Goal: Task Accomplishment & Management: Manage account settings

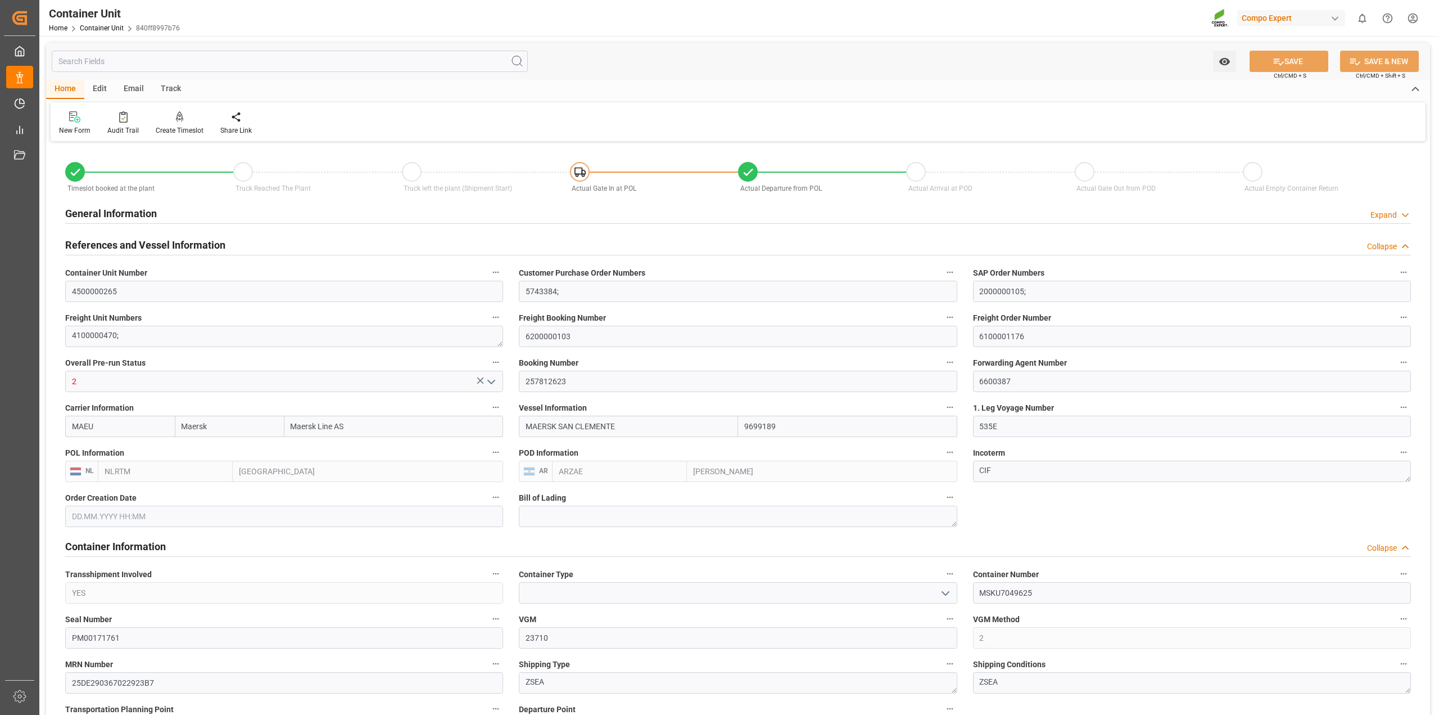
scroll to position [1434, 0]
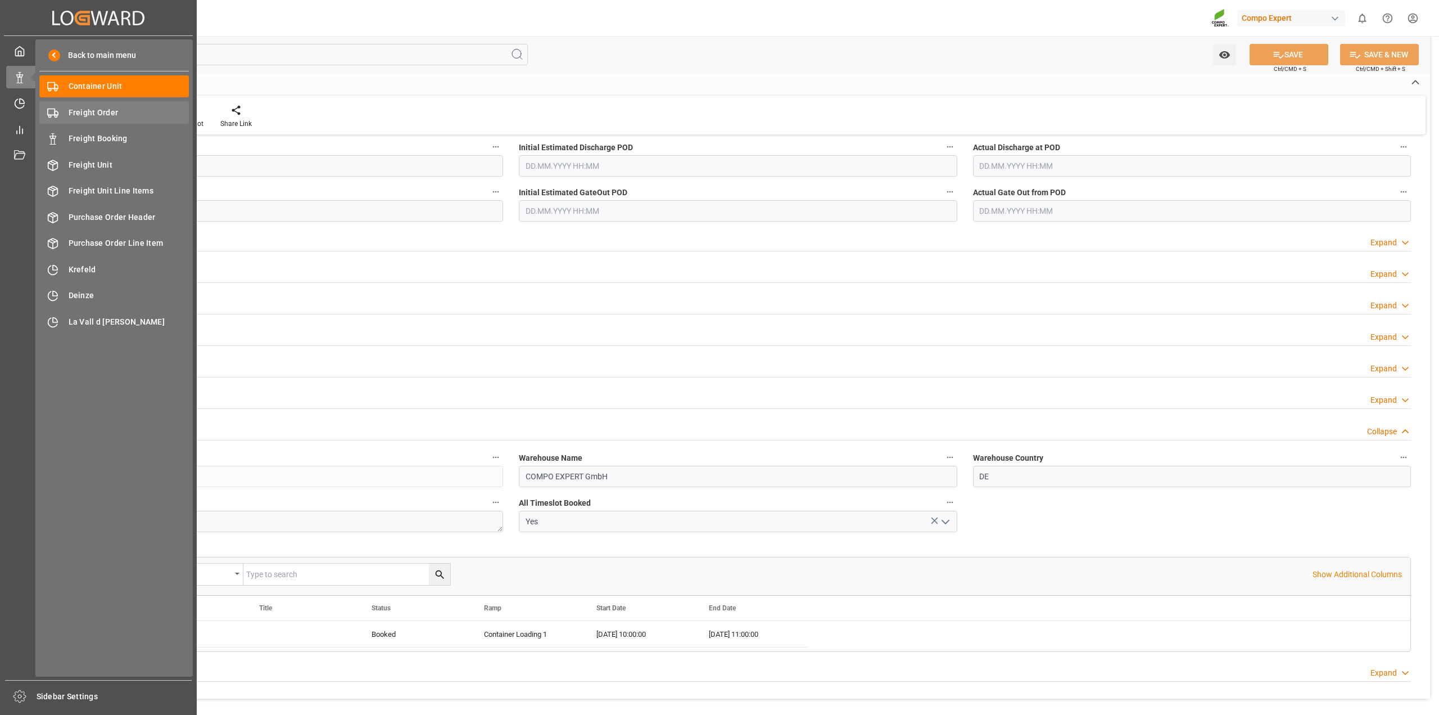
click at [85, 115] on span "Freight Order" at bounding box center [129, 113] width 121 height 12
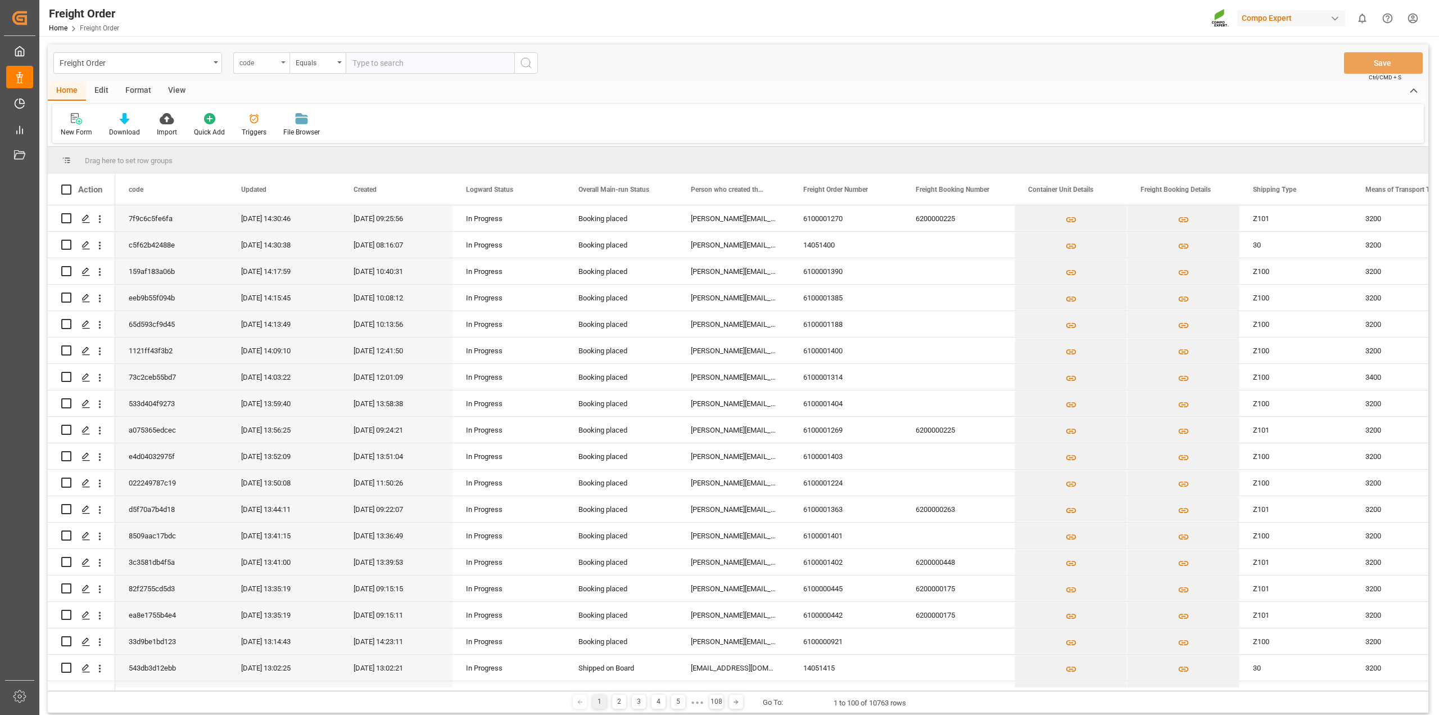
click at [282, 64] on div "code" at bounding box center [261, 62] width 56 height 21
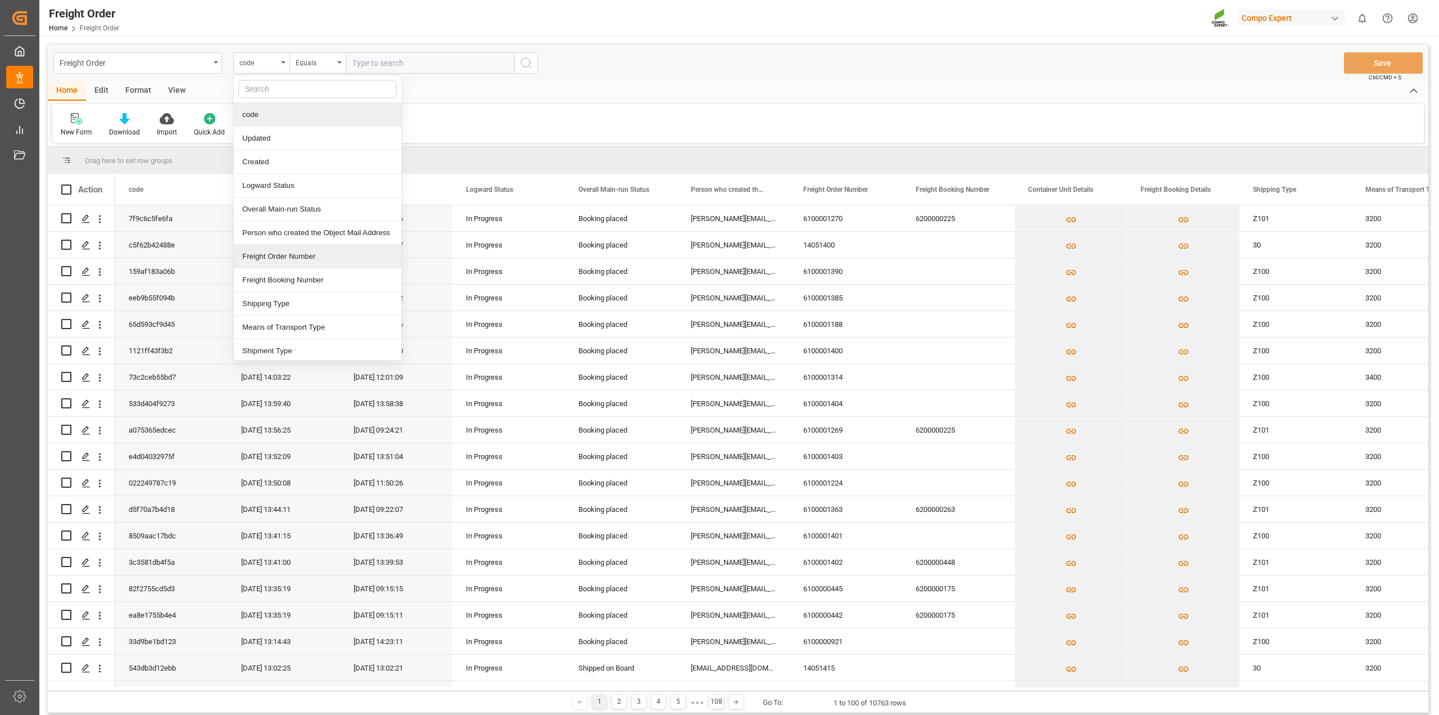
click at [288, 262] on div "Freight Order Number" at bounding box center [318, 257] width 168 height 24
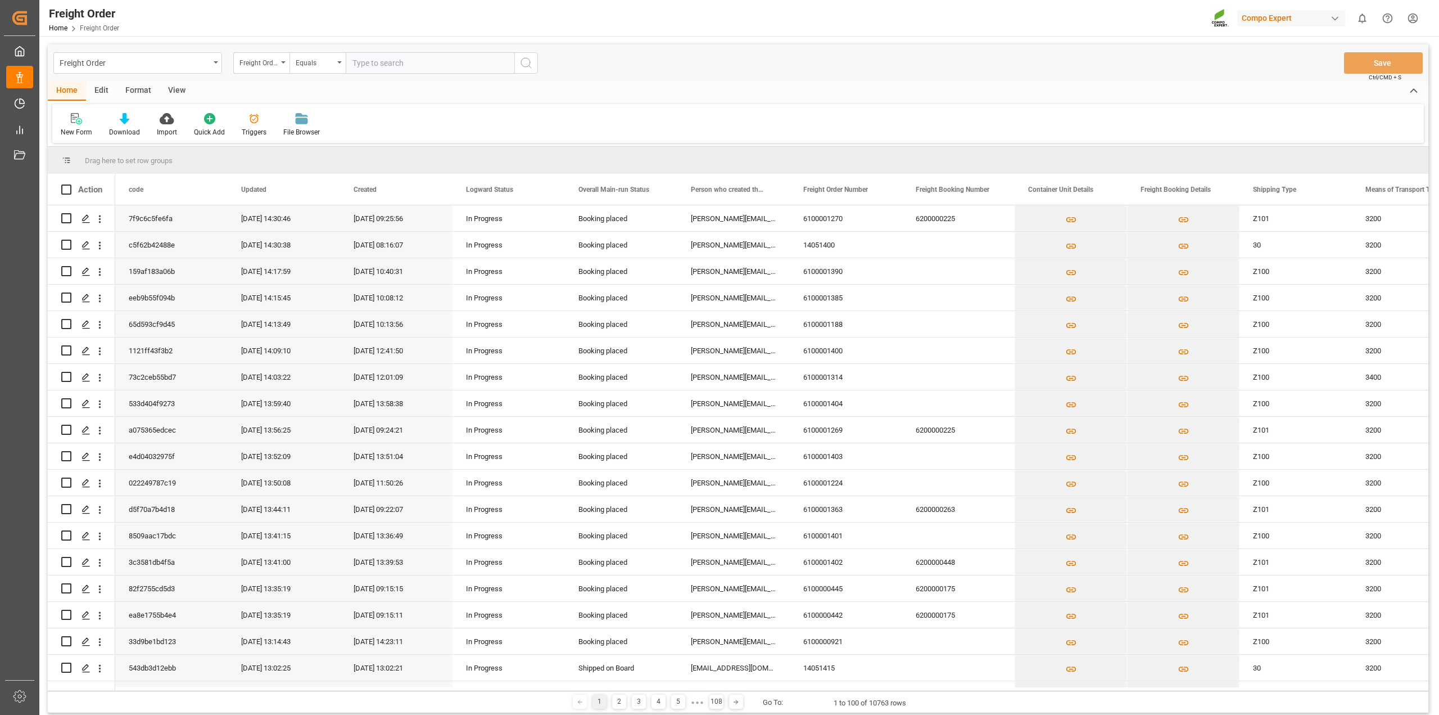
click at [405, 56] on input "text" at bounding box center [430, 62] width 169 height 21
paste input "6100001194"
type input "6100001194"
click at [531, 60] on icon "search button" at bounding box center [525, 62] width 13 height 13
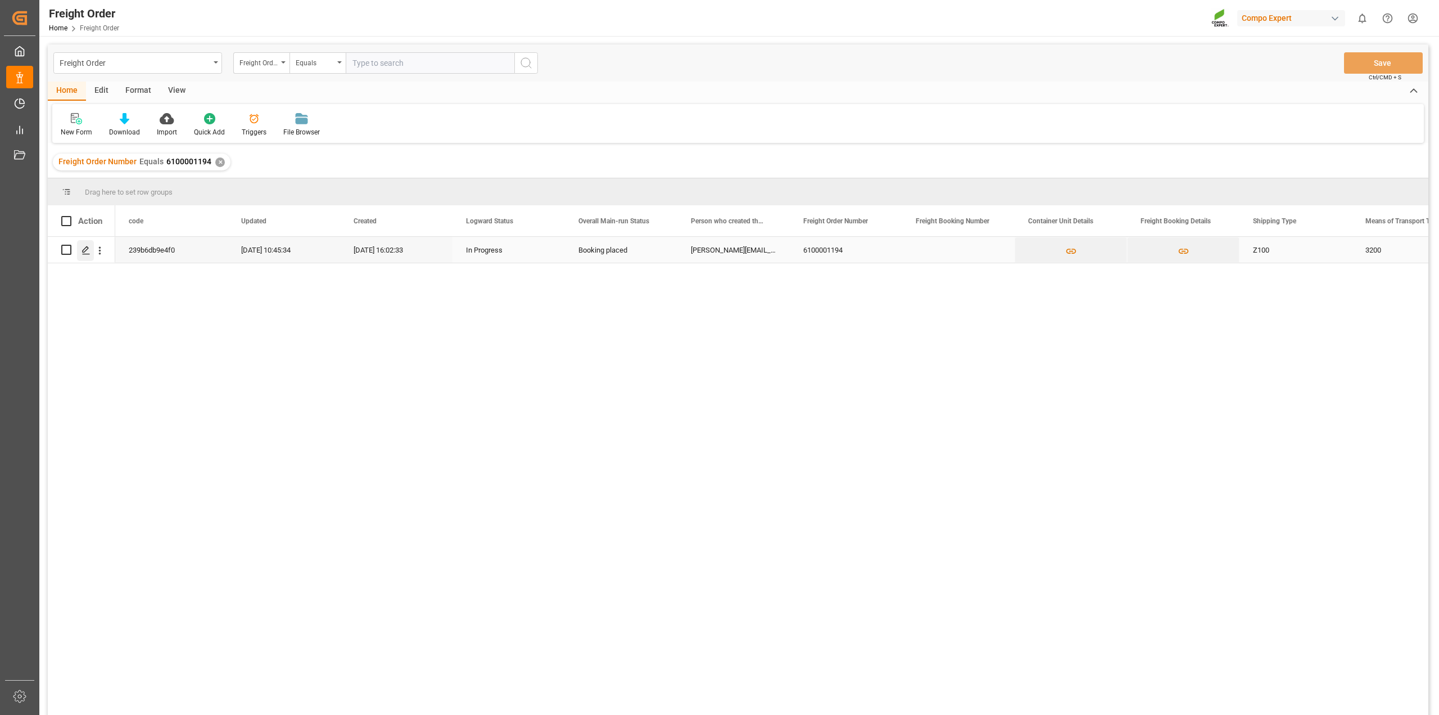
click at [85, 254] on line "Press SPACE to select this row." at bounding box center [86, 254] width 7 height 0
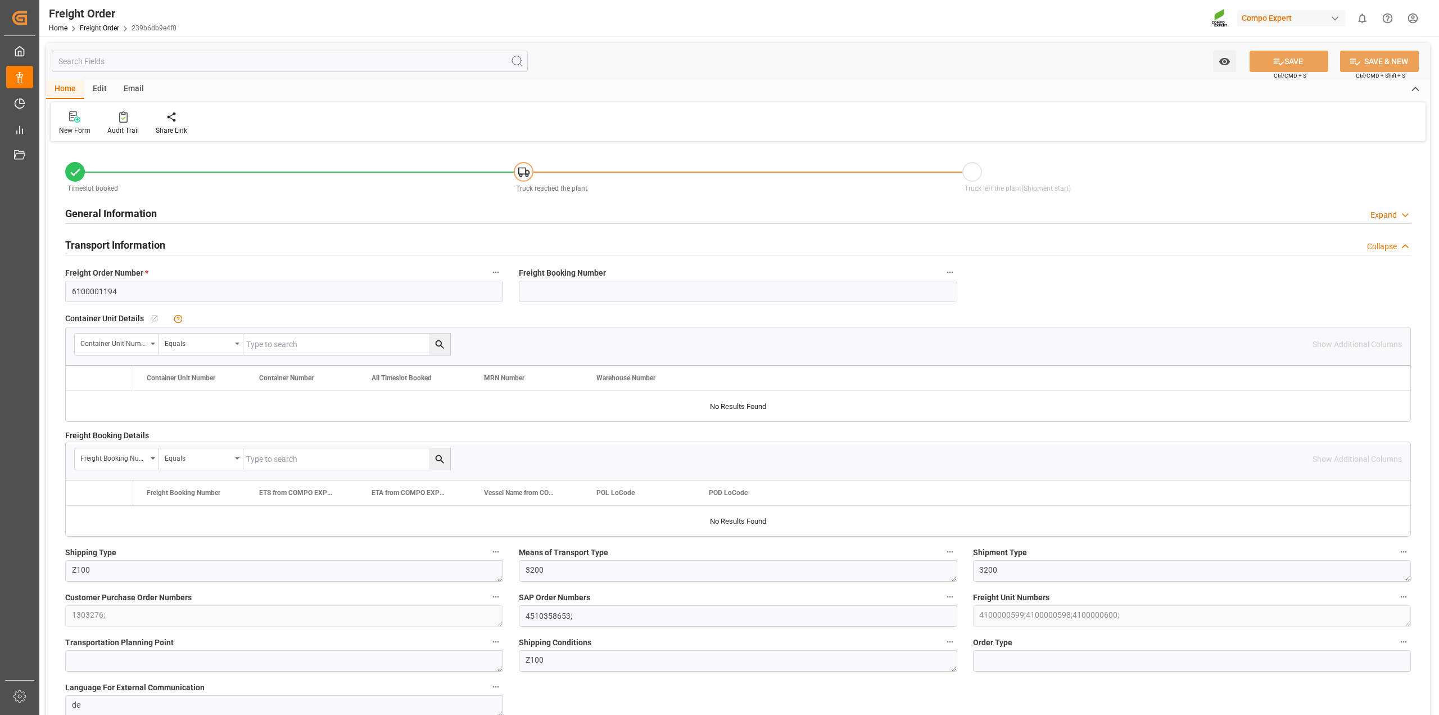
type input "0"
type input "11238"
type input "0"
type input "11238"
type input "02.07.2025 01:00"
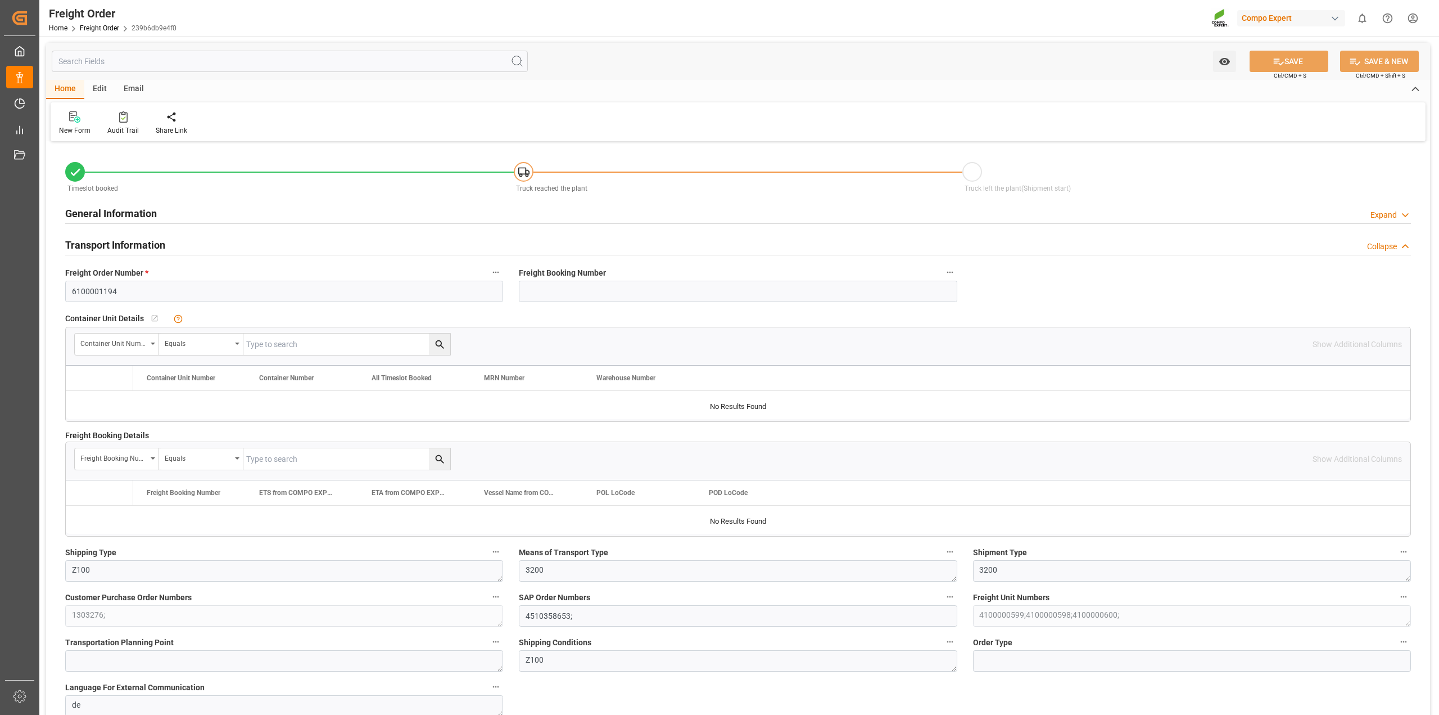
type input "14.08.2025 16:02"
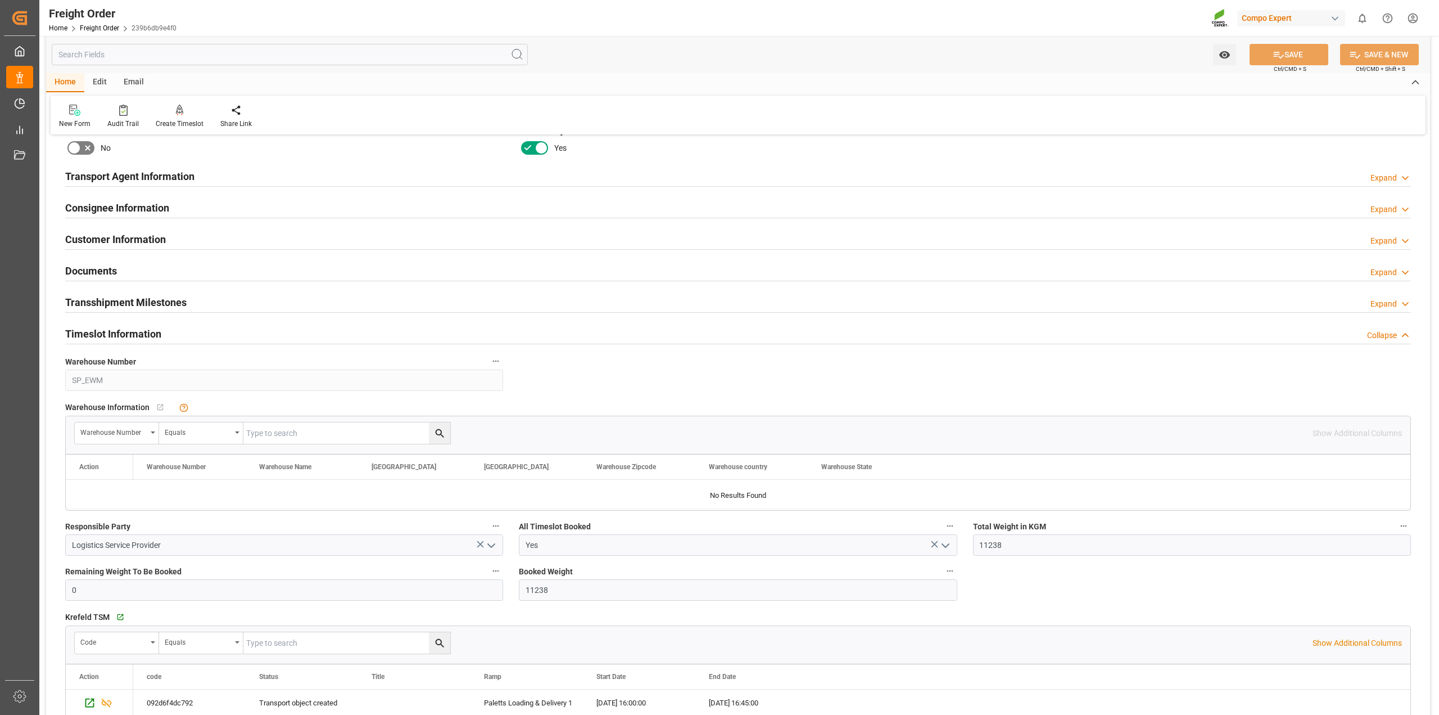
scroll to position [1335, 0]
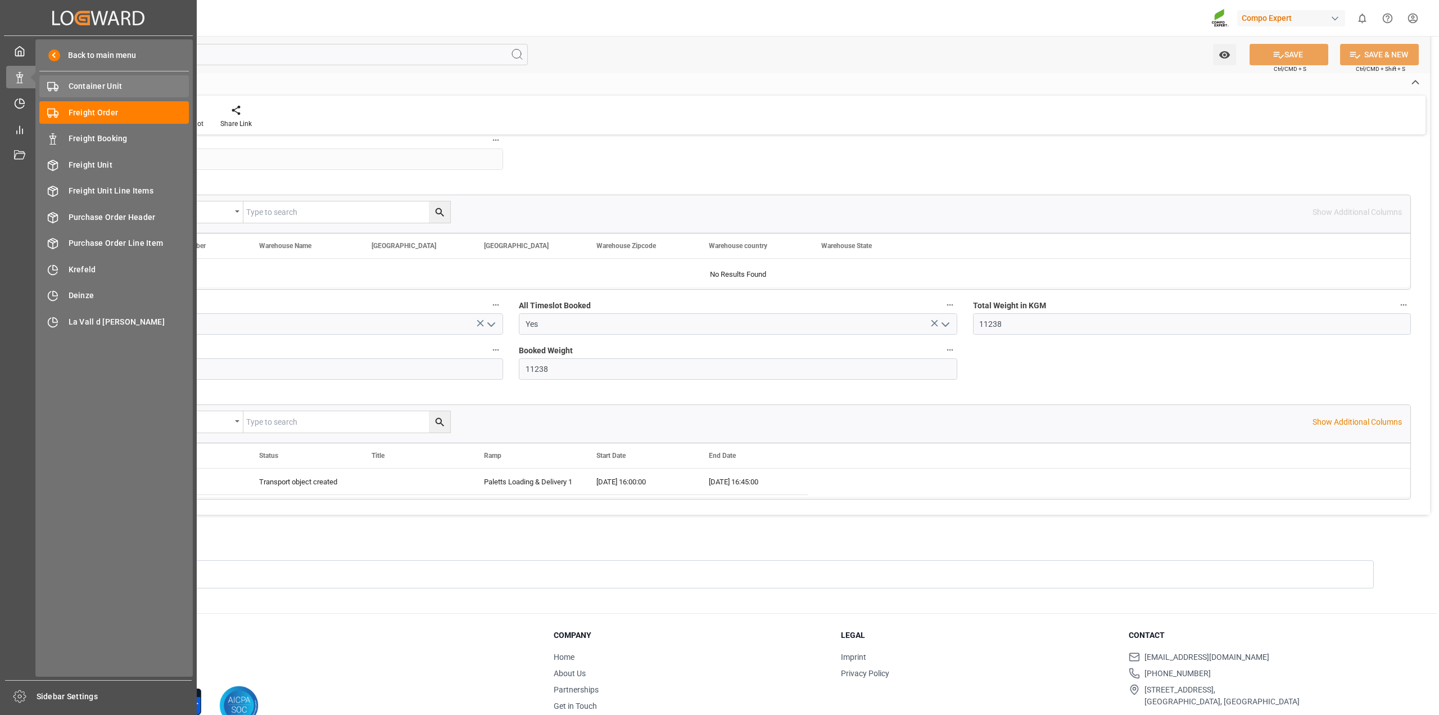
click at [111, 85] on span "Container Unit" at bounding box center [129, 86] width 121 height 12
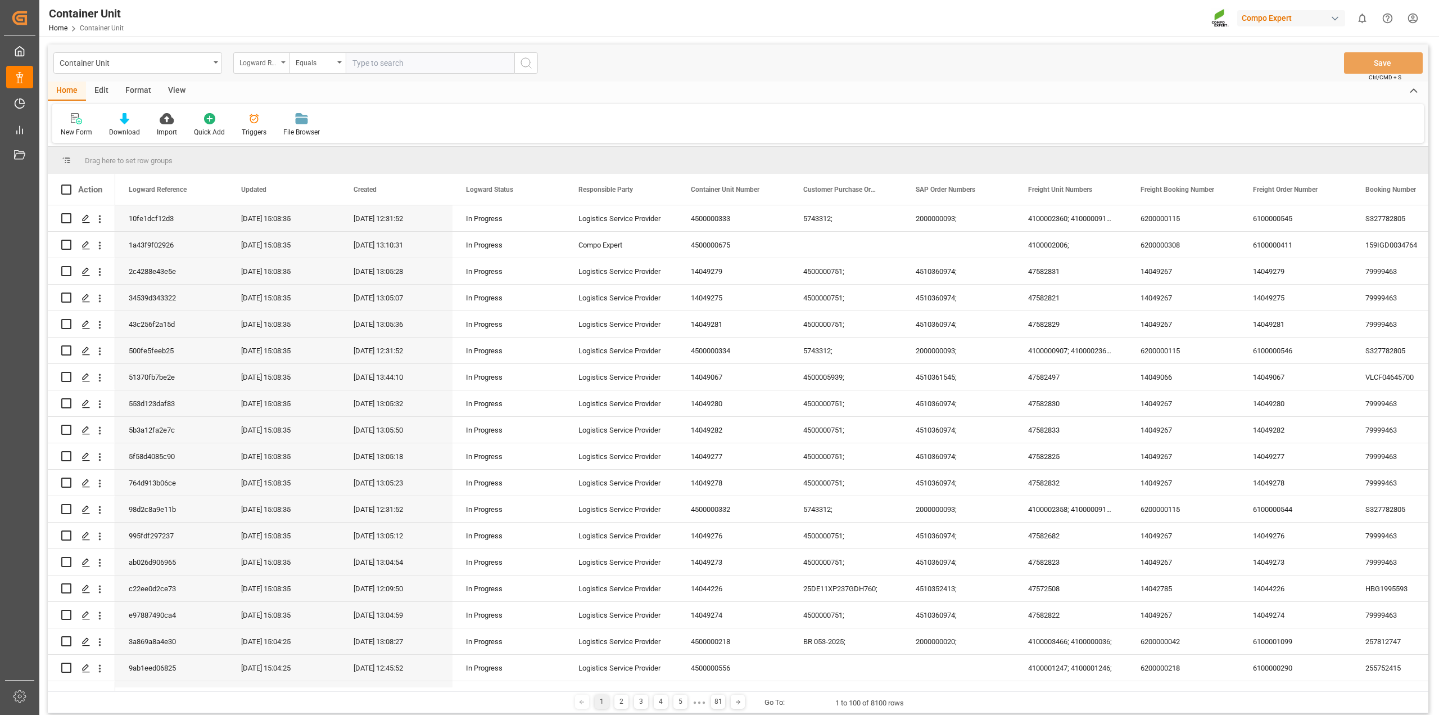
click at [268, 65] on div "Logward Reference" at bounding box center [258, 61] width 38 height 13
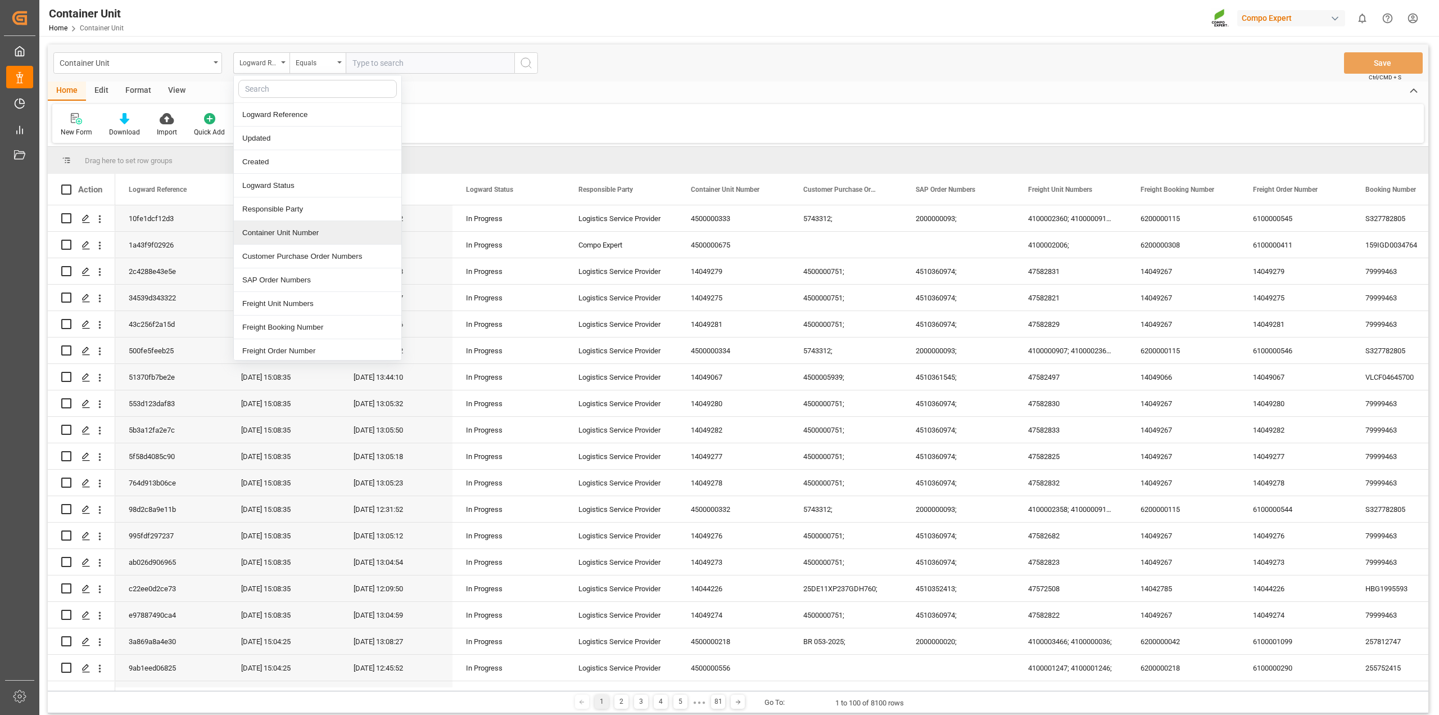
click at [284, 233] on div "Container Unit Number" at bounding box center [318, 233] width 168 height 24
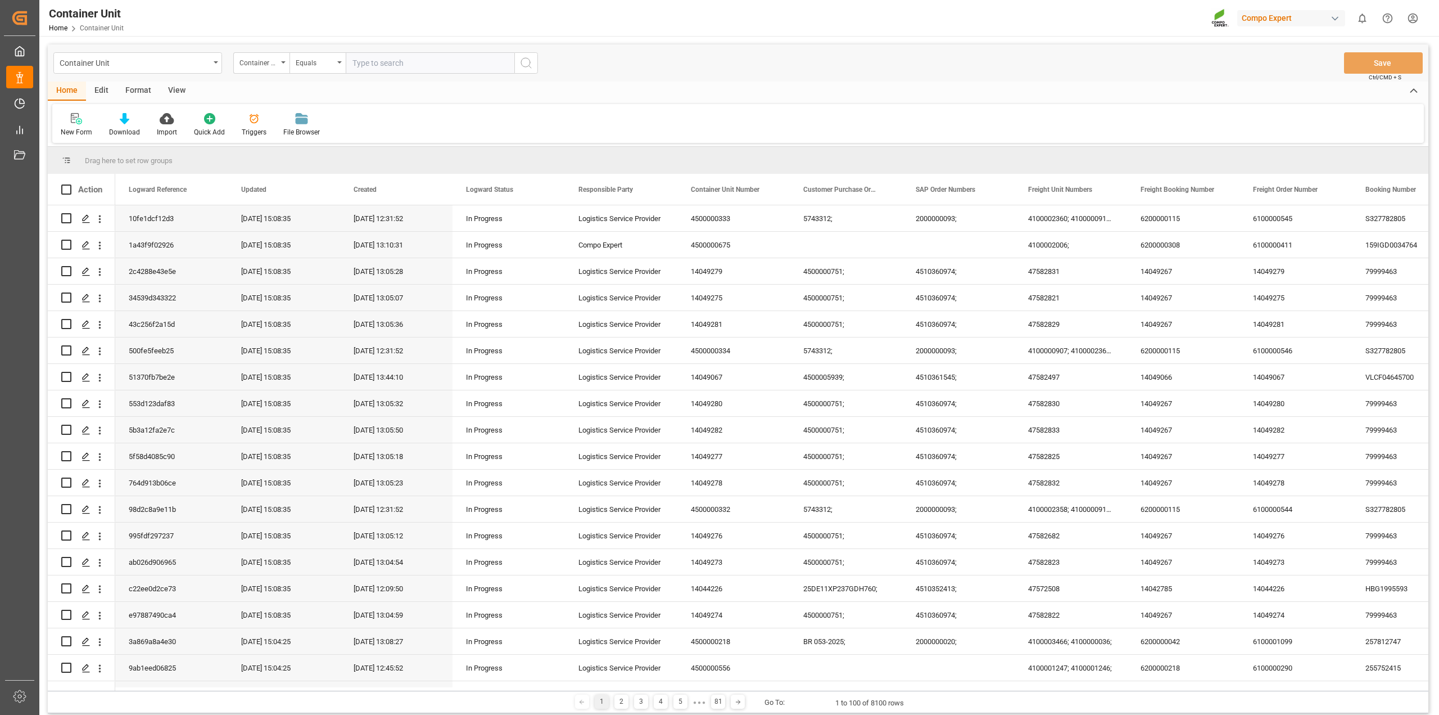
click at [418, 60] on input "text" at bounding box center [430, 62] width 169 height 21
type input "4500000538"
click at [527, 66] on circle "search button" at bounding box center [525, 62] width 9 height 9
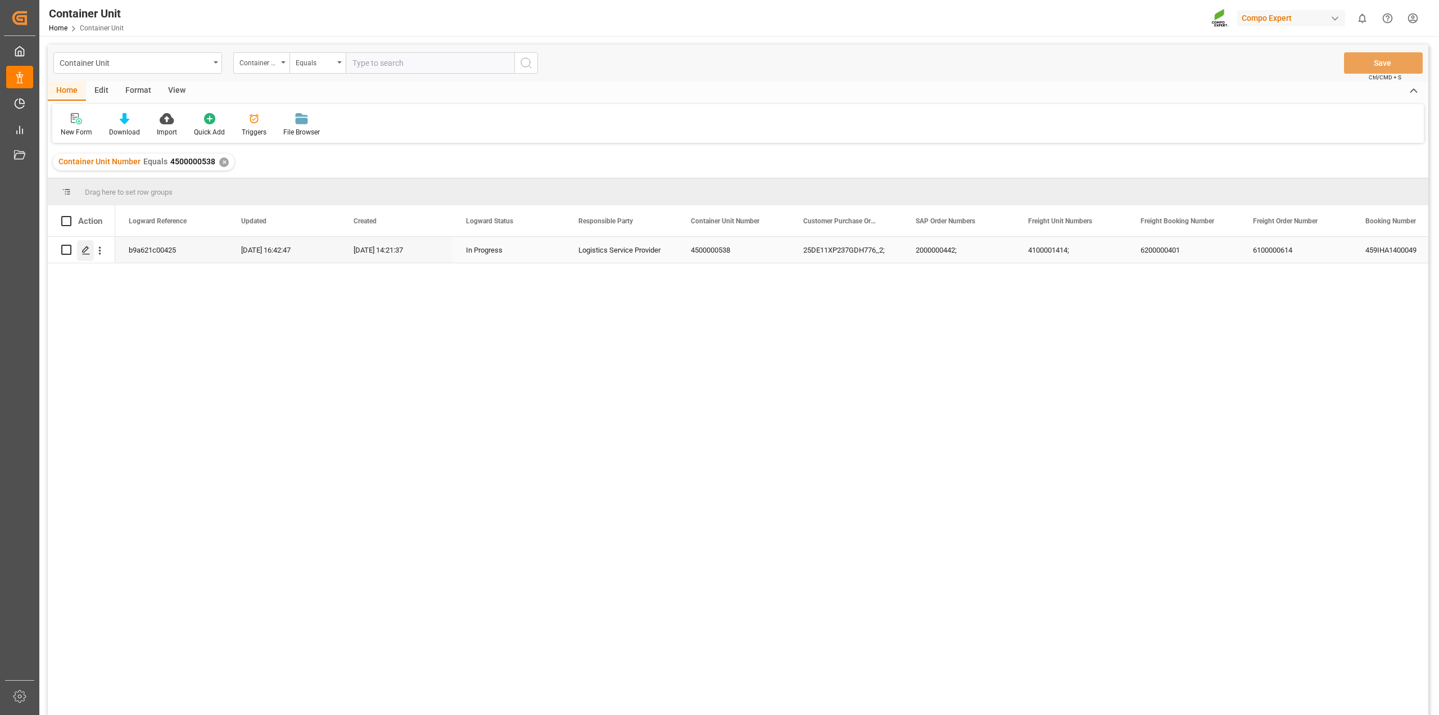
click at [85, 248] on icon "Press SPACE to select this row." at bounding box center [86, 250] width 9 height 9
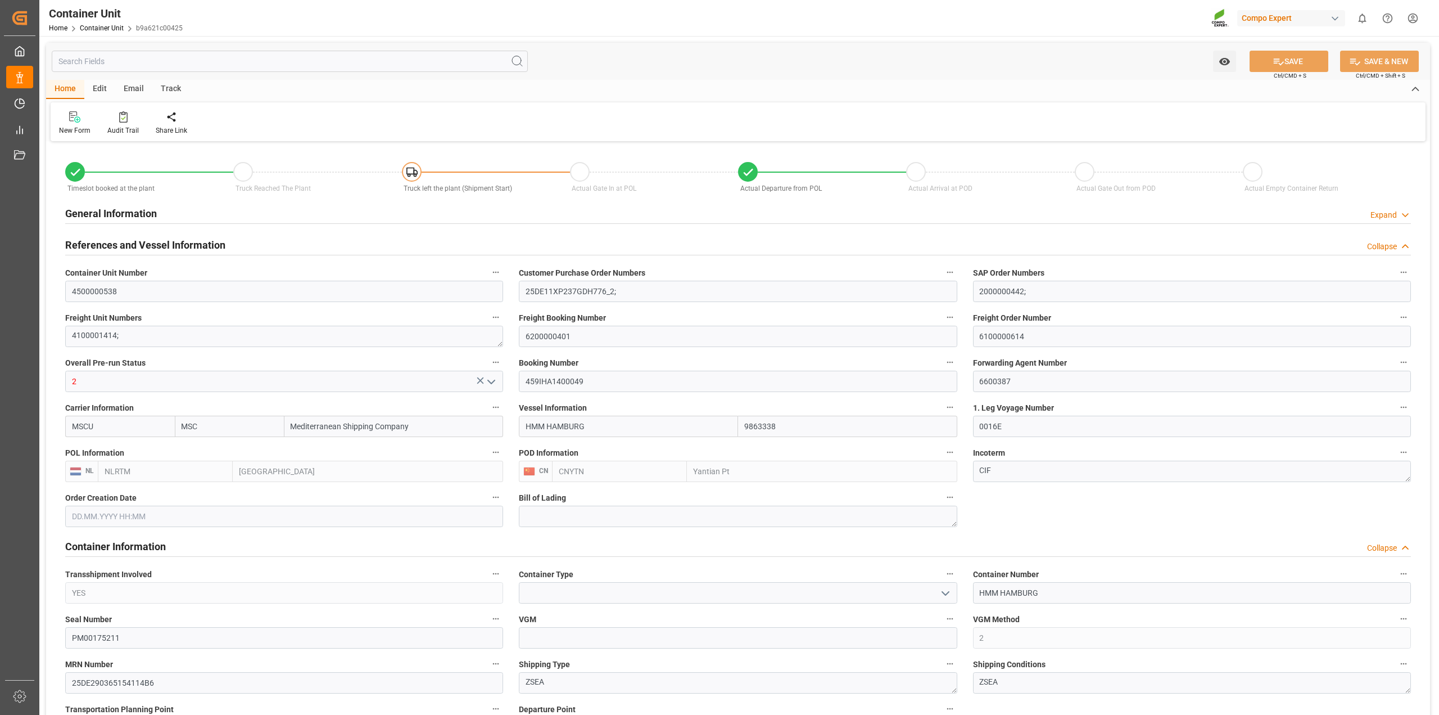
type input "MSC"
type input "Mediterranean Shipping Company"
type input "9863338"
type input "NLRTM"
type input "CNYTN"
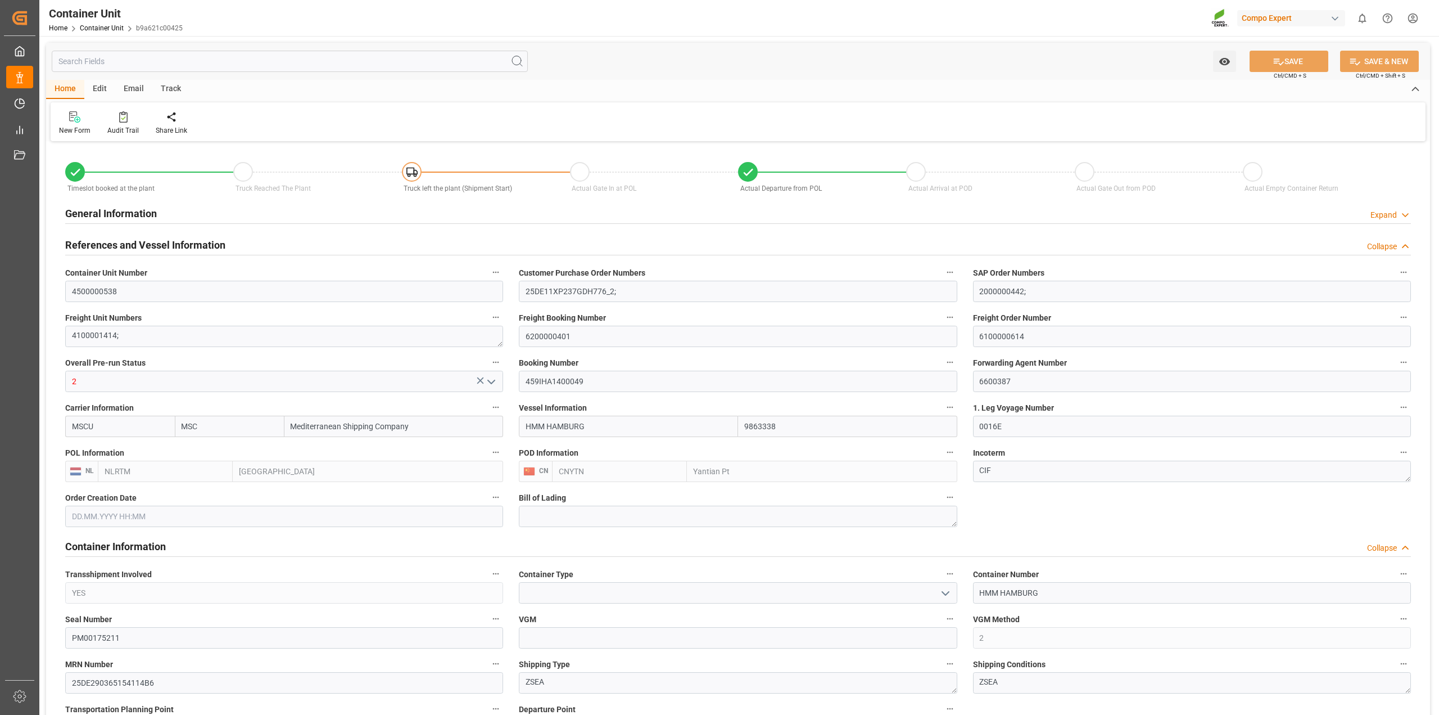
type input "0"
type input "121476"
type input "NLRTM"
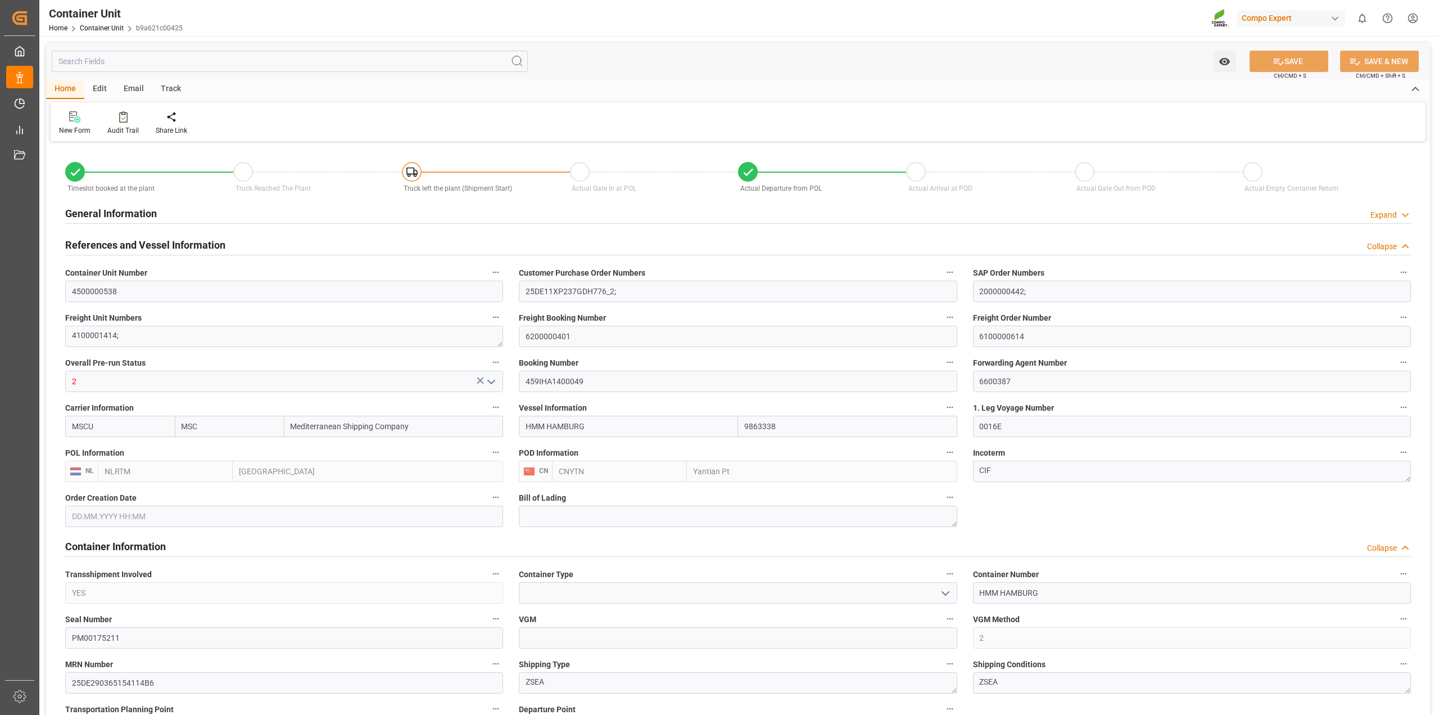
type input "CNYTN"
type input "23.07.2025"
type input "02.08.2025 07:00"
type input "01.08.2025 12:00"
type input "02.08.2025 07:00"
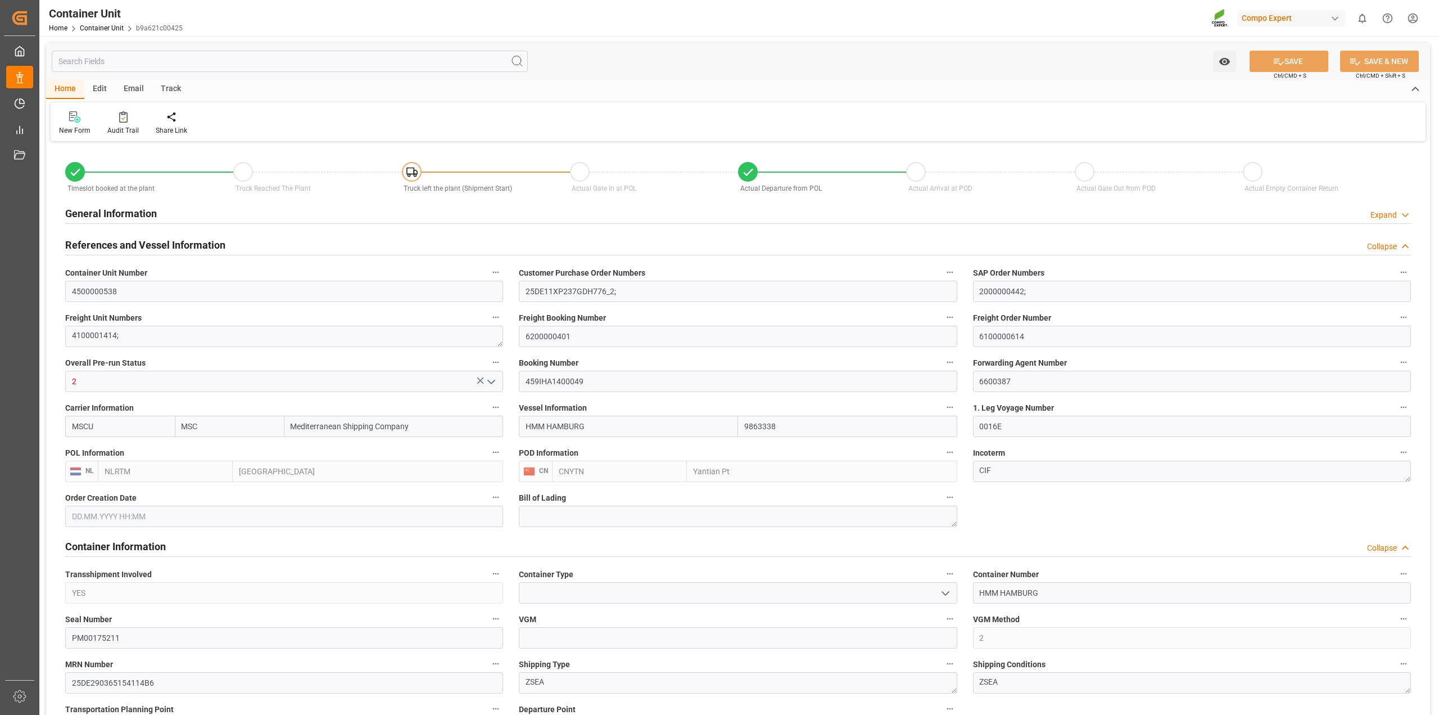
type input "12.10.2025 12:00"
type input "17.09.2025 12:00"
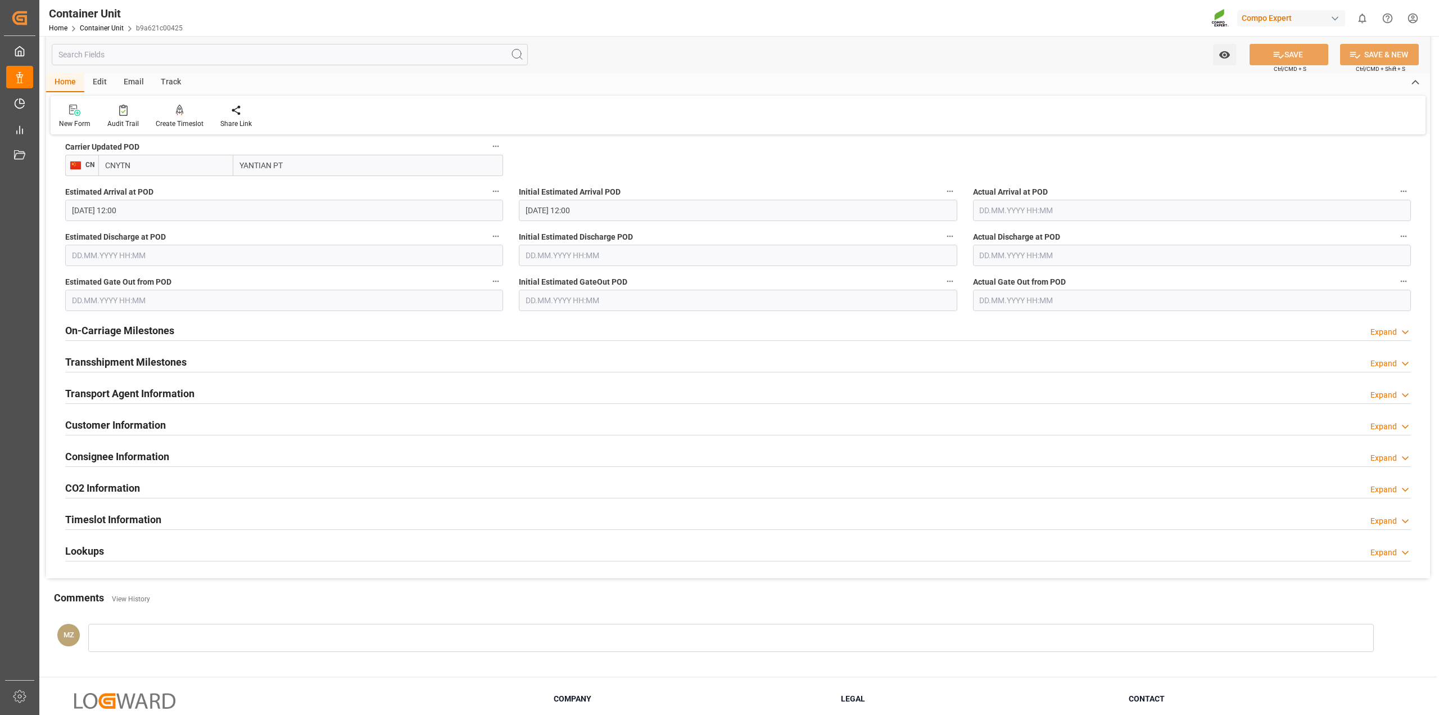
scroll to position [1434, 0]
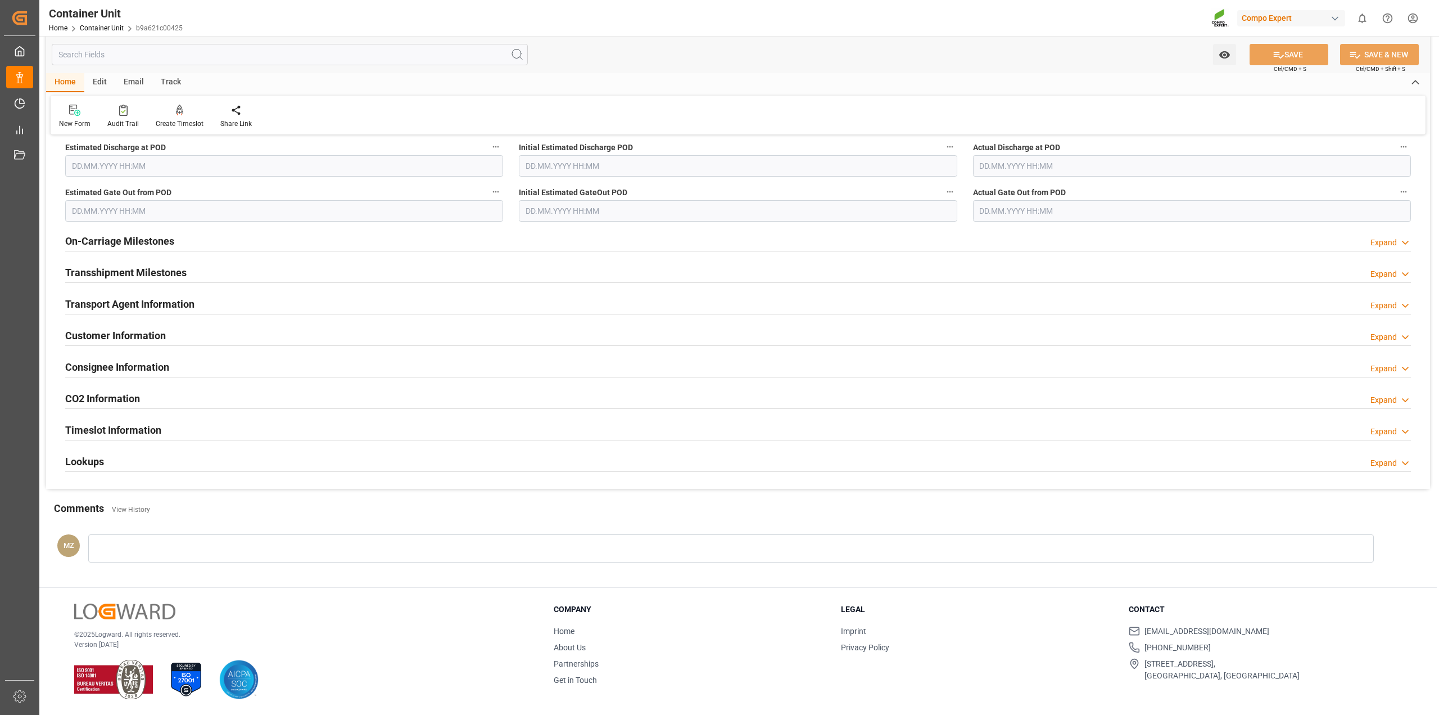
click at [173, 425] on div "Timeslot Information Expand" at bounding box center [738, 428] width 1346 height 21
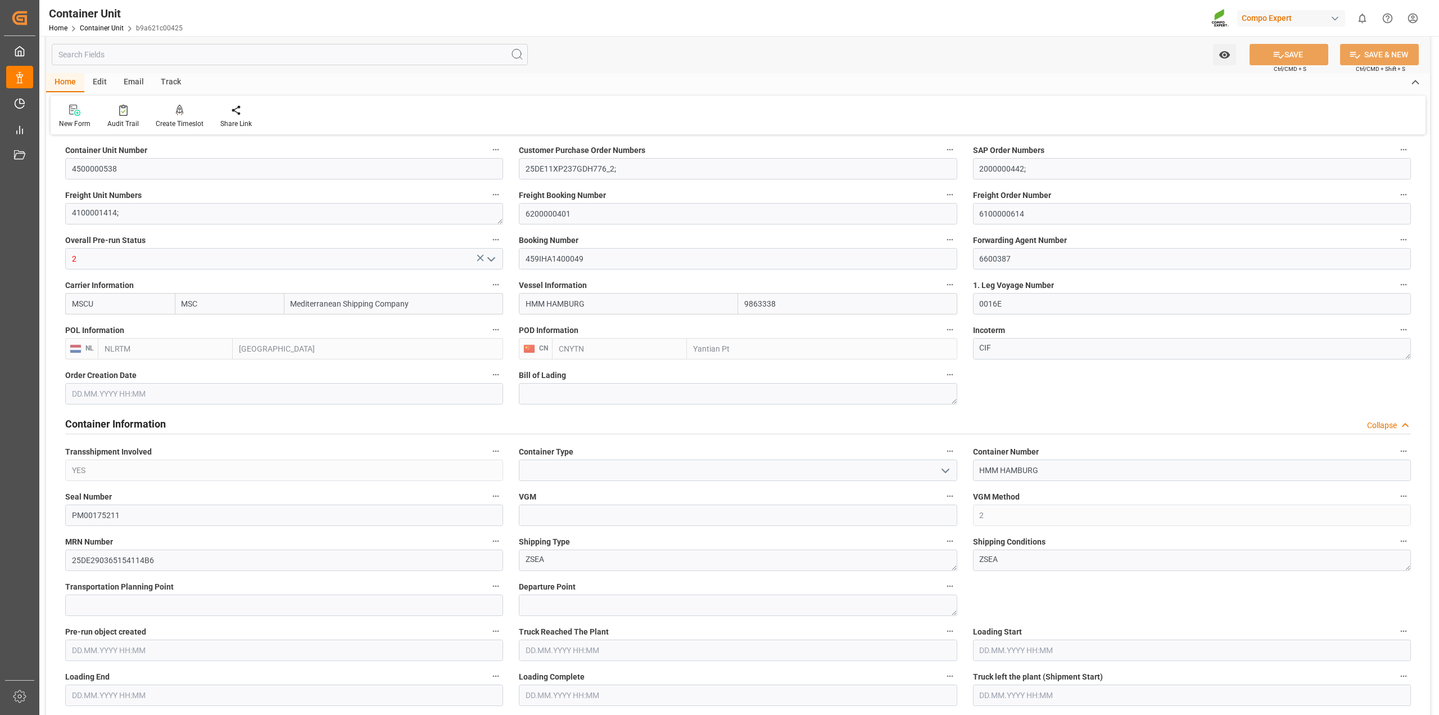
scroll to position [0, 0]
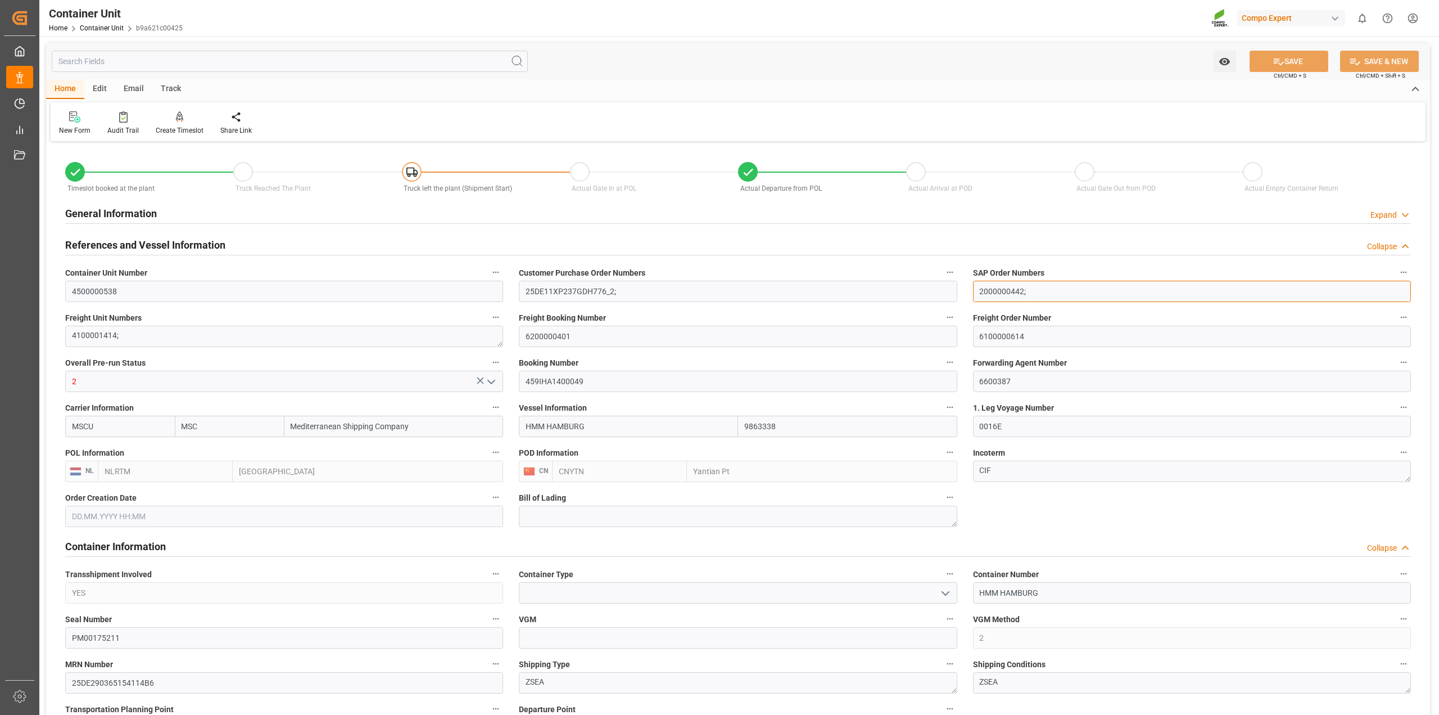
drag, startPoint x: 1024, startPoint y: 288, endPoint x: 939, endPoint y: 288, distance: 84.3
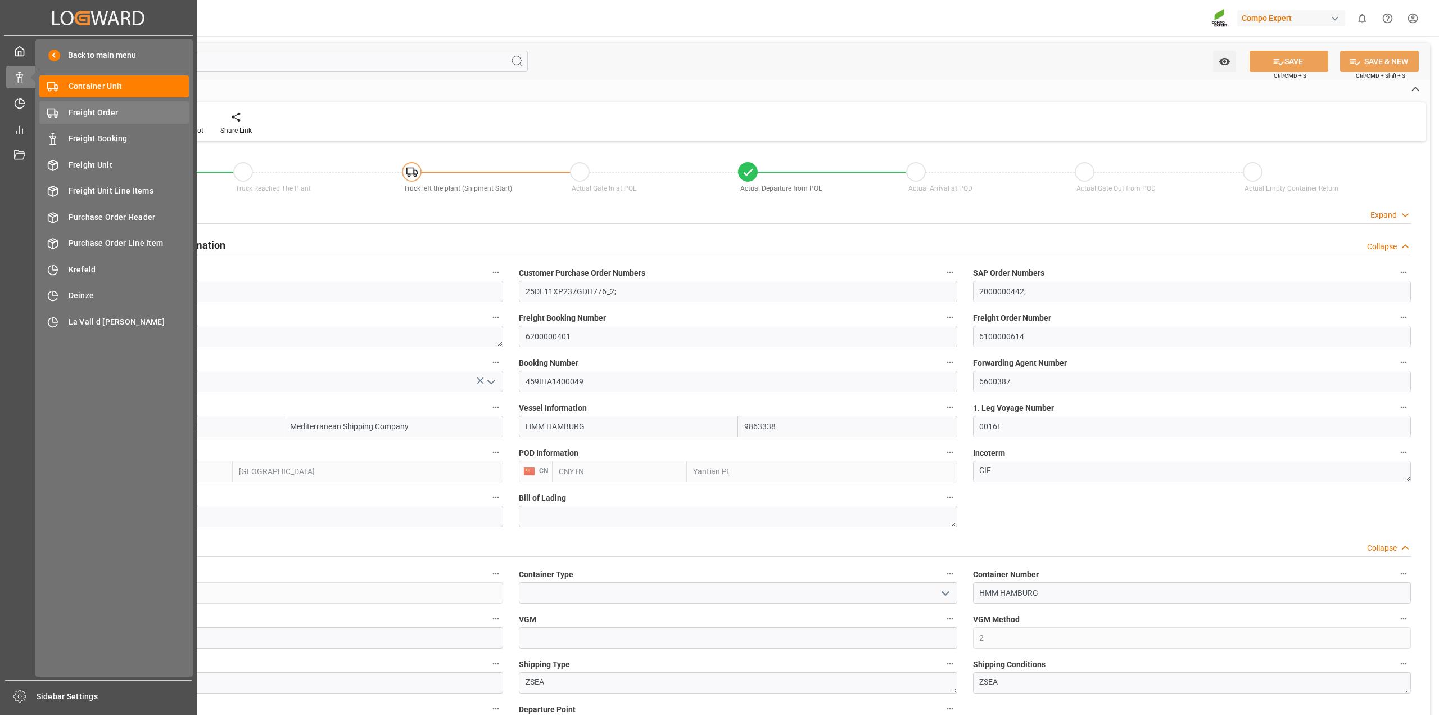
click at [79, 115] on span "Freight Order" at bounding box center [129, 113] width 121 height 12
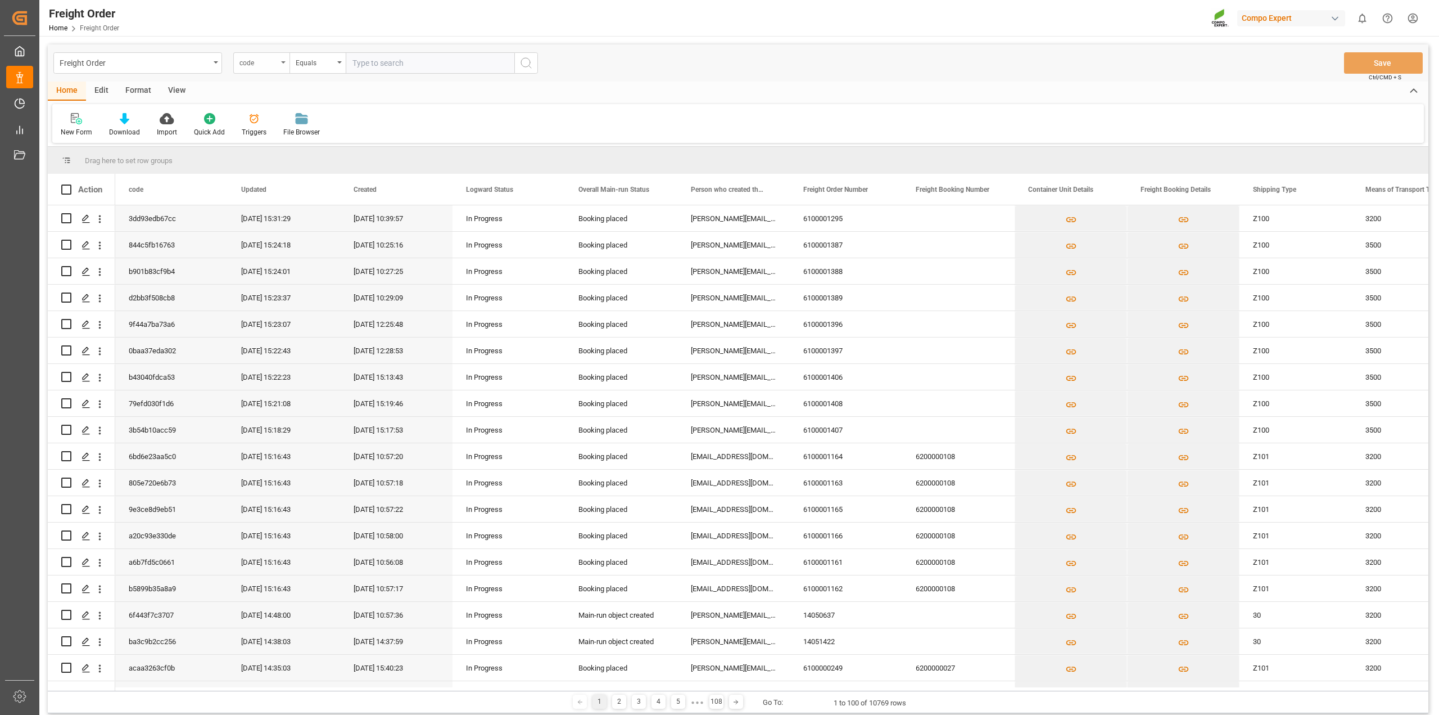
click at [280, 66] on div "code" at bounding box center [261, 62] width 56 height 21
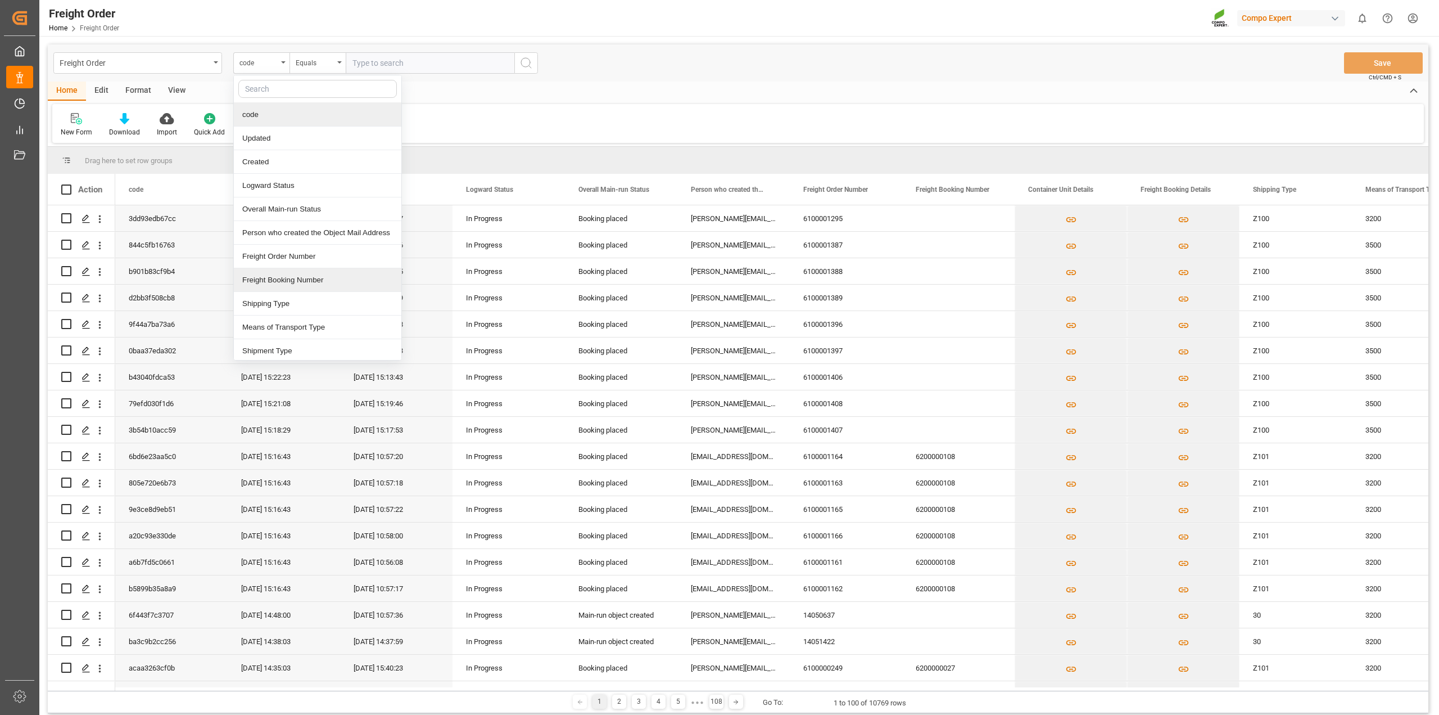
click at [280, 281] on div "Freight Booking Number" at bounding box center [318, 280] width 168 height 24
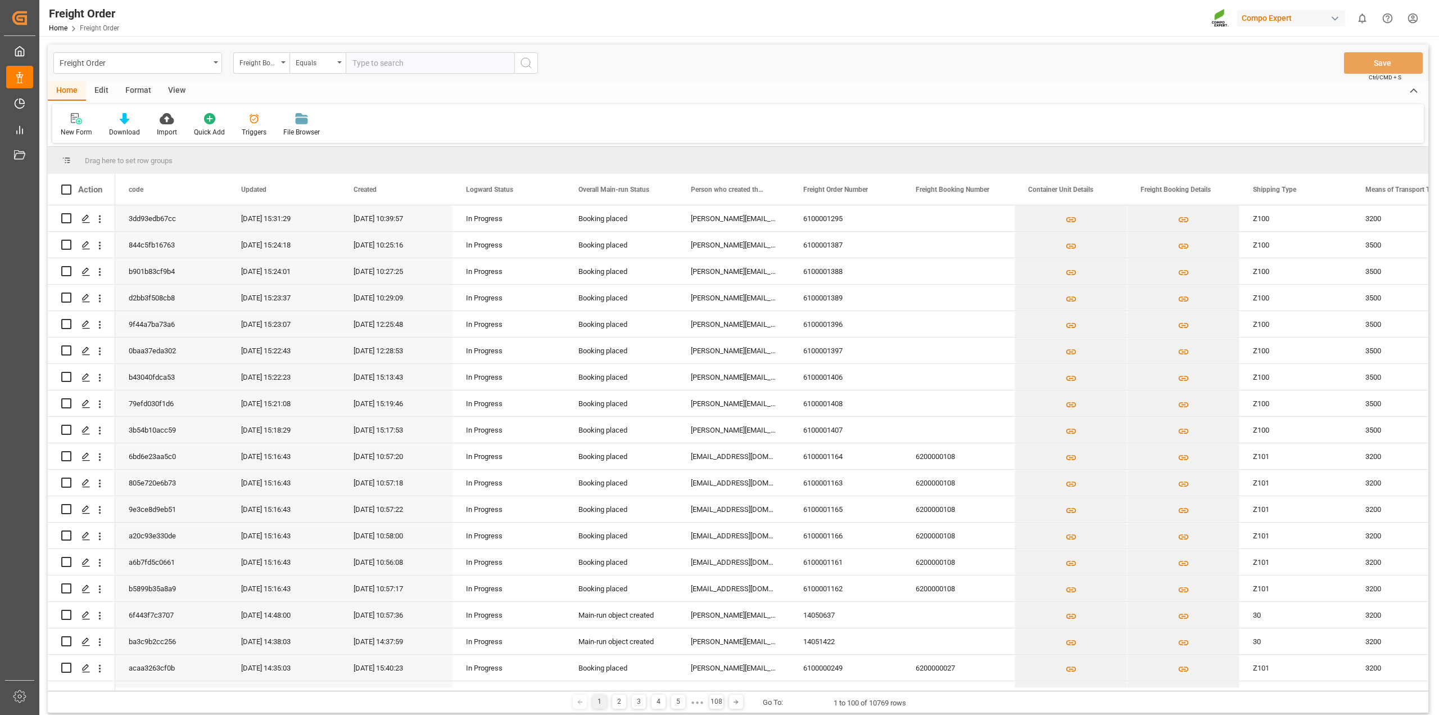
click at [396, 69] on input "text" at bounding box center [430, 62] width 169 height 21
paste input "6100001220"
type input "6100001220"
click at [282, 61] on icon "open menu" at bounding box center [283, 62] width 4 height 2
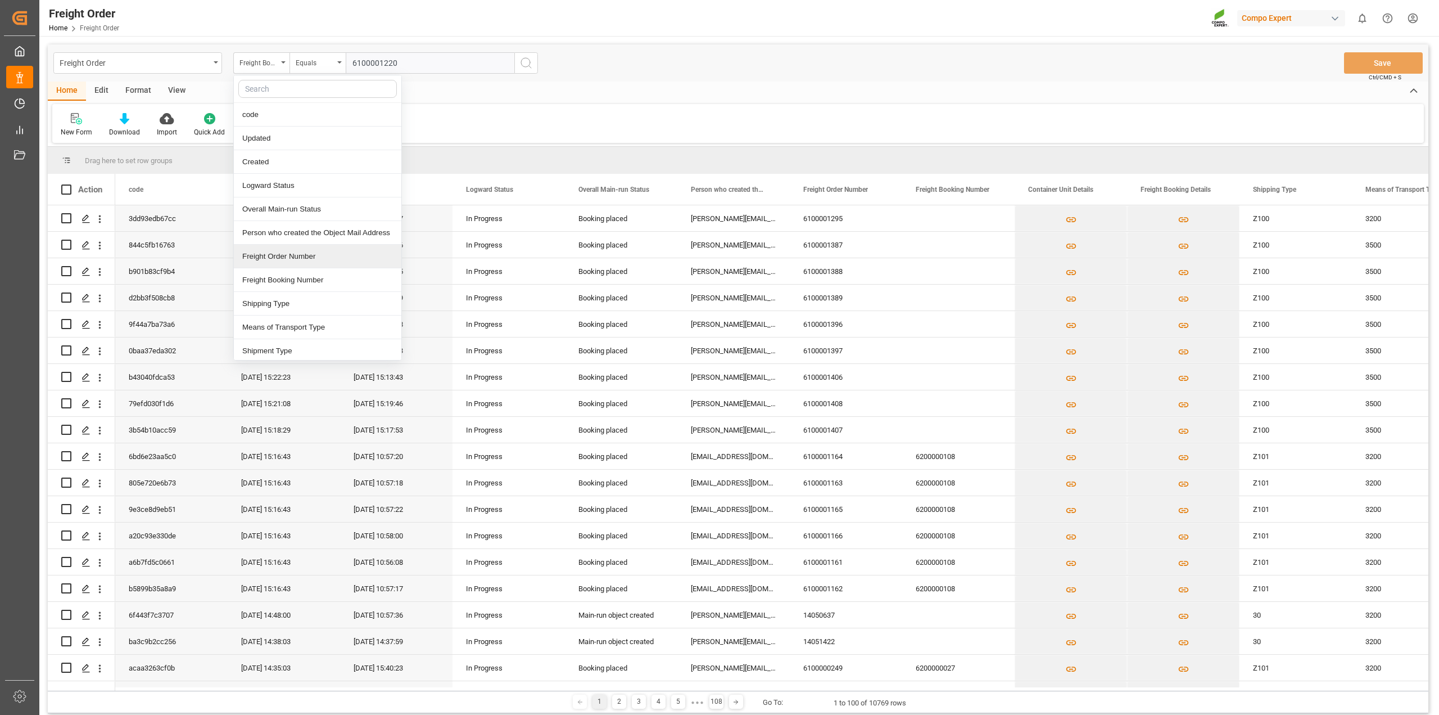
click at [284, 259] on div "Freight Order Number" at bounding box center [318, 257] width 168 height 24
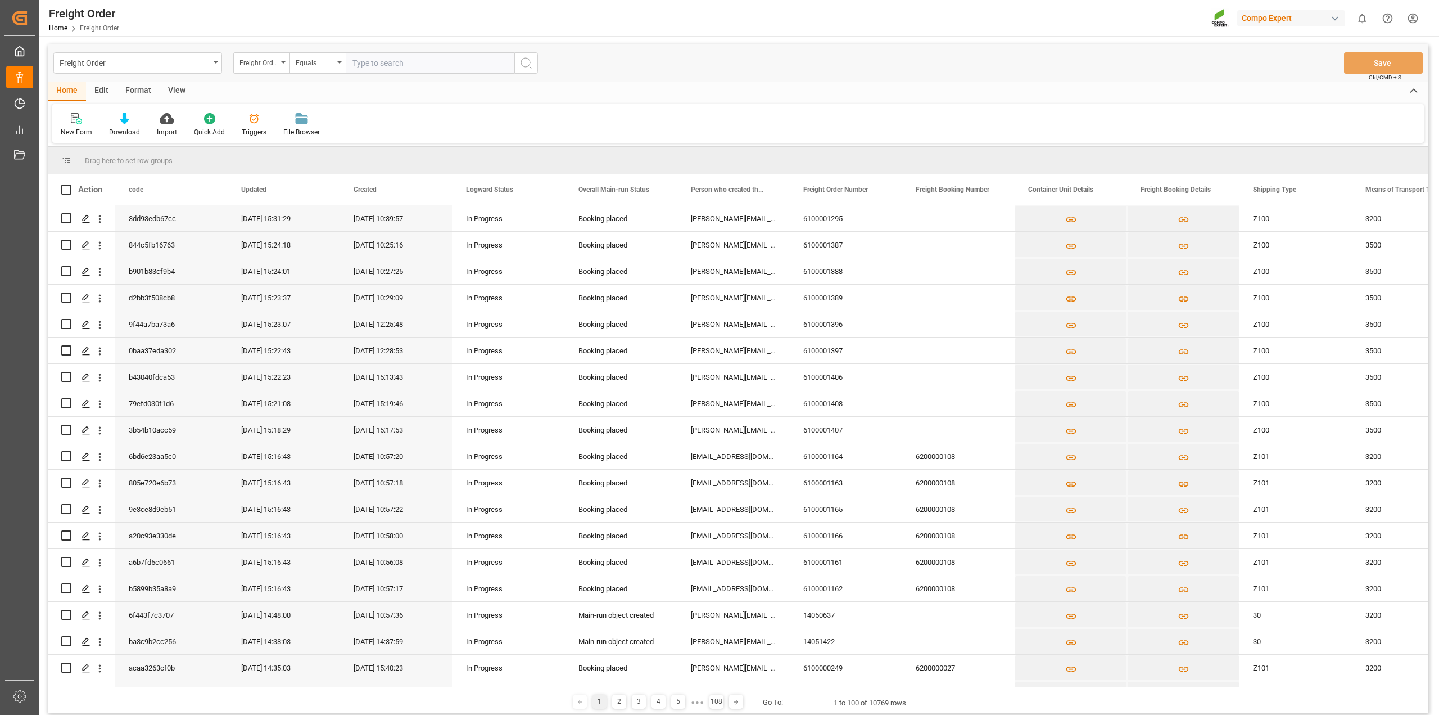
click at [434, 66] on input "text" at bounding box center [430, 62] width 169 height 21
paste input "6100001220"
type input "6100001220"
click at [535, 63] on button "search button" at bounding box center [526, 62] width 24 height 21
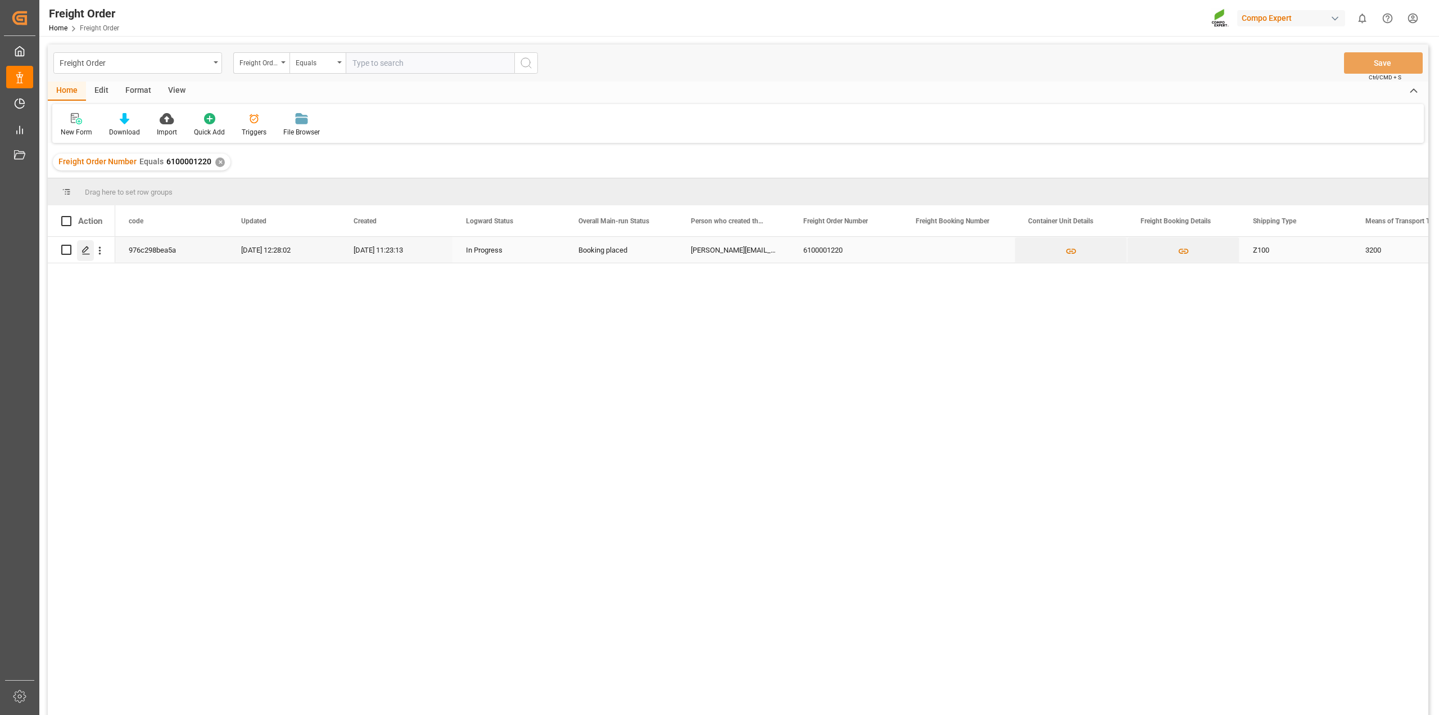
click at [85, 247] on polygon "Press SPACE to select this row." at bounding box center [86, 249] width 6 height 6
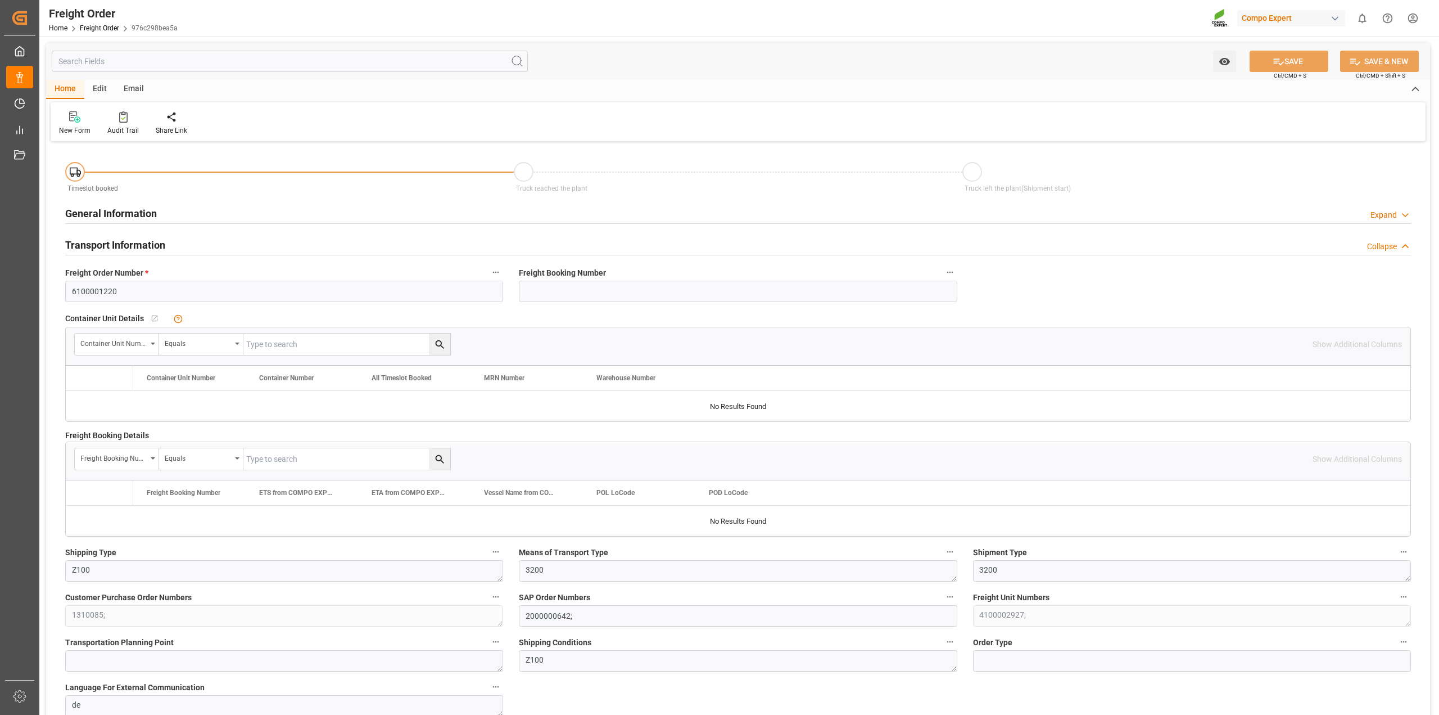
type input "0"
type input "24595.2"
type input "0"
type input "29.07.2025 01:00"
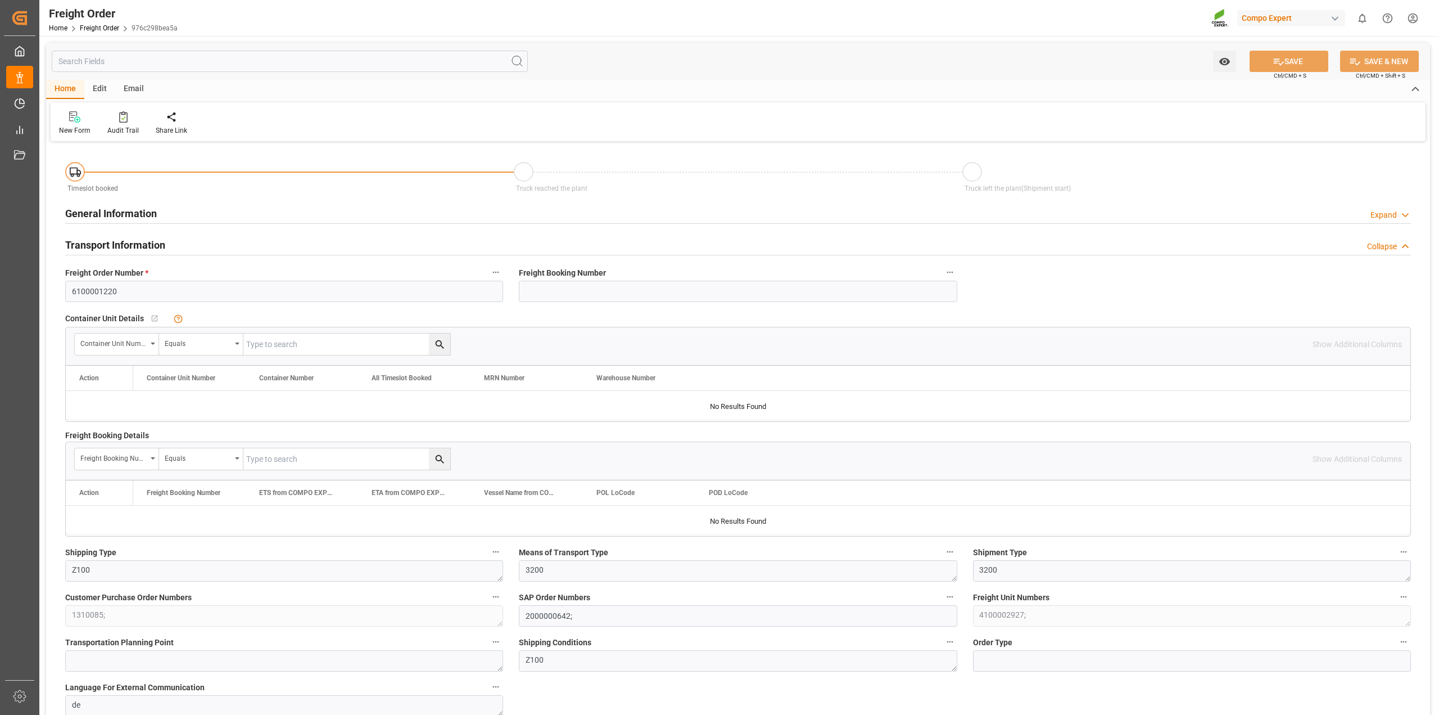
type input "15.08.2025 11:23"
click at [170, 215] on div "General Information Expand" at bounding box center [738, 212] width 1346 height 21
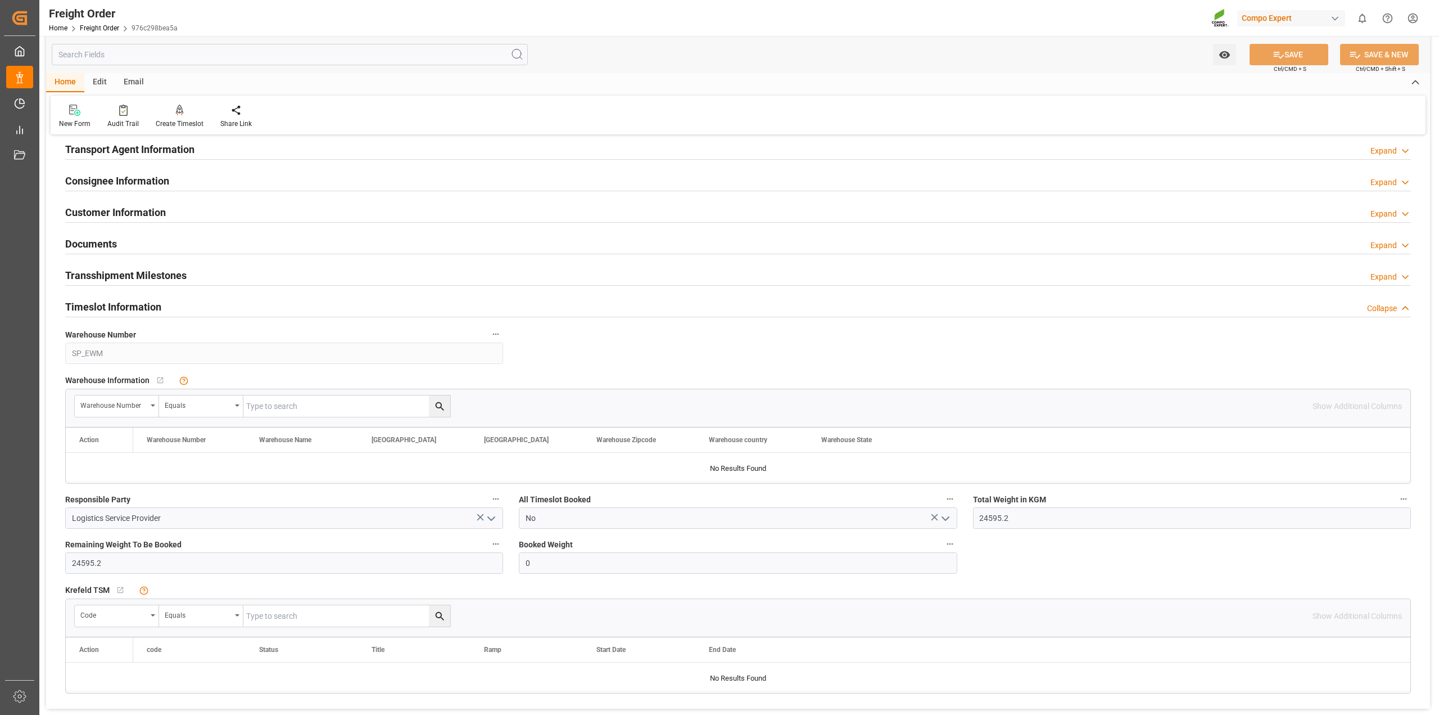
scroll to position [1195, 0]
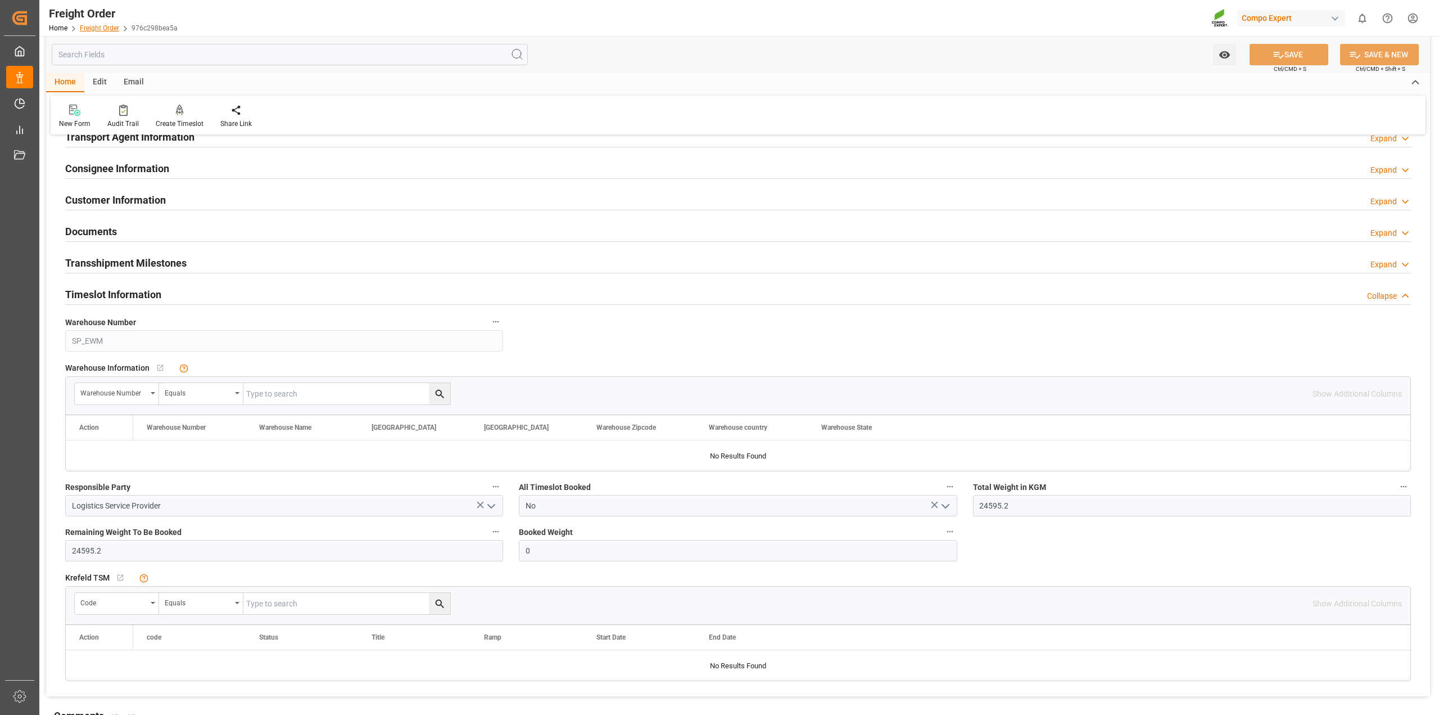
click at [96, 22] on div "Home Freight Order 976c298bea5a" at bounding box center [113, 28] width 129 height 12
click at [94, 24] on link "Freight Order" at bounding box center [99, 28] width 39 height 8
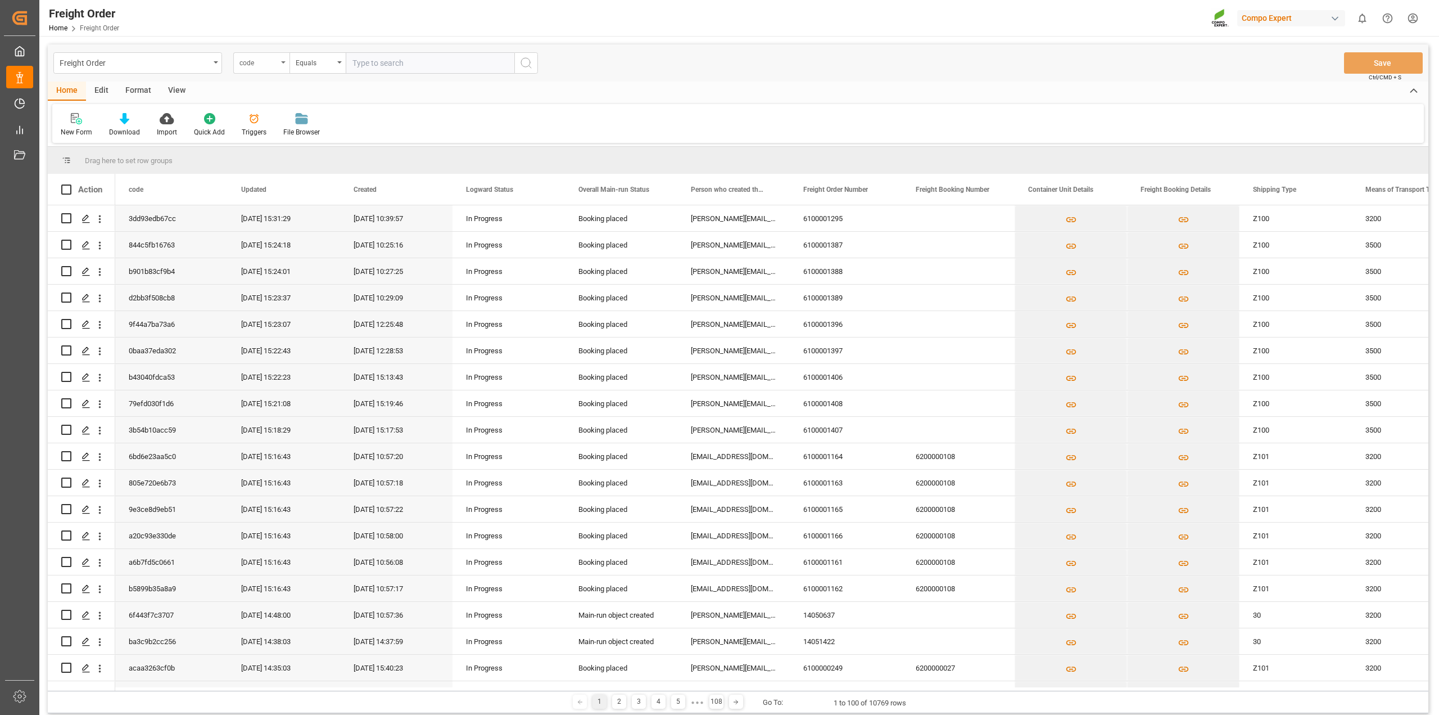
click at [283, 62] on icon "open menu" at bounding box center [283, 62] width 4 height 2
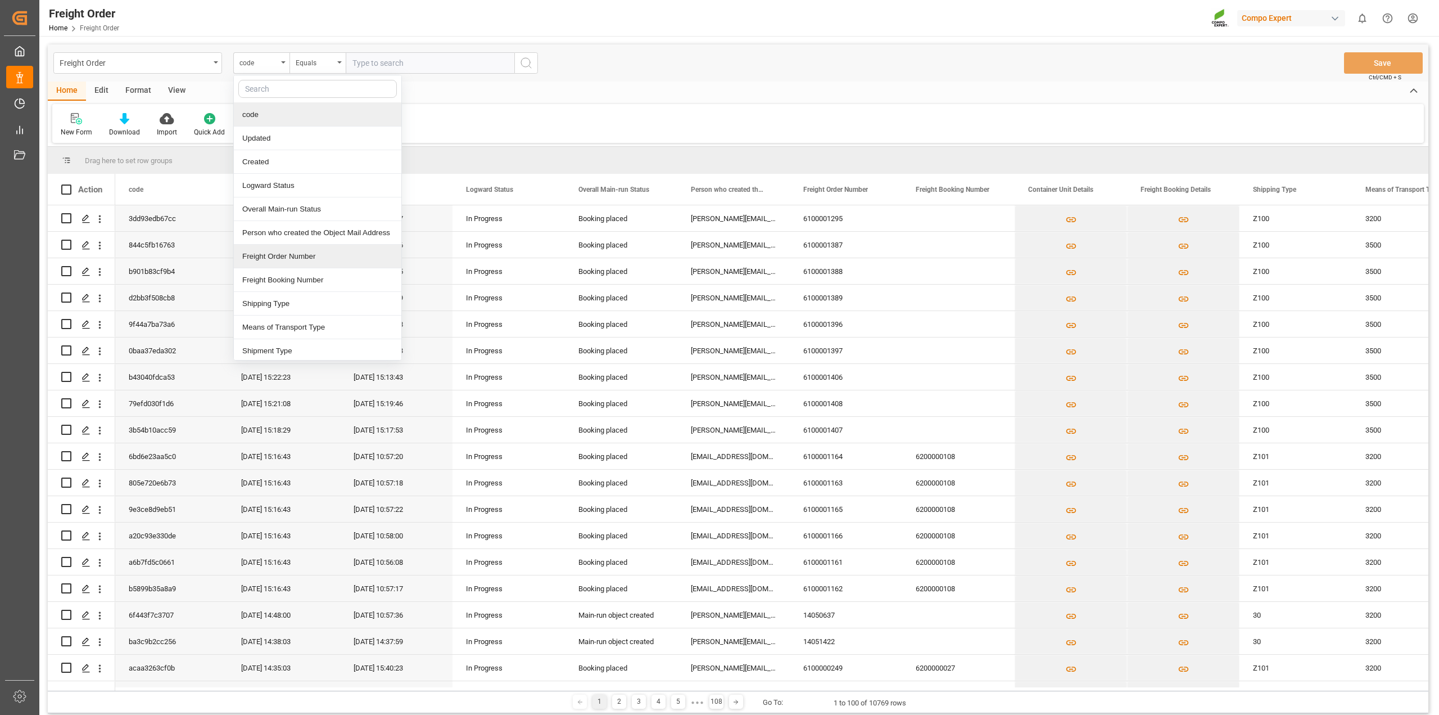
click at [266, 261] on div "Freight Order Number" at bounding box center [318, 257] width 168 height 24
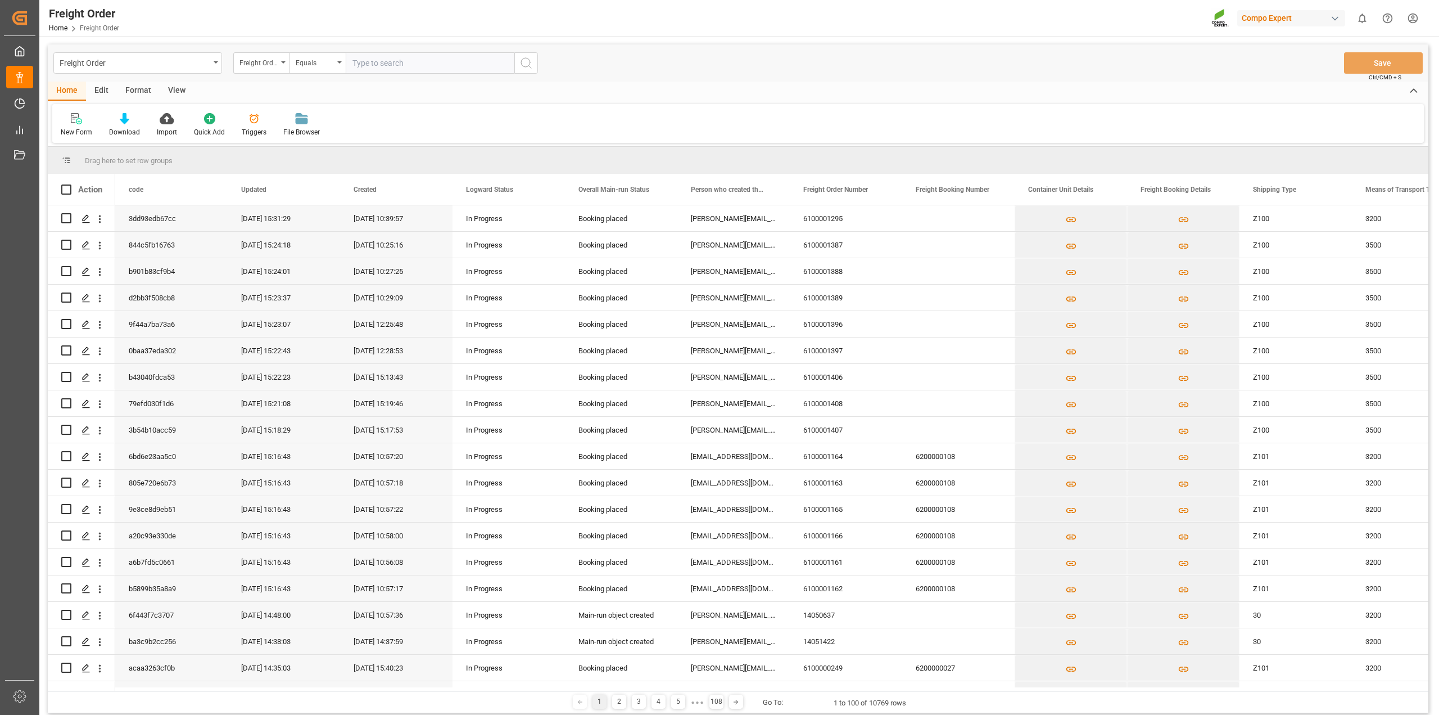
click at [403, 65] on input "text" at bounding box center [430, 62] width 169 height 21
paste input "6100001230"
type input "6100001230"
click at [533, 65] on button "search button" at bounding box center [526, 62] width 24 height 21
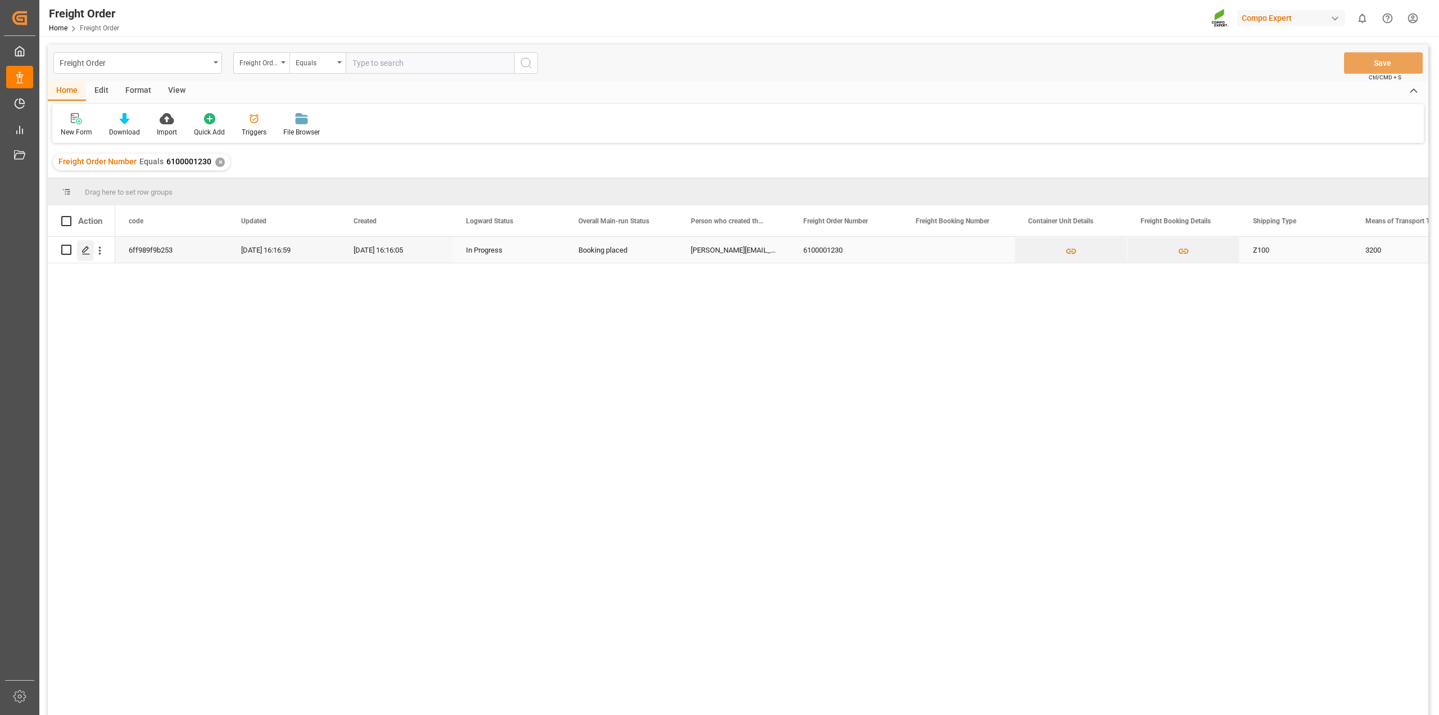
click at [78, 252] on div "Press SPACE to select this row." at bounding box center [85, 250] width 17 height 21
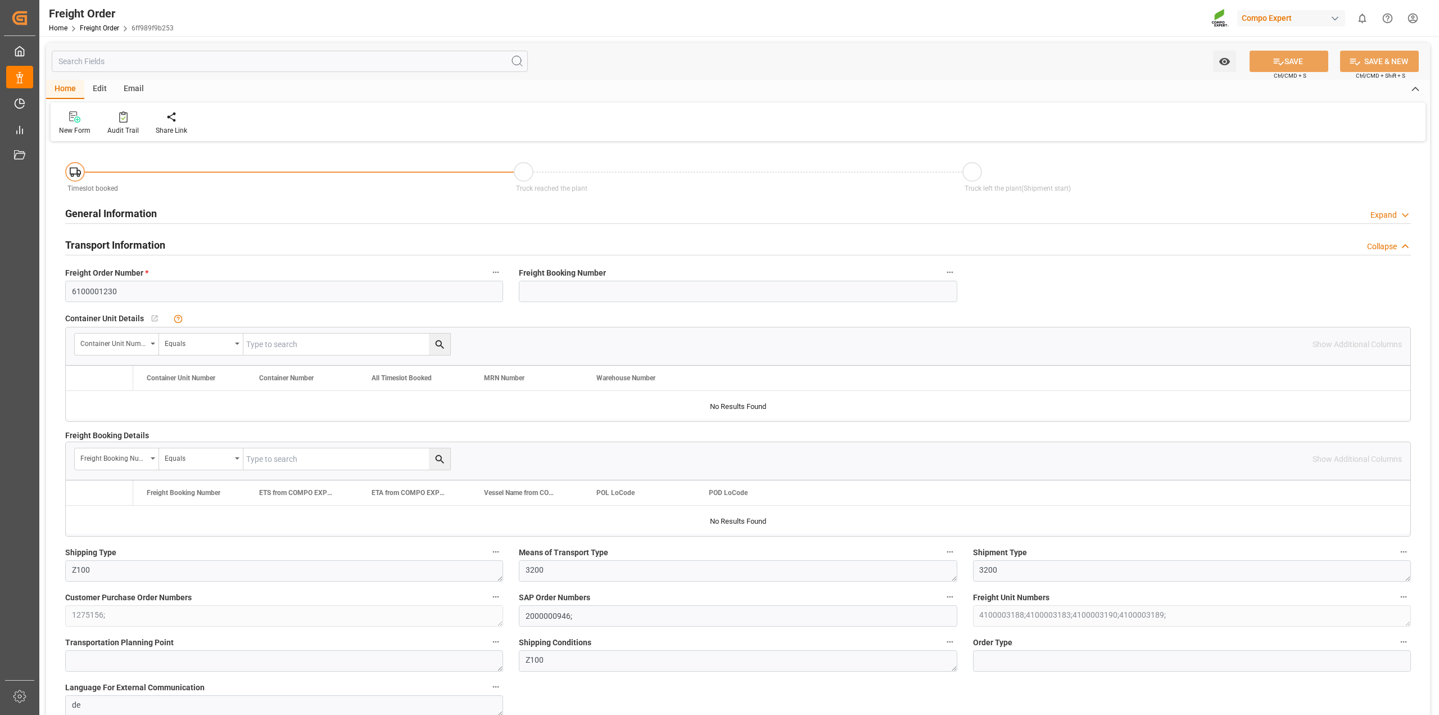
type input "0"
type input "24601.4"
type input "0"
type input "[DATE] 01:00"
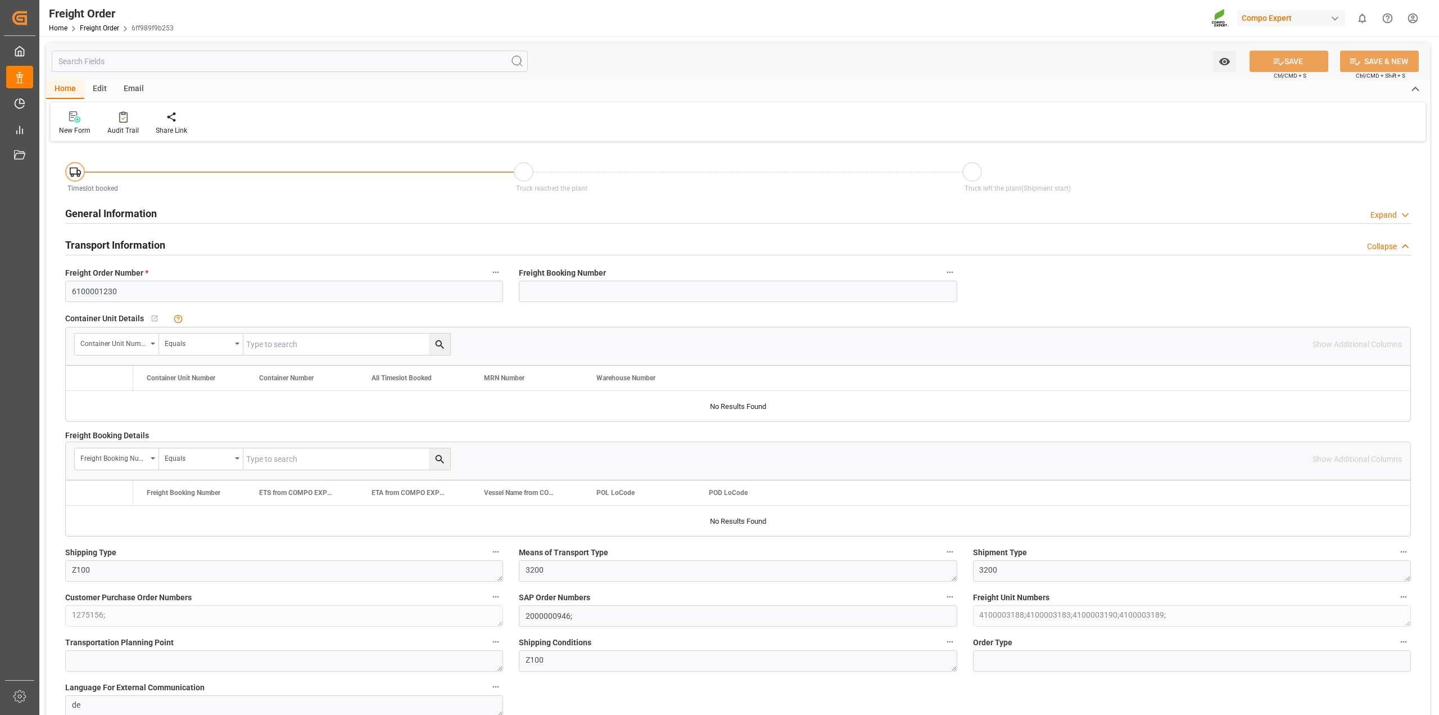
type input "15.08.2025 16:16"
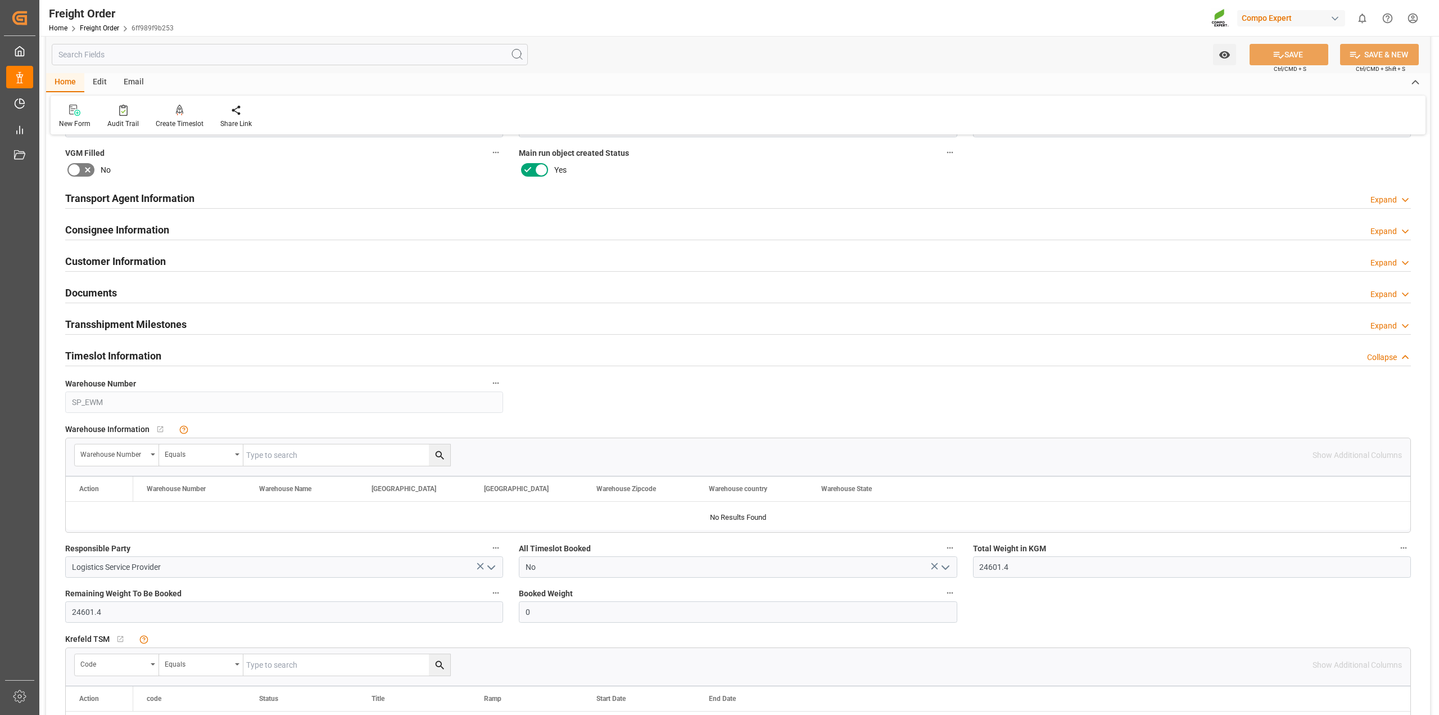
scroll to position [1124, 0]
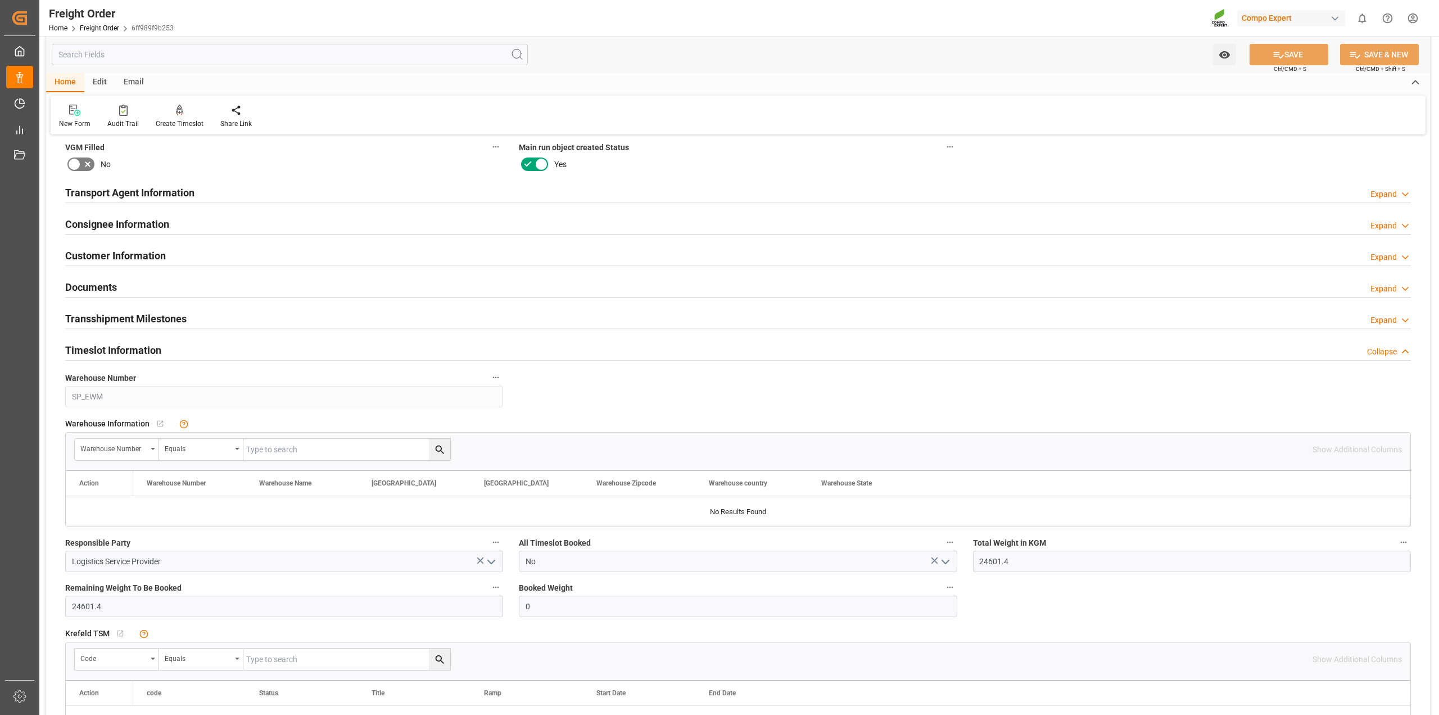
click at [186, 347] on div "Timeslot Information Collapse" at bounding box center [738, 348] width 1346 height 21
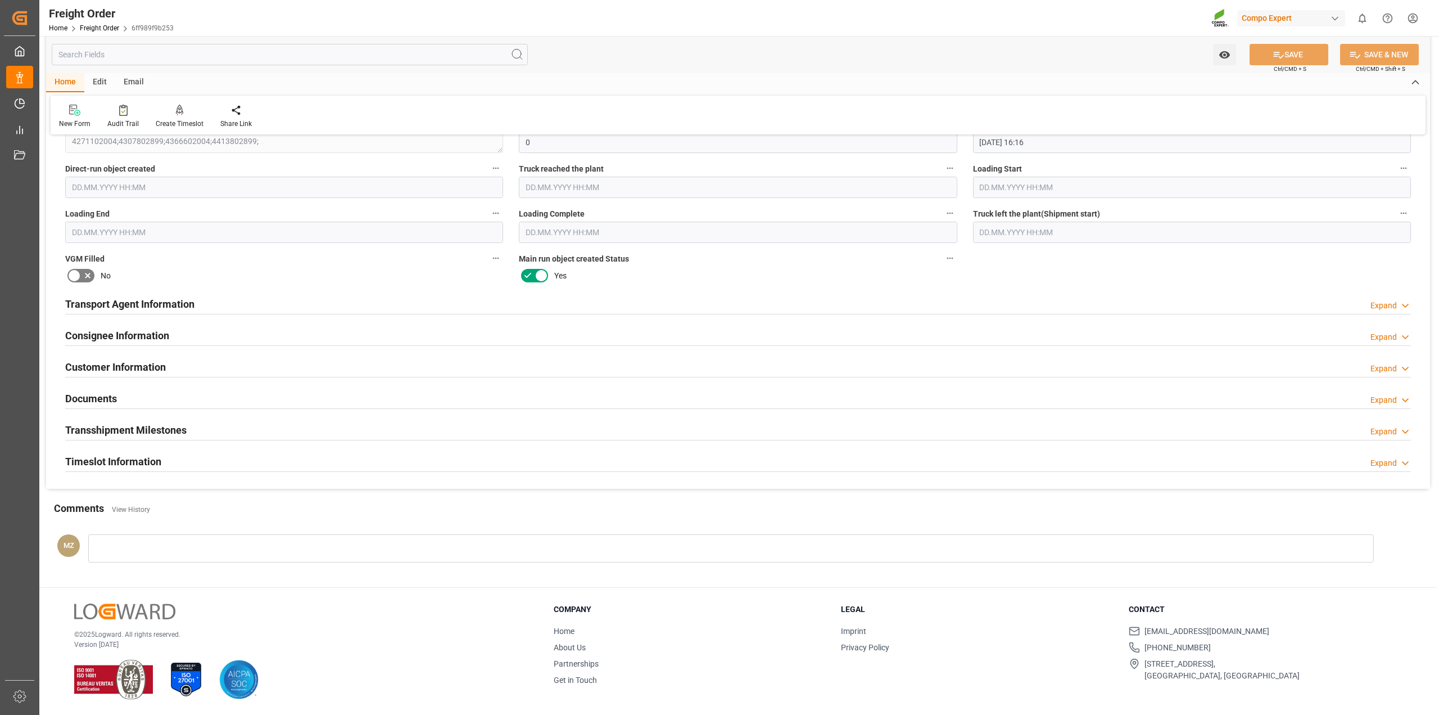
scroll to position [1015, 0]
click at [147, 462] on h2 "Timeslot Information" at bounding box center [113, 461] width 96 height 15
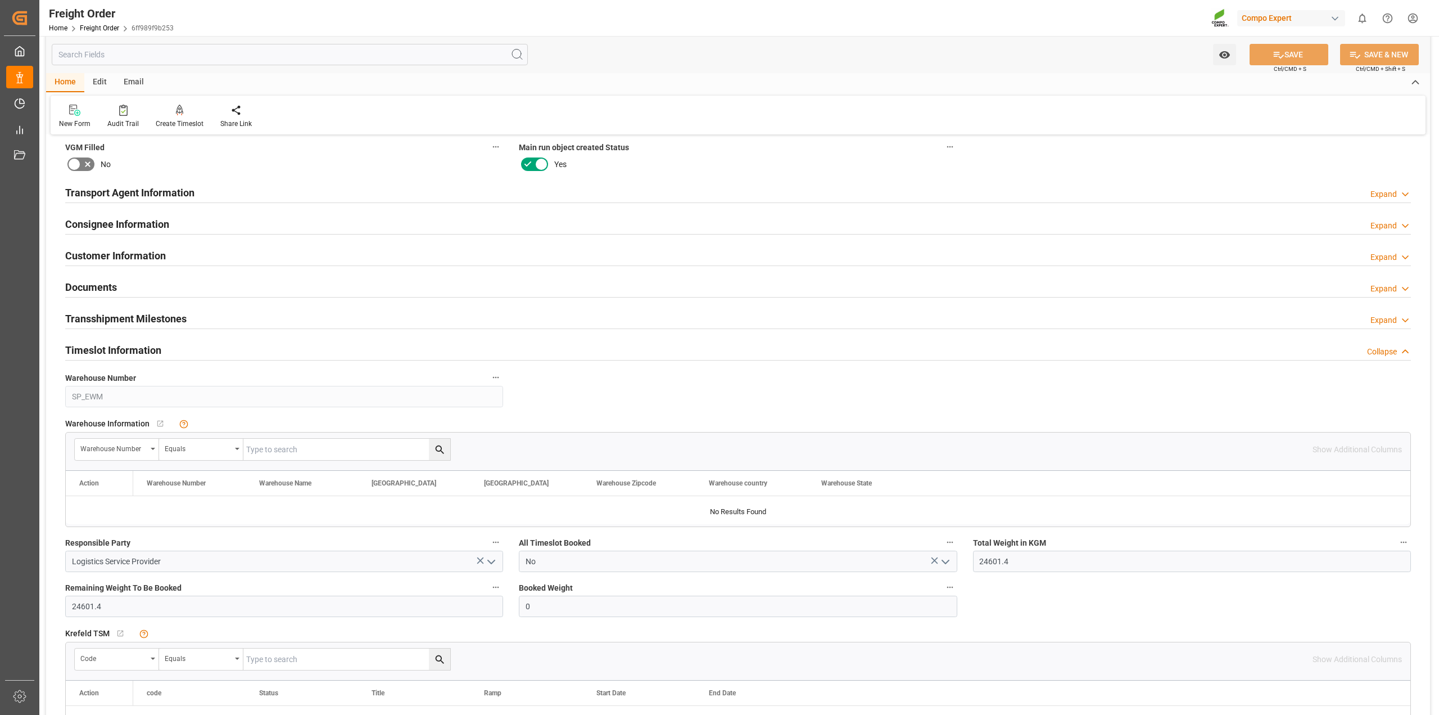
scroll to position [1390, 0]
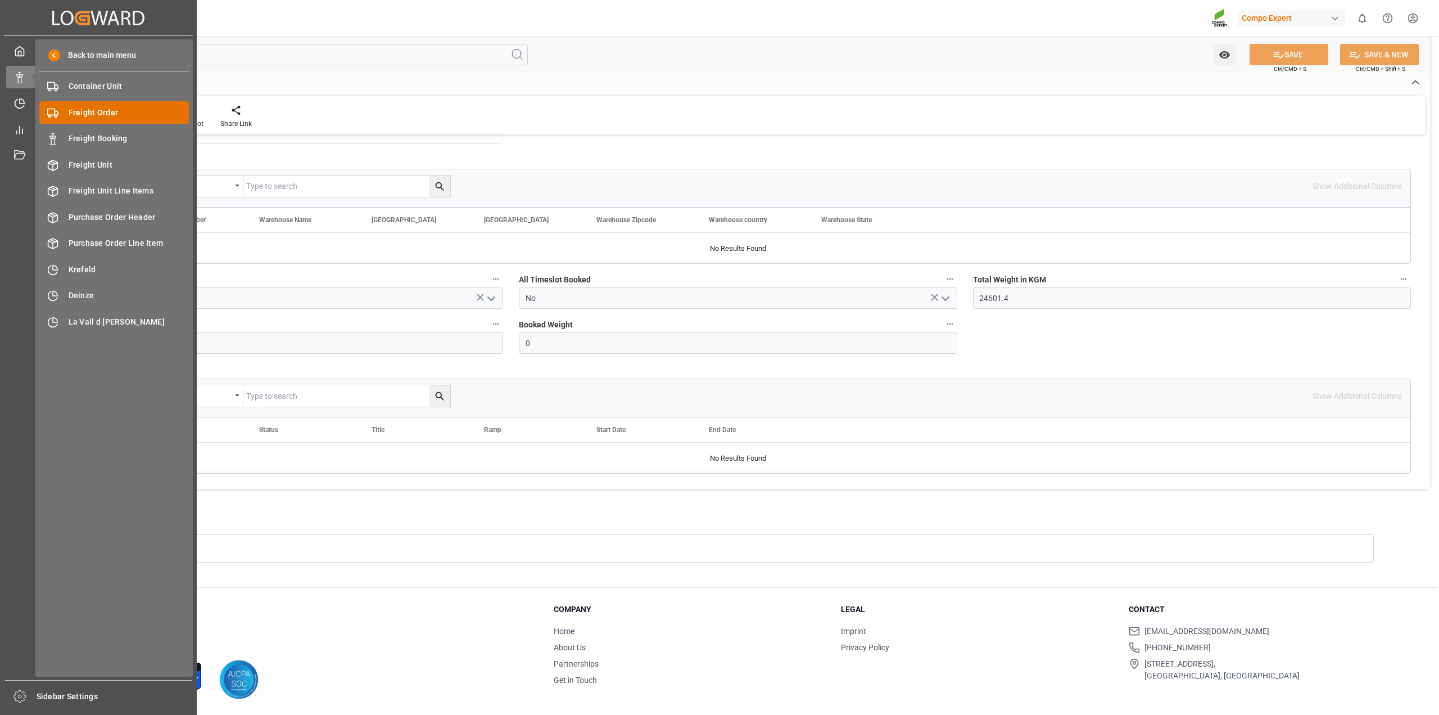
click at [80, 111] on span "Freight Order" at bounding box center [129, 113] width 121 height 12
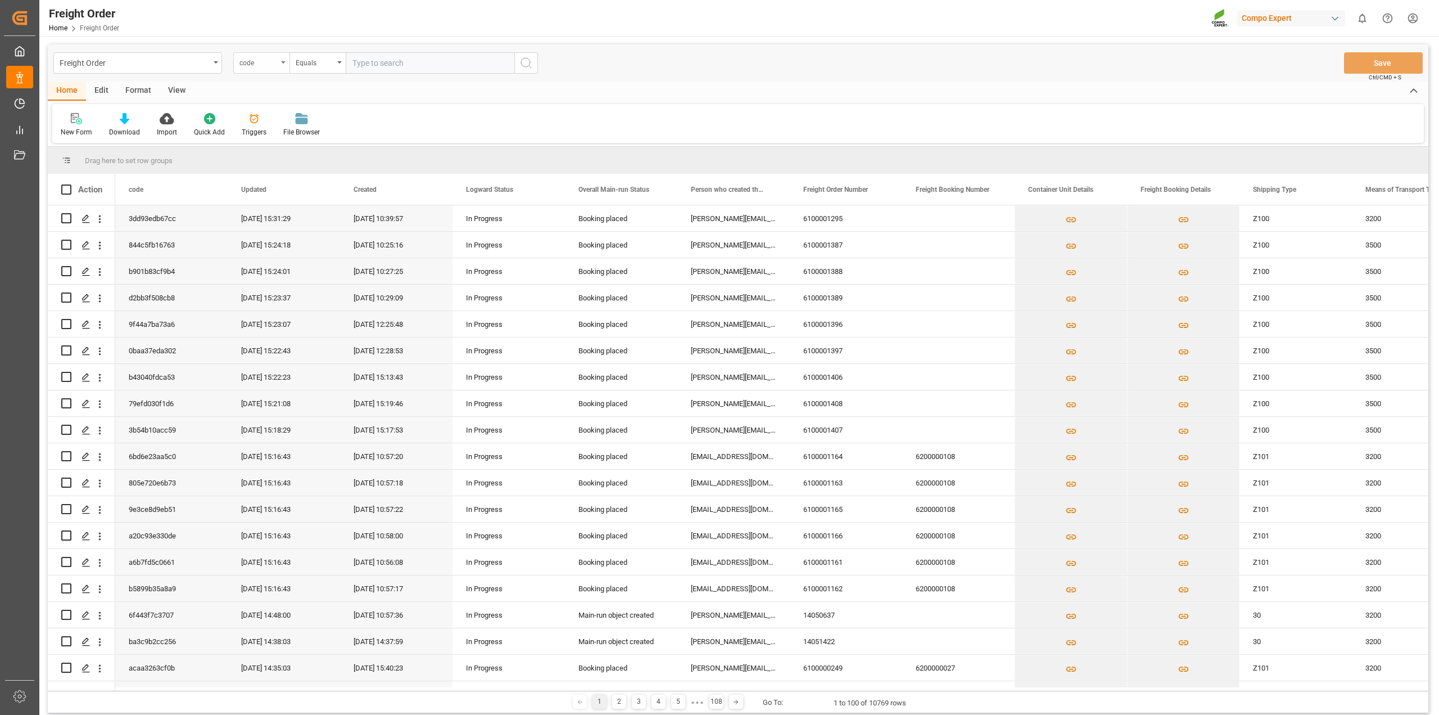
click at [282, 64] on div "code" at bounding box center [261, 62] width 56 height 21
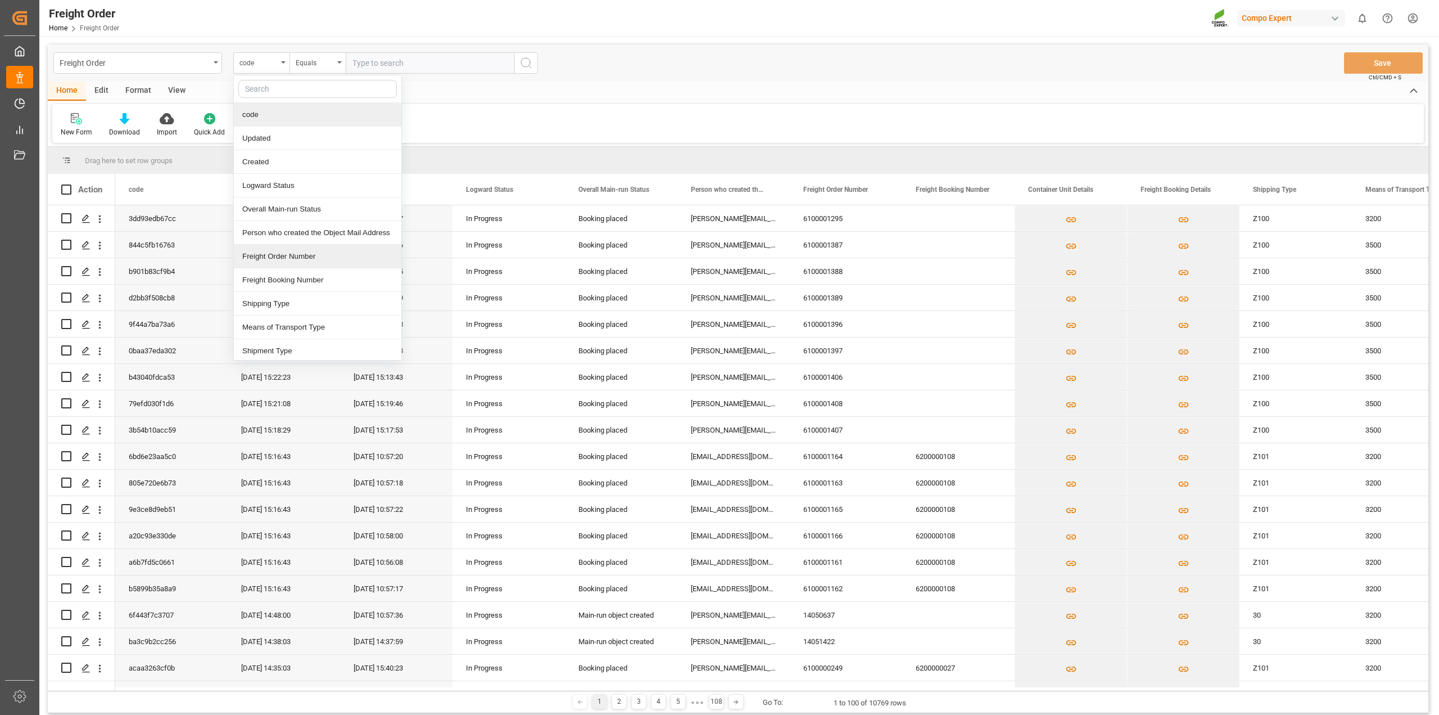
click at [262, 254] on div "Freight Order Number" at bounding box center [318, 257] width 168 height 24
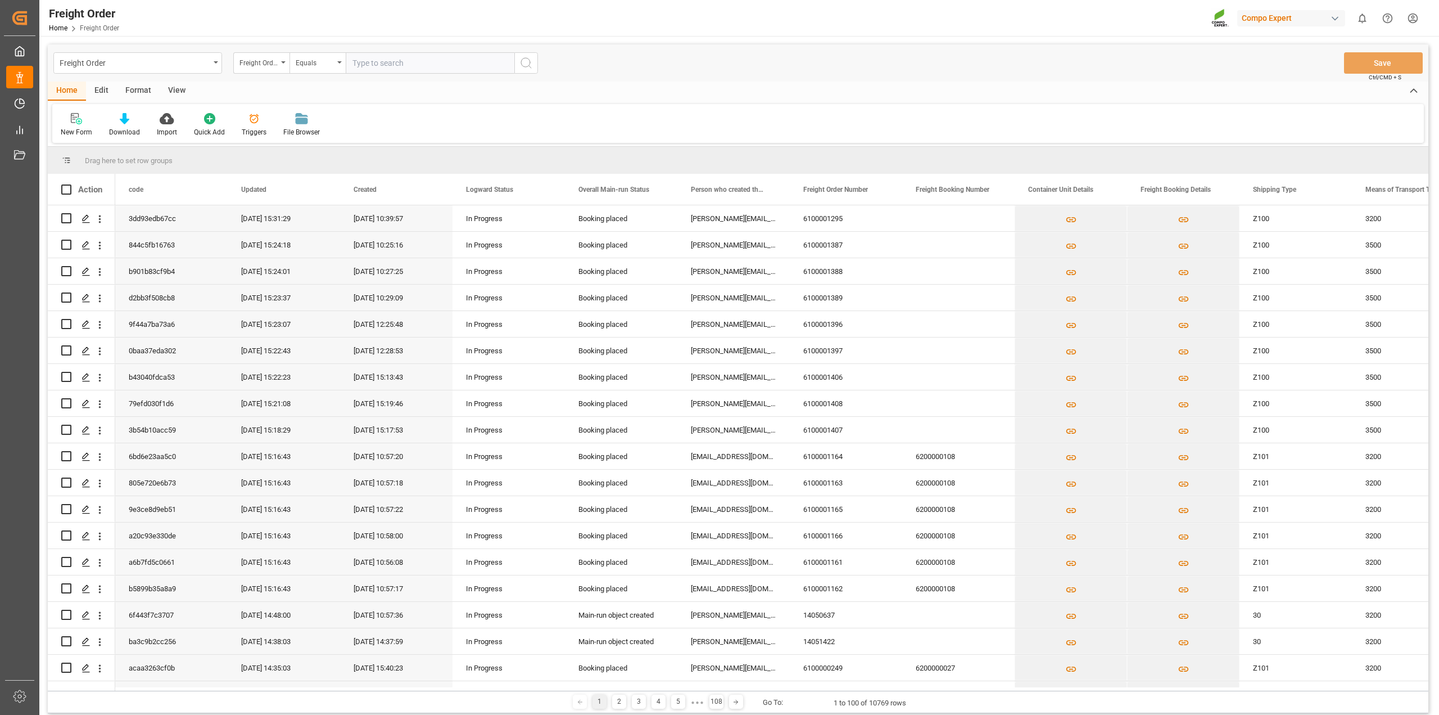
click at [426, 60] on input "text" at bounding box center [430, 62] width 169 height 21
paste input "6100001193"
type input "6100001193"
click at [540, 64] on div "Freight Order Freight Order Number Equals 6100001193 Save Ctrl/CMD + S" at bounding box center [738, 62] width 1381 height 37
click at [526, 64] on icon "search button" at bounding box center [525, 62] width 13 height 13
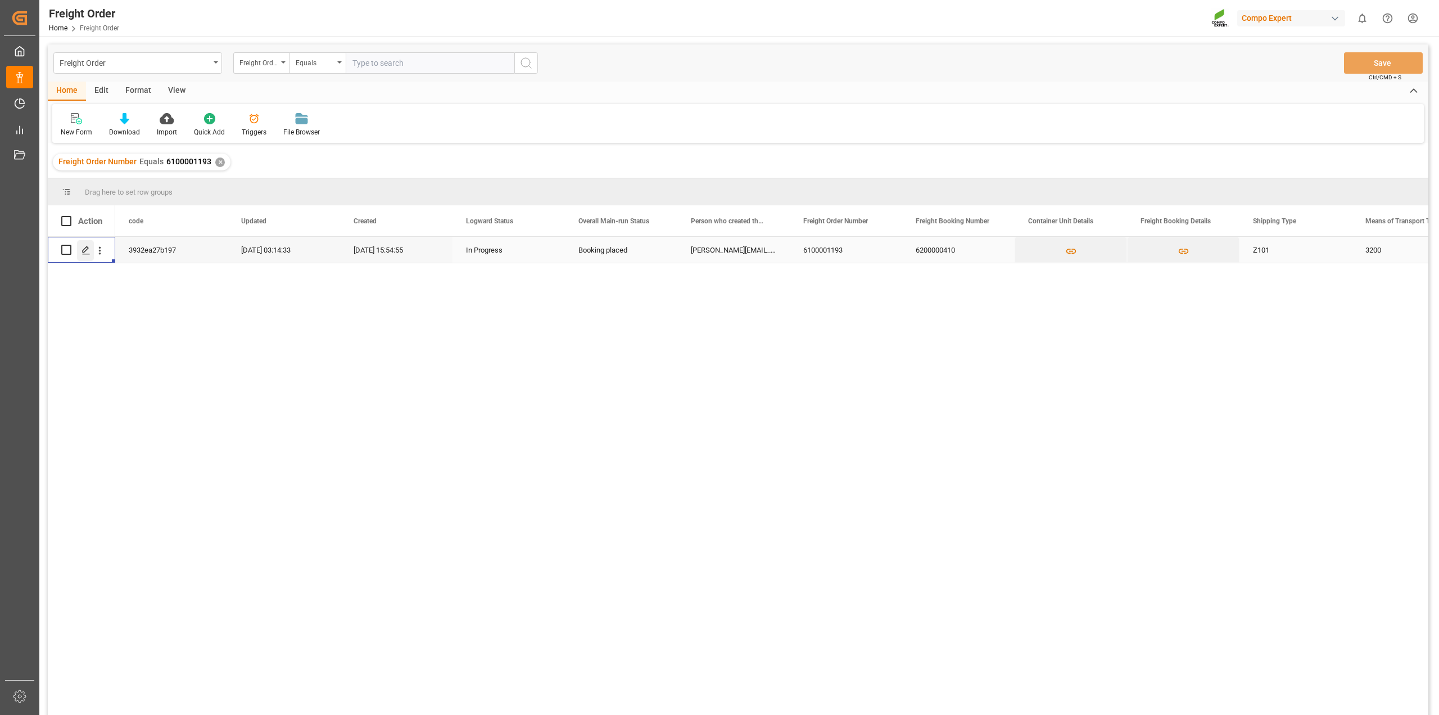
click at [79, 253] on div "Press SPACE to select this row." at bounding box center [85, 250] width 17 height 21
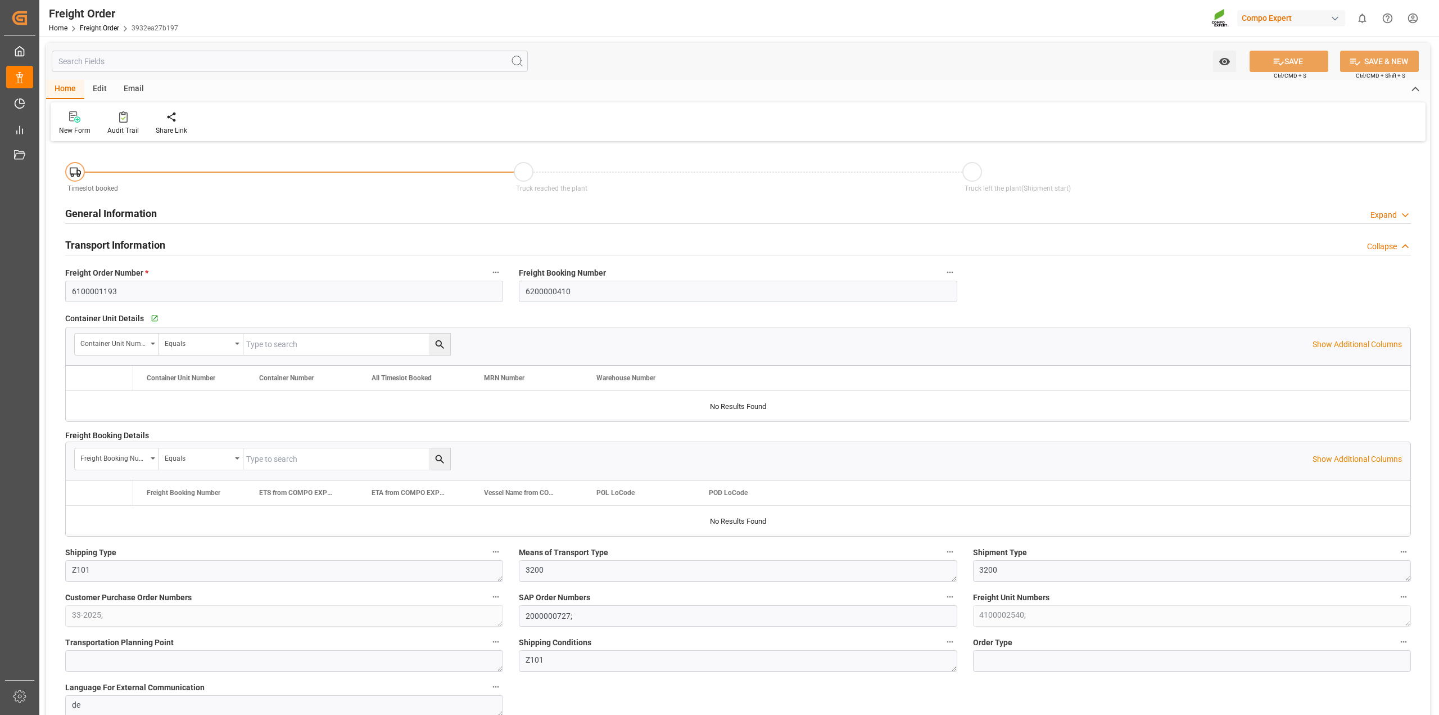
type input "0"
type input "15474"
type input "0"
type input "[DATE] 01:00"
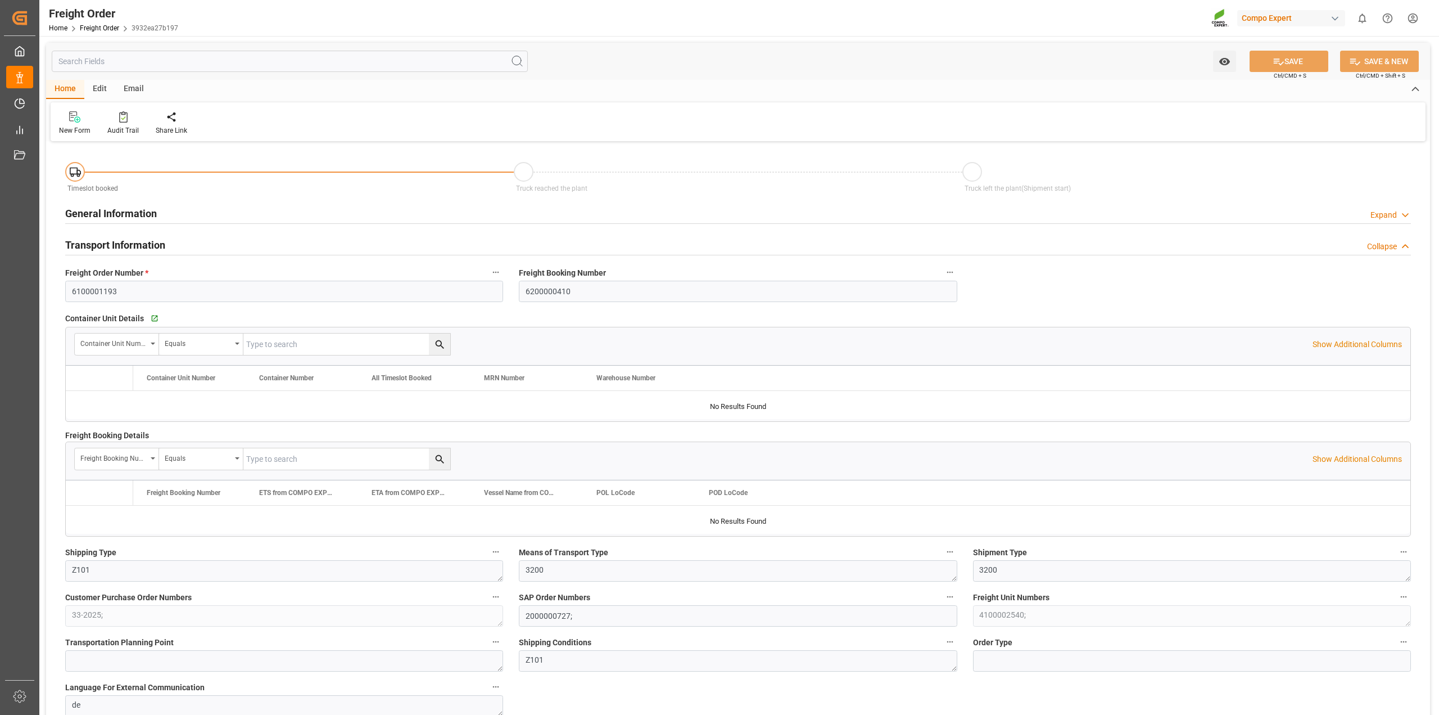
type input "14.08.2025 15:54"
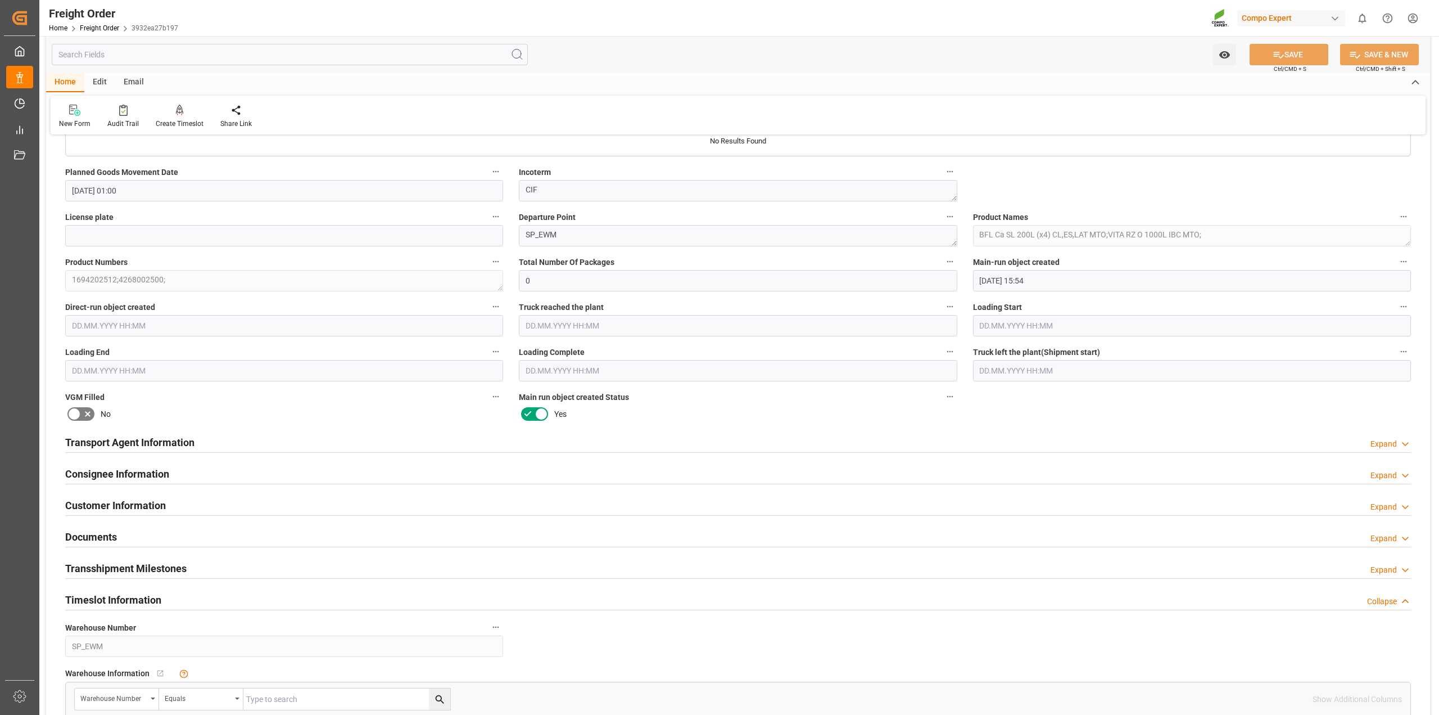
scroll to position [843, 0]
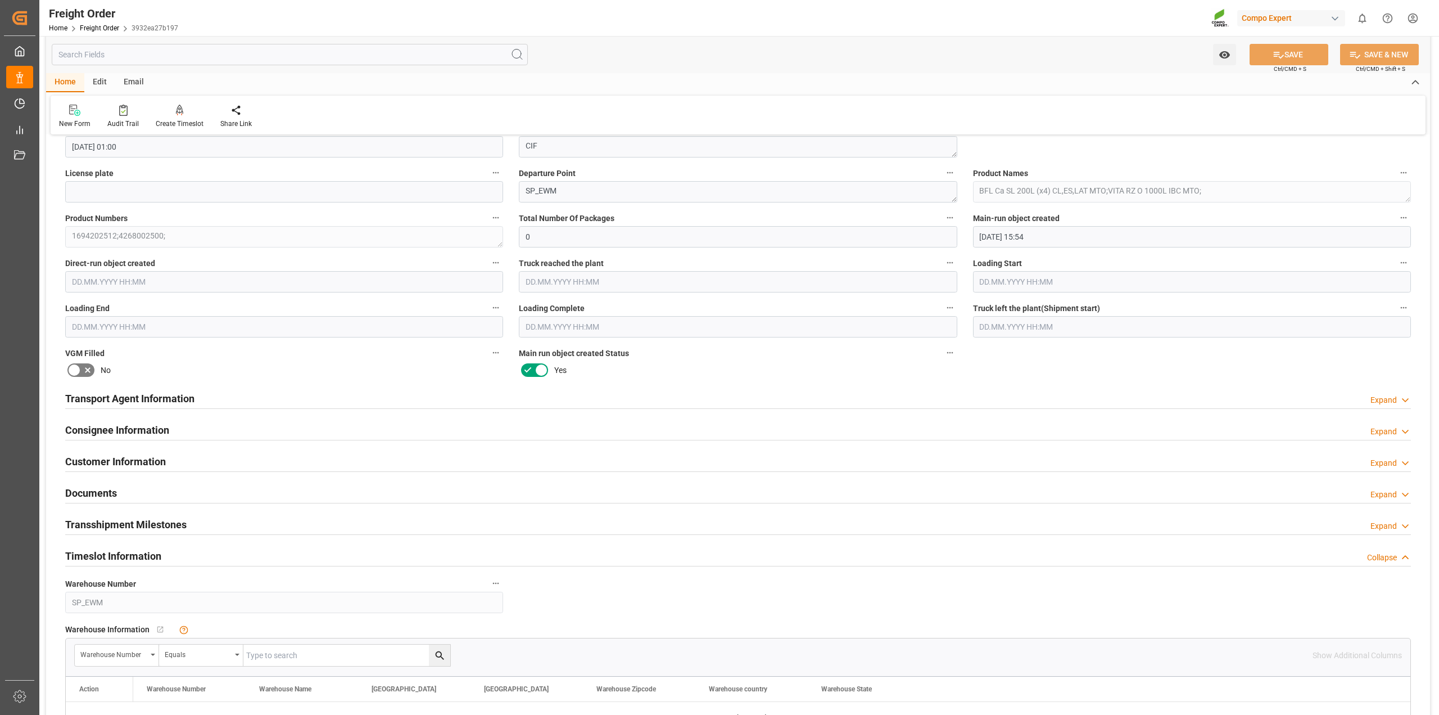
click at [483, 555] on div "Timeslot Information Collapse" at bounding box center [738, 554] width 1346 height 21
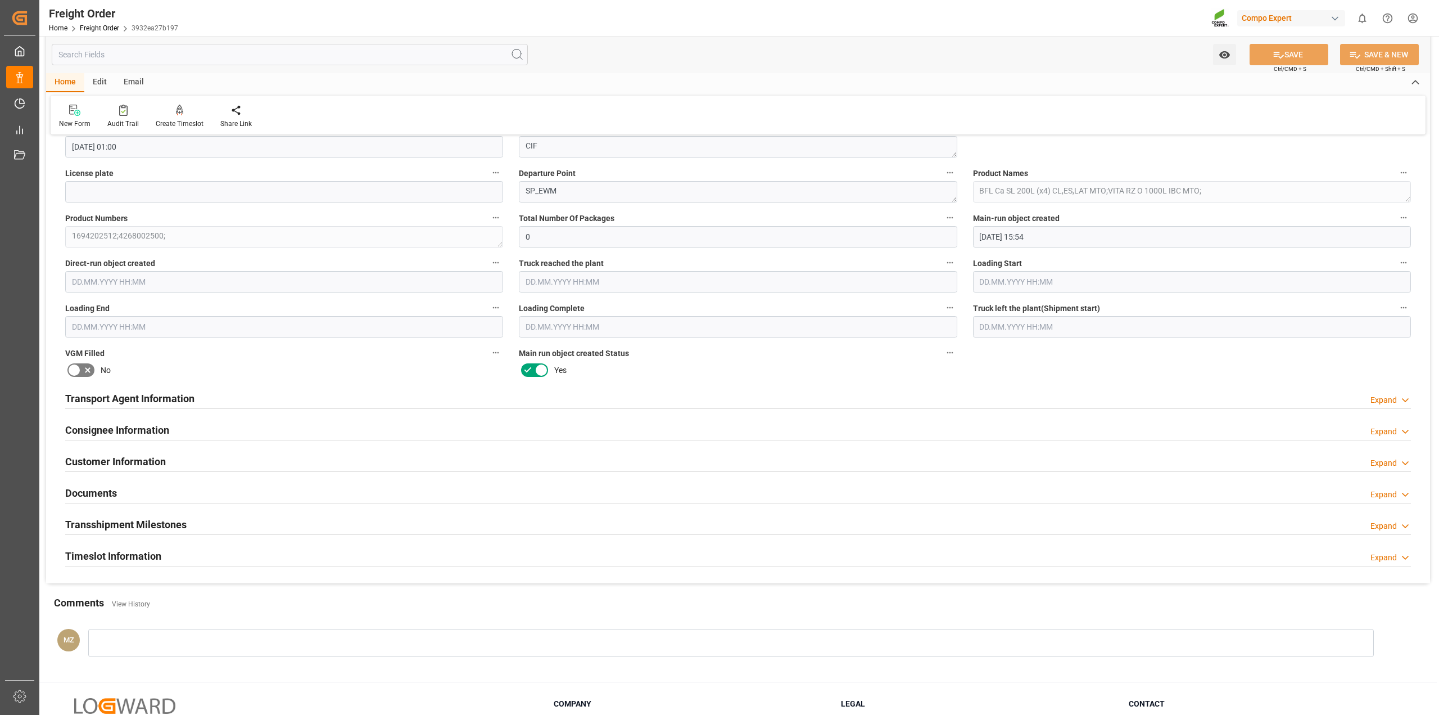
click at [483, 555] on div "Timeslot Information Expand" at bounding box center [738, 554] width 1346 height 21
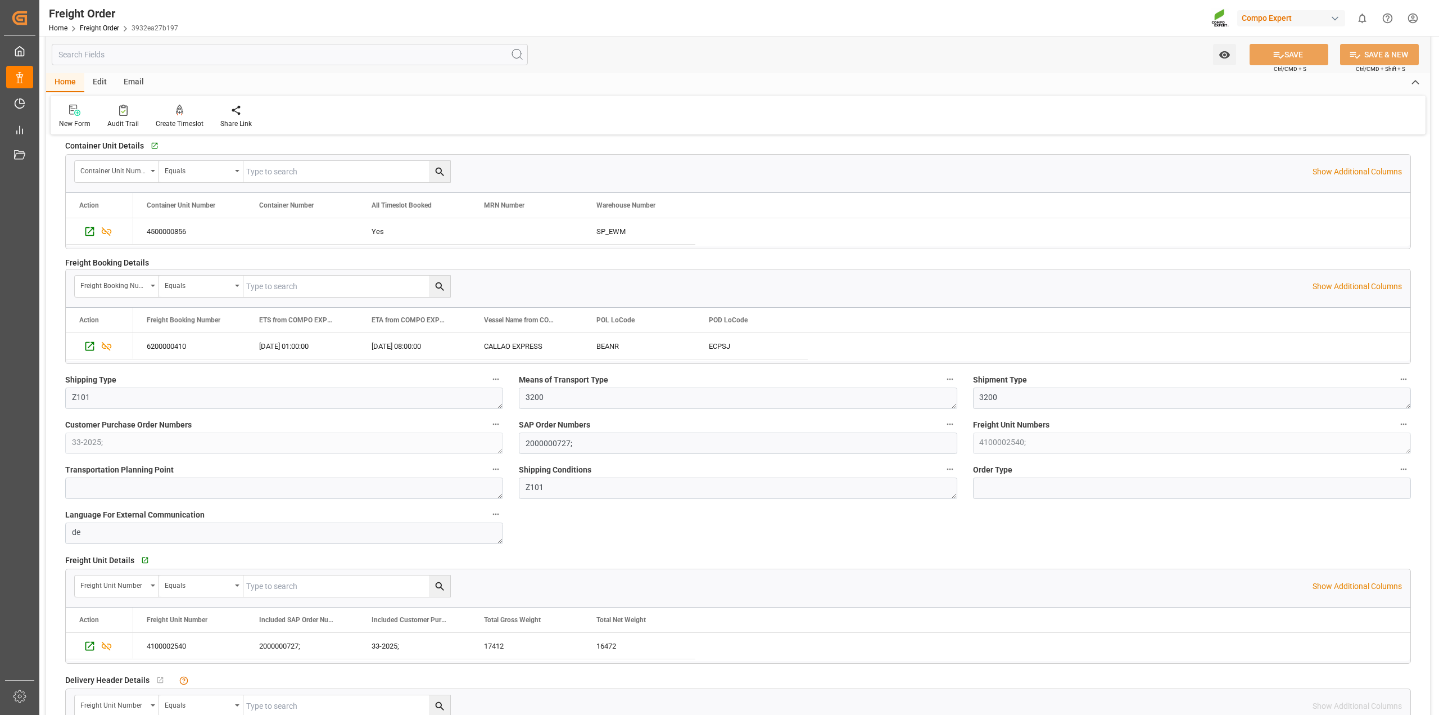
scroll to position [70, 0]
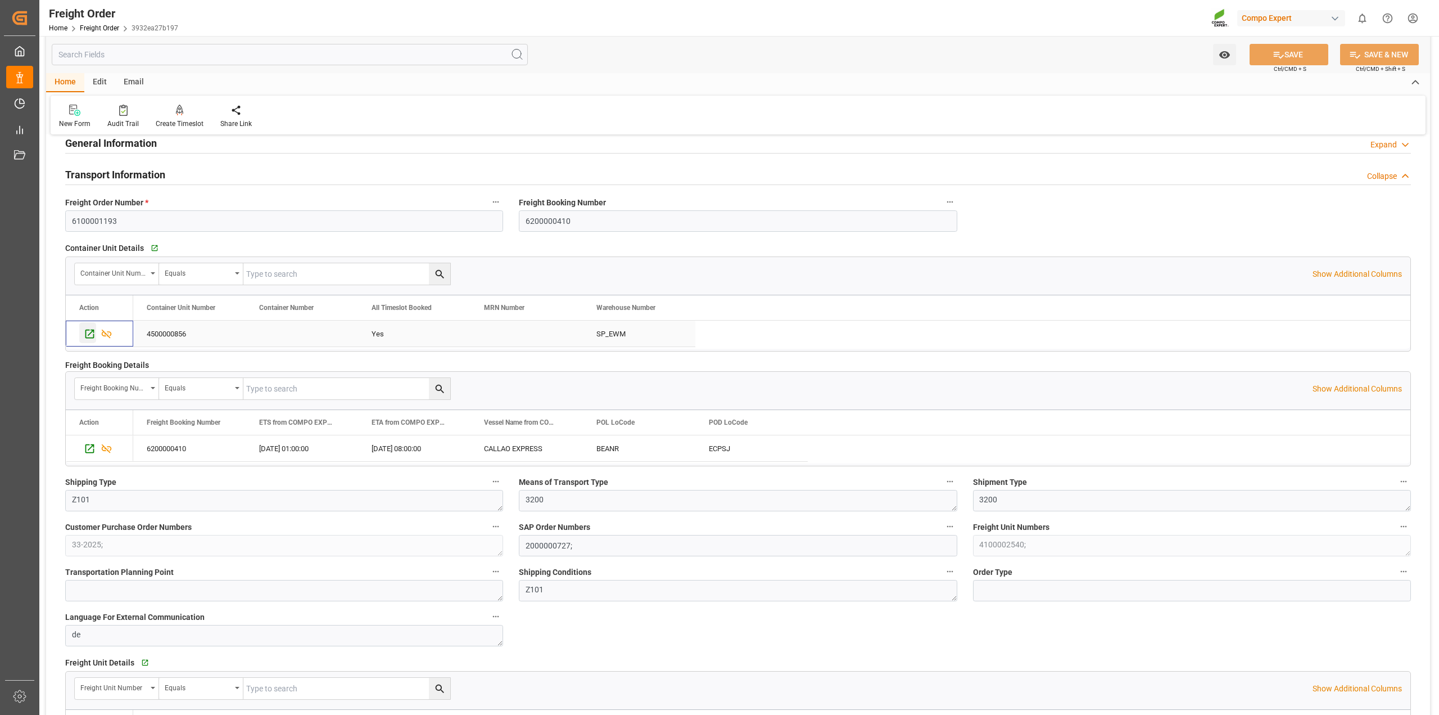
click at [88, 338] on icon "Press SPACE to select this row." at bounding box center [90, 334] width 12 height 12
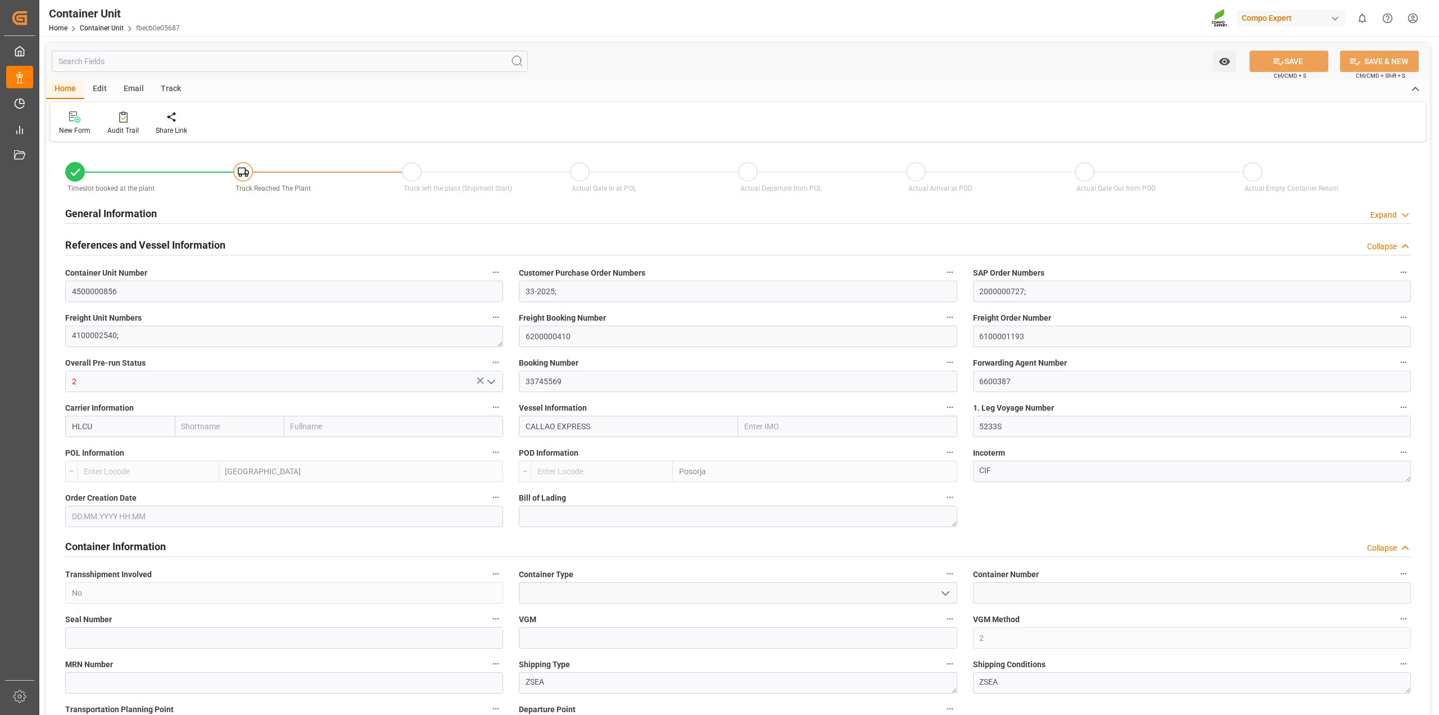
type input "Hapag Lloyd"
type input "Hapag Lloyd Aktiengesellschaft"
type input "9777606"
type input "BEANR"
type input "ECPSJ"
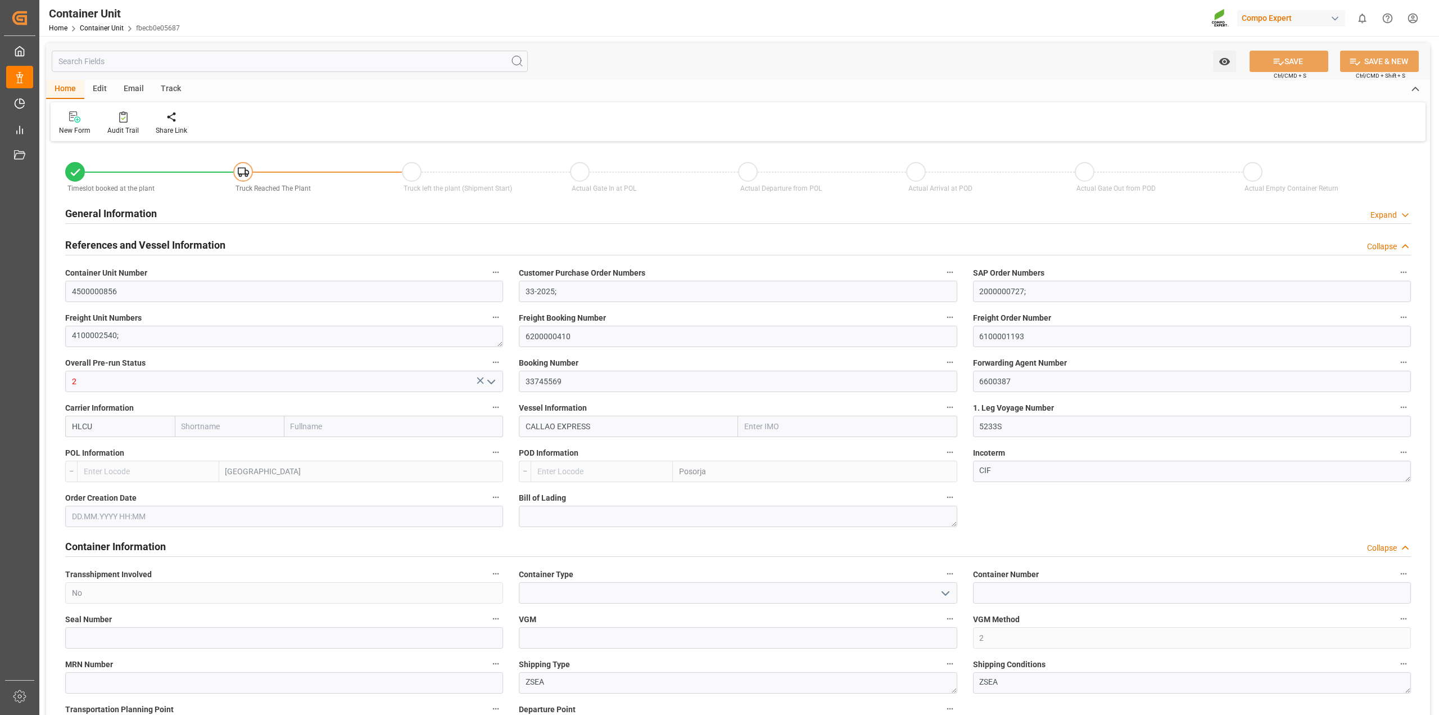
type input "0"
type input "17412"
type input "BEANR"
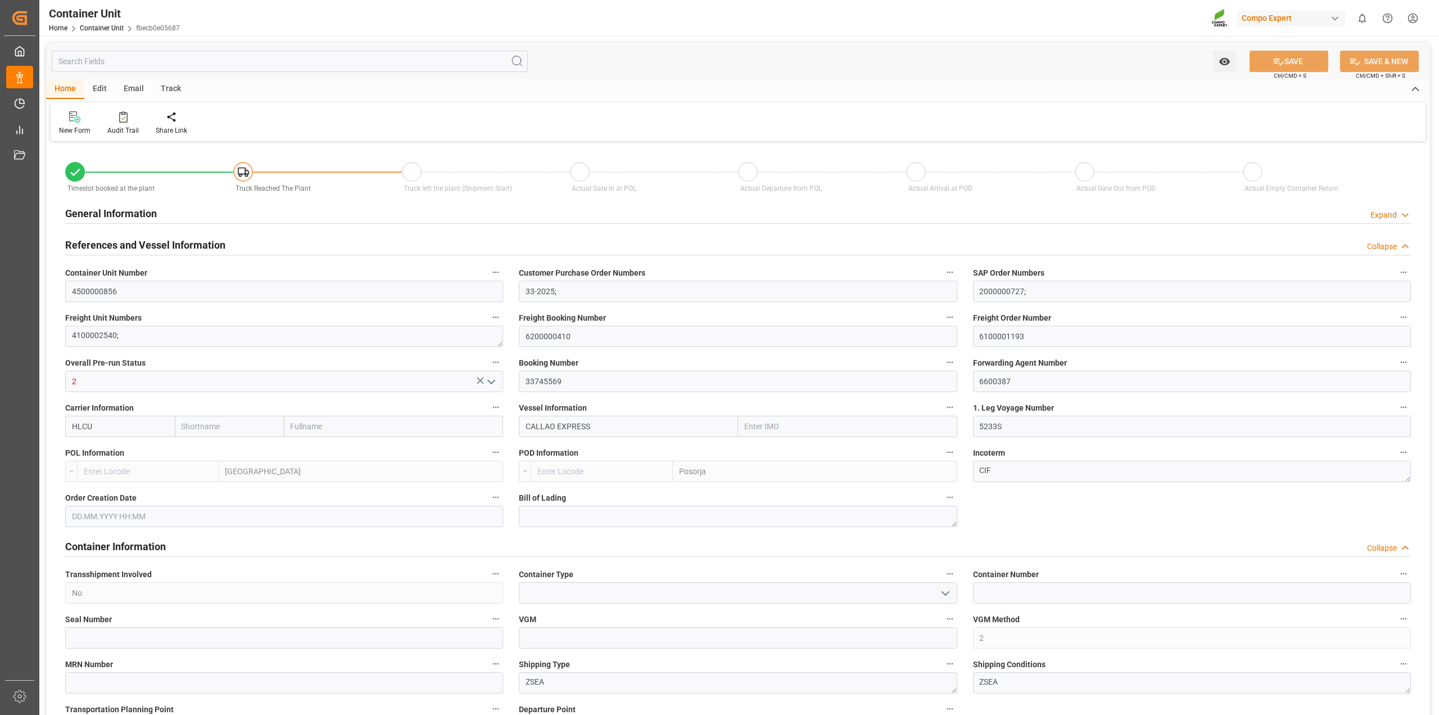
type input "ECPSJ"
type input "18.08.2025"
type input "22.08.2025 02:00"
type input "15.09.2025 17:00"
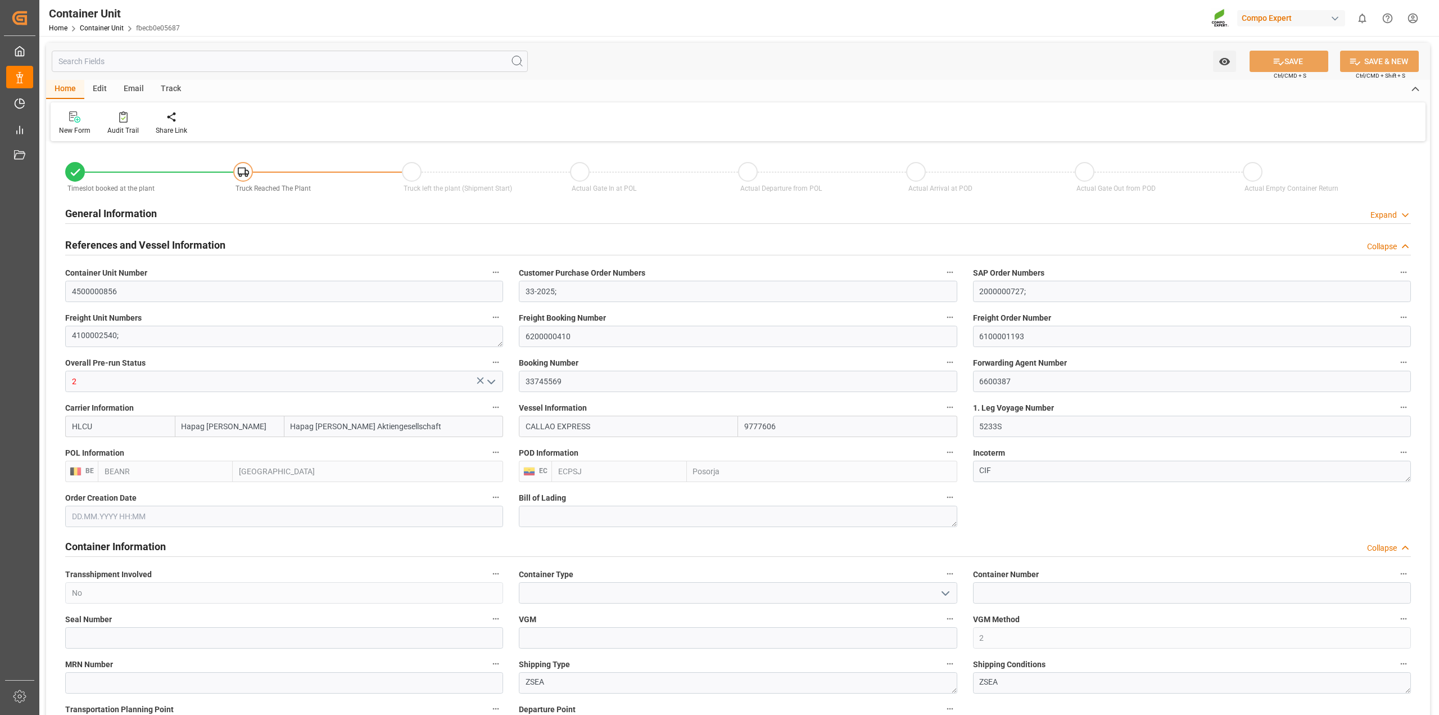
type input "15.09.2025 17:00"
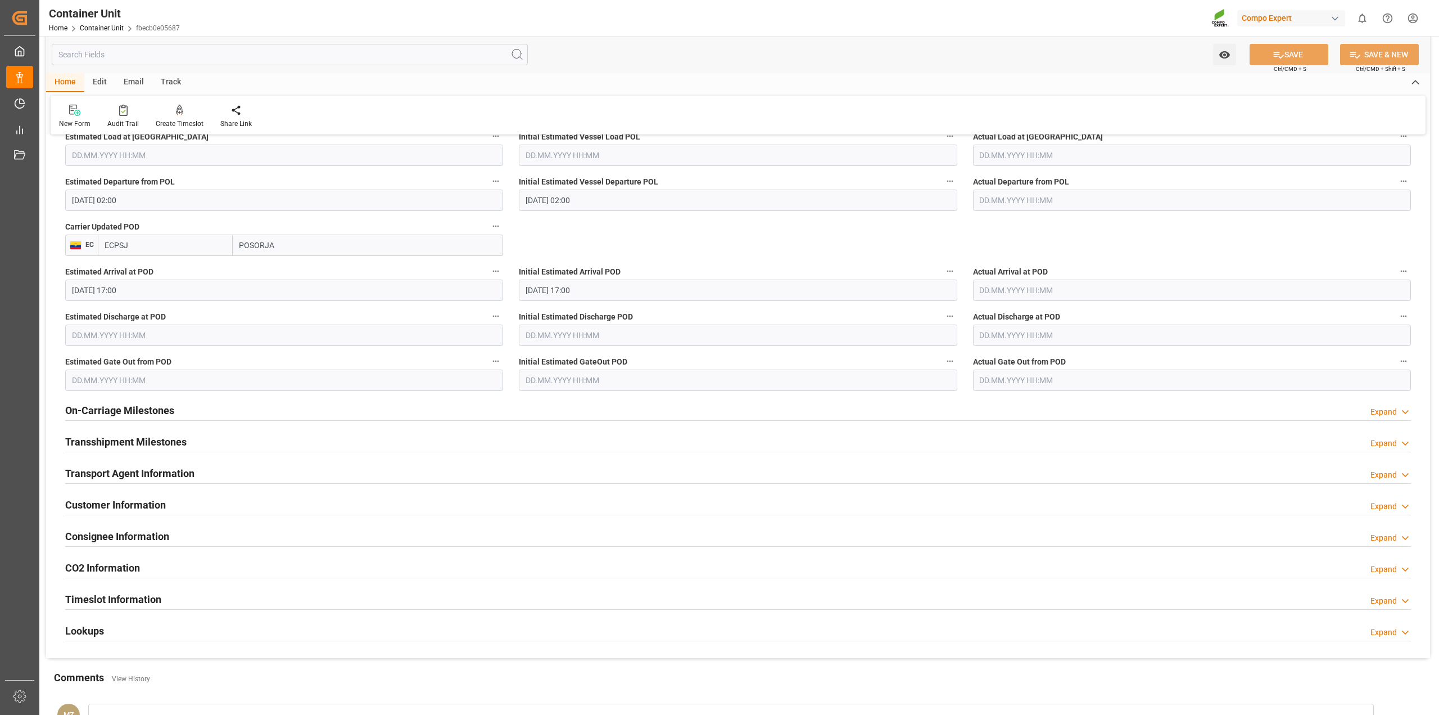
scroll to position [1335, 0]
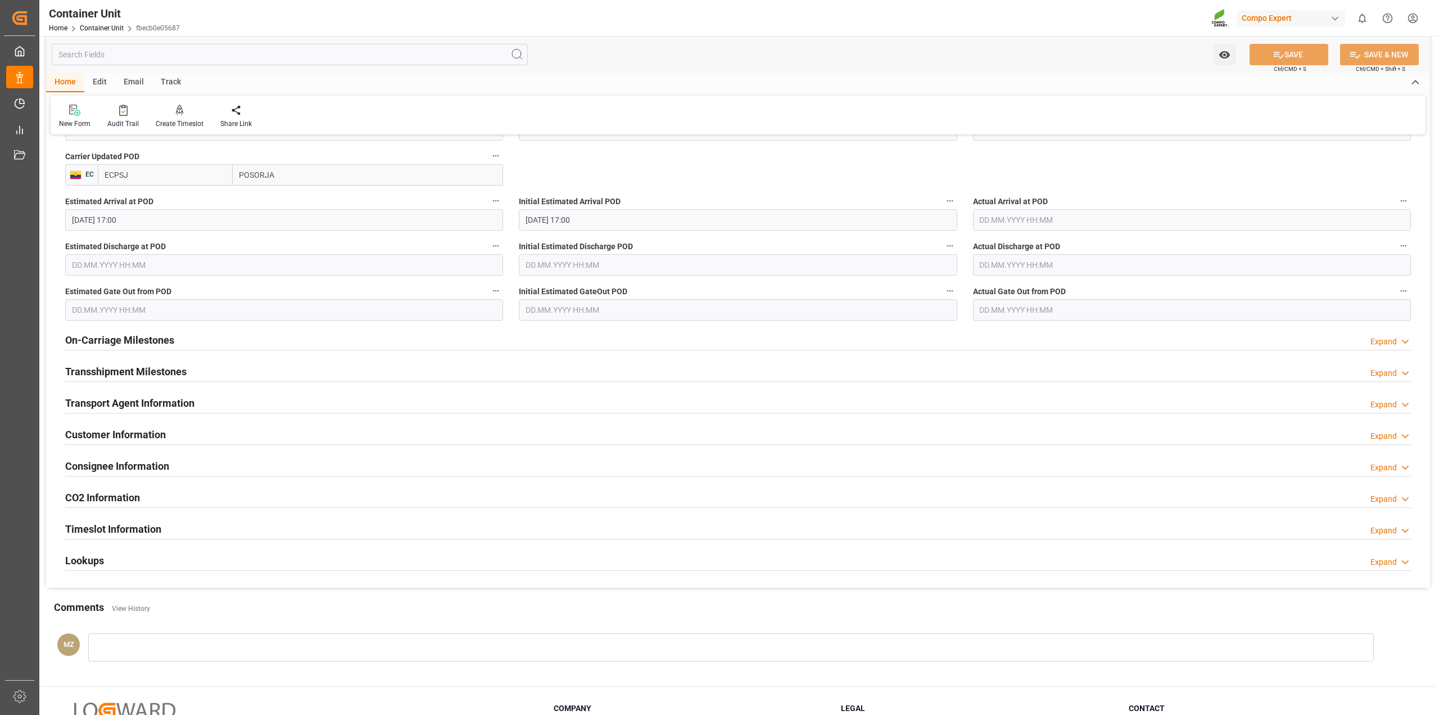
click at [239, 532] on div "Timeslot Information Expand" at bounding box center [738, 527] width 1346 height 21
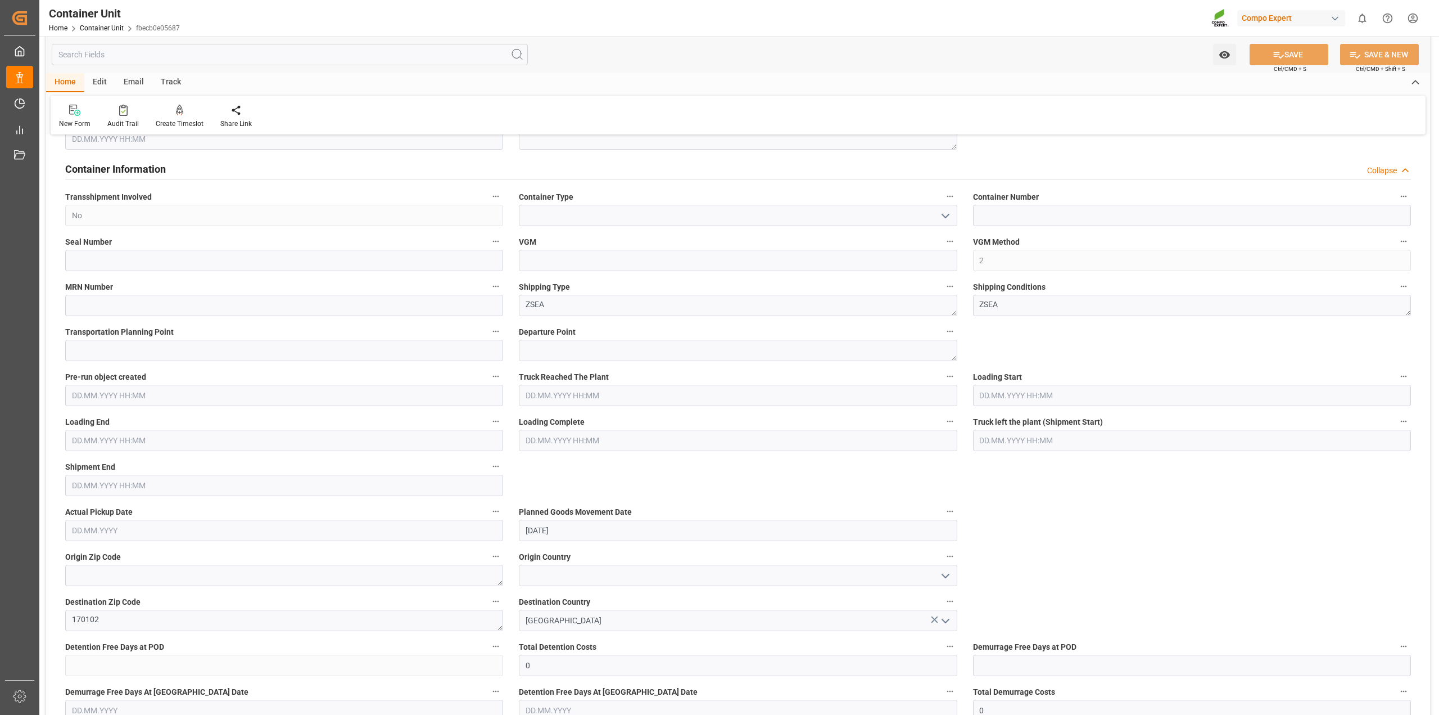
scroll to position [211, 0]
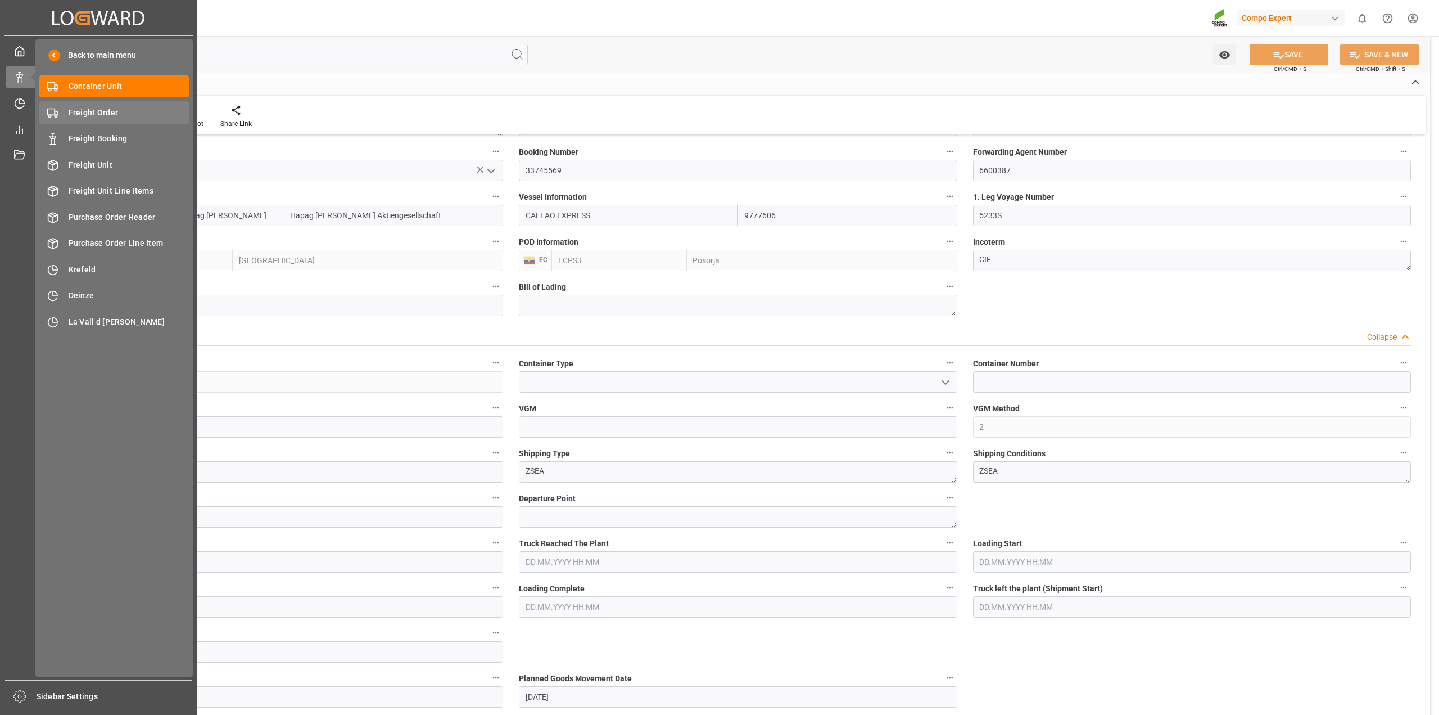
click at [108, 123] on div "Freight Order Freight Order" at bounding box center [114, 112] width 150 height 22
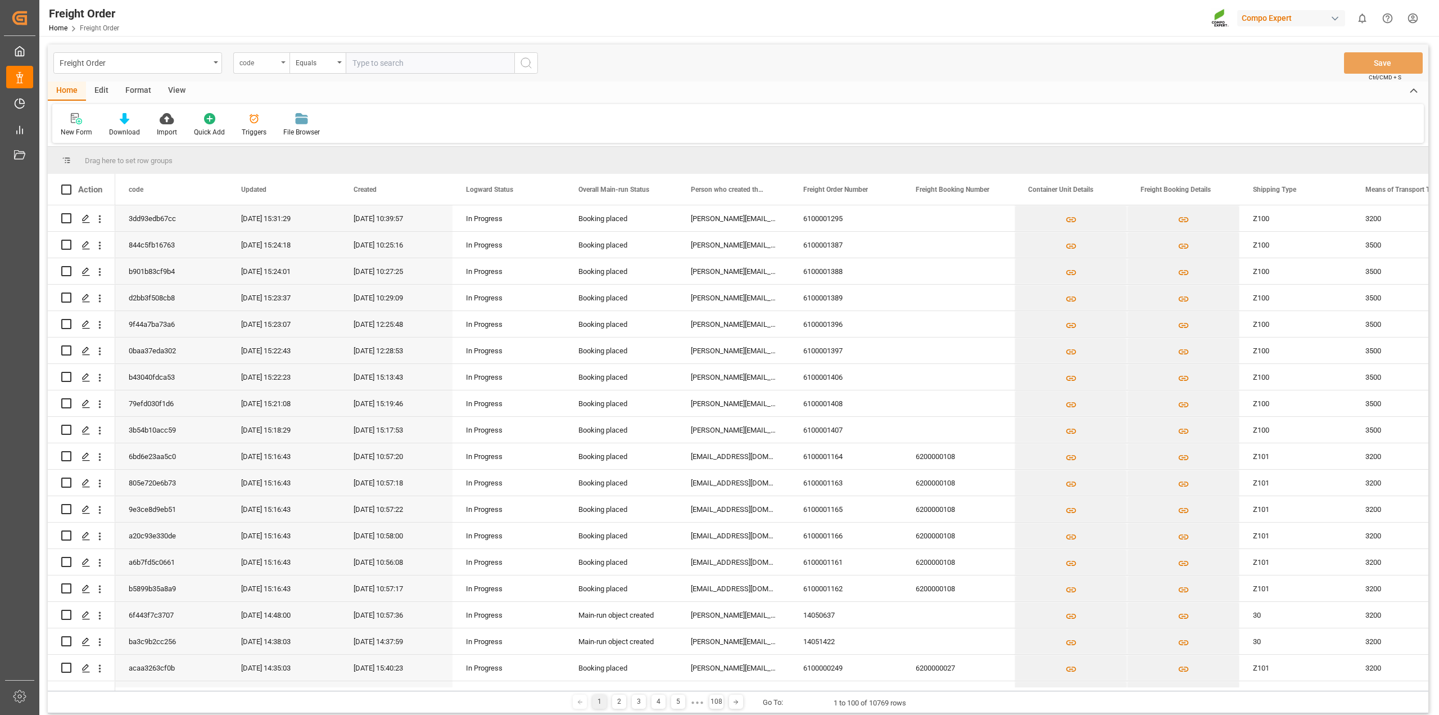
click at [282, 64] on div "code" at bounding box center [261, 62] width 56 height 21
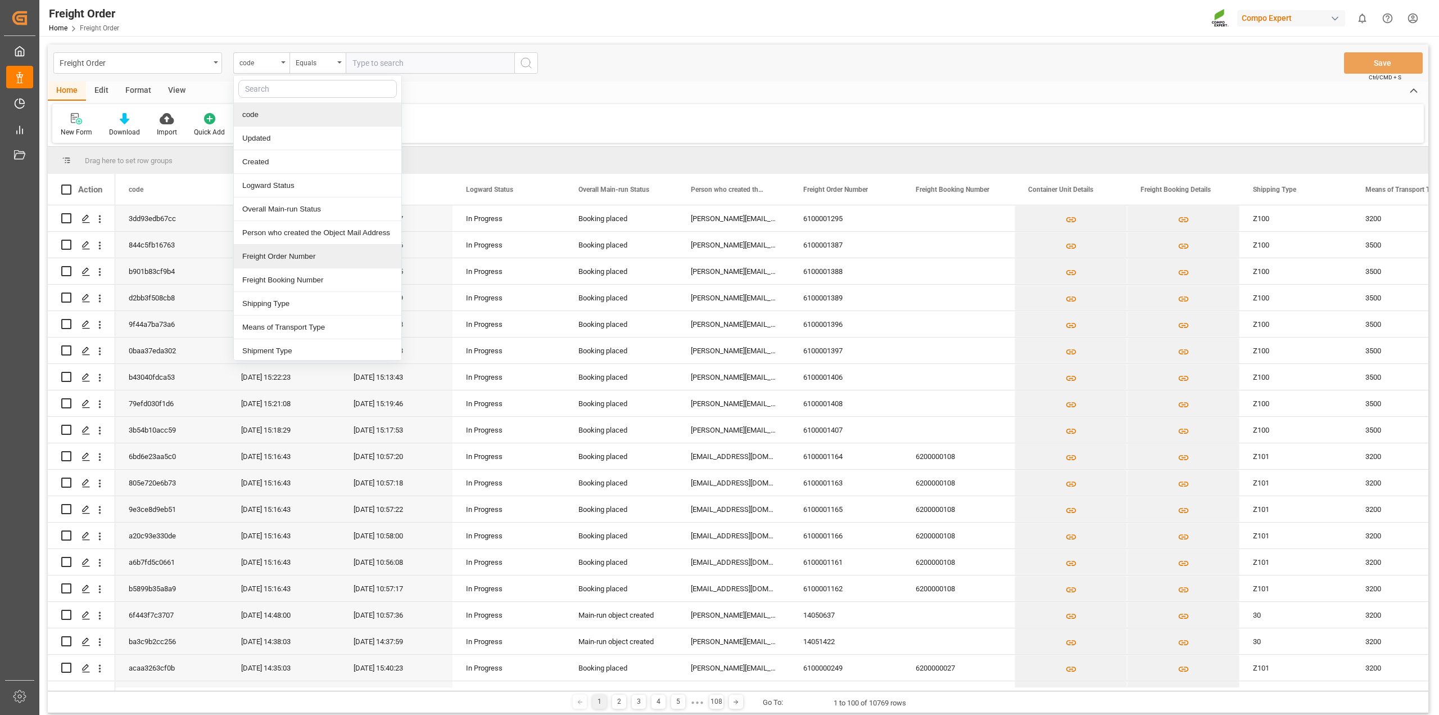
click at [284, 264] on div "Freight Order Number" at bounding box center [318, 257] width 168 height 24
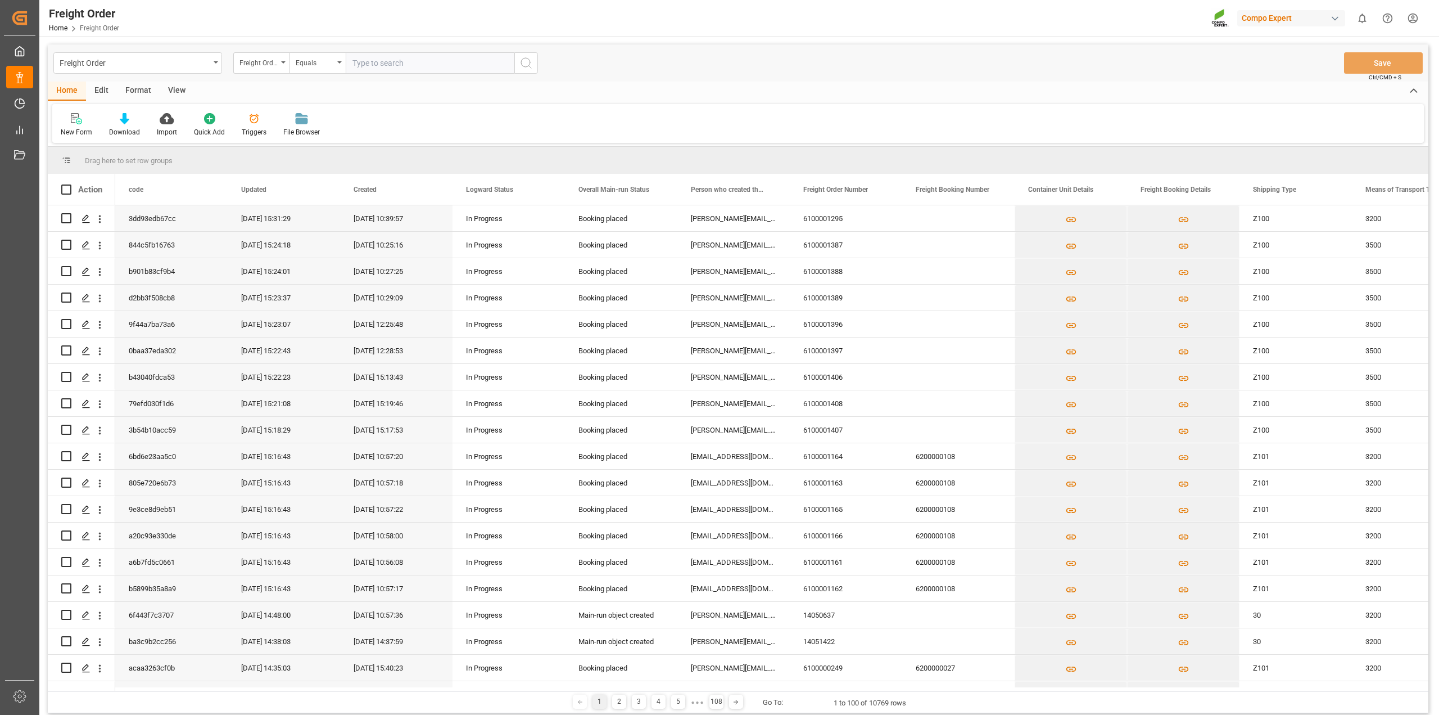
click at [404, 66] on input "text" at bounding box center [430, 62] width 169 height 21
paste input "6100001277"
type input "6100001277"
click at [534, 60] on button "search button" at bounding box center [526, 62] width 24 height 21
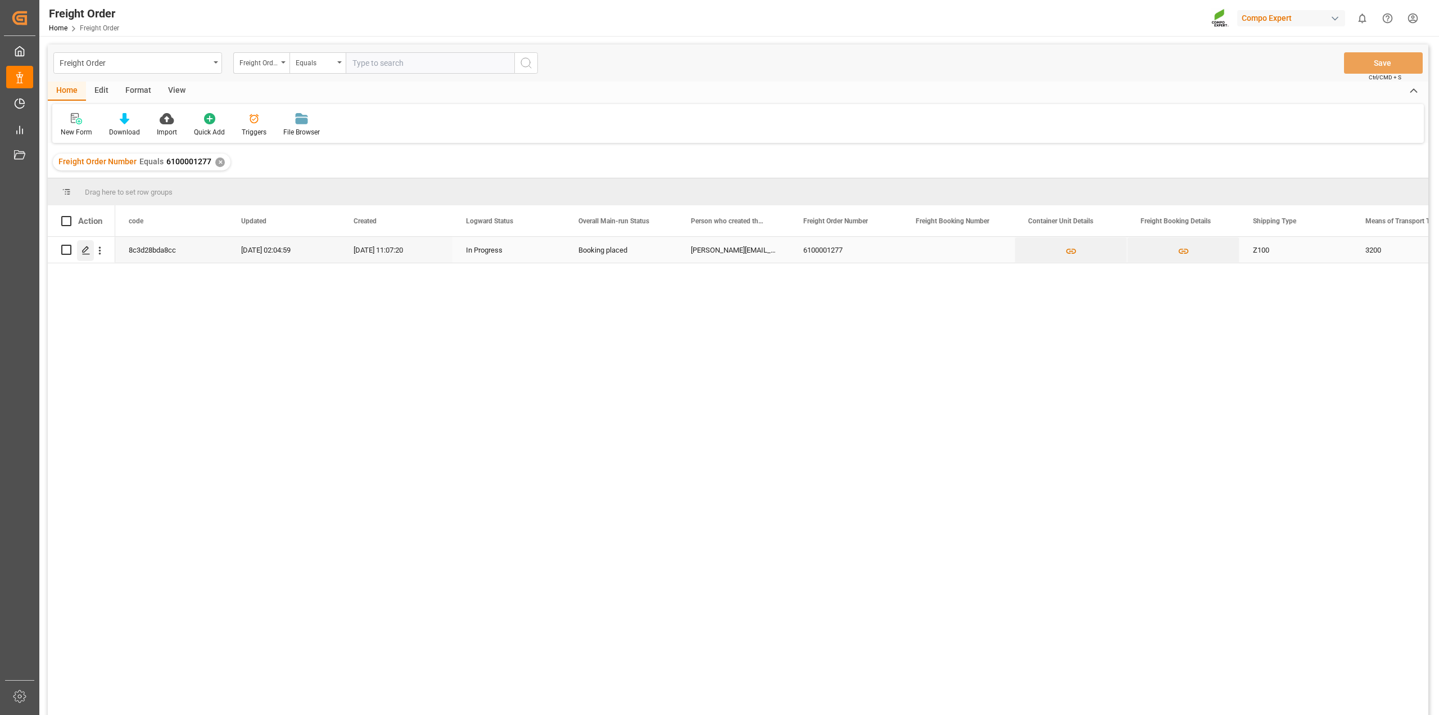
click at [80, 242] on div "Press SPACE to select this row." at bounding box center [85, 250] width 17 height 21
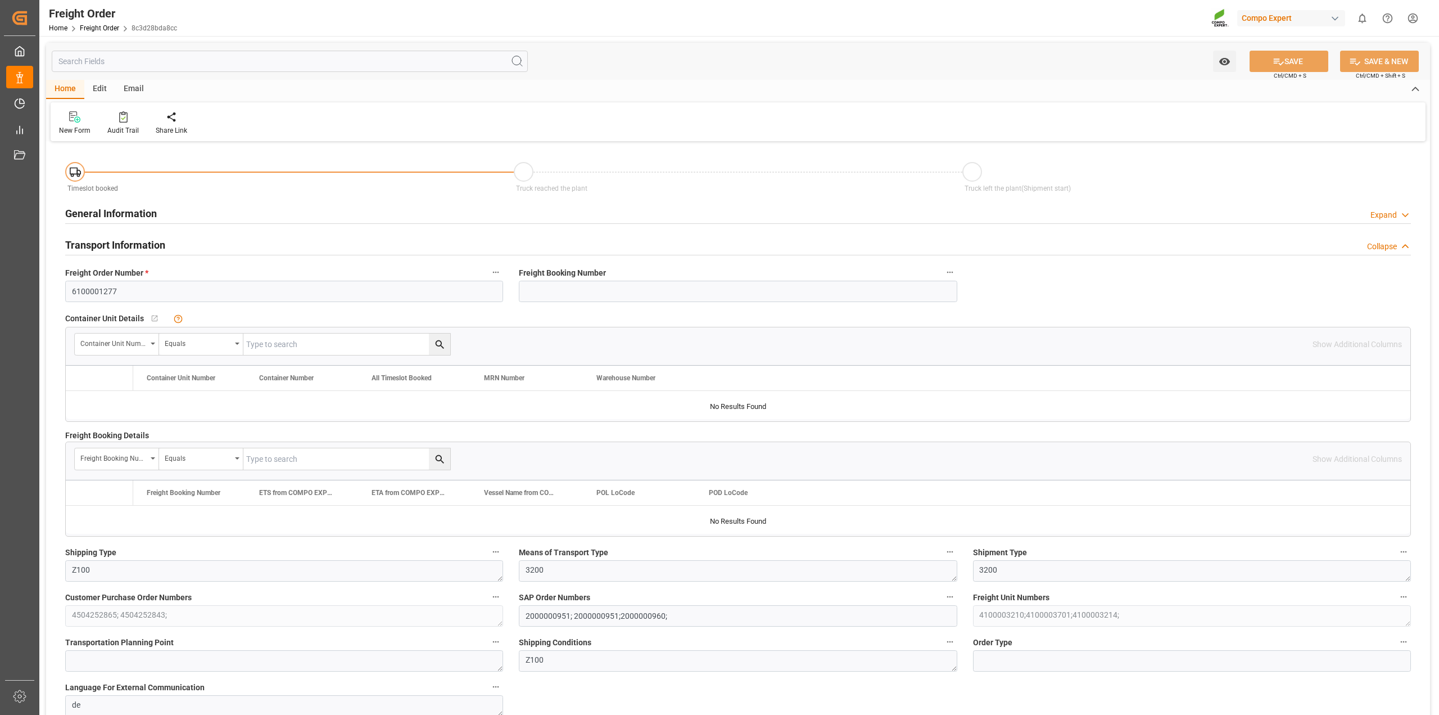
type input "0"
type input "16192"
type input "0"
type input "20.08.2025 01:00"
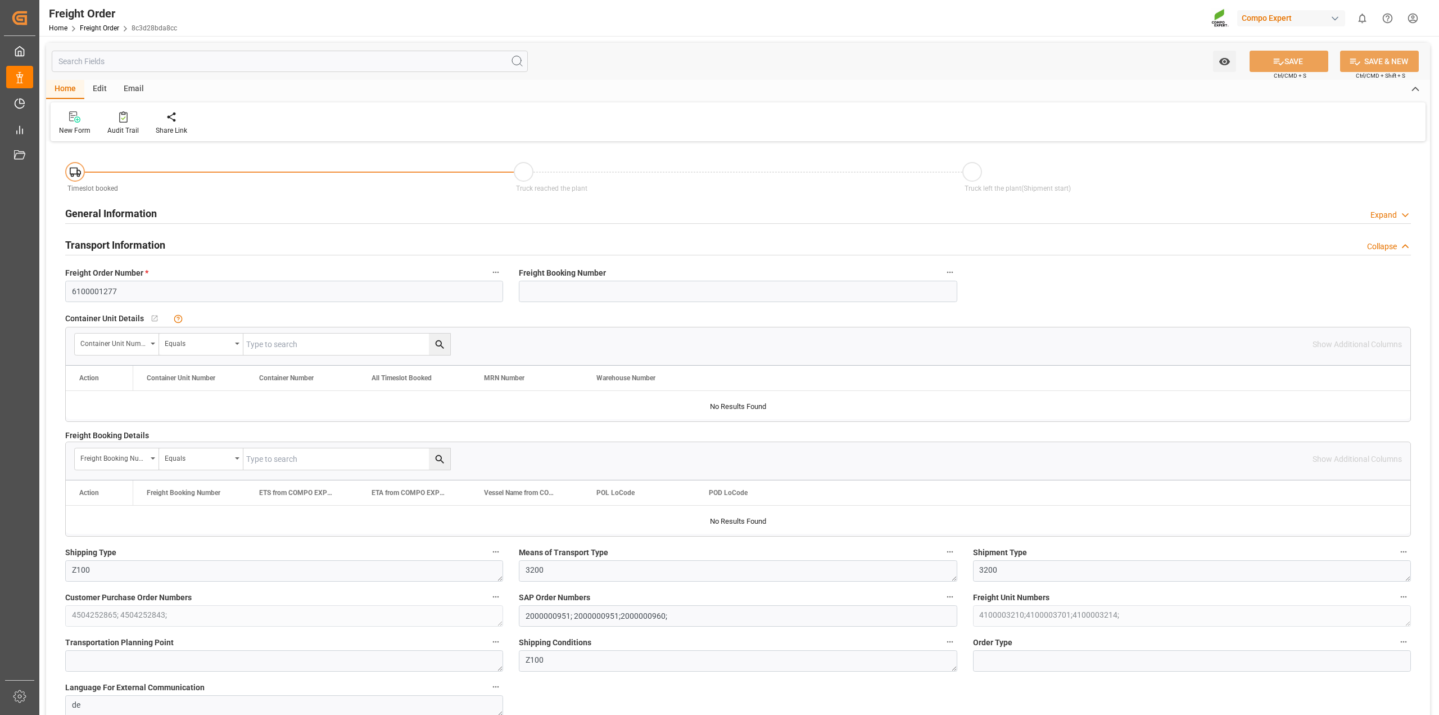
type input "19.08.2025 11:07"
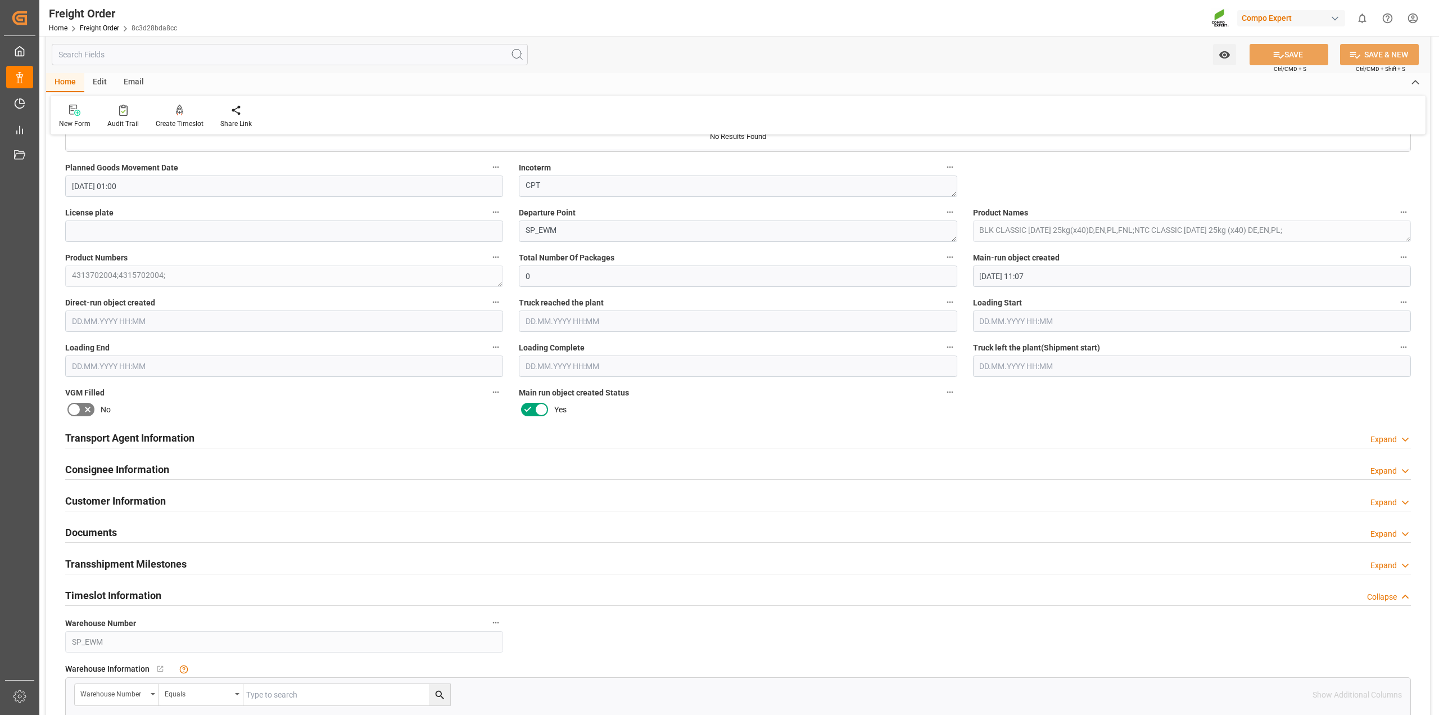
scroll to position [632, 0]
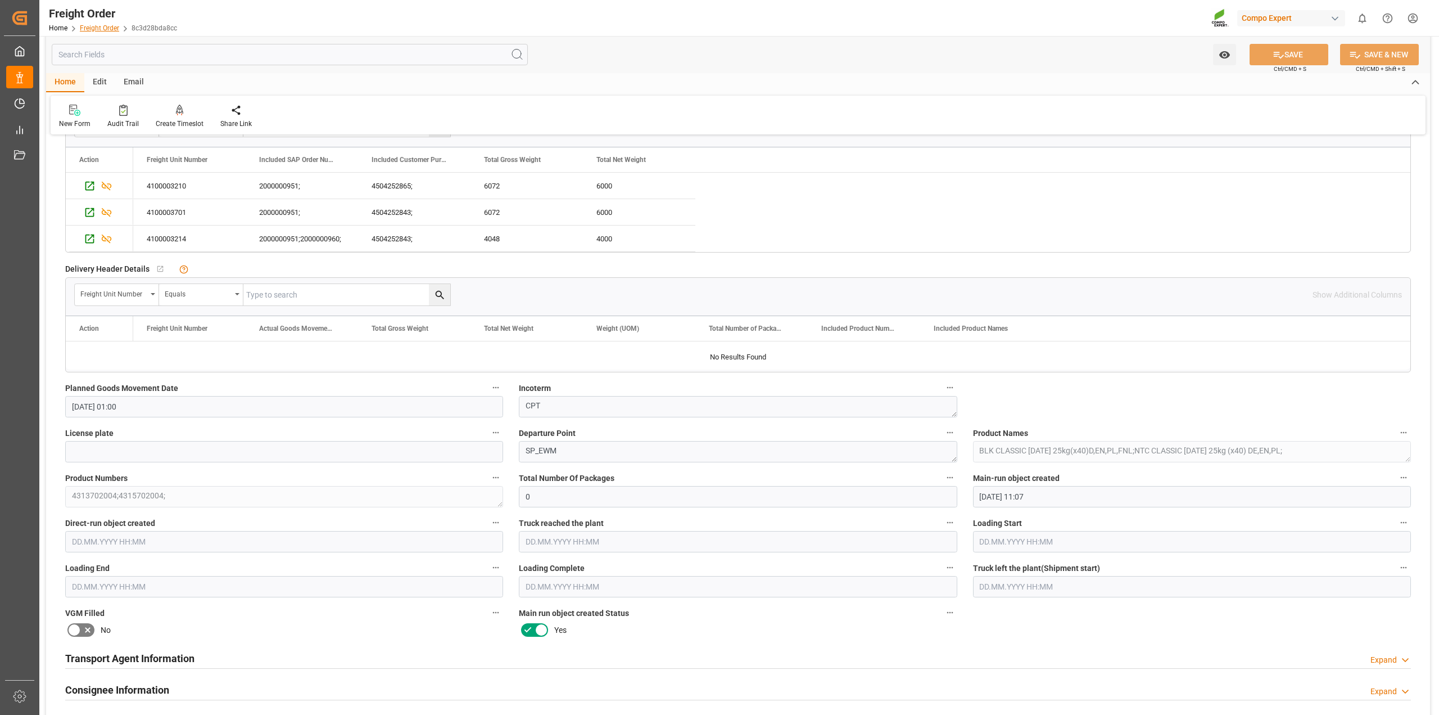
click at [105, 24] on link "Freight Order" at bounding box center [99, 28] width 39 height 8
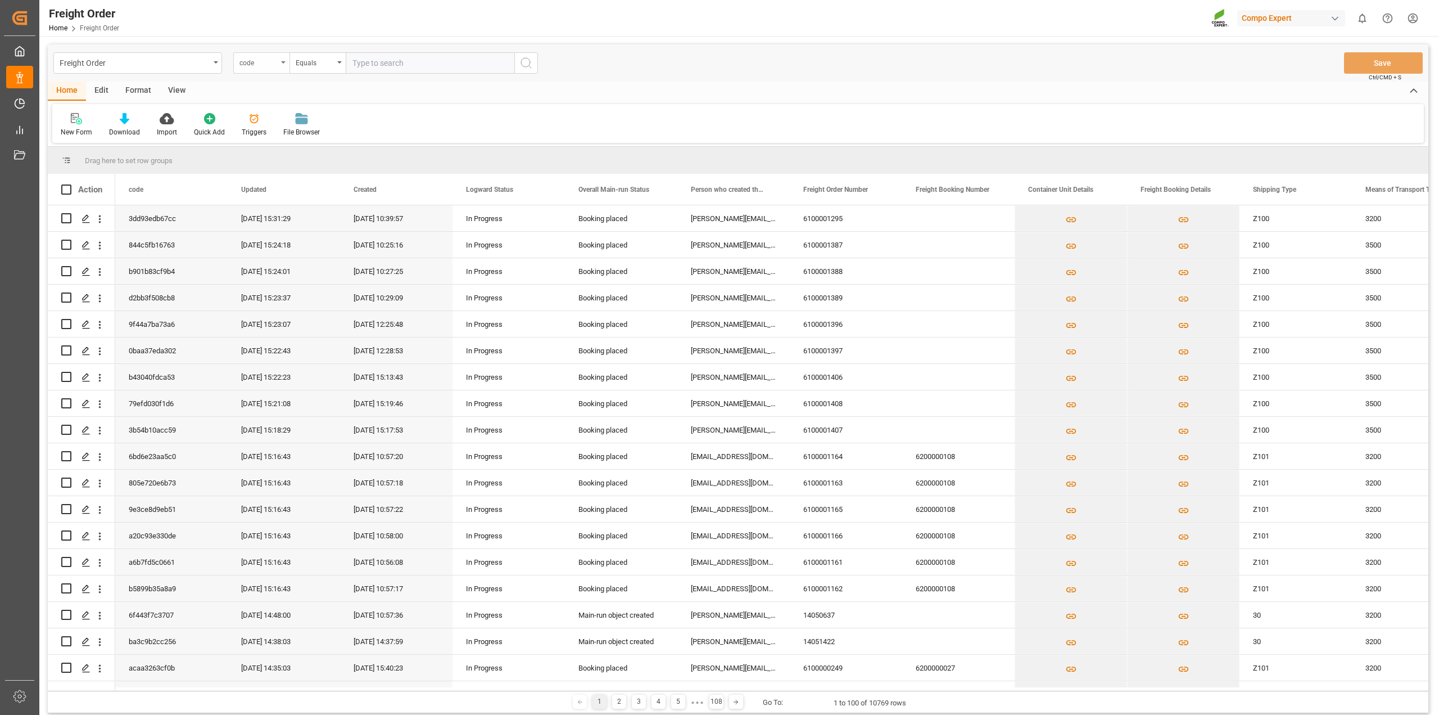
click at [278, 61] on div "code" at bounding box center [261, 62] width 56 height 21
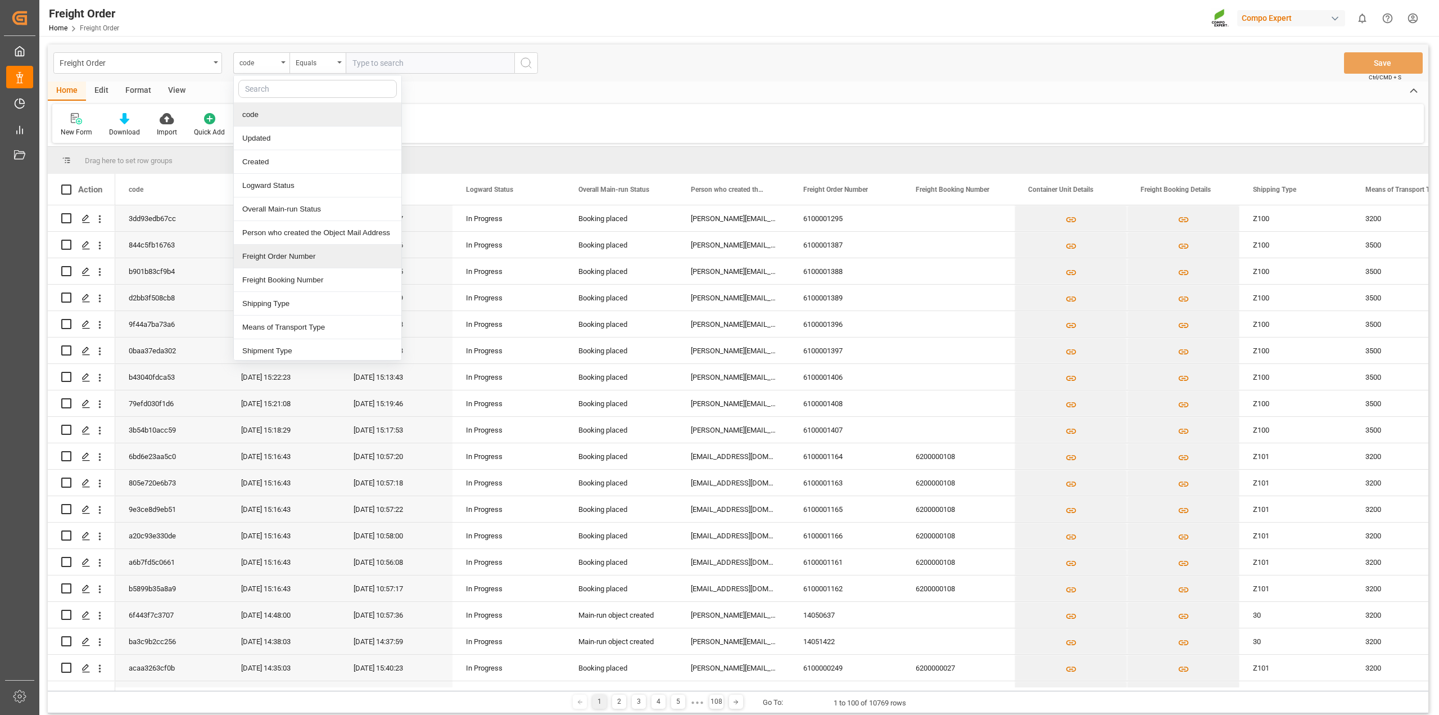
click at [273, 260] on div "Freight Order Number" at bounding box center [318, 257] width 168 height 24
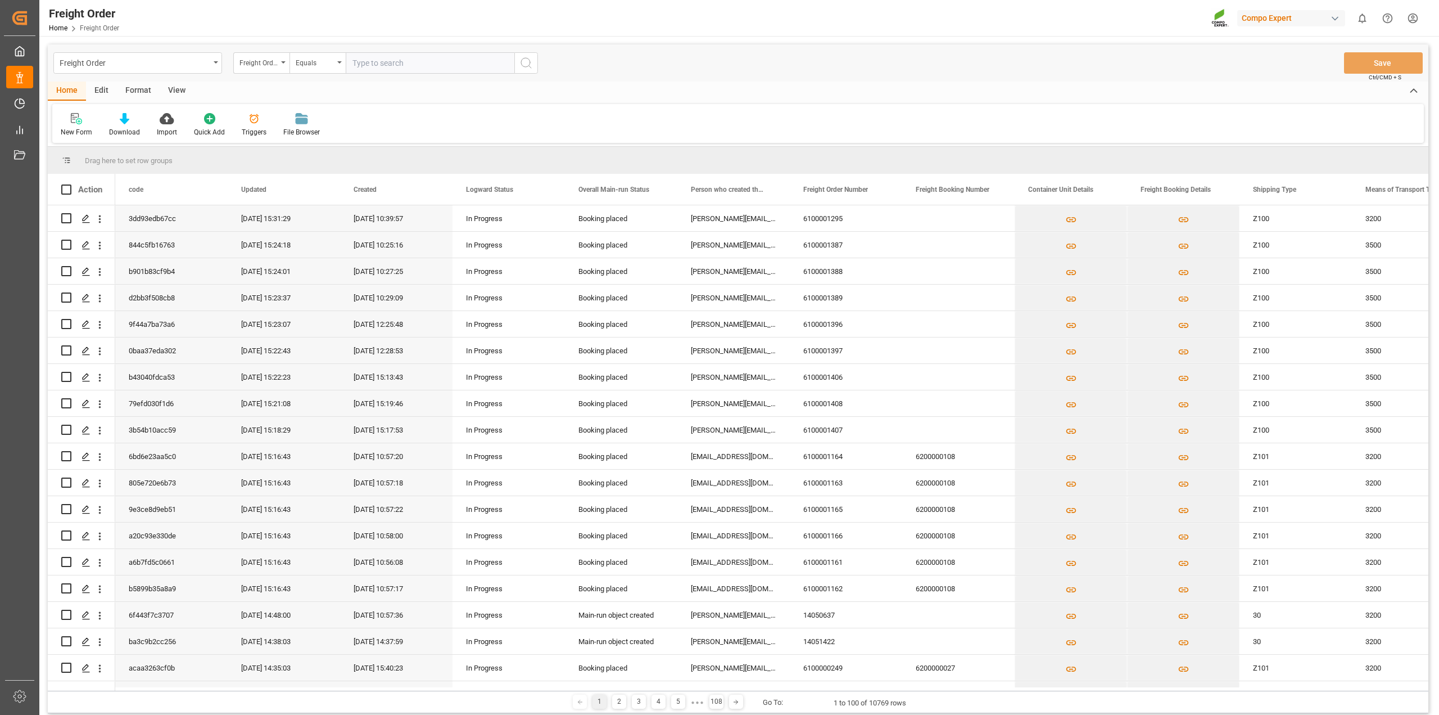
click at [388, 58] on input "text" at bounding box center [430, 62] width 169 height 21
paste input "6100001275"
type input "6100001275"
click at [527, 62] on icon "search button" at bounding box center [525, 62] width 13 height 13
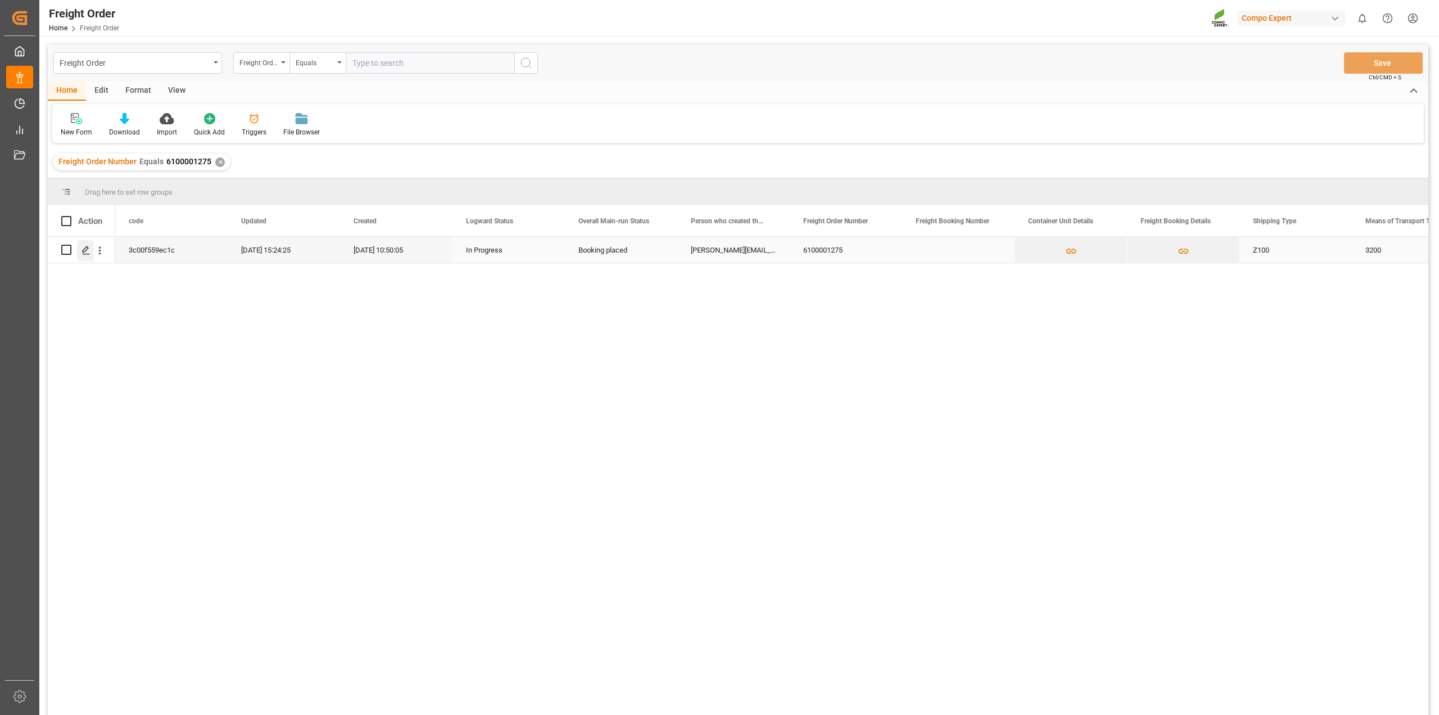
click at [84, 252] on polygon "Press SPACE to select this row." at bounding box center [86, 249] width 6 height 6
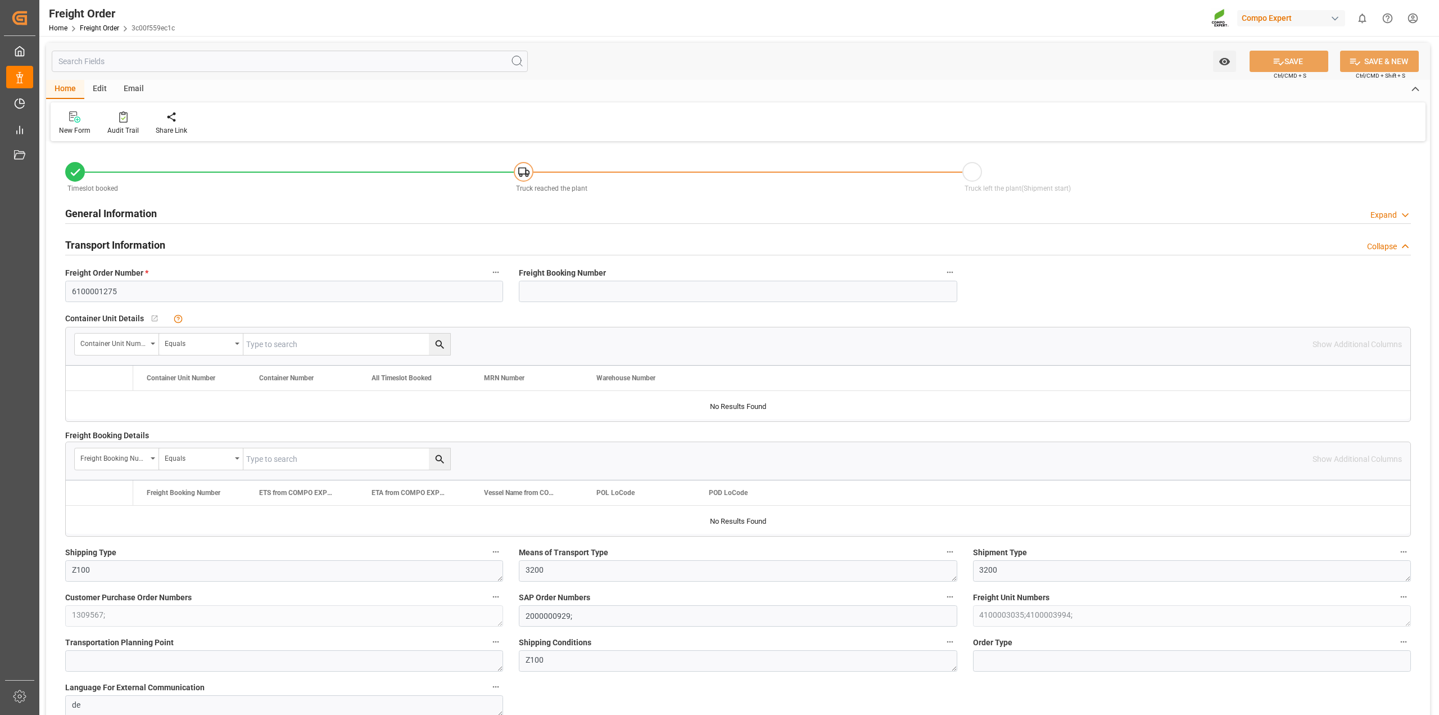
type input "0"
type input "24080"
type input "0"
type input "24080"
type input "19.08.2025 01:00"
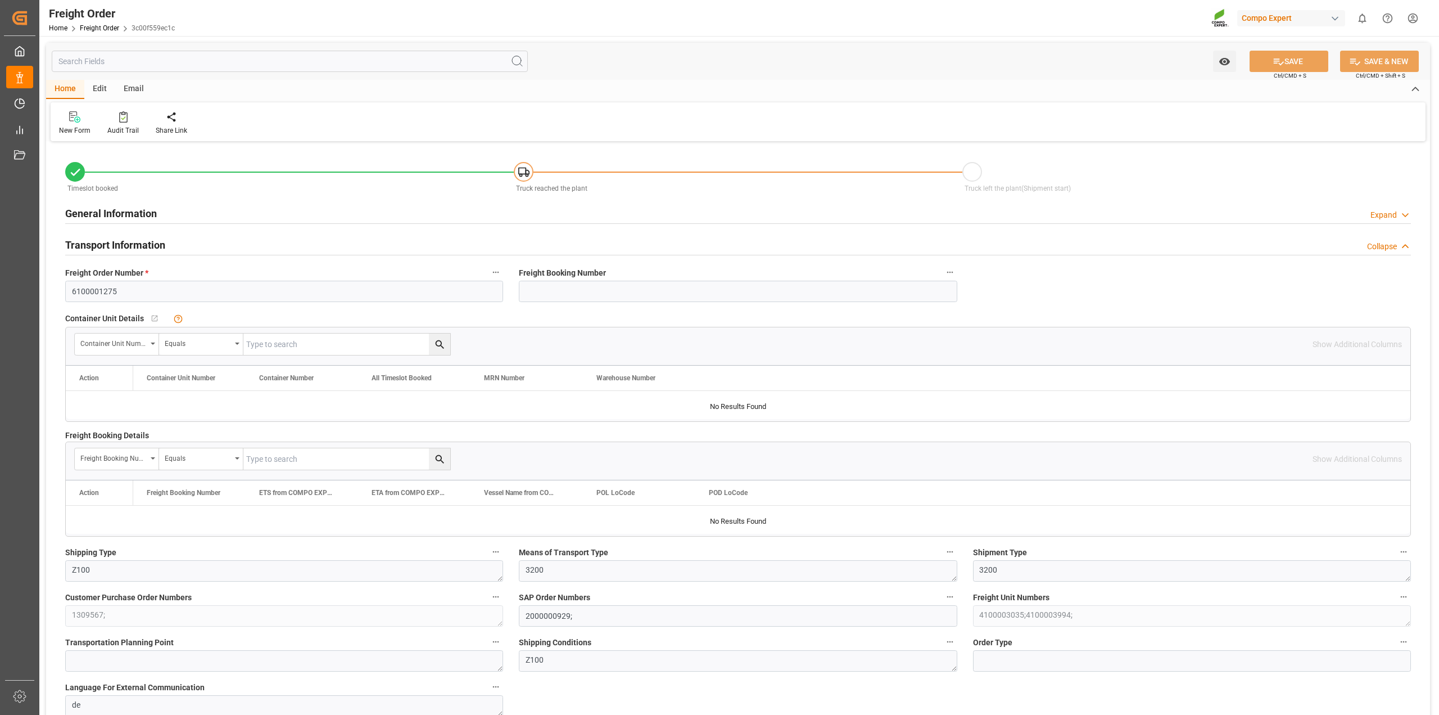
type input "19.08.2025 10:50"
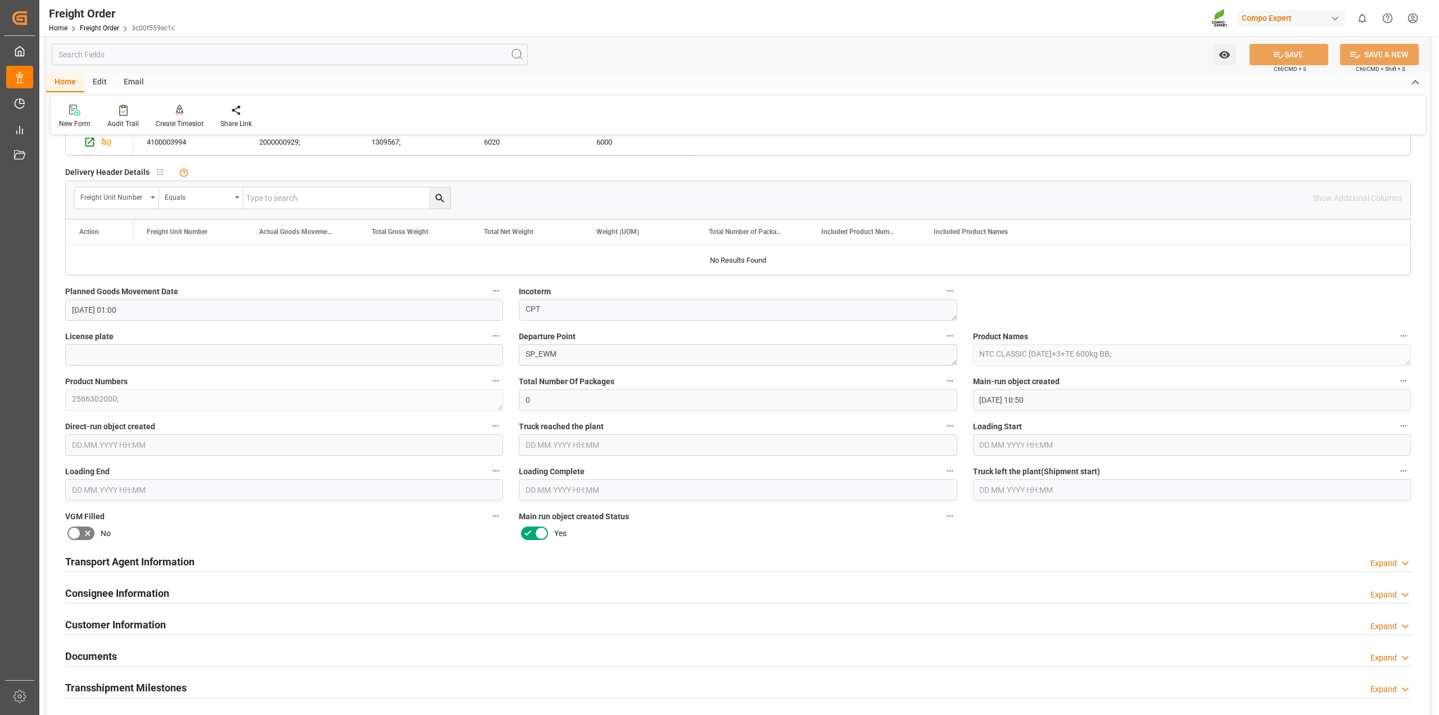
scroll to position [914, 0]
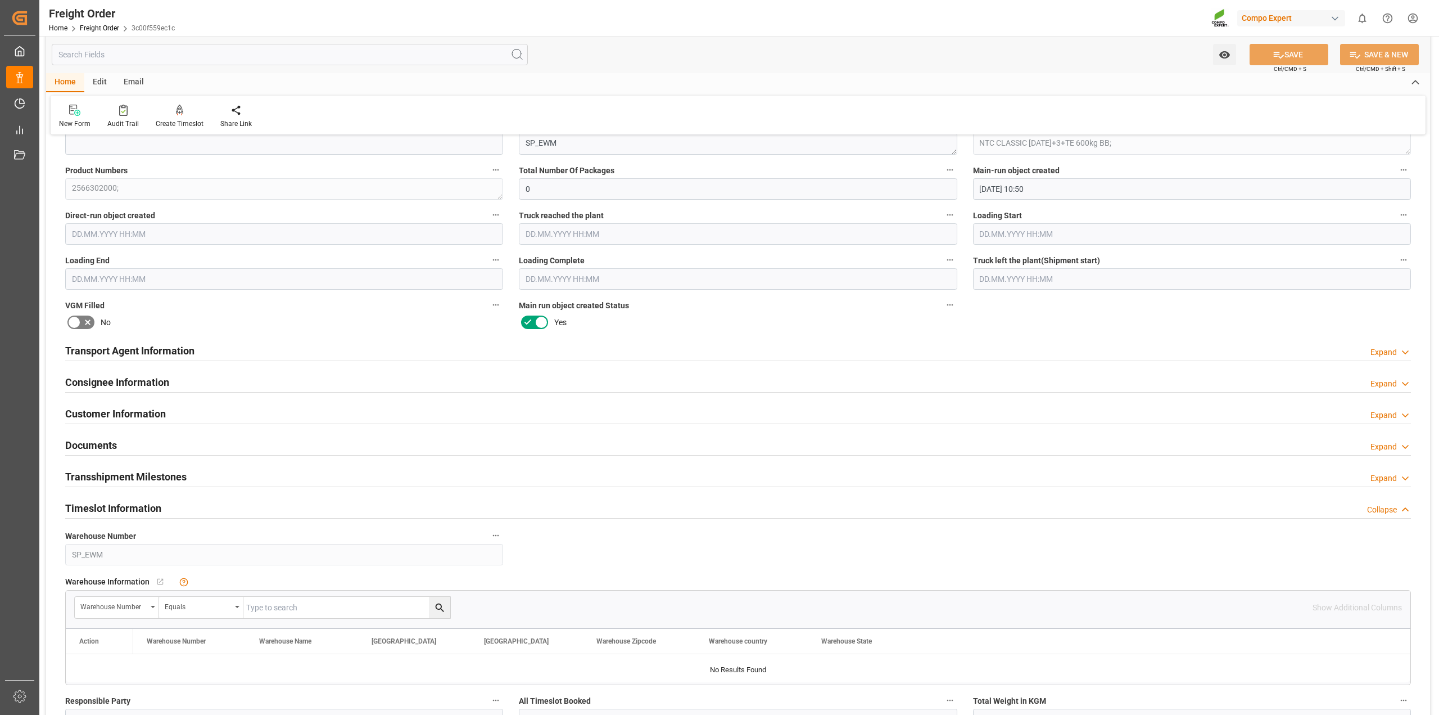
click at [173, 502] on div "Timeslot Information Collapse" at bounding box center [738, 506] width 1346 height 21
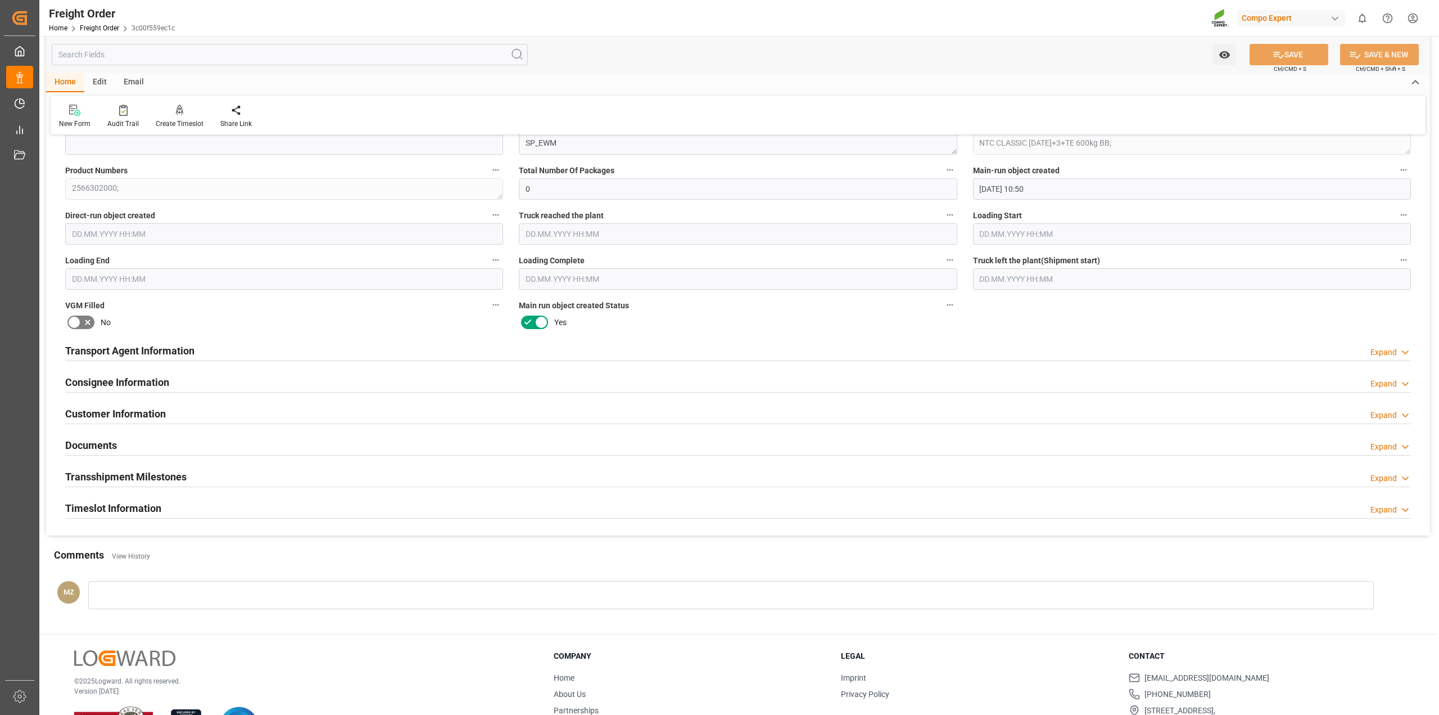
click at [173, 502] on div "Timeslot Information Expand" at bounding box center [738, 506] width 1346 height 21
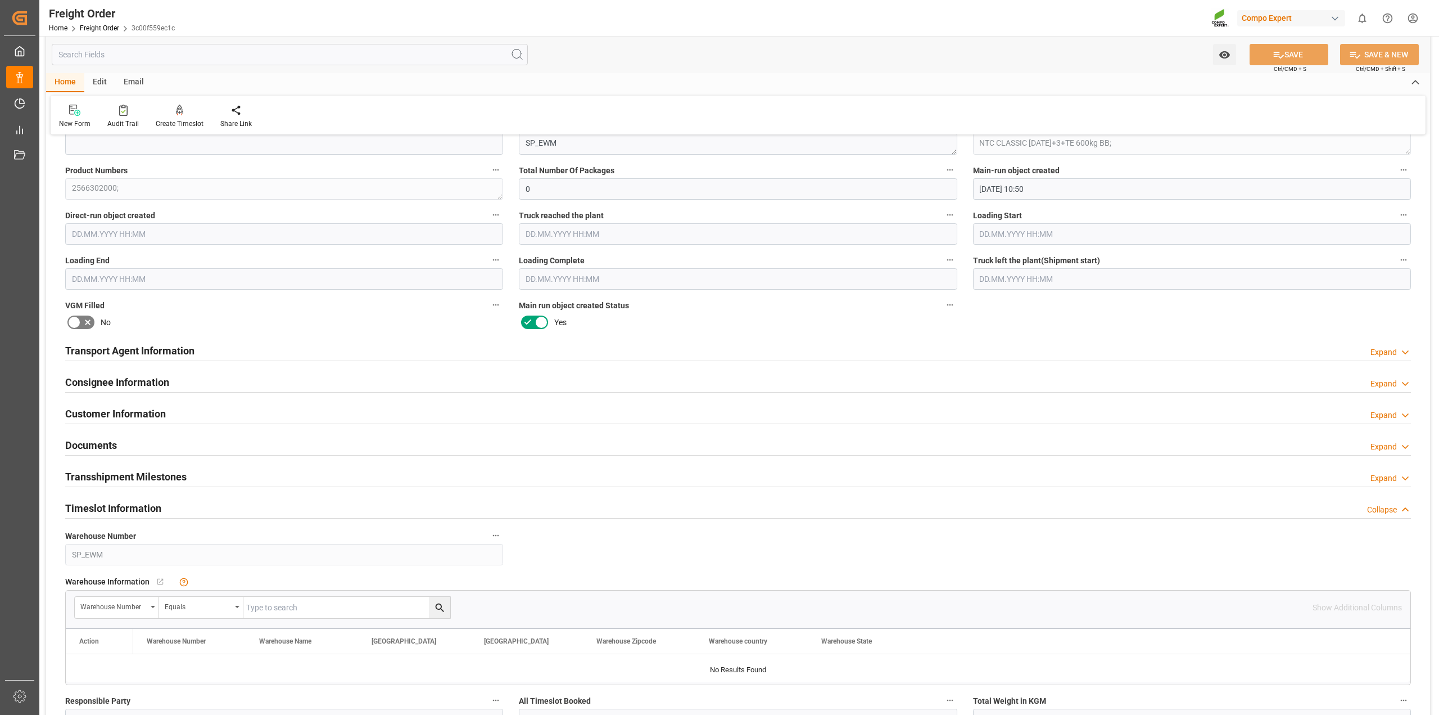
scroll to position [1124, 0]
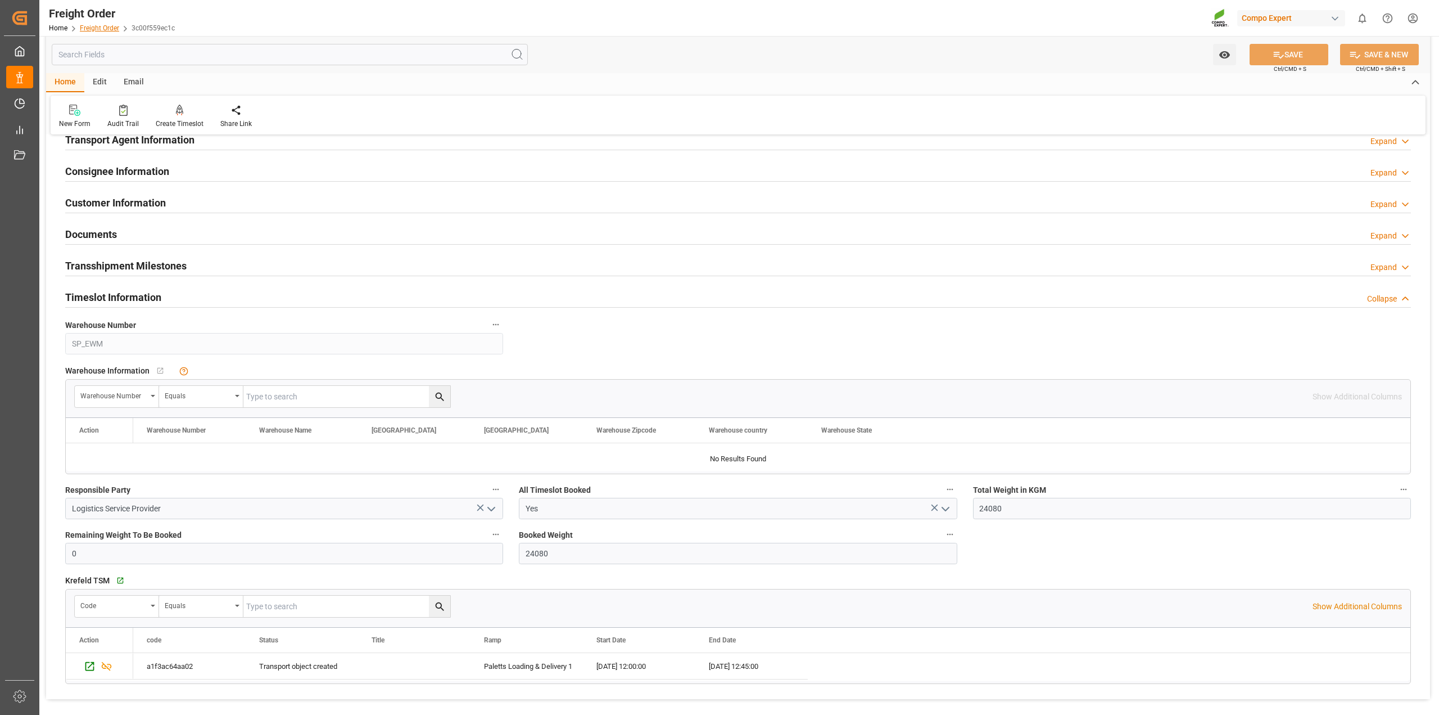
click at [107, 28] on link "Freight Order" at bounding box center [99, 28] width 39 height 8
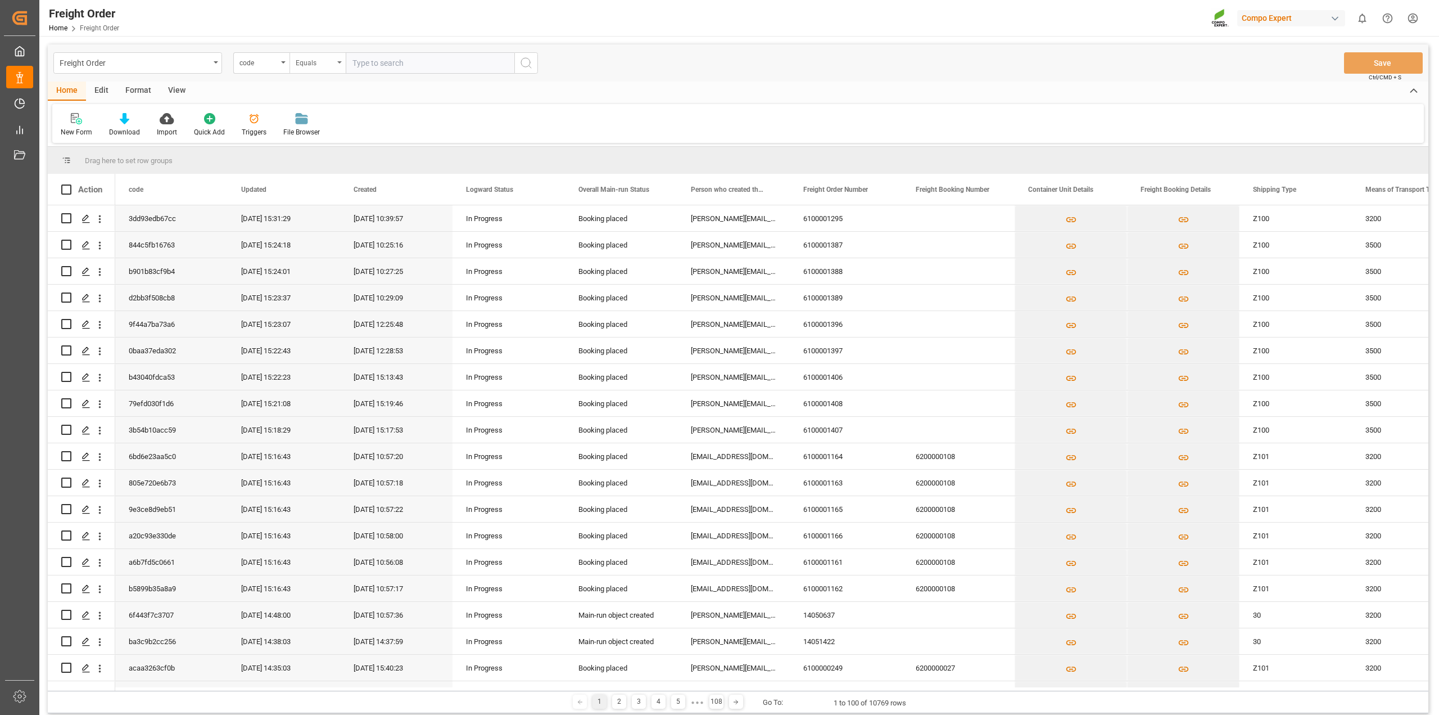
click at [338, 65] on div "Equals" at bounding box center [318, 62] width 56 height 21
drag, startPoint x: 819, startPoint y: 67, endPoint x: 804, endPoint y: 66, distance: 14.1
click at [819, 66] on div "Freight Order code Equals Equals Fuzzy search Not equal Starts with Ends with C…" at bounding box center [738, 62] width 1381 height 37
click at [278, 65] on div "code" at bounding box center [261, 62] width 56 height 21
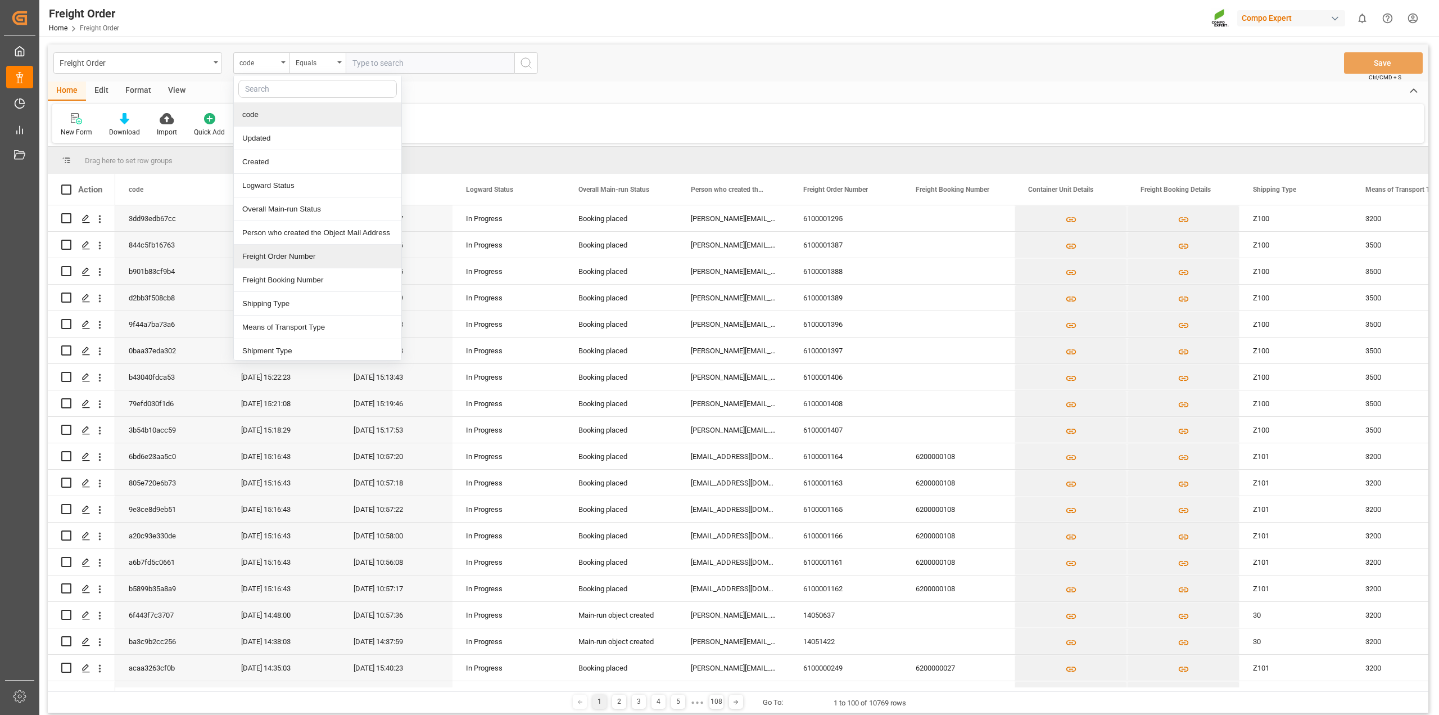
drag, startPoint x: 302, startPoint y: 255, endPoint x: 440, endPoint y: 57, distance: 241.1
click at [304, 255] on div "Freight Order Number" at bounding box center [318, 257] width 168 height 24
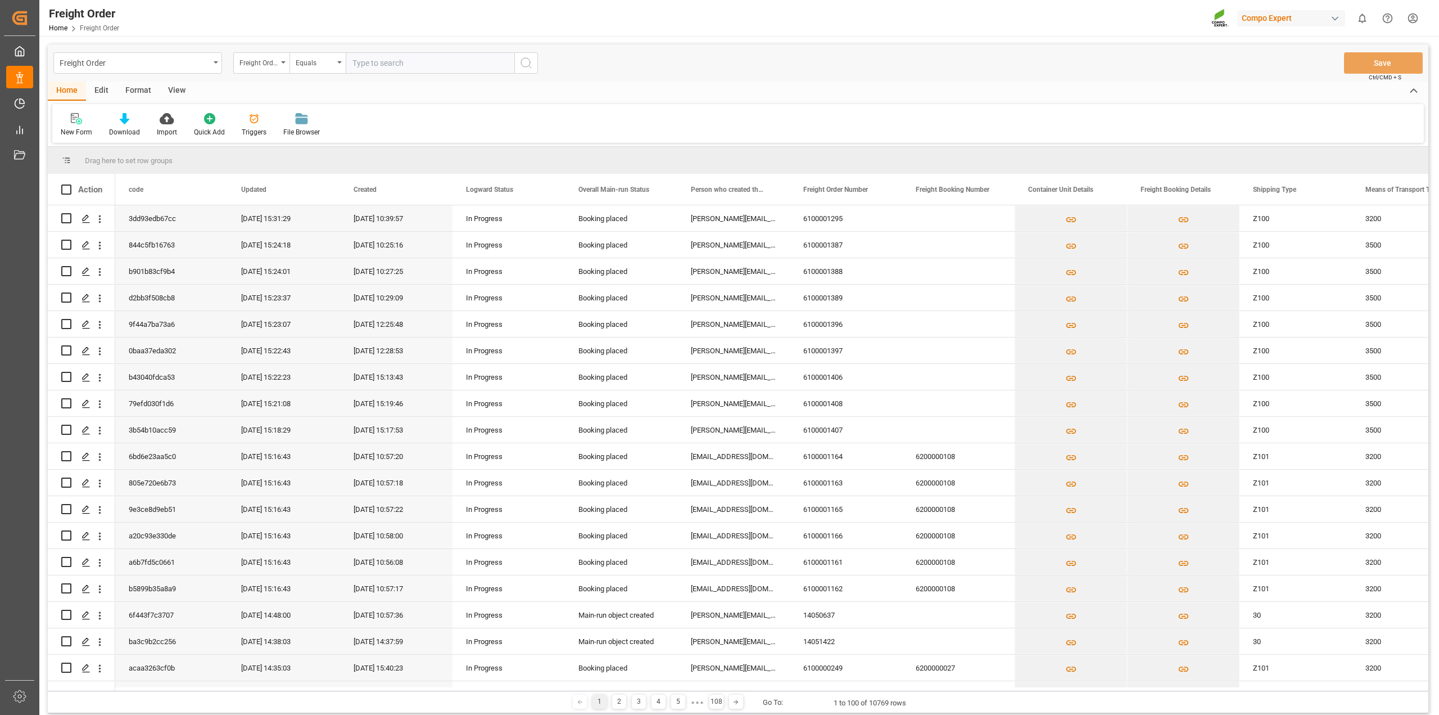
click at [409, 58] on input "text" at bounding box center [430, 62] width 169 height 21
paste input "6100001251"
type input "6100001251"
click at [530, 66] on icon "search button" at bounding box center [525, 62] width 13 height 13
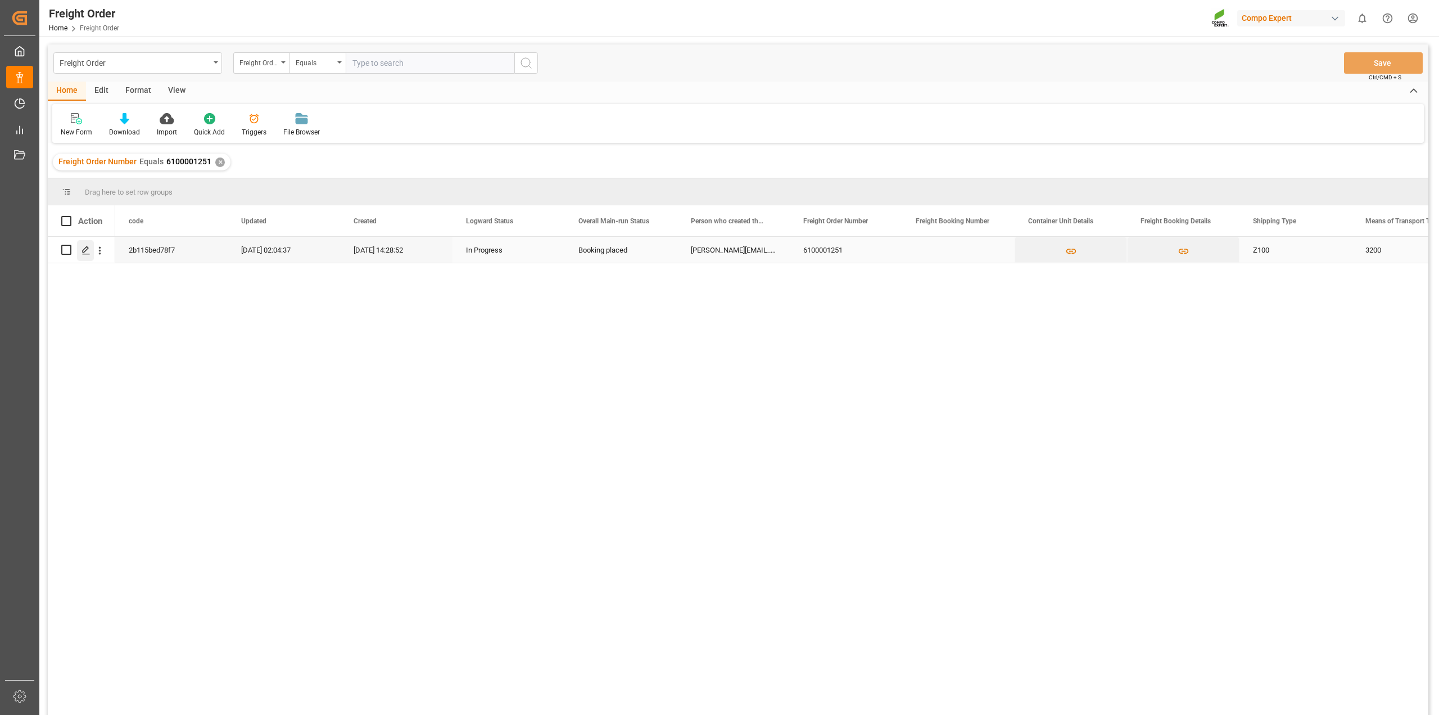
click at [86, 257] on div "Press SPACE to select this row." at bounding box center [85, 250] width 17 height 21
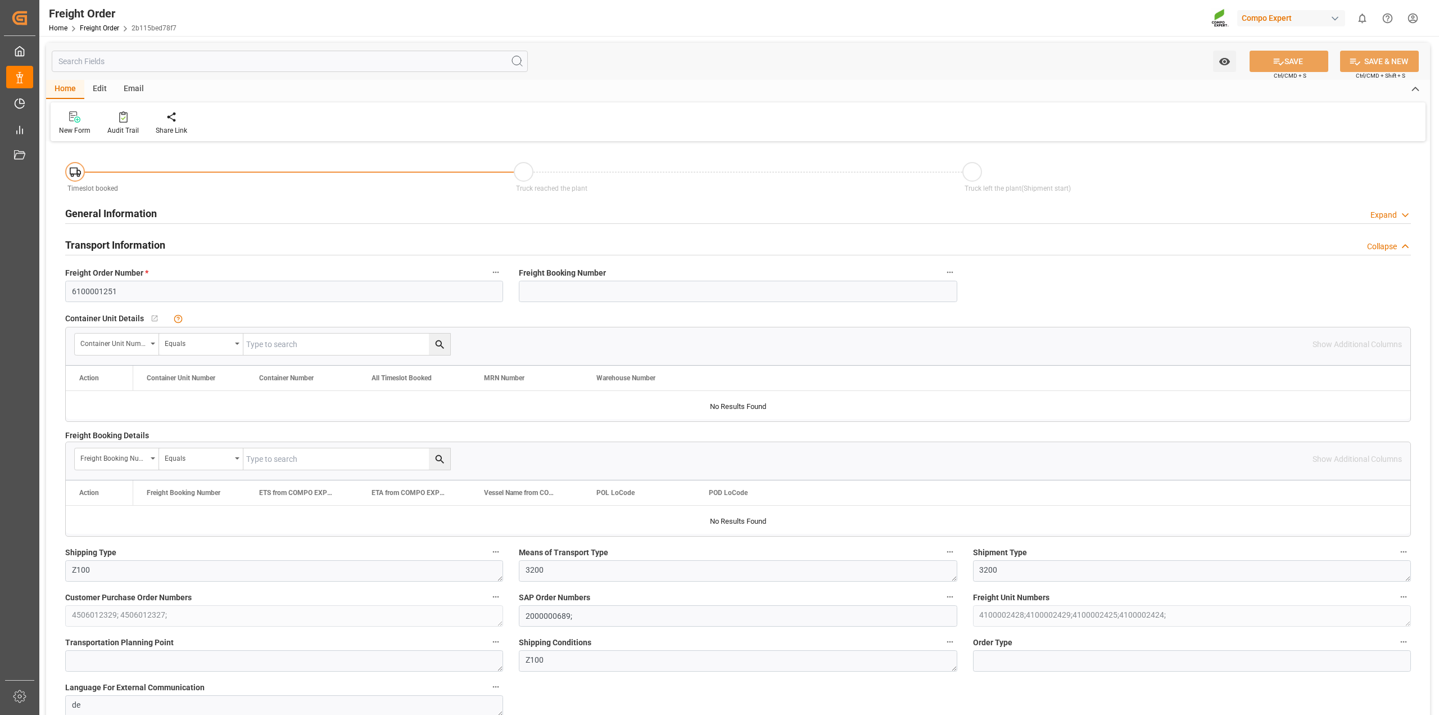
type input "20.08.2025 01:00"
type input "18.08.2025 14:28"
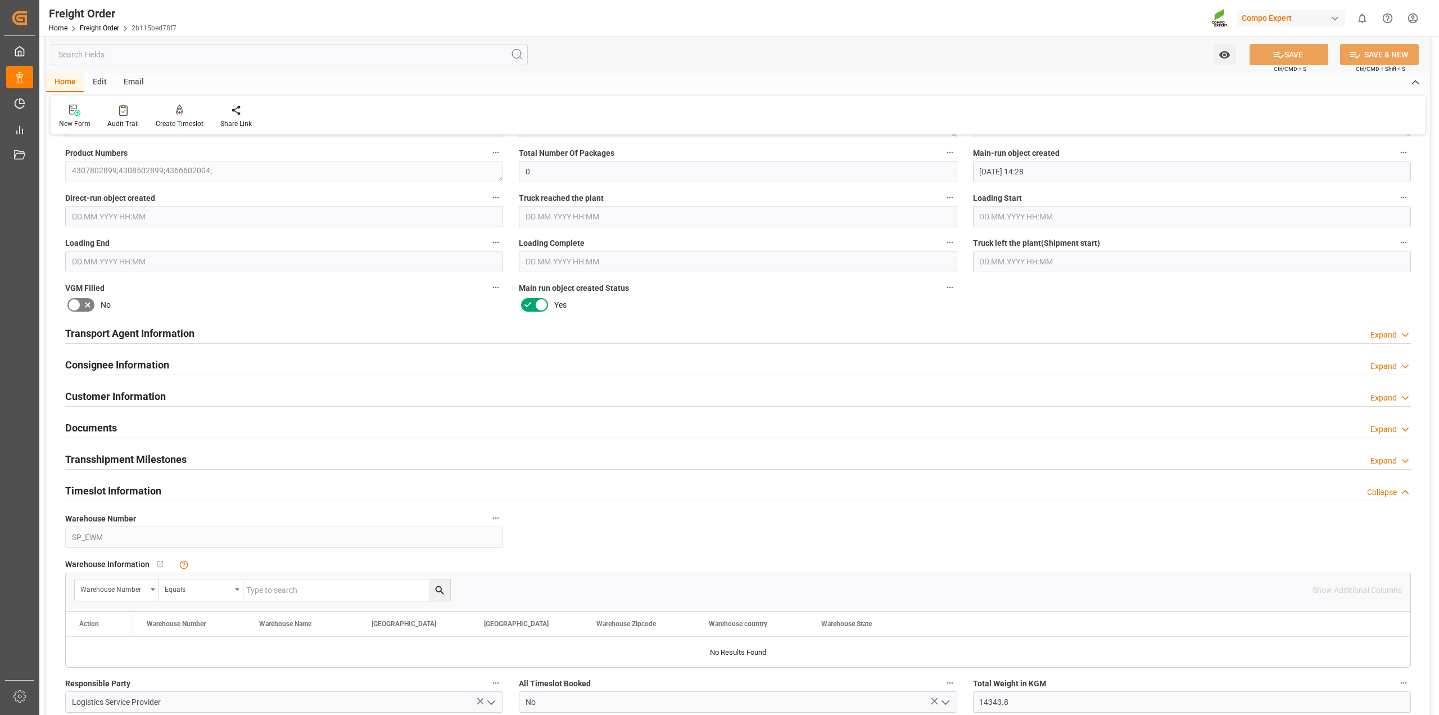
scroll to position [1195, 0]
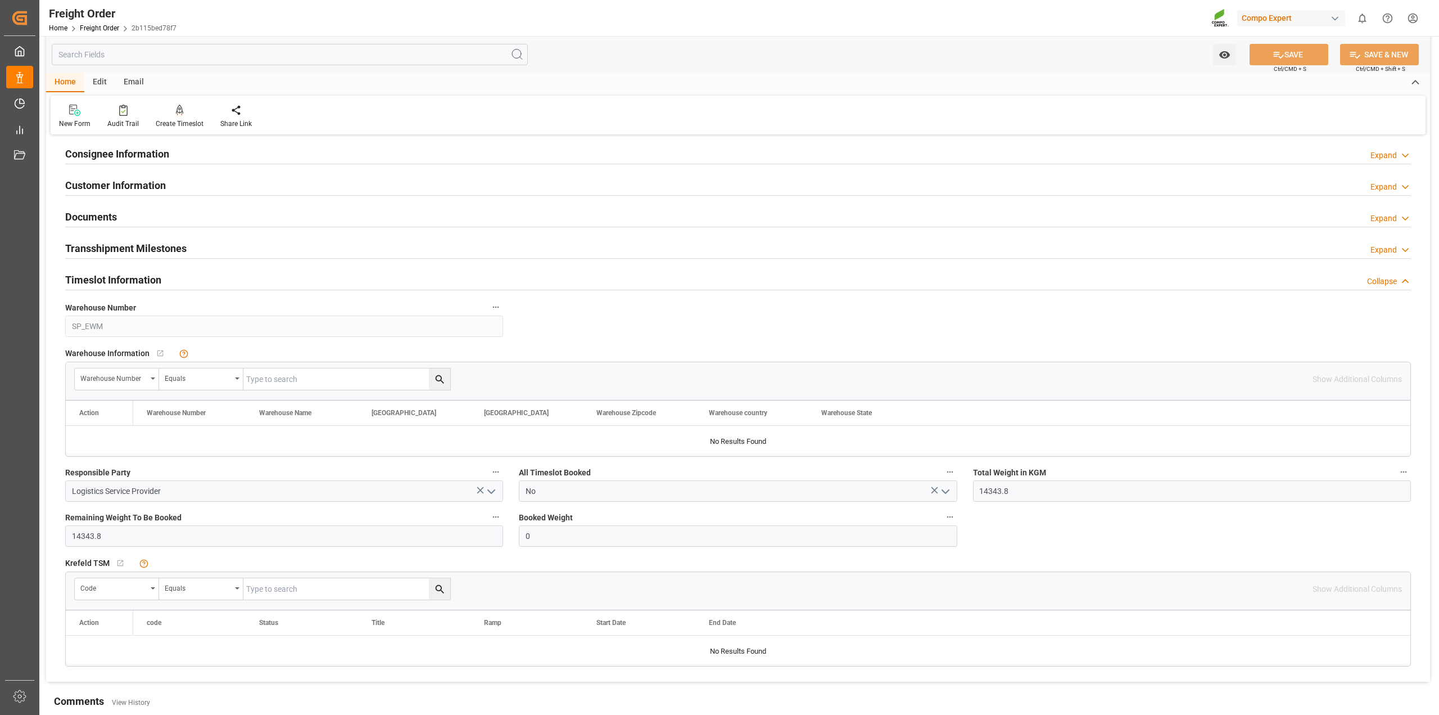
click at [179, 278] on div "Timeslot Information Collapse" at bounding box center [738, 278] width 1346 height 21
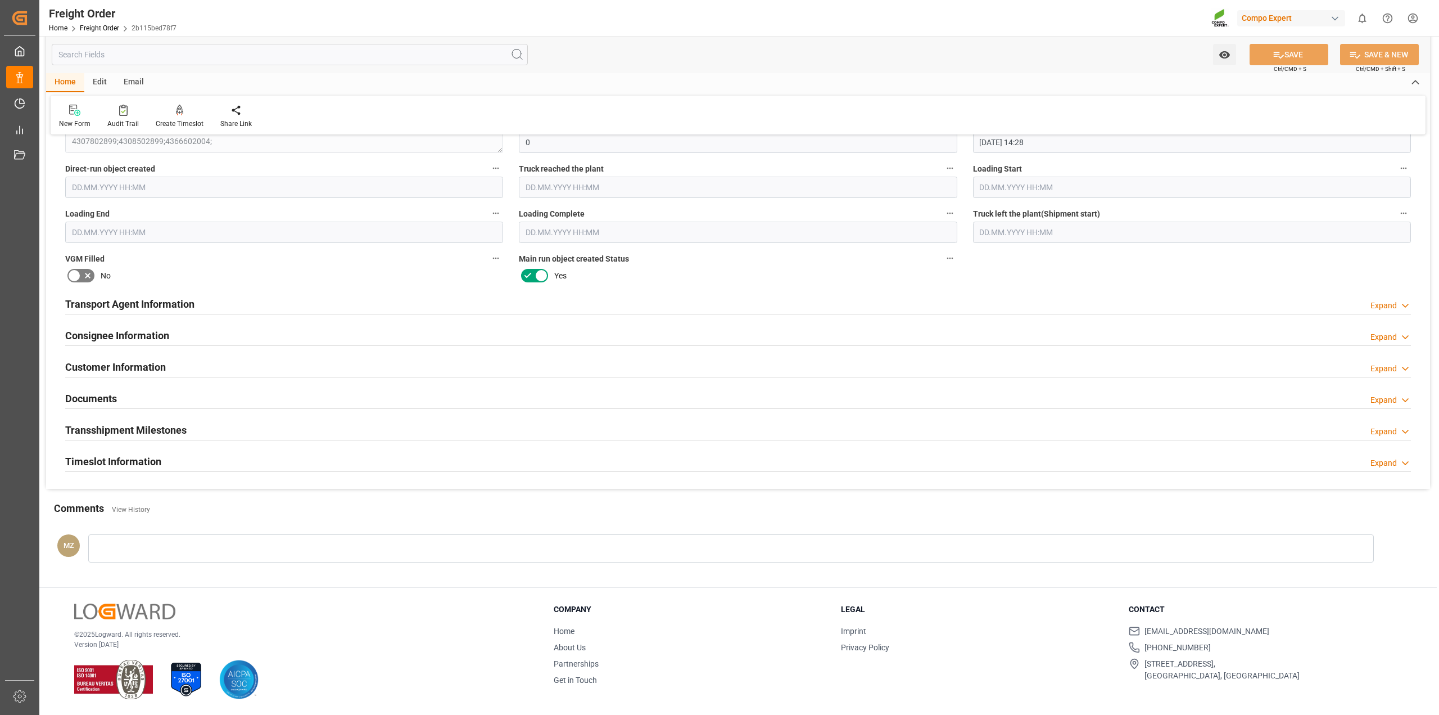
scroll to position [1015, 0]
click at [189, 461] on div "Timeslot Information Expand" at bounding box center [738, 460] width 1346 height 21
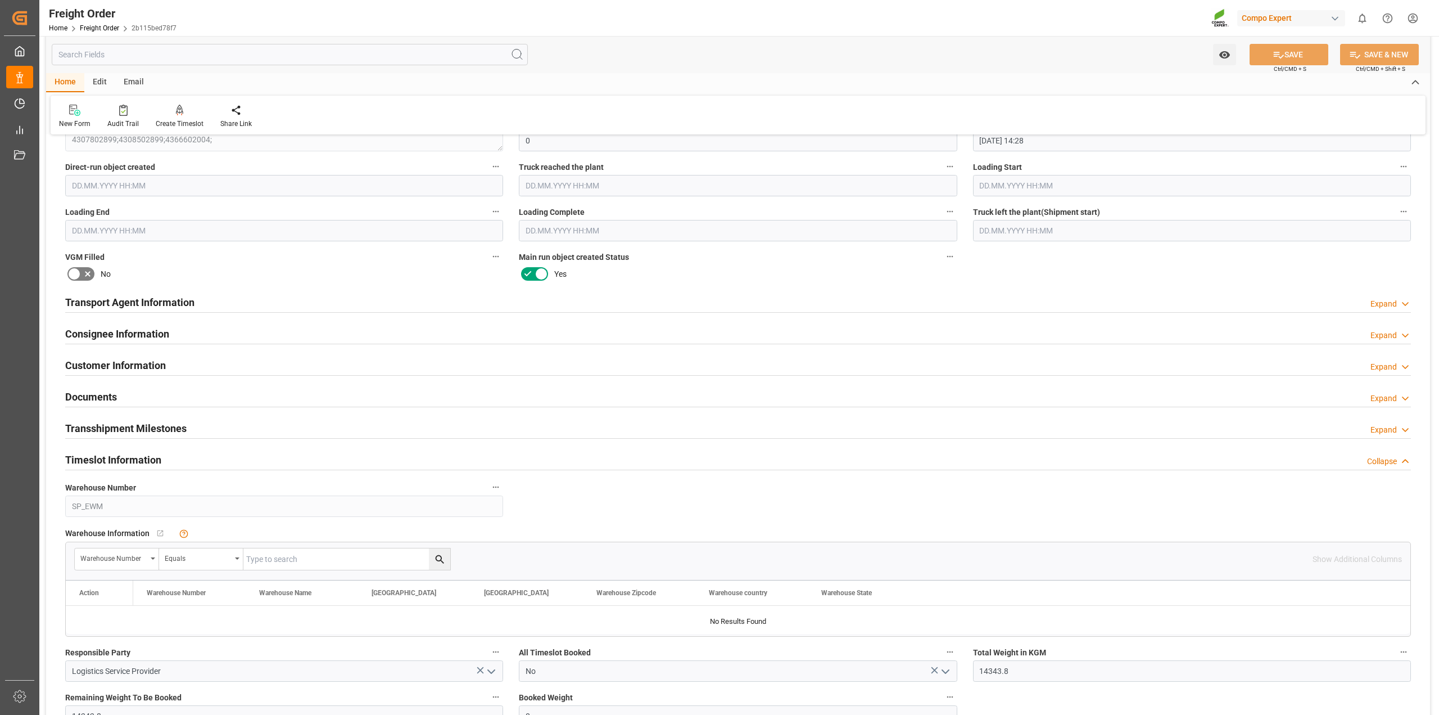
scroll to position [1195, 0]
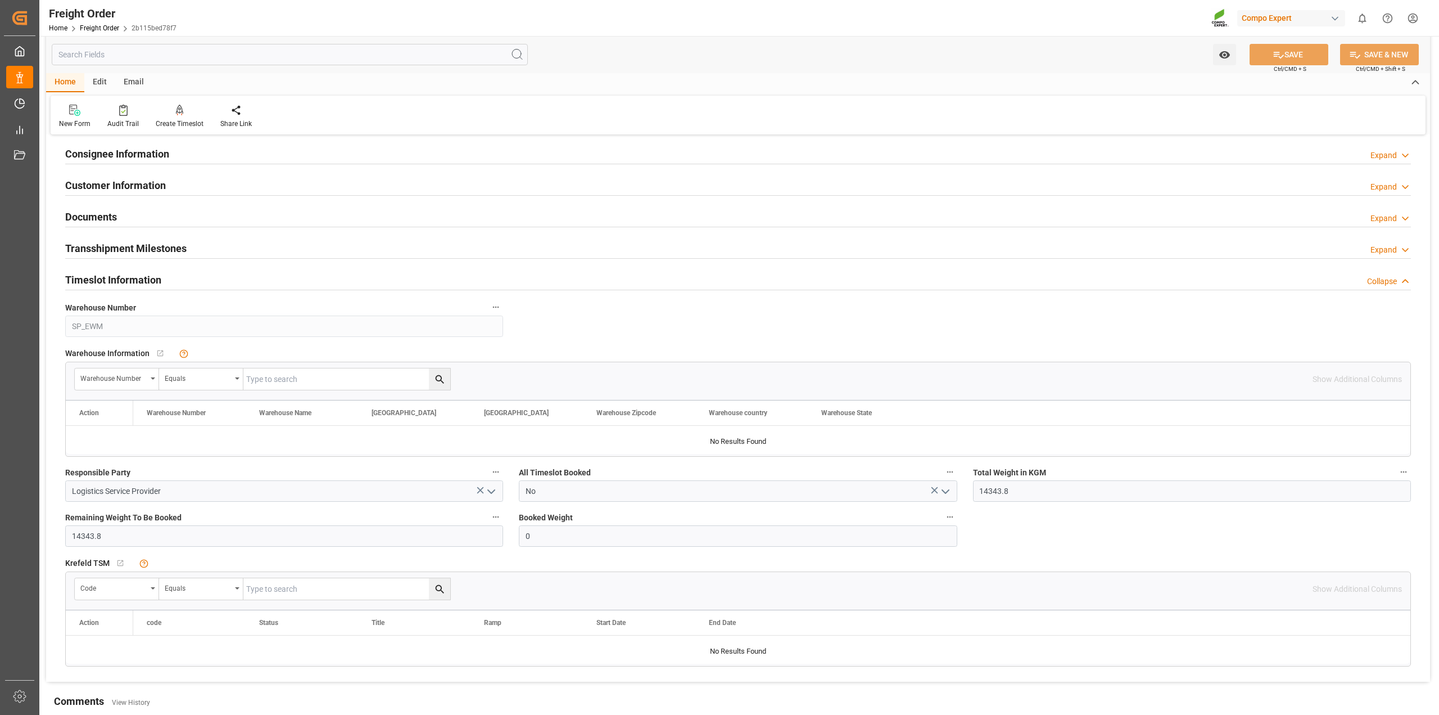
click at [97, 22] on div "Home Freight Order 2b115bed78f7" at bounding box center [113, 28] width 128 height 12
click at [98, 26] on link "Freight Order" at bounding box center [99, 28] width 39 height 8
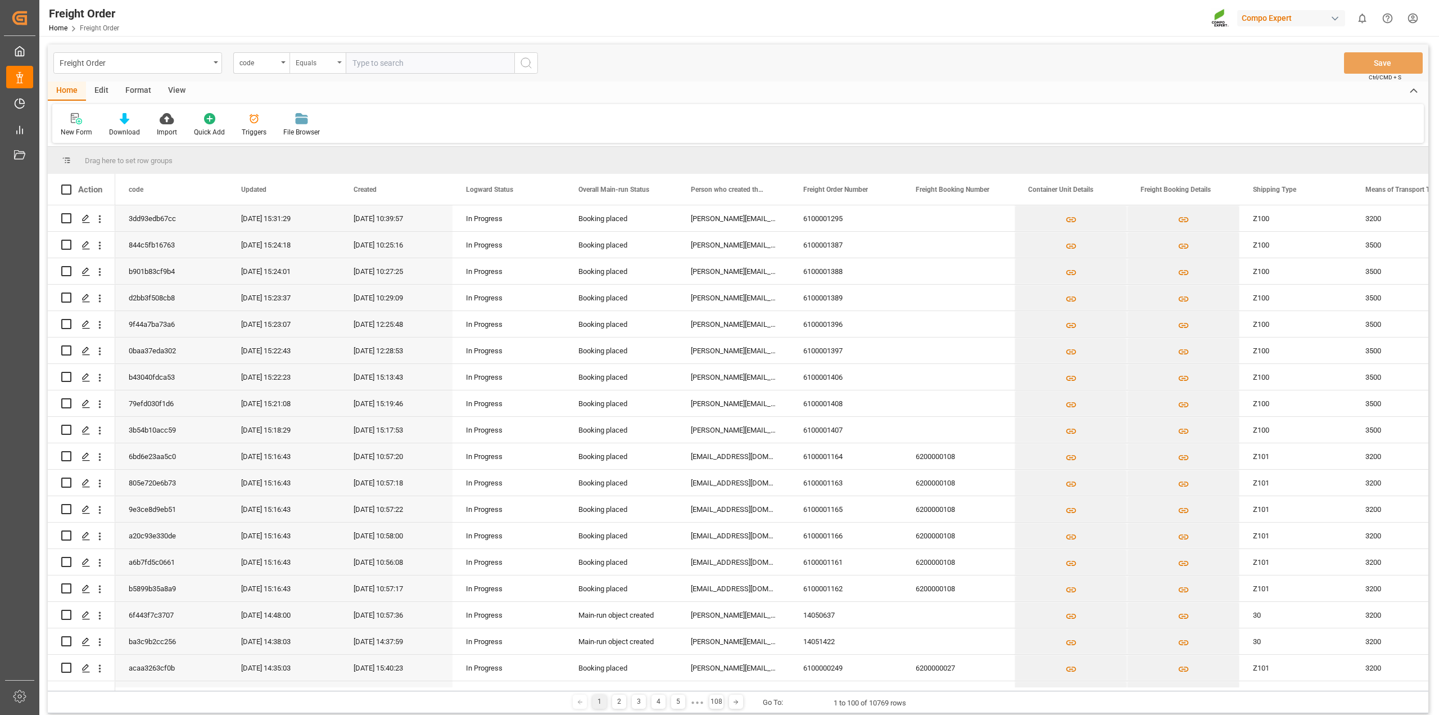
click at [336, 63] on div "Equals" at bounding box center [318, 62] width 56 height 21
click at [337, 64] on div "Equals" at bounding box center [318, 62] width 56 height 21
click at [286, 61] on div "code" at bounding box center [261, 62] width 56 height 21
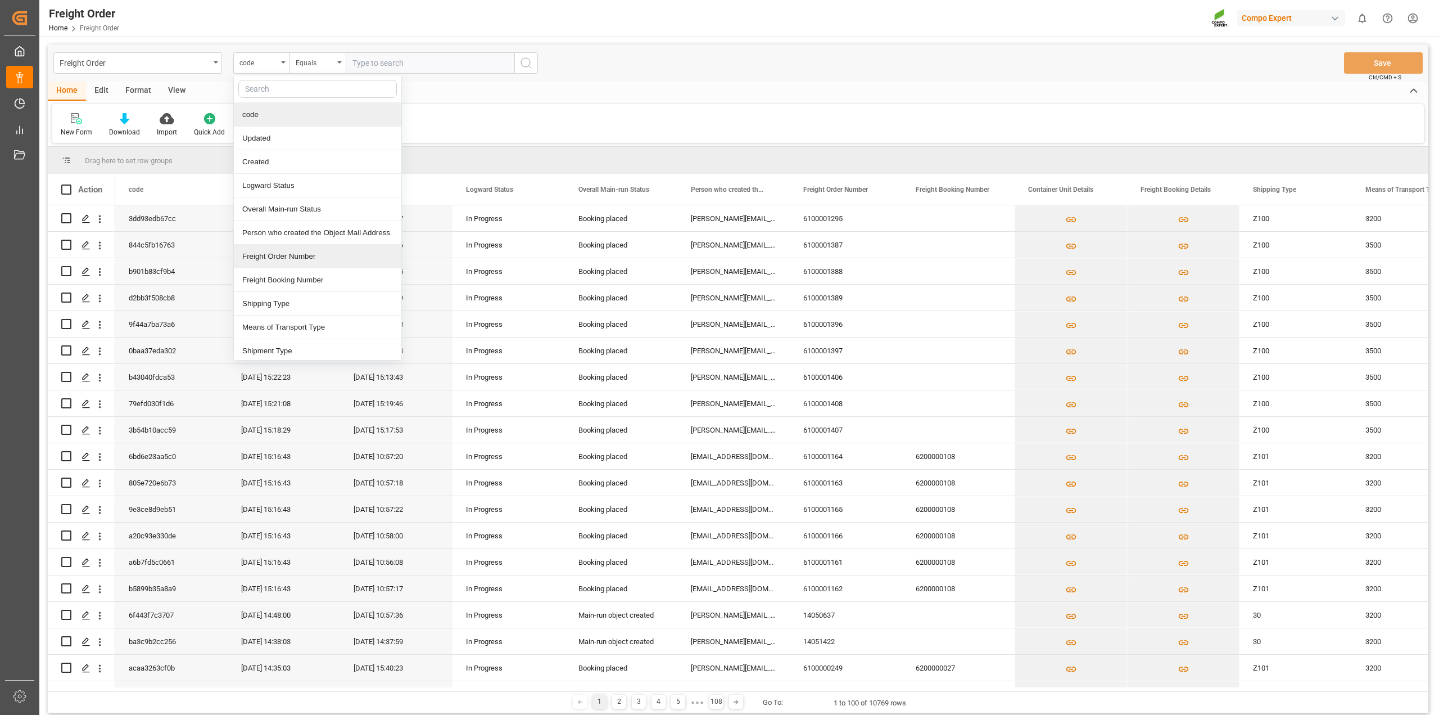
click at [274, 257] on div "Freight Order Number" at bounding box center [318, 257] width 168 height 24
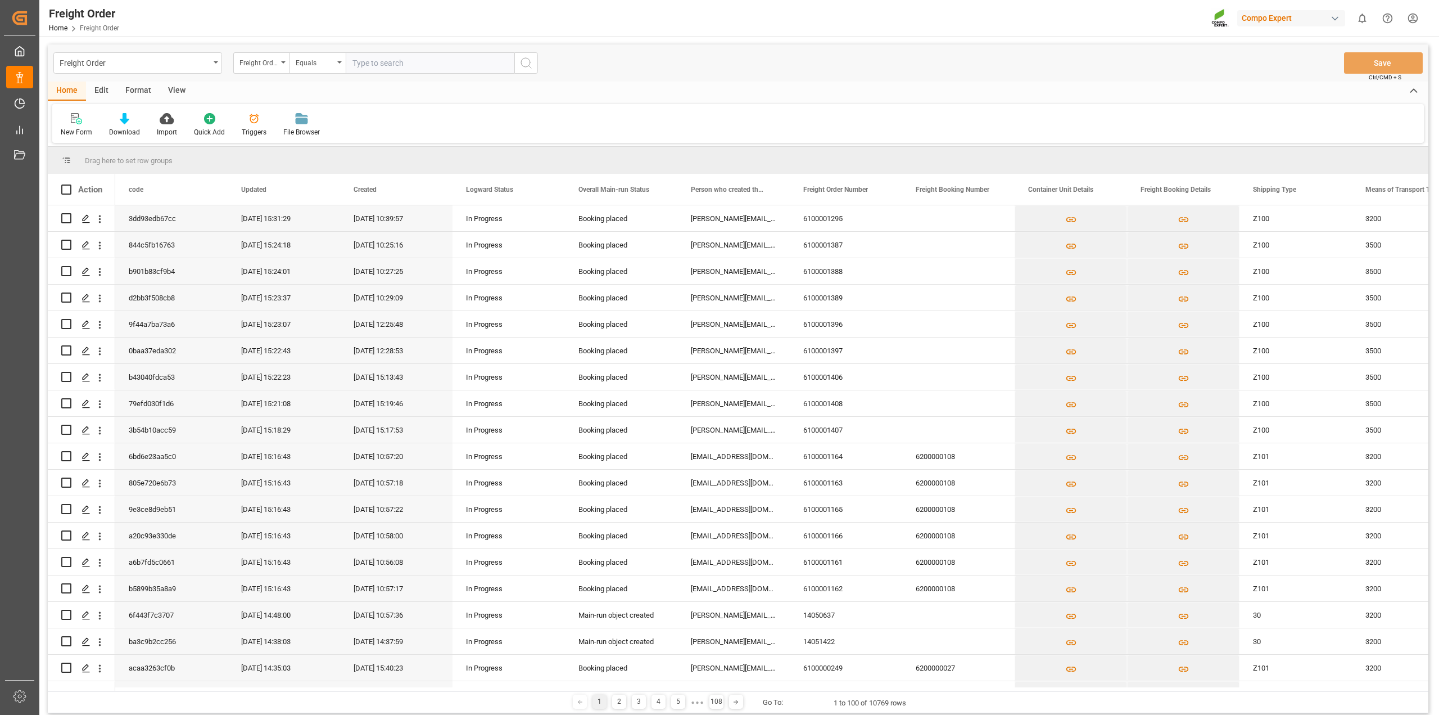
click at [408, 60] on input "text" at bounding box center [430, 62] width 169 height 21
paste input "6100001188"
type input "6100001188"
click at [522, 63] on icon "search button" at bounding box center [525, 62] width 13 height 13
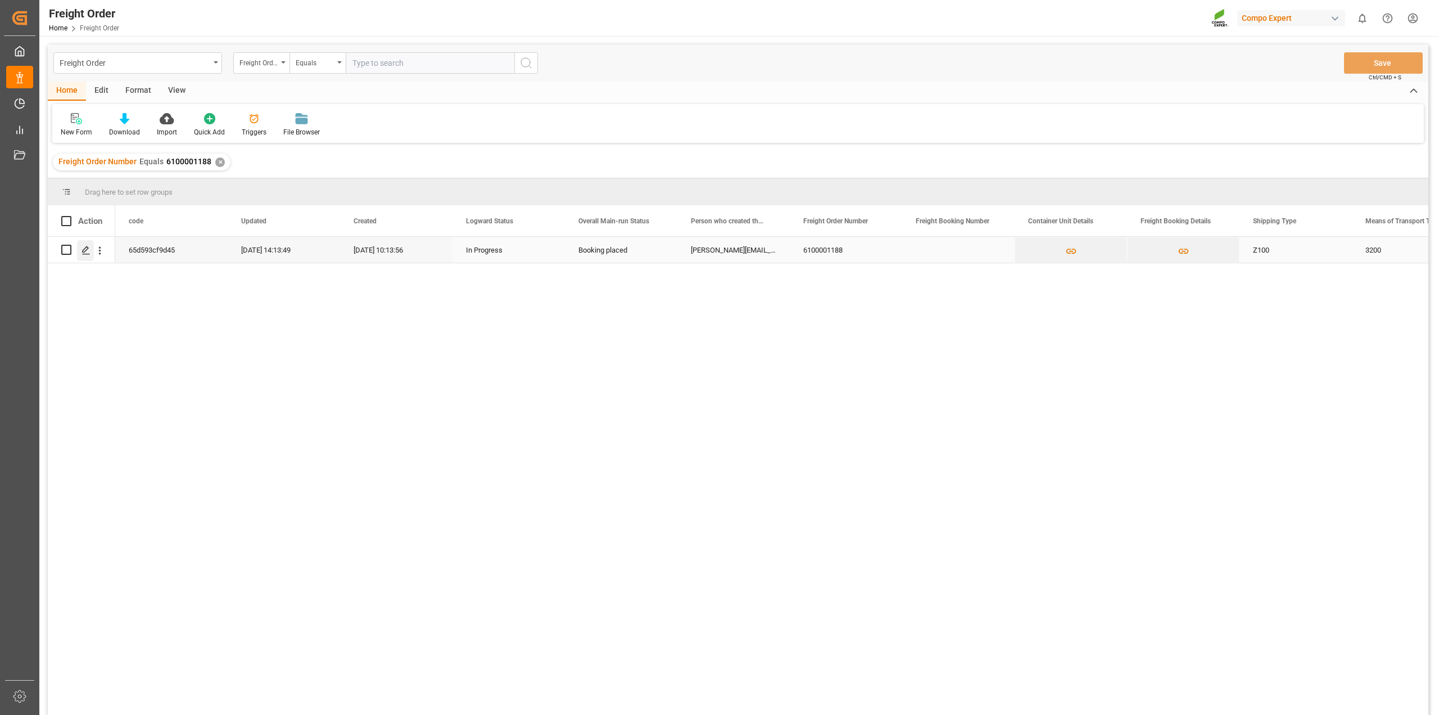
click at [87, 254] on icon "Press SPACE to select this row." at bounding box center [86, 250] width 9 height 9
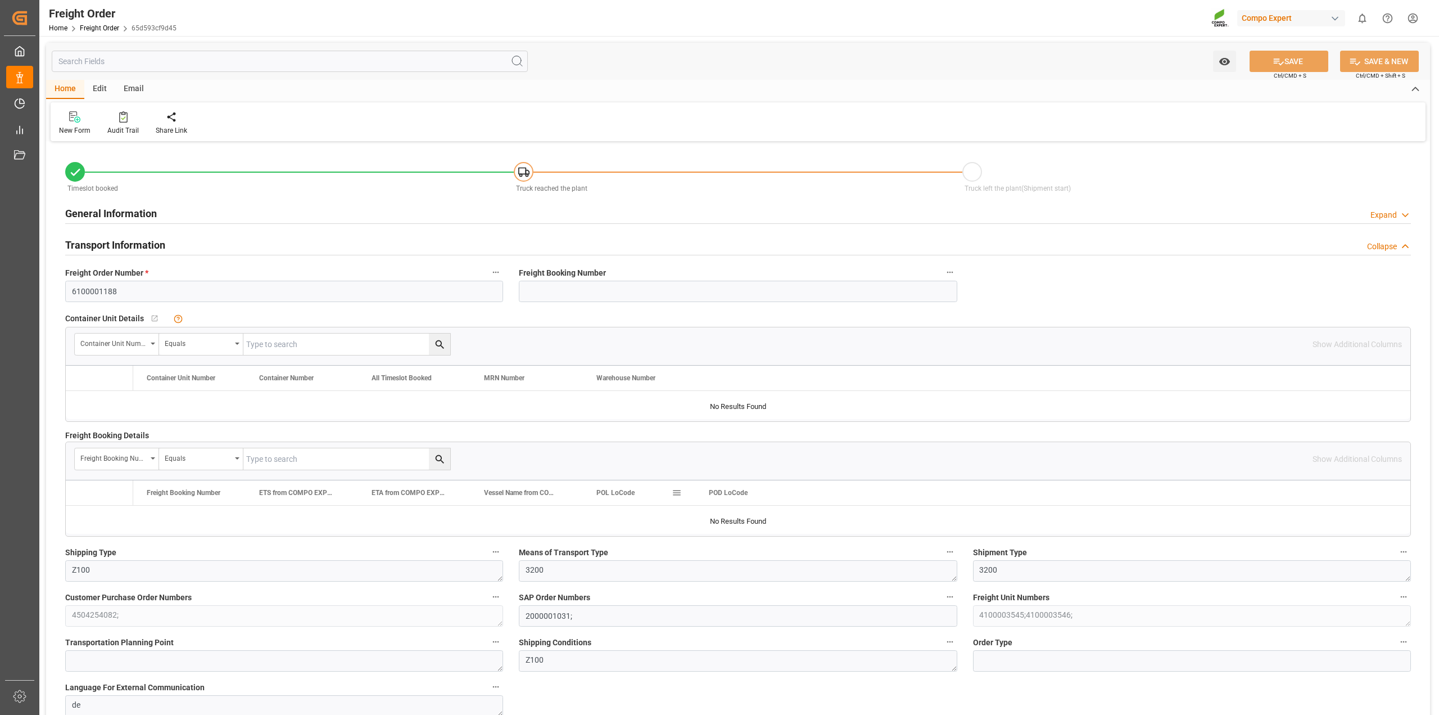
type input "0"
type input "23774"
type input "0"
type input "23774"
type input "20.08.2025 01:00"
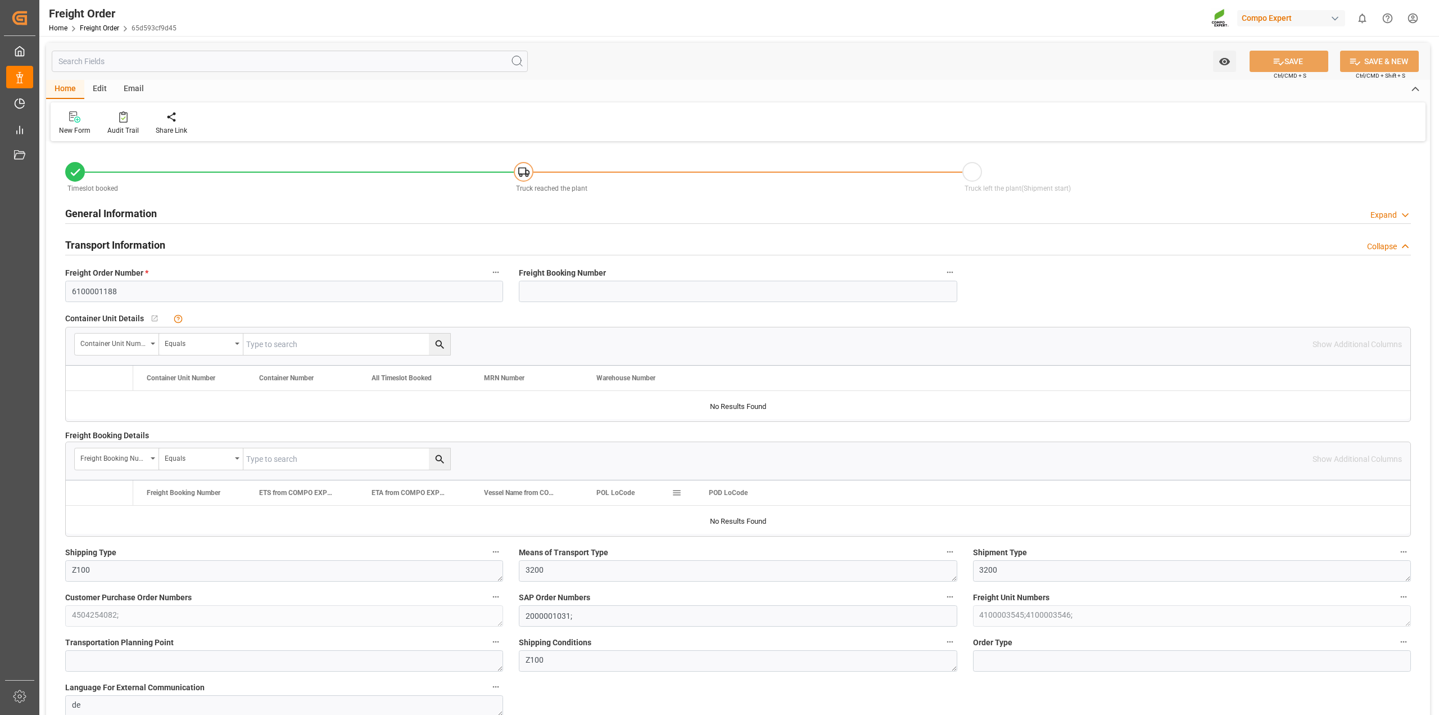
type input "14.08.2025 10:13"
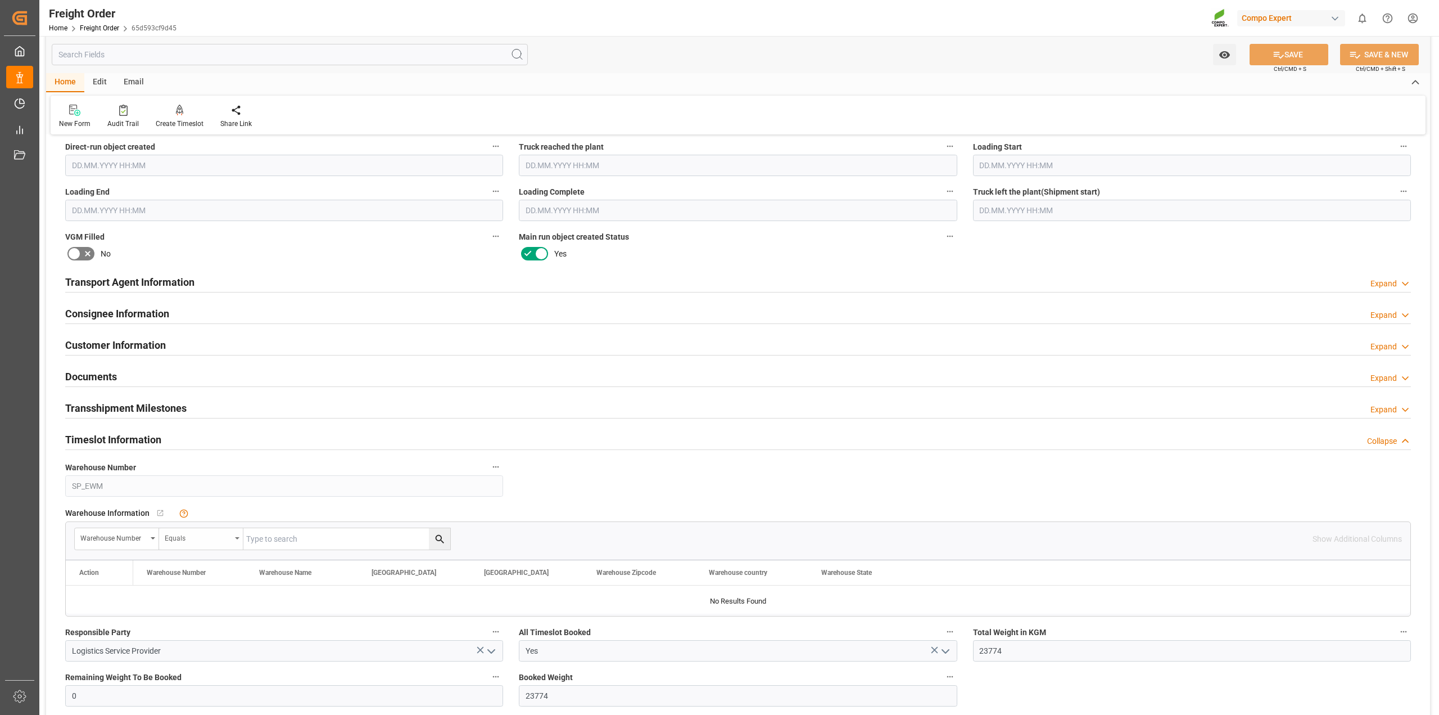
scroll to position [984, 0]
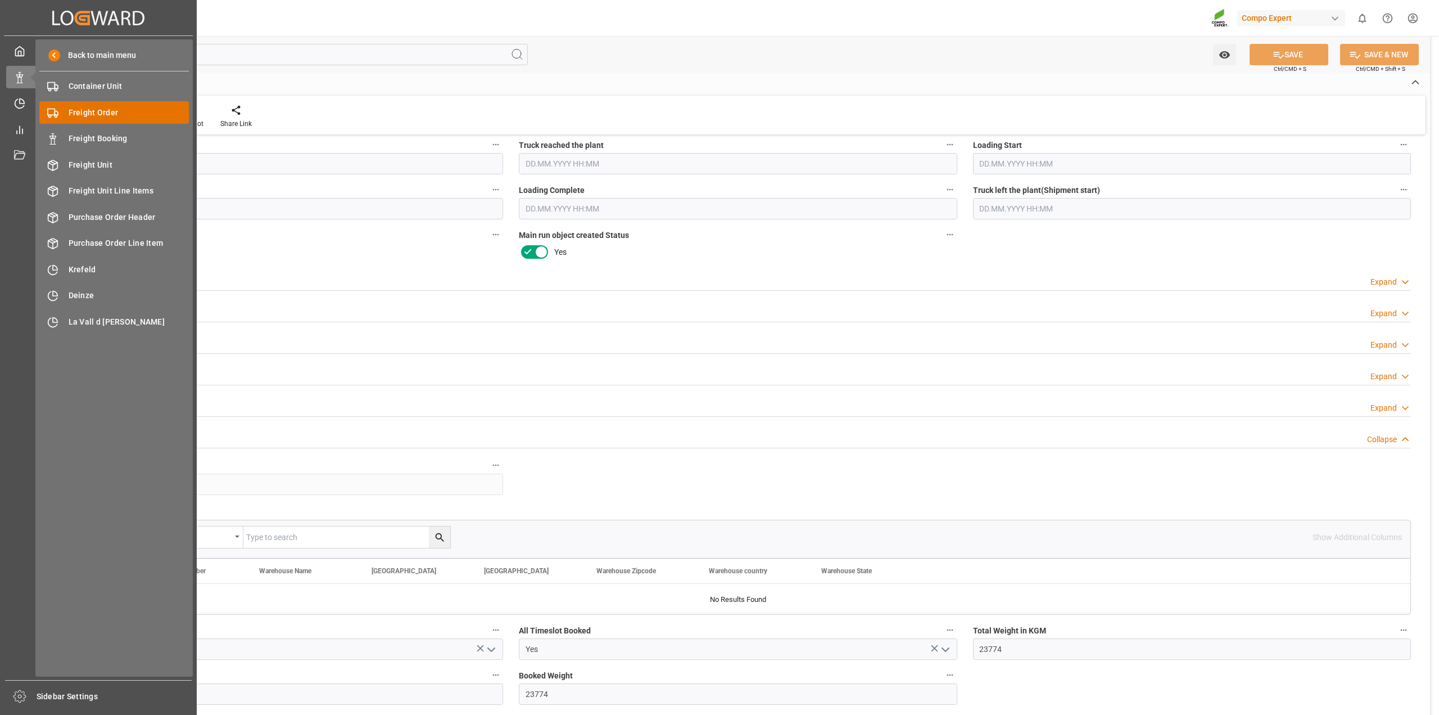
click at [83, 112] on span "Freight Order" at bounding box center [129, 113] width 121 height 12
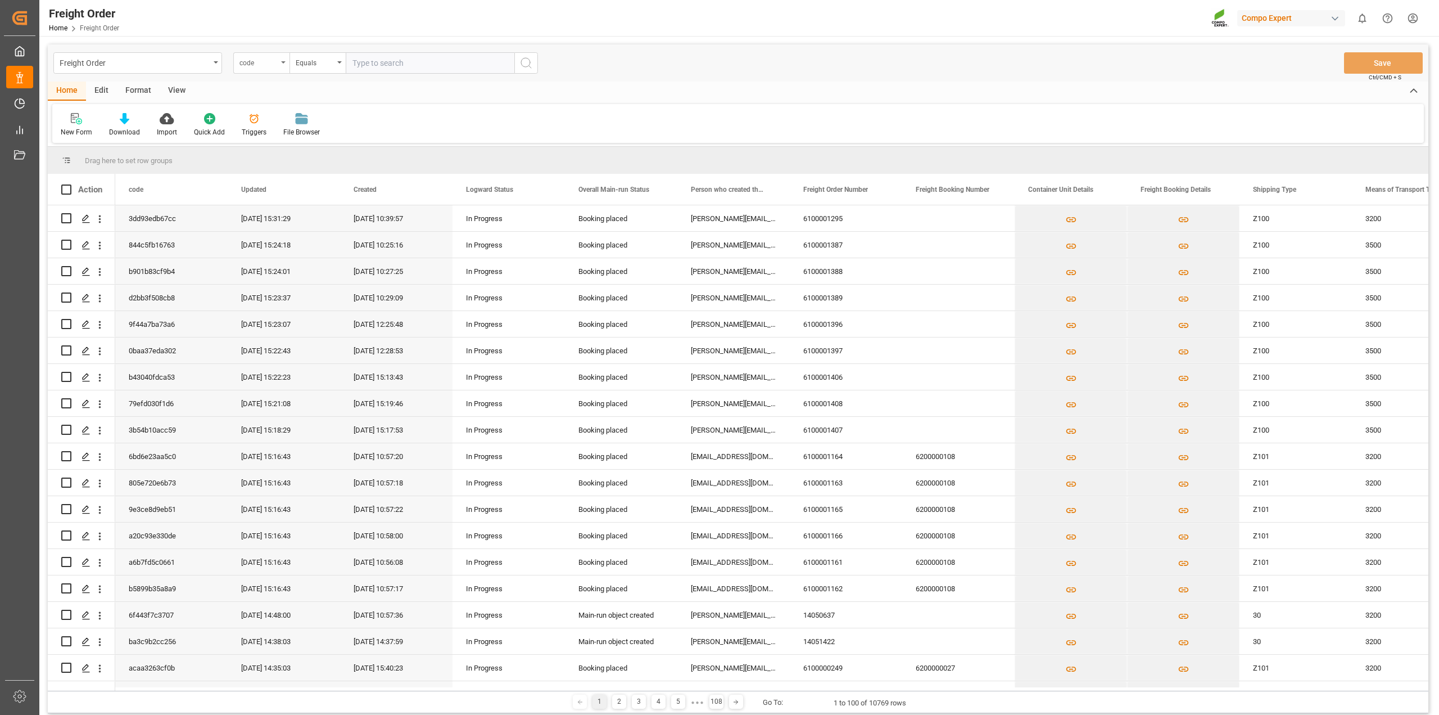
click at [283, 62] on icon "open menu" at bounding box center [283, 62] width 4 height 2
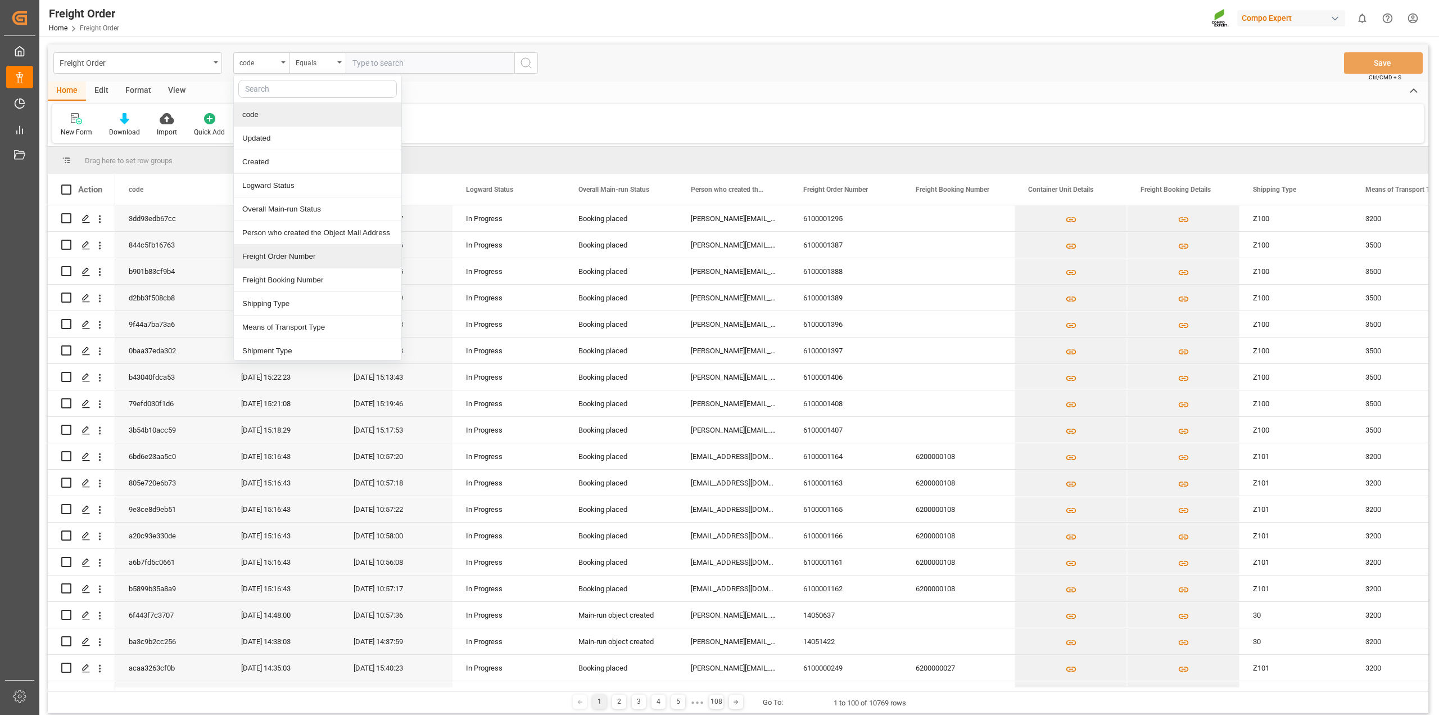
click at [294, 254] on div "Freight Order Number" at bounding box center [318, 257] width 168 height 24
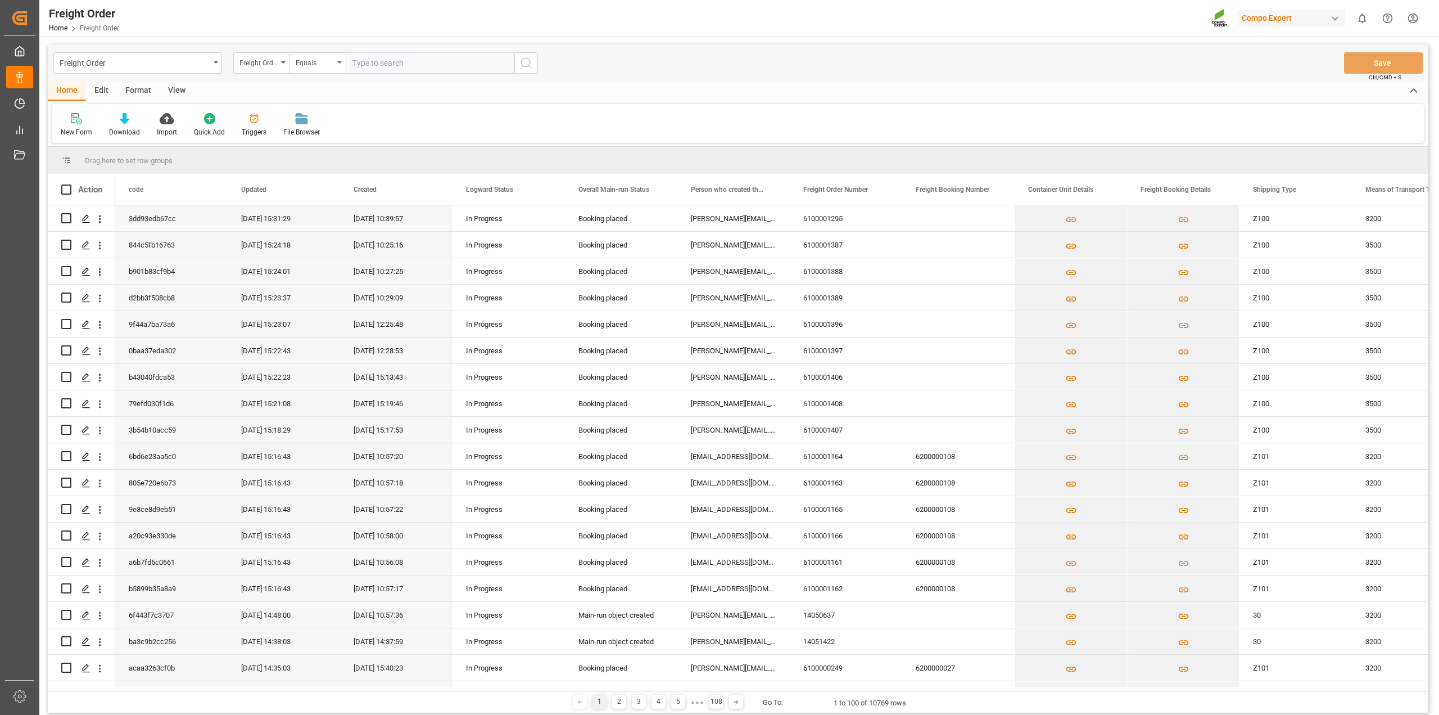
click at [395, 66] on input "text" at bounding box center [430, 62] width 169 height 21
paste input "6100001311"
type input "6100001311"
click at [531, 64] on icon "search button" at bounding box center [525, 62] width 13 height 13
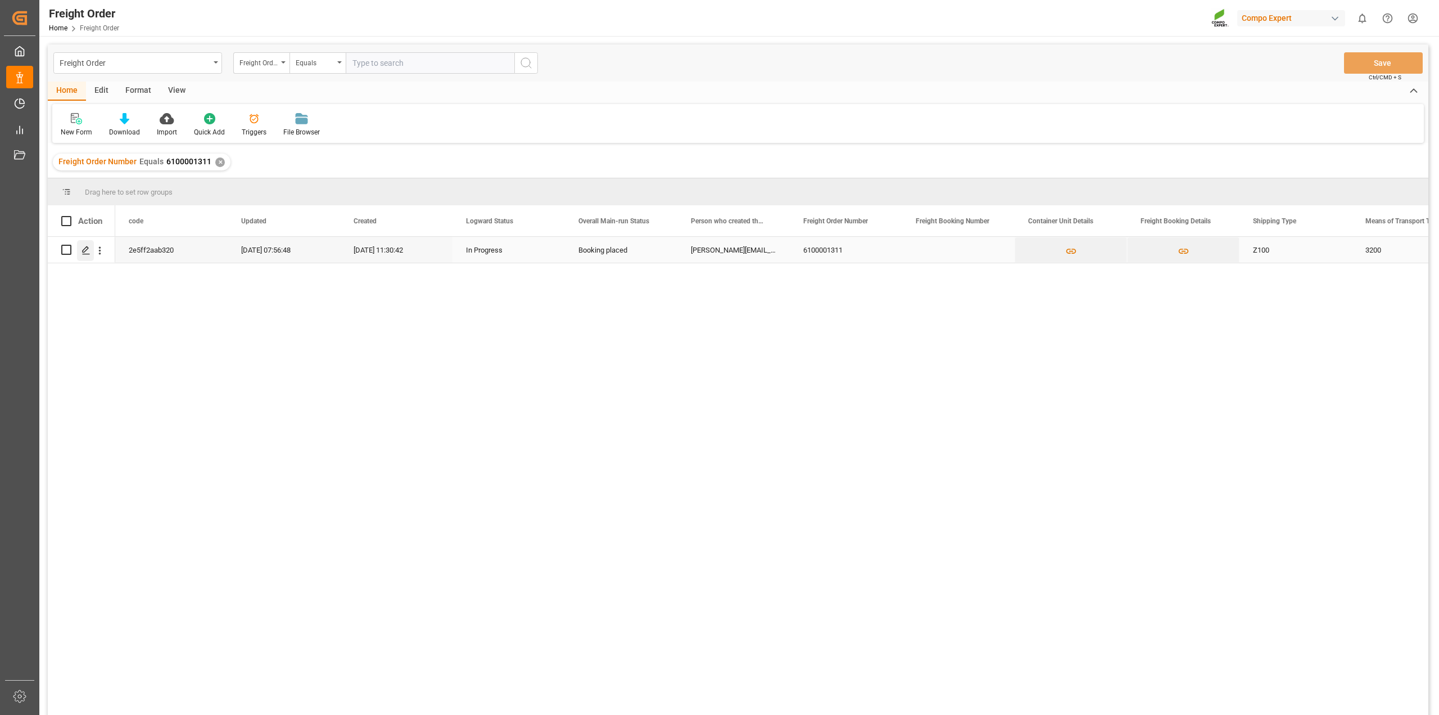
click at [85, 251] on icon "Press SPACE to select this row." at bounding box center [86, 250] width 9 height 9
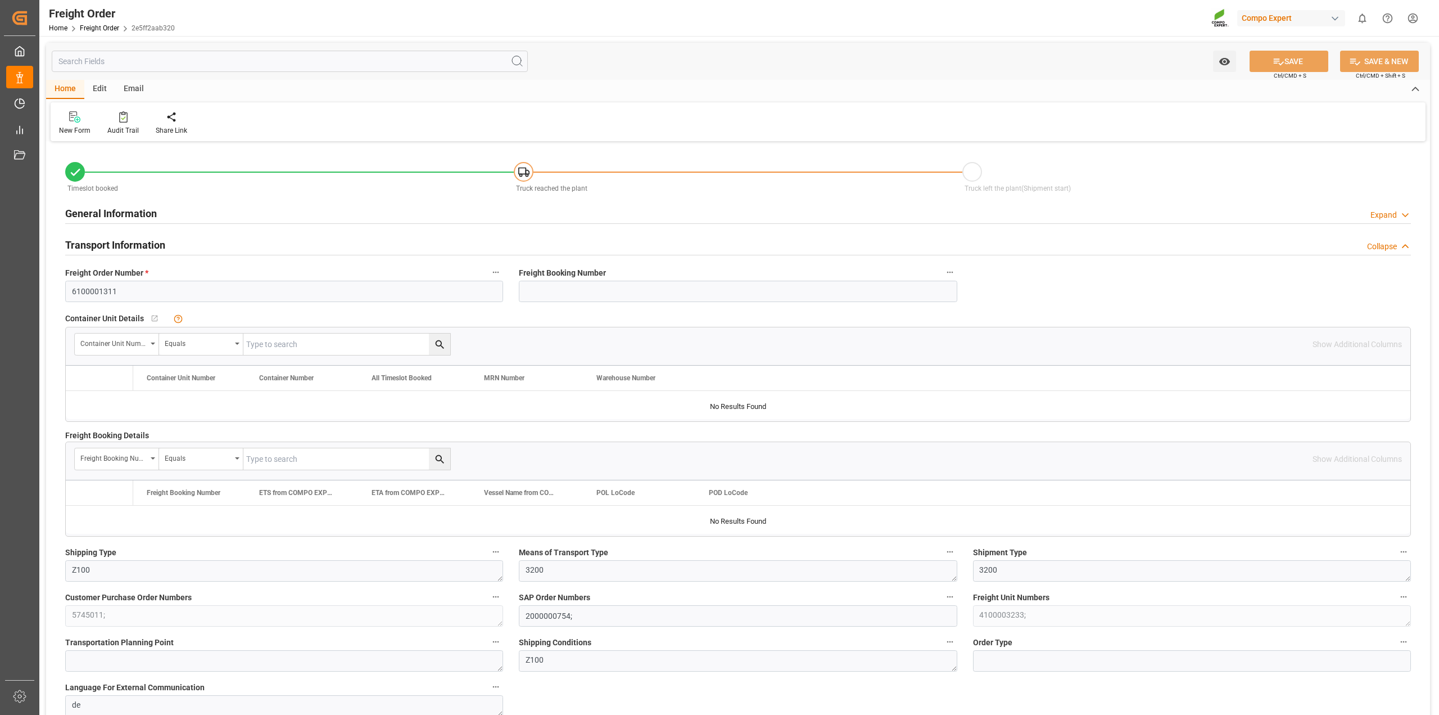
type input "0"
type input "24595.2"
type input "0"
type input "24595.2"
type input "[DATE] 01:00"
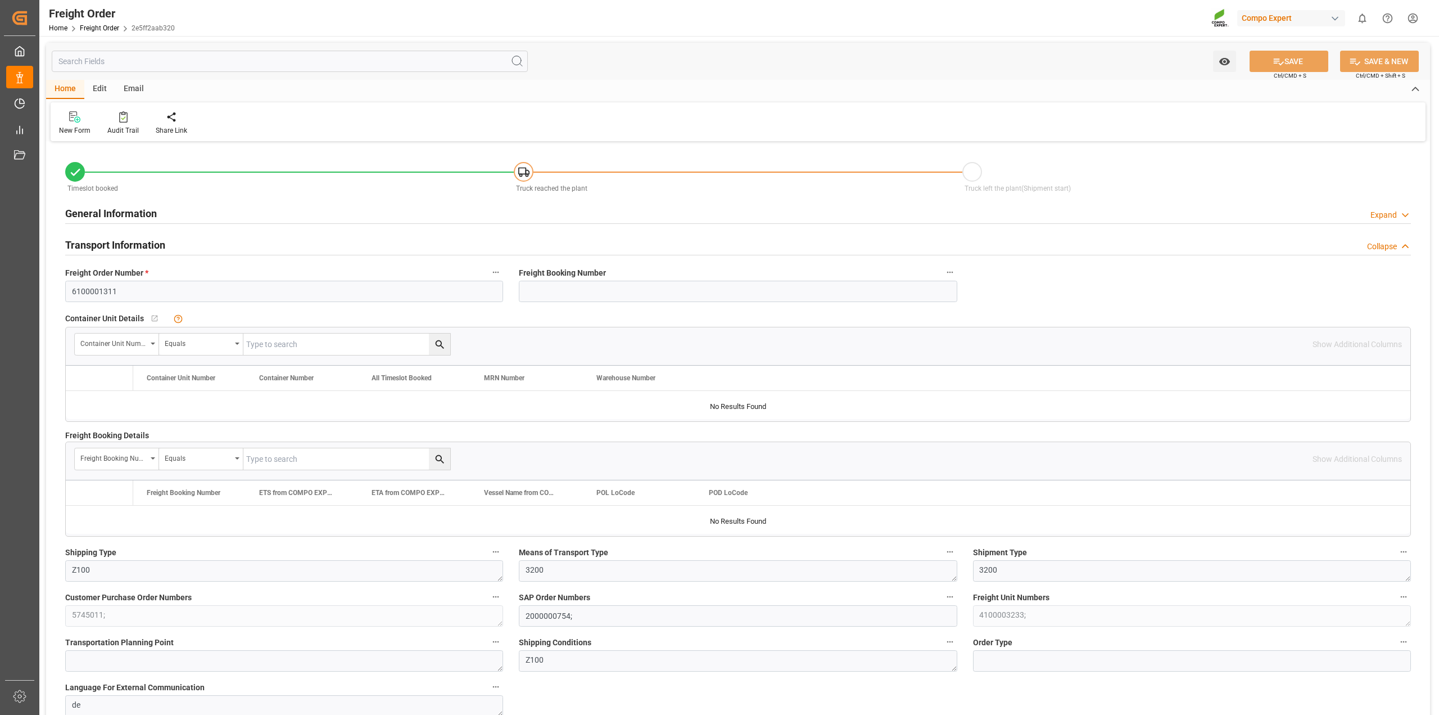
type input "[DATE] 11:30"
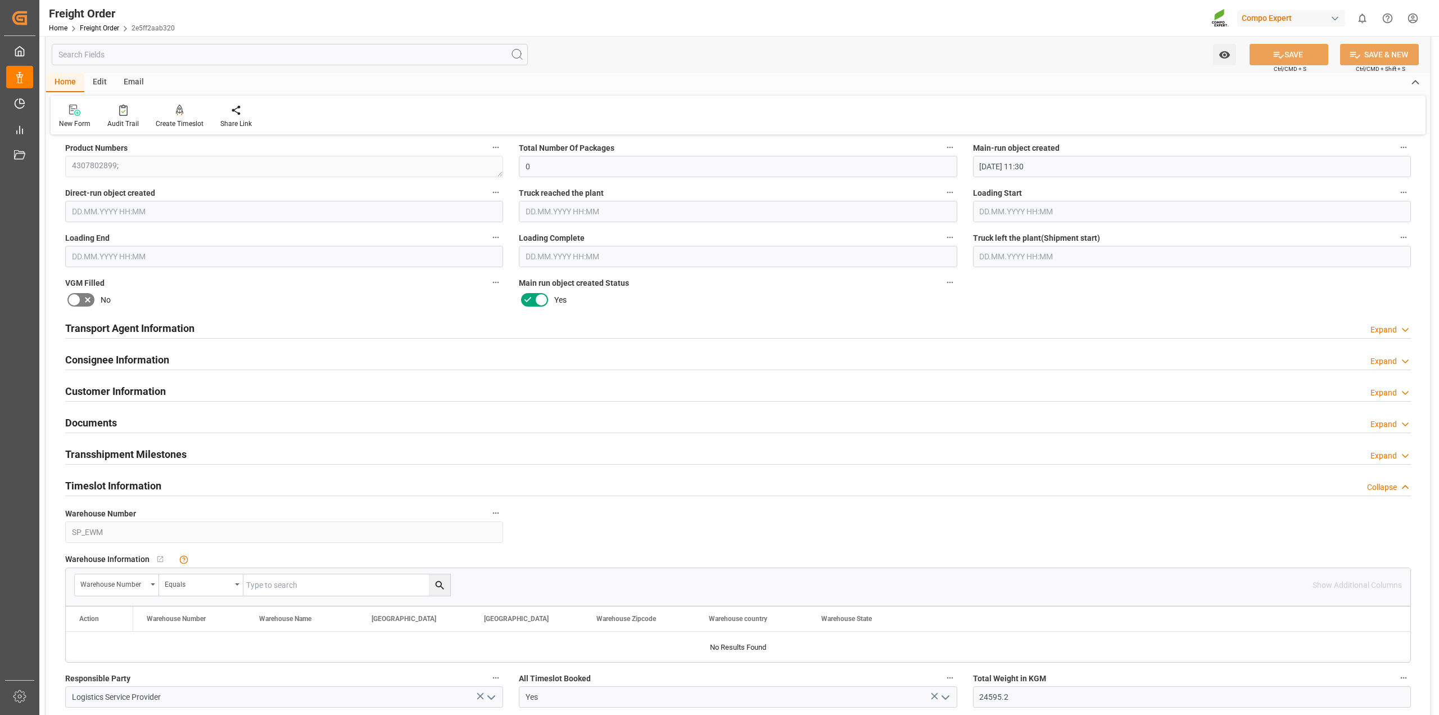
scroll to position [1195, 0]
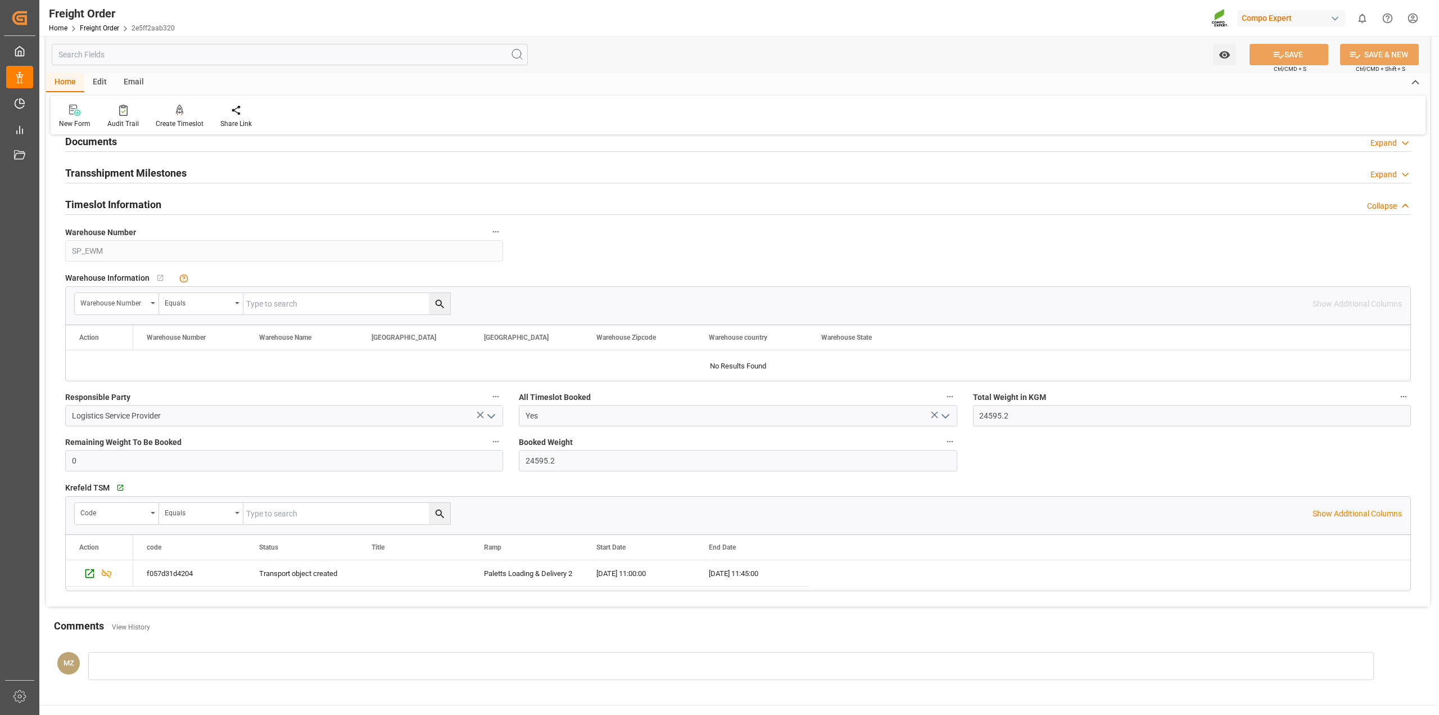
click at [160, 204] on h2 "Timeslot Information" at bounding box center [113, 204] width 96 height 15
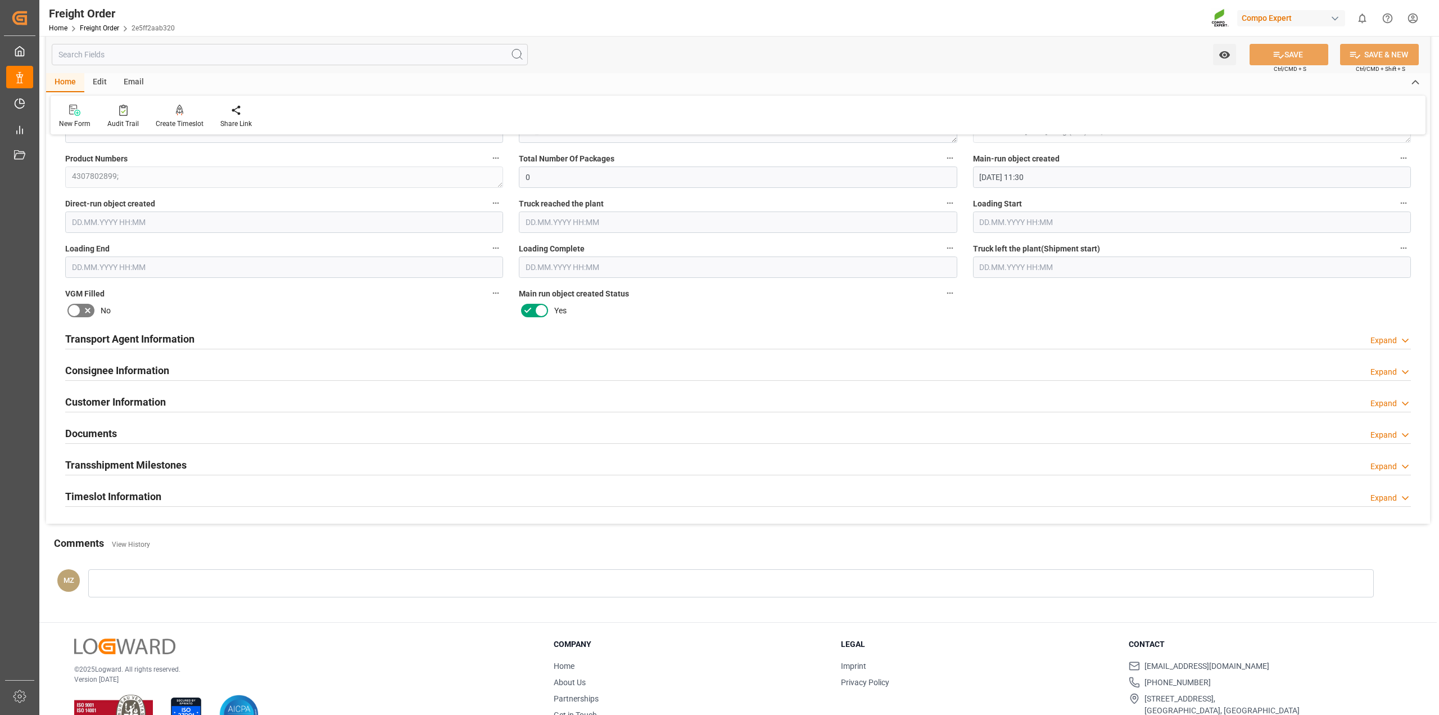
scroll to position [939, 0]
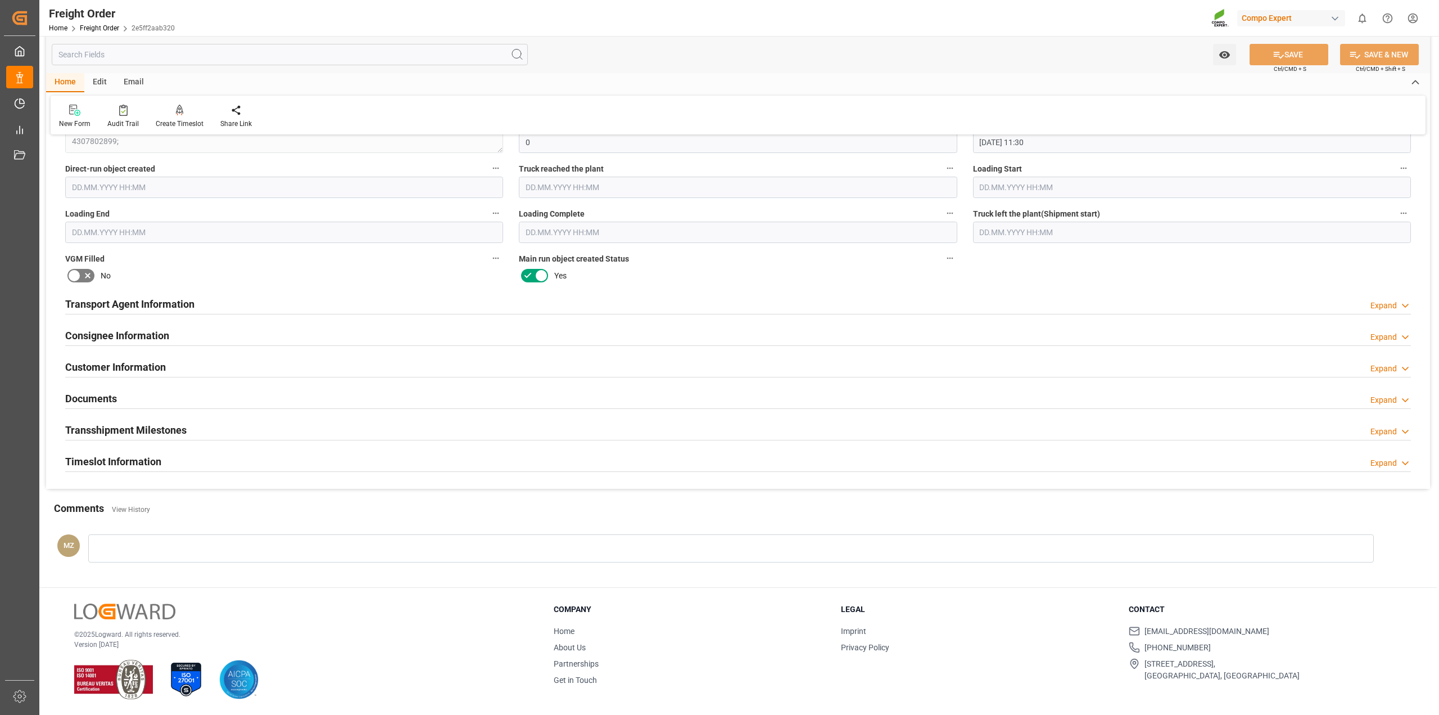
click at [156, 458] on h2 "Timeslot Information" at bounding box center [113, 461] width 96 height 15
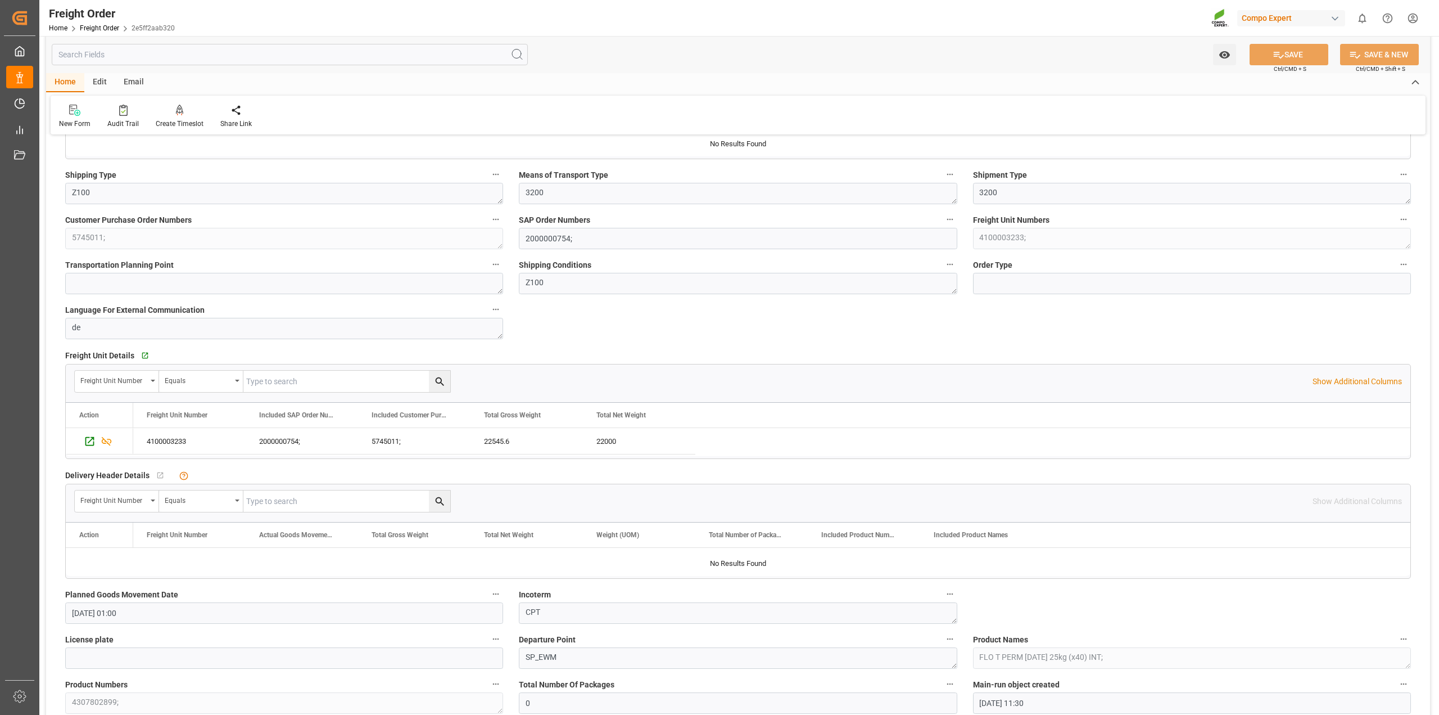
scroll to position [0, 0]
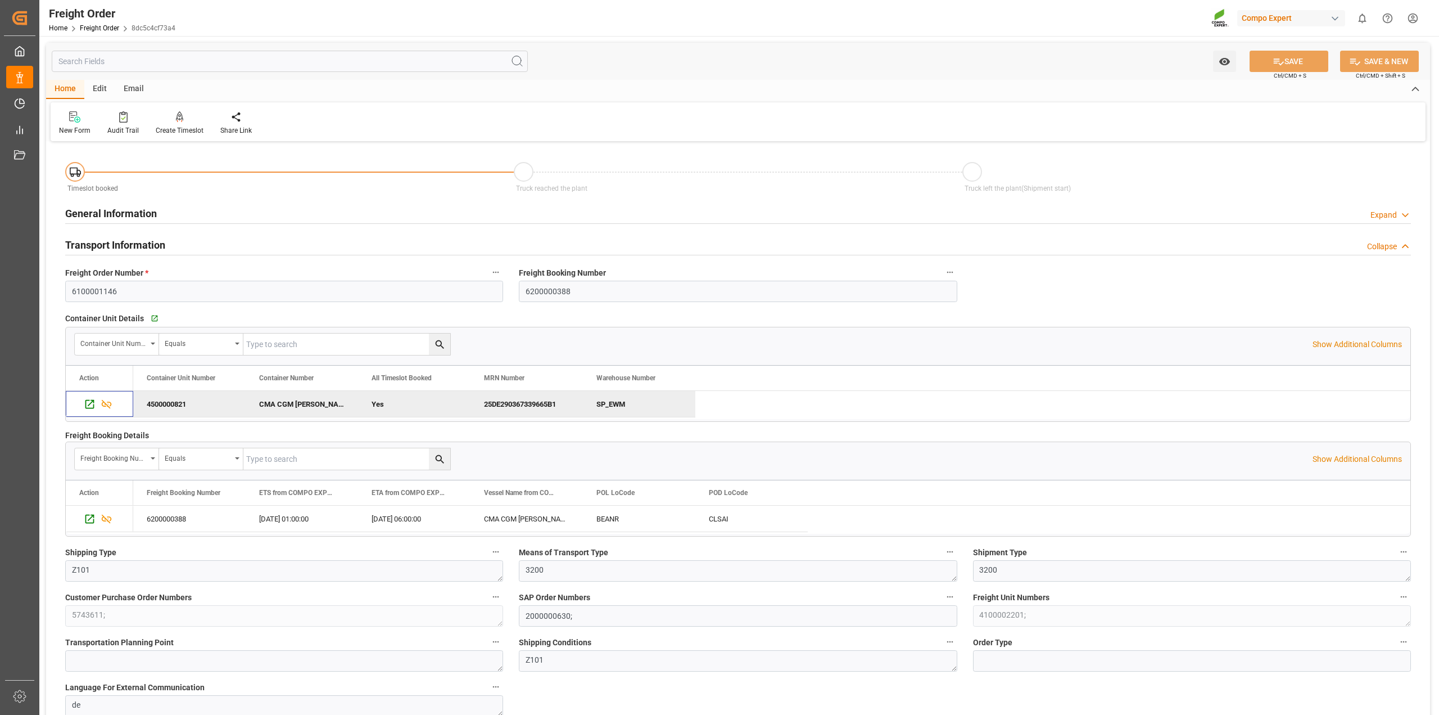
scroll to position [70, 0]
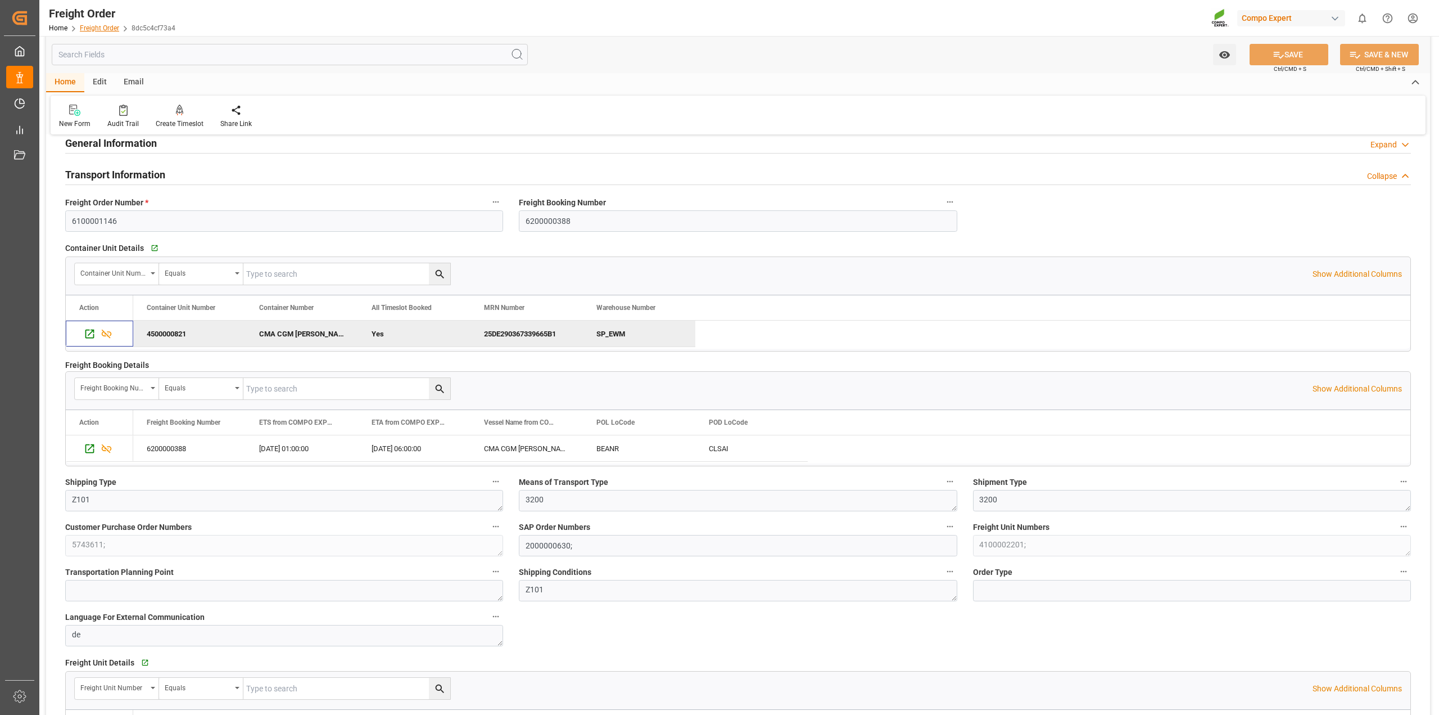
click at [105, 28] on link "Freight Order" at bounding box center [99, 28] width 39 height 8
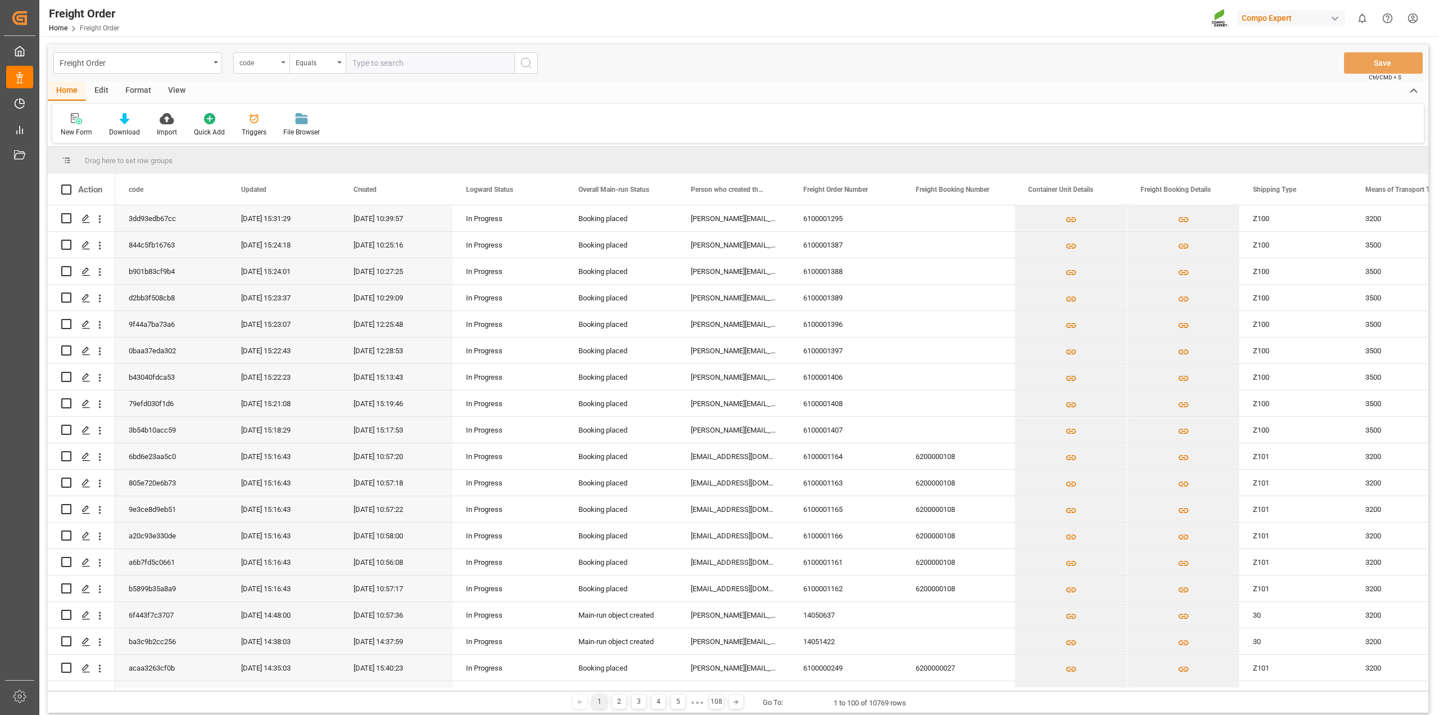
click at [276, 63] on div "code" at bounding box center [258, 61] width 38 height 13
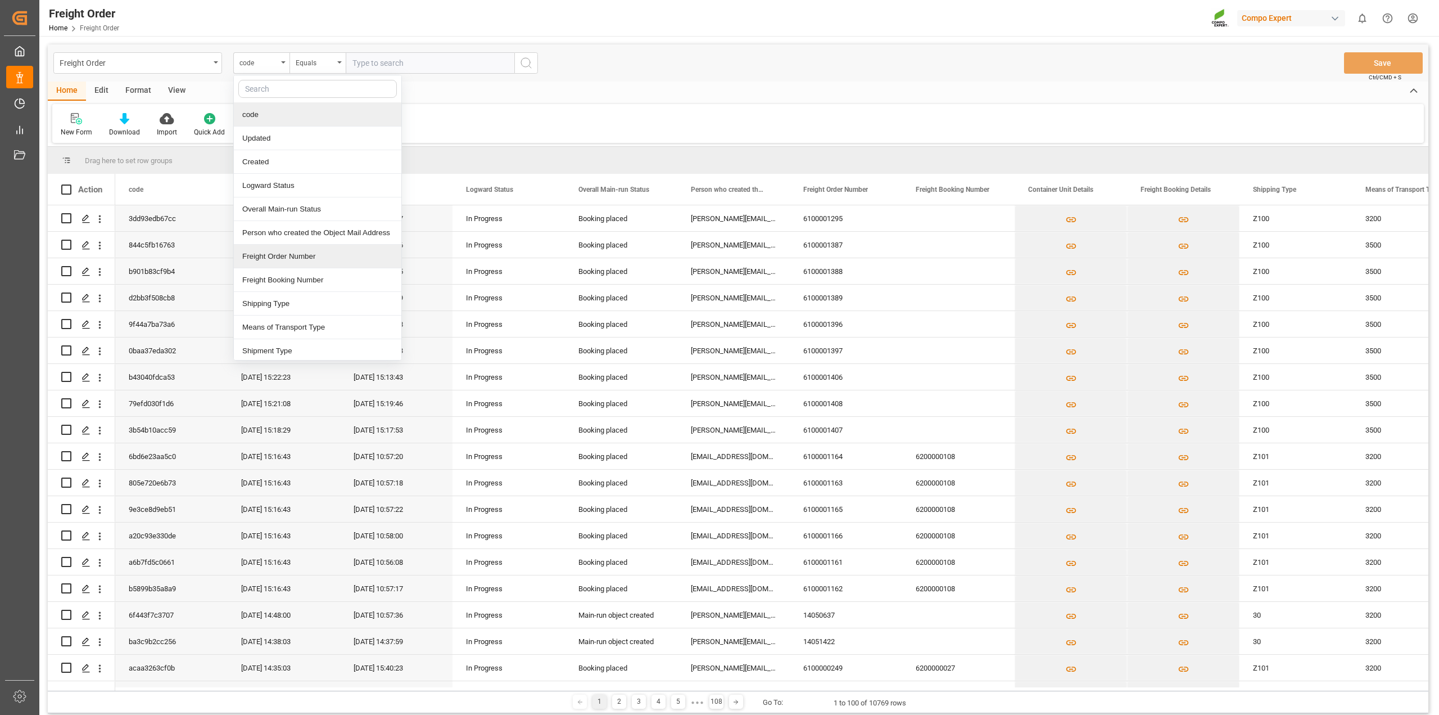
click at [288, 261] on div "Freight Order Number" at bounding box center [318, 257] width 168 height 24
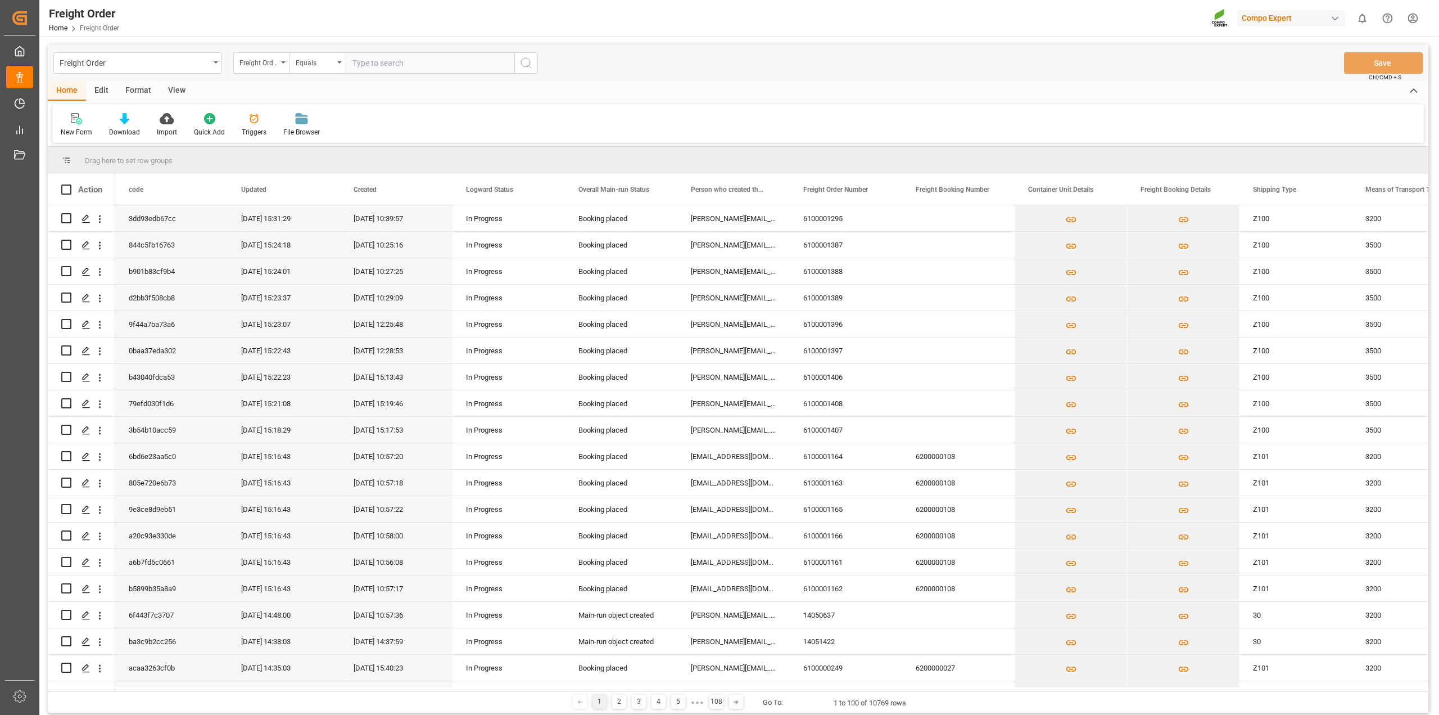
click at [414, 67] on input "text" at bounding box center [430, 62] width 169 height 21
paste input "6100001310"
type input "6100001310"
click at [532, 66] on icon "search button" at bounding box center [525, 62] width 13 height 13
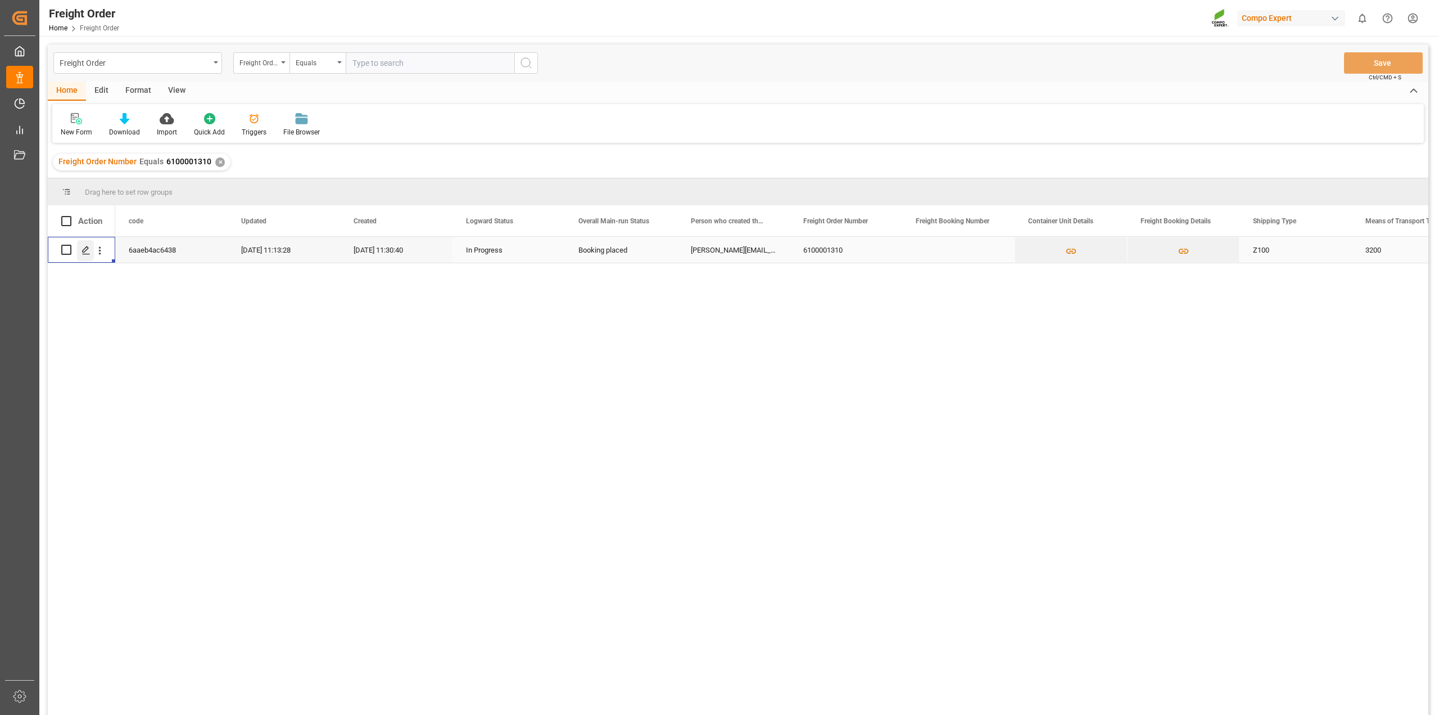
click at [85, 249] on icon "Press SPACE to select this row." at bounding box center [86, 250] width 9 height 9
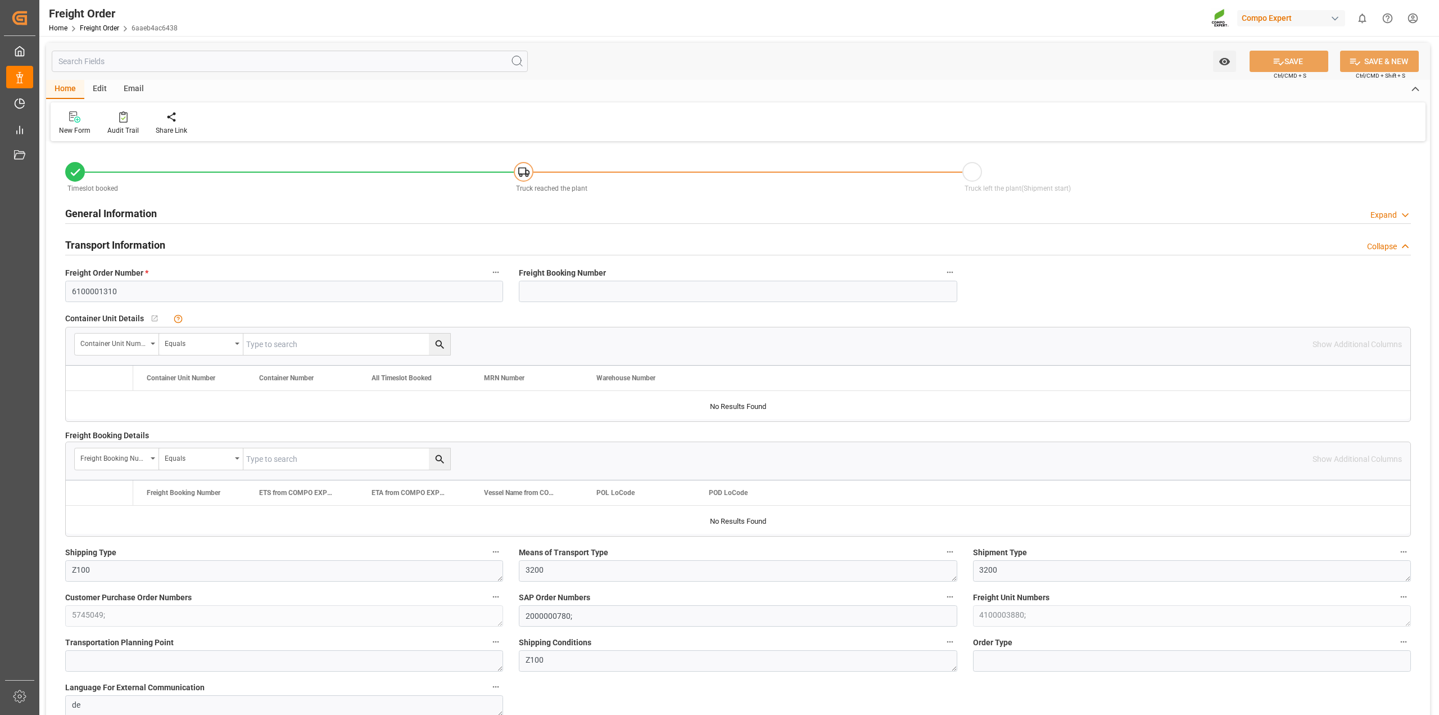
type input "0"
type input "21520.8"
type input "0"
type input "21520.8"
type input "[DATE] 01:00"
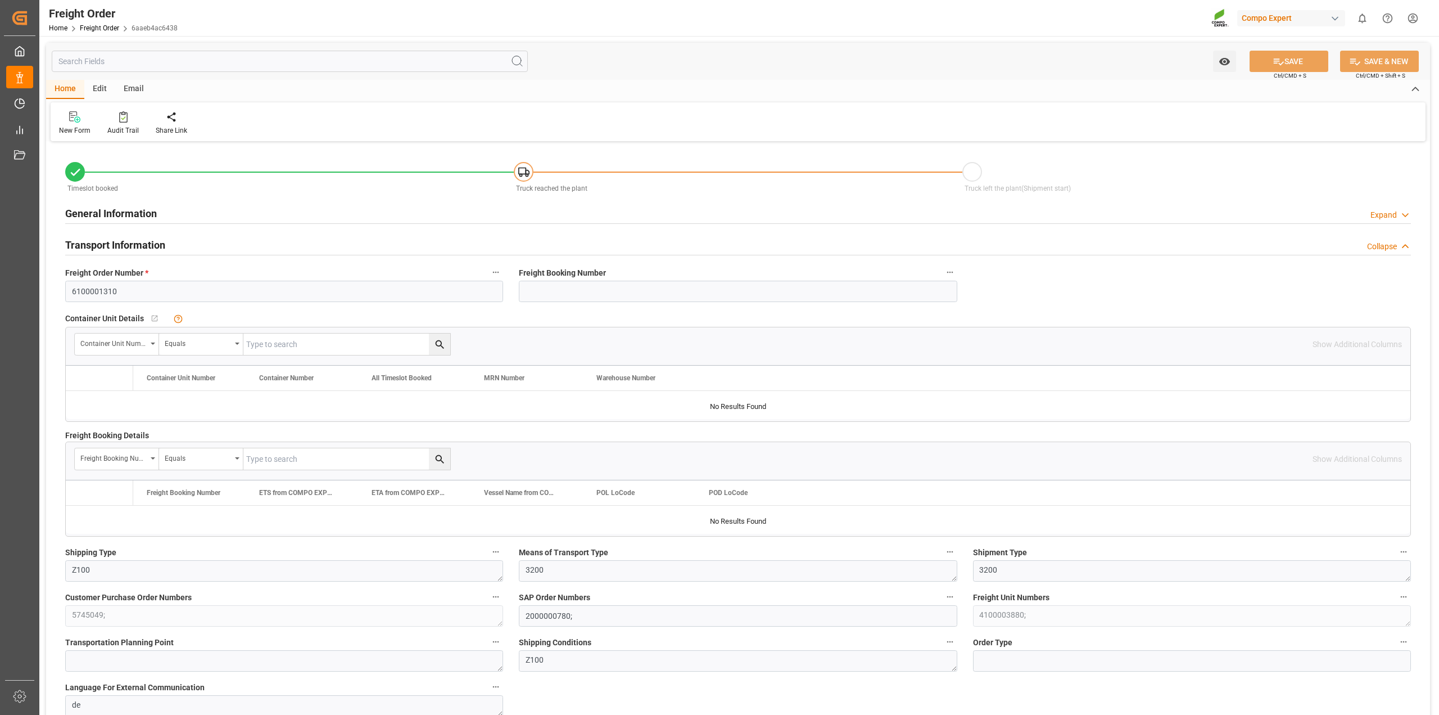
type input "[DATE] 11:30"
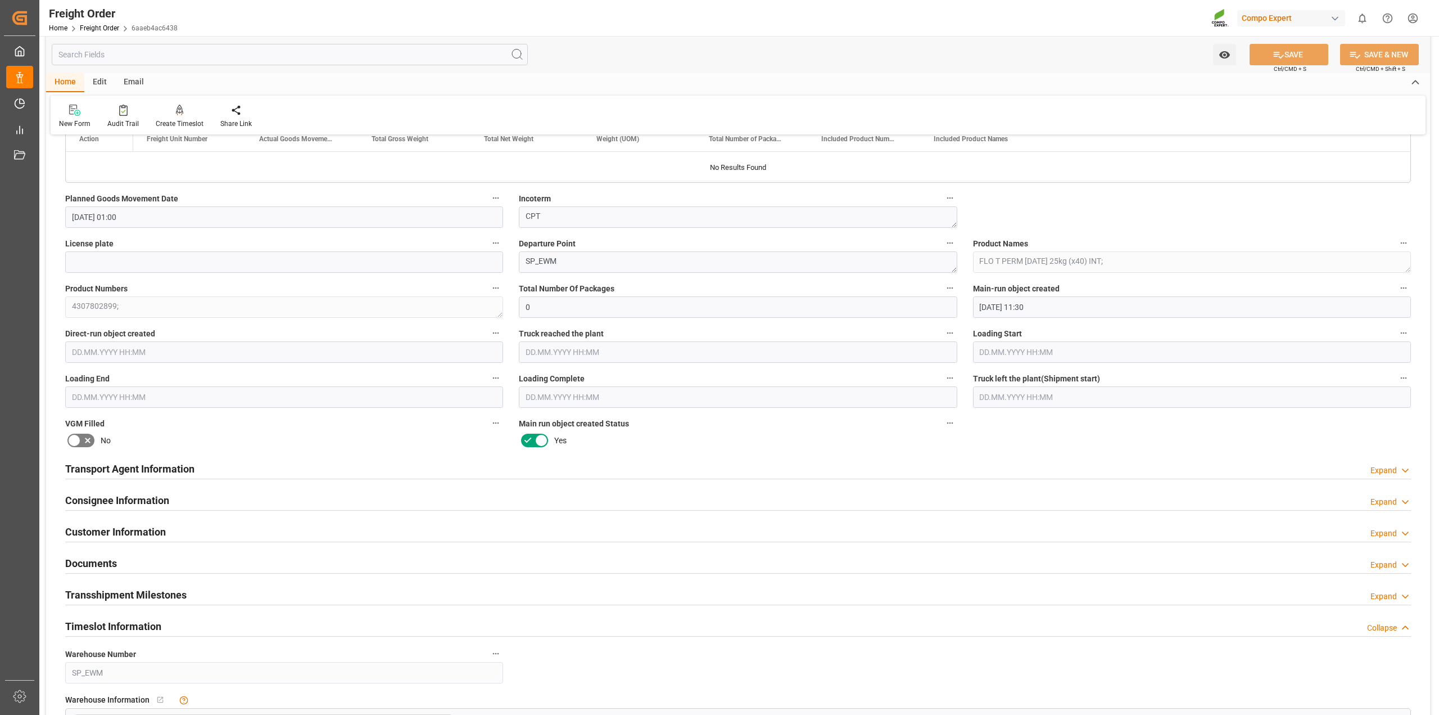
scroll to position [1124, 0]
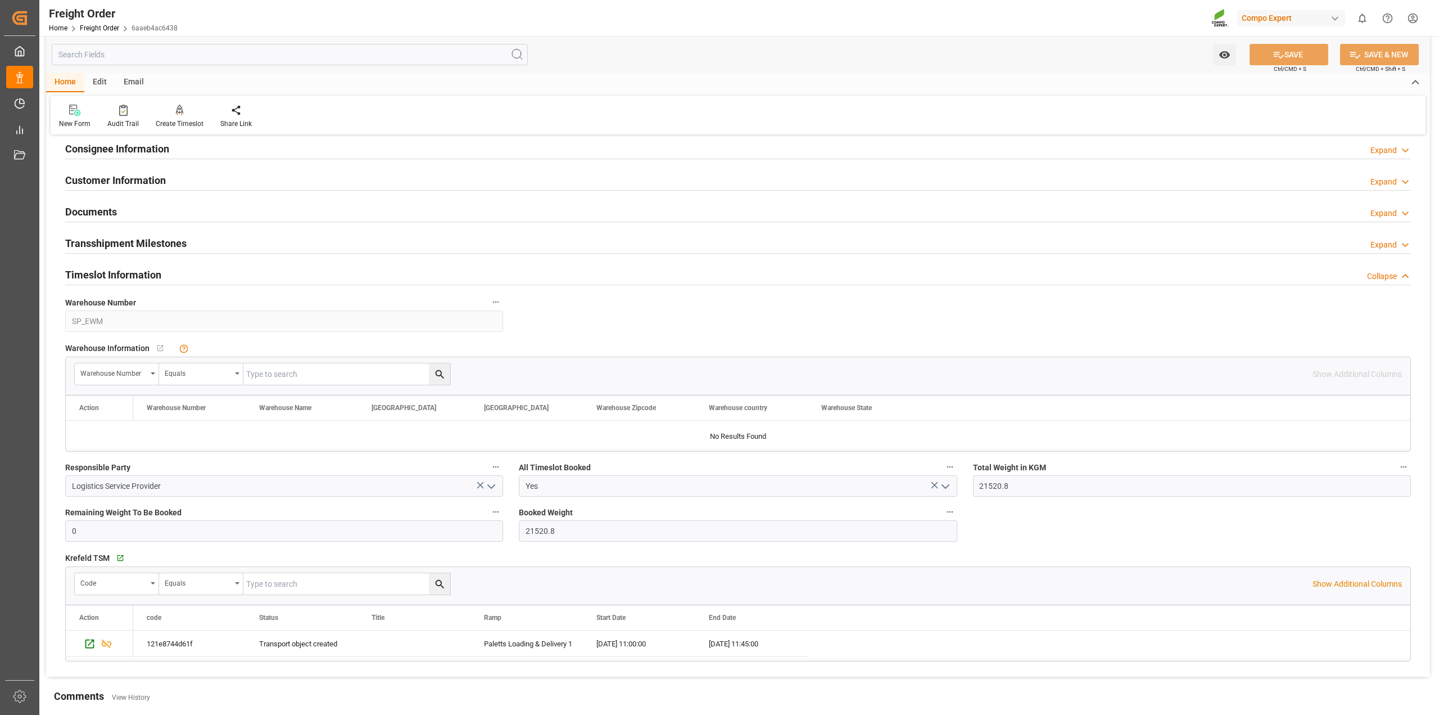
click at [192, 273] on div "Timeslot Information Collapse" at bounding box center [738, 273] width 1346 height 21
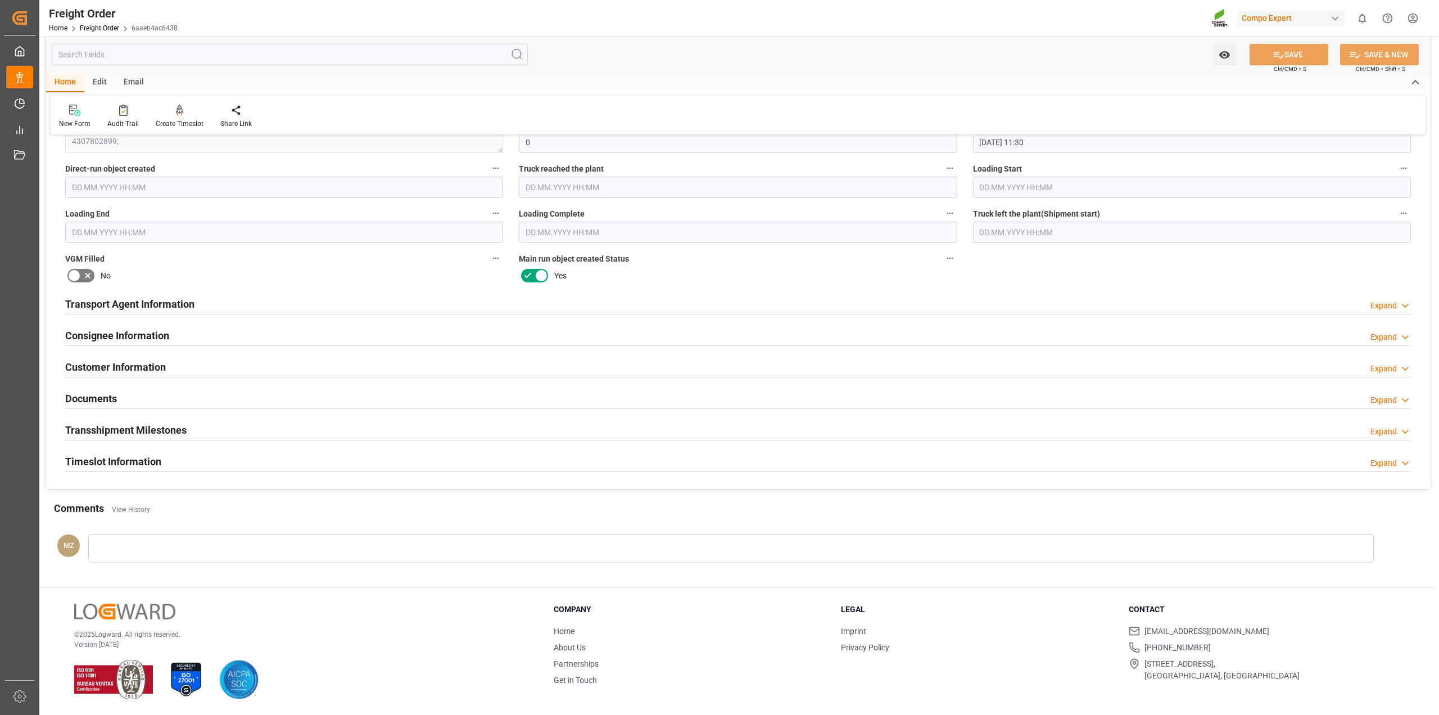
click at [163, 459] on div "Timeslot Information Expand" at bounding box center [738, 460] width 1346 height 21
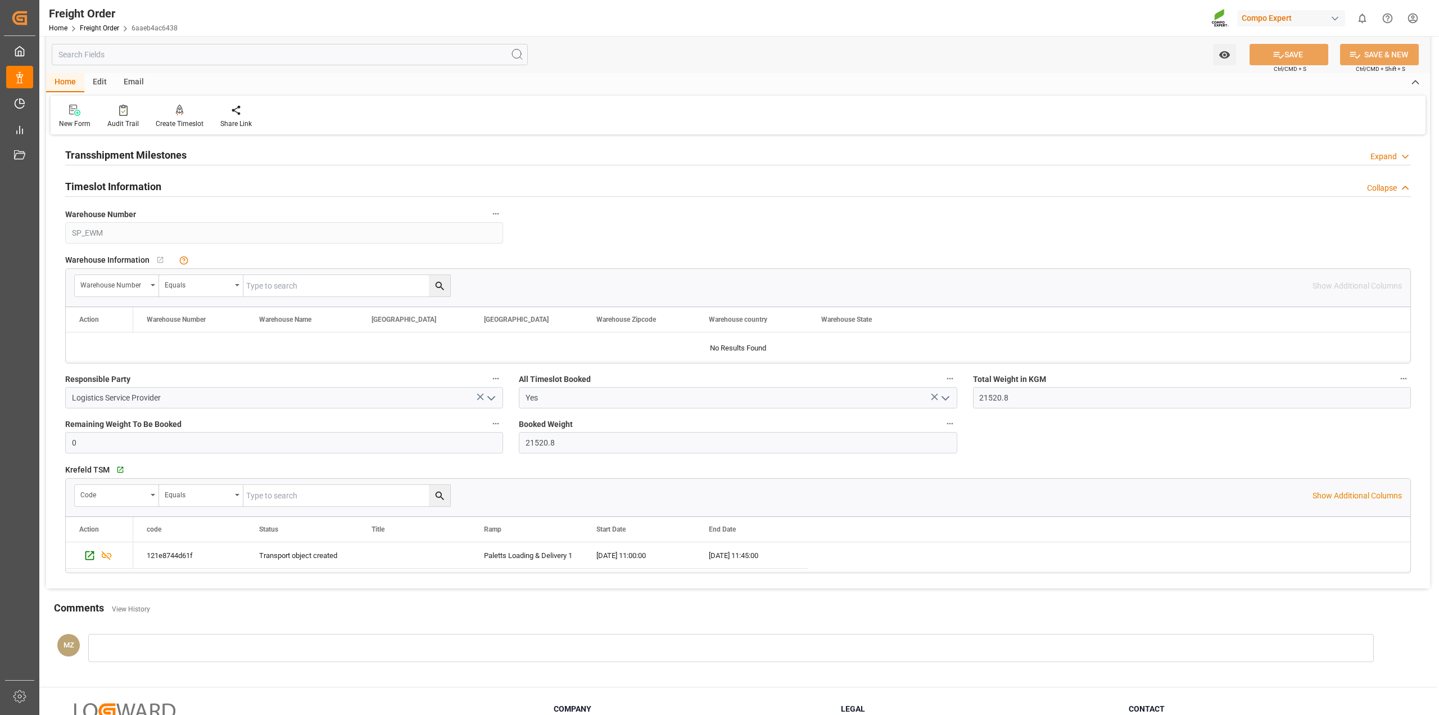
scroll to position [1314, 0]
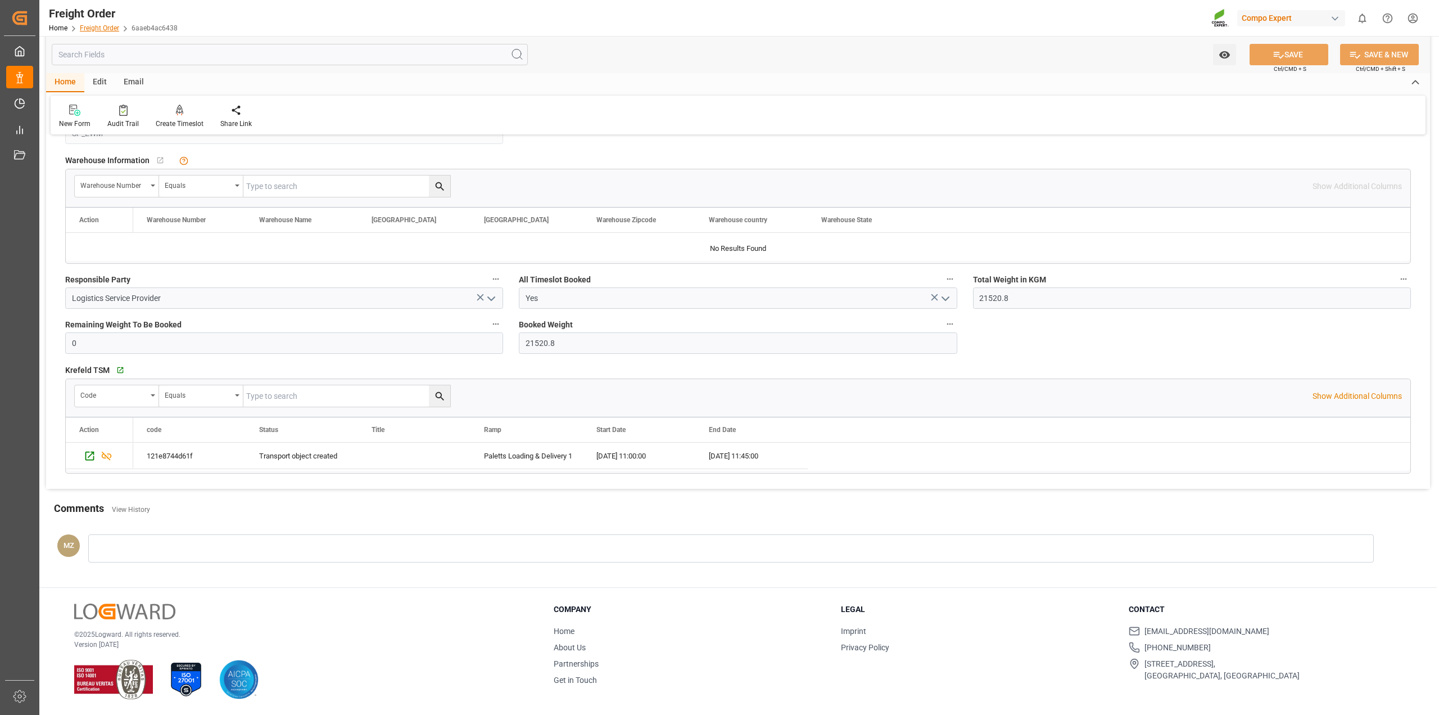
click at [104, 26] on link "Freight Order" at bounding box center [99, 28] width 39 height 8
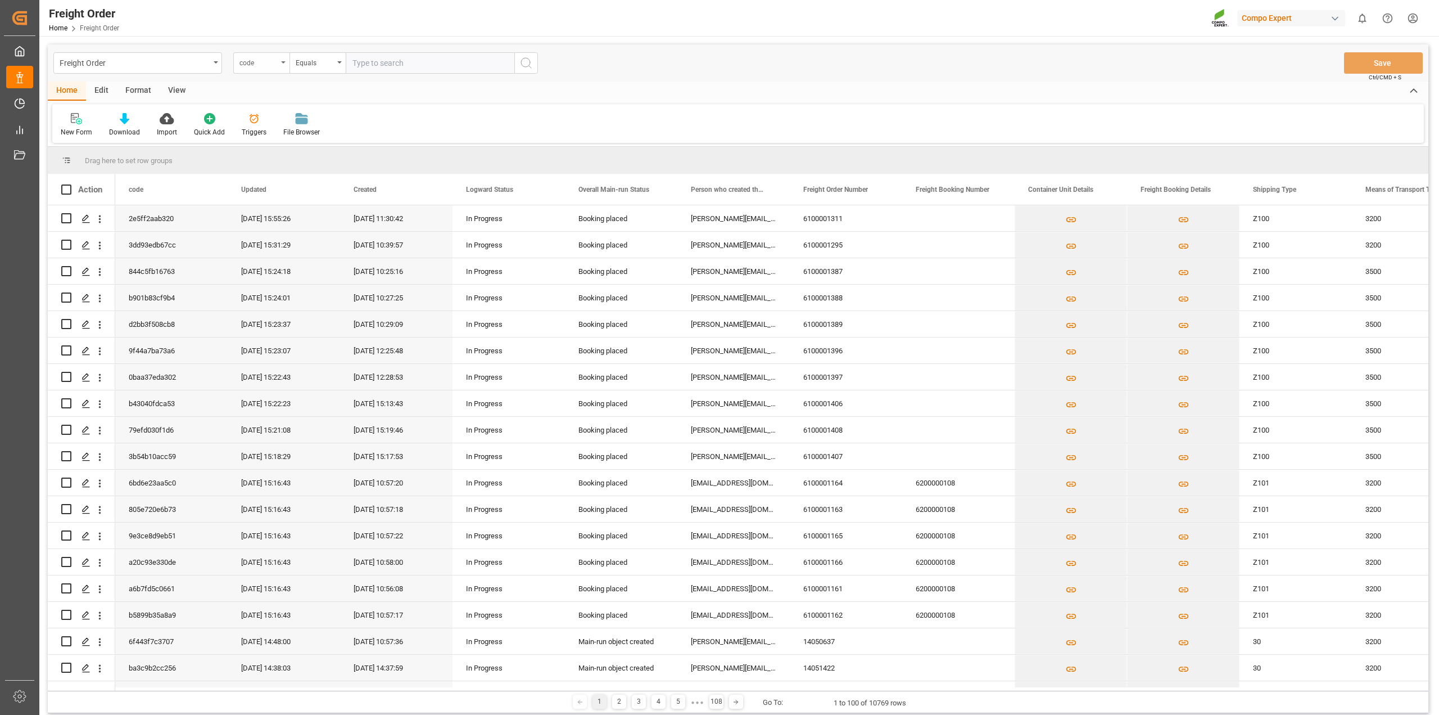
click at [284, 65] on div "code" at bounding box center [261, 62] width 56 height 21
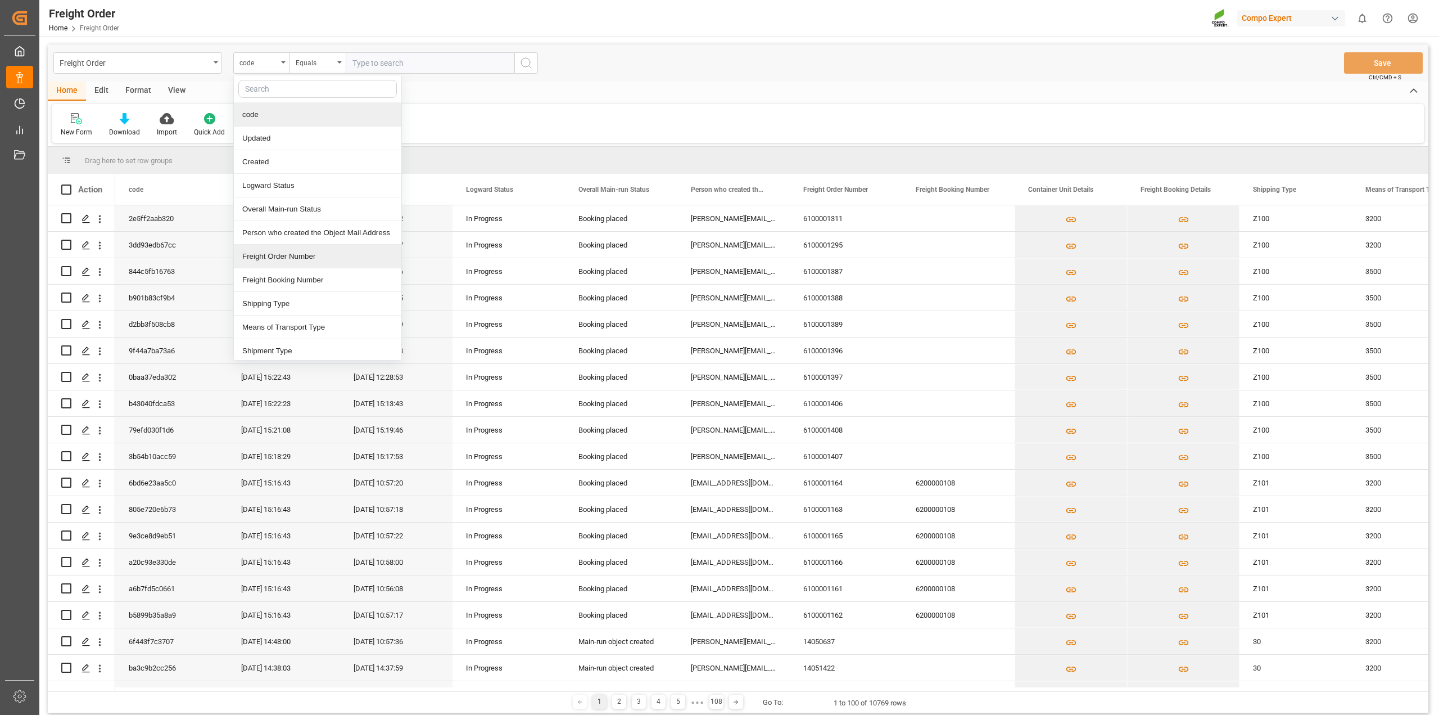
click at [257, 264] on div "Freight Order Number" at bounding box center [318, 257] width 168 height 24
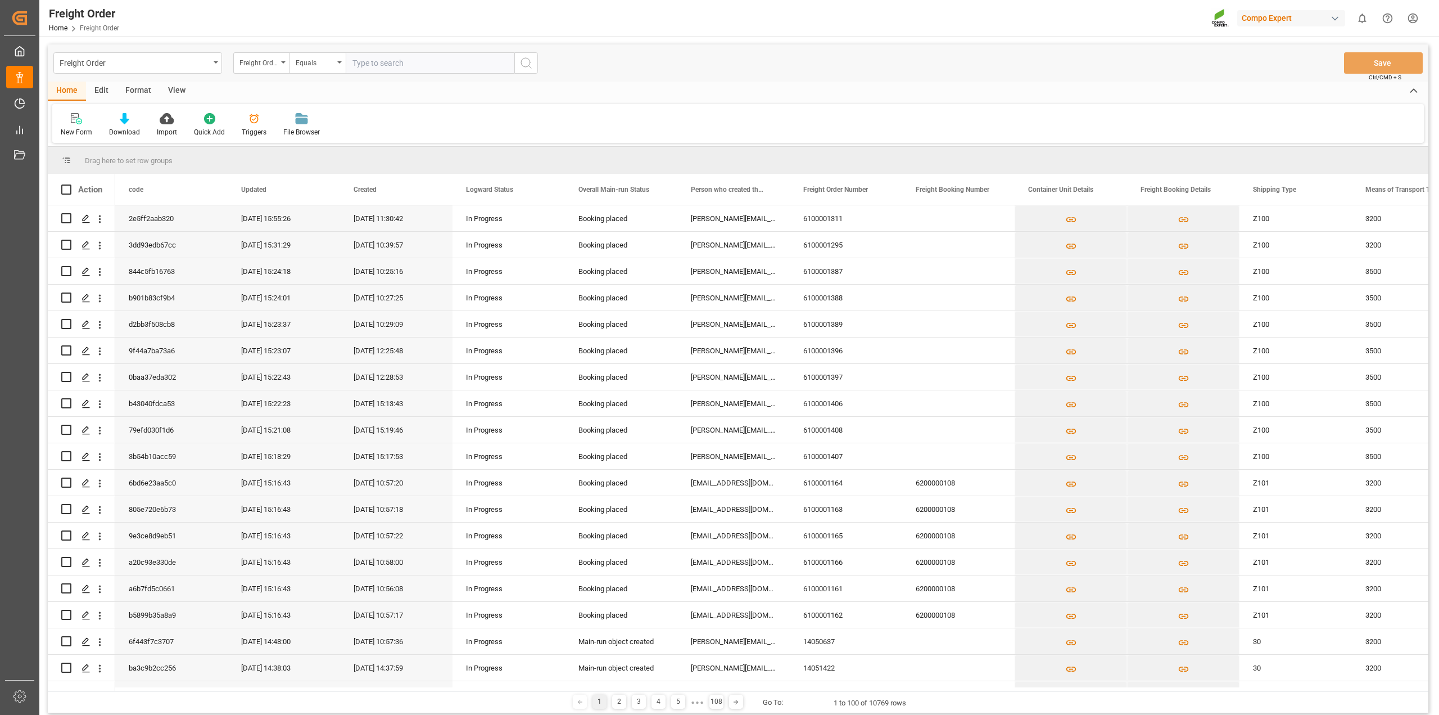
click at [388, 65] on input "text" at bounding box center [430, 62] width 169 height 21
paste input "6100001252"
type input "6100001252"
click at [527, 61] on icon "search button" at bounding box center [525, 62] width 13 height 13
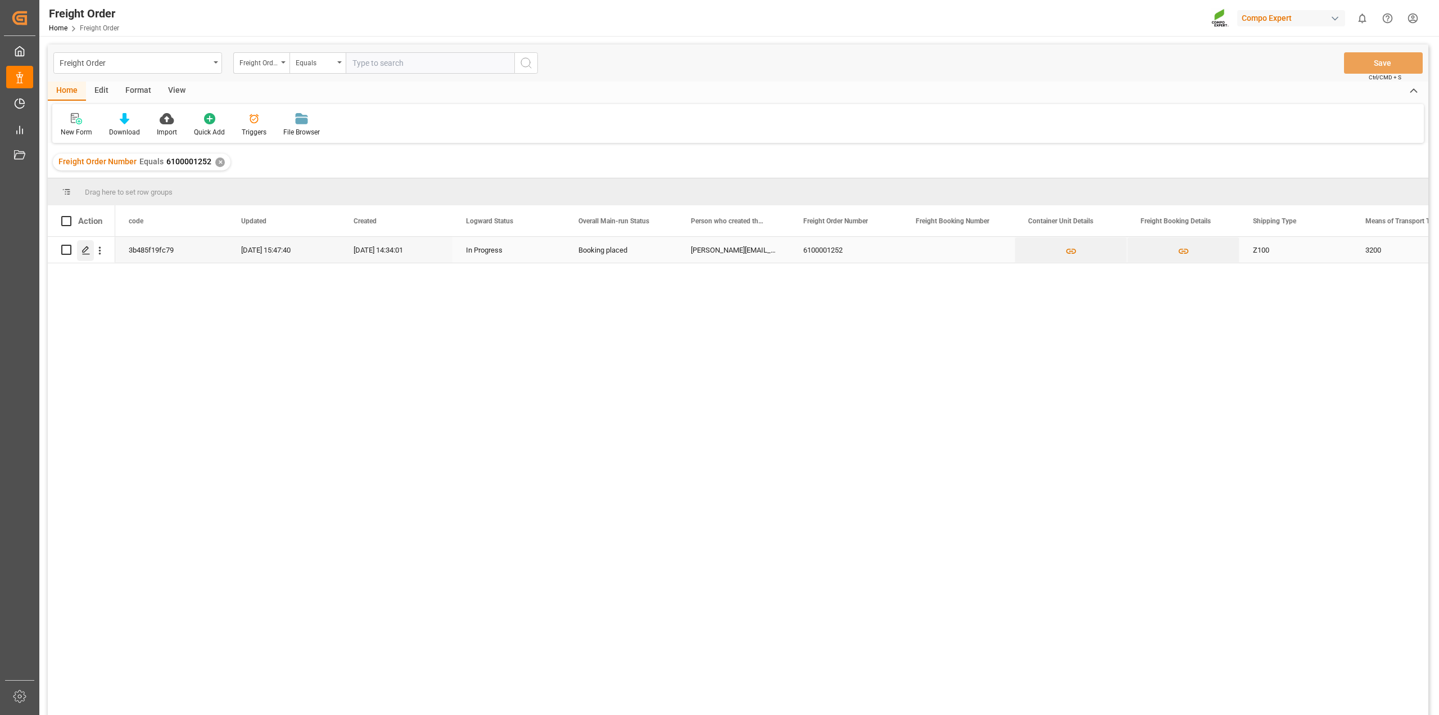
click at [88, 250] on icon "Press SPACE to select this row." at bounding box center [86, 250] width 9 height 9
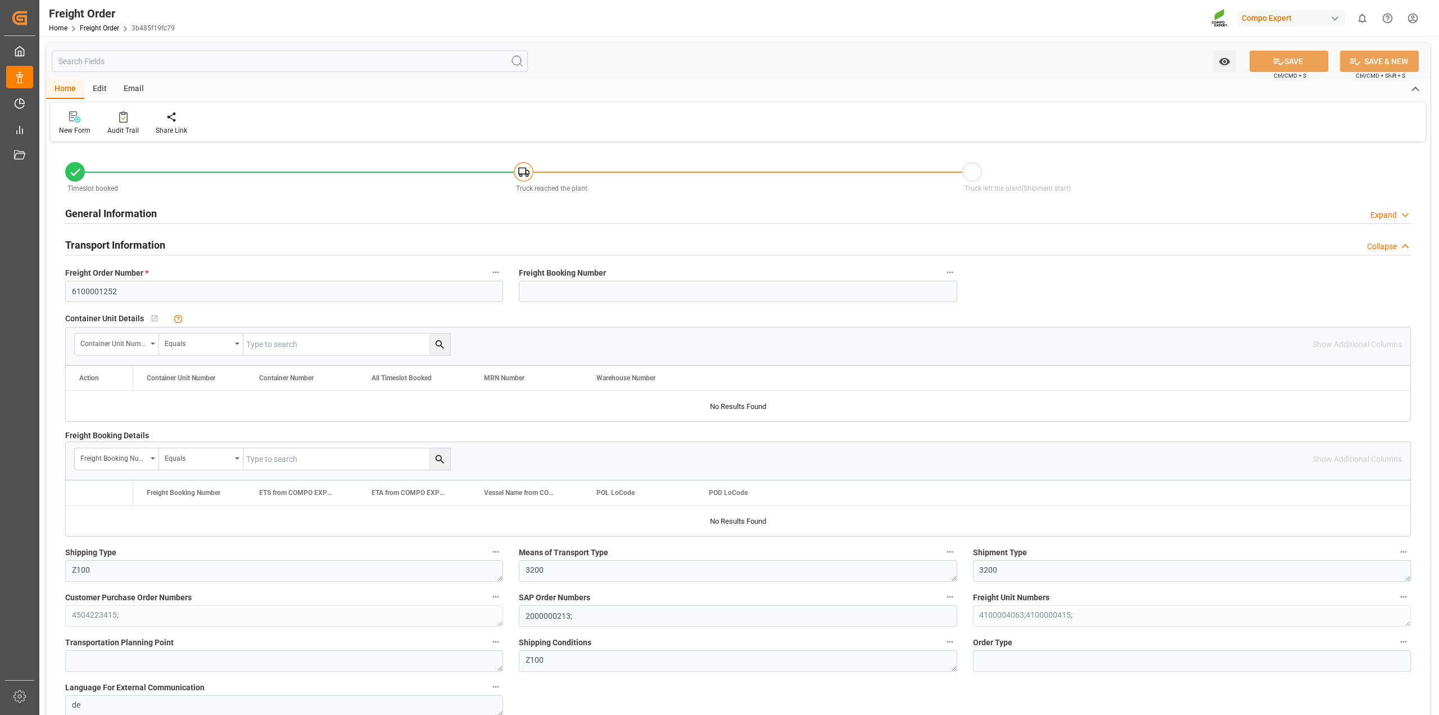
type input "0"
type input "18060"
type input "0"
type input "18060"
type input "[DATE] 01:00"
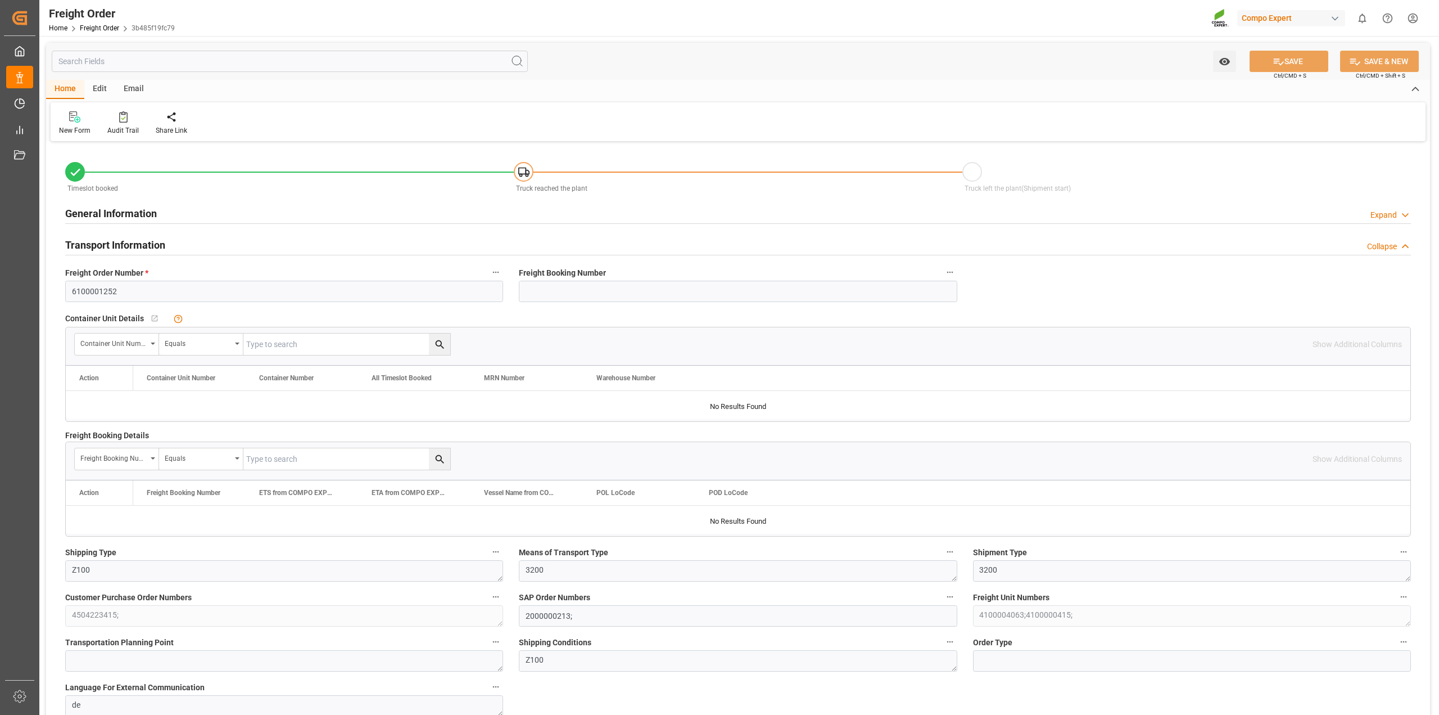
type input "[DATE] 14:34"
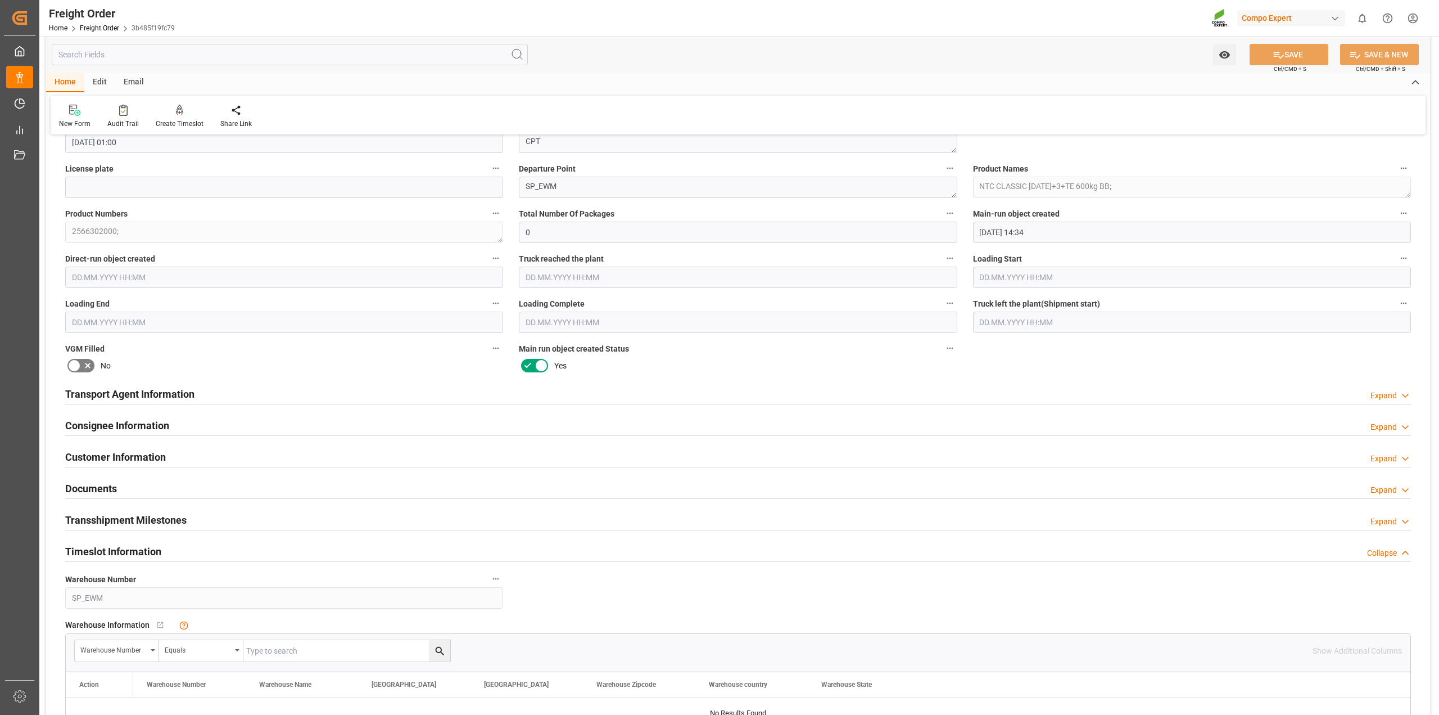
scroll to position [914, 0]
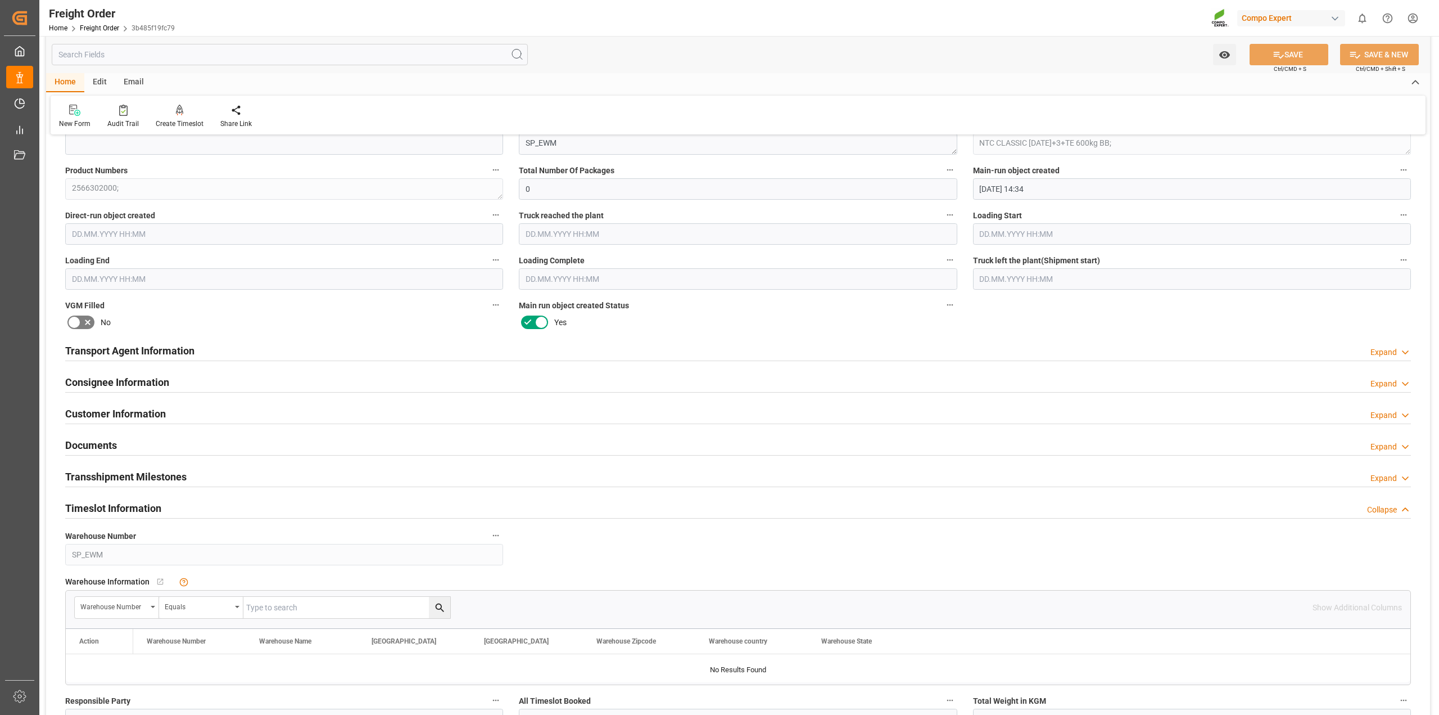
click at [463, 509] on div "Timeslot Information Collapse" at bounding box center [738, 506] width 1346 height 21
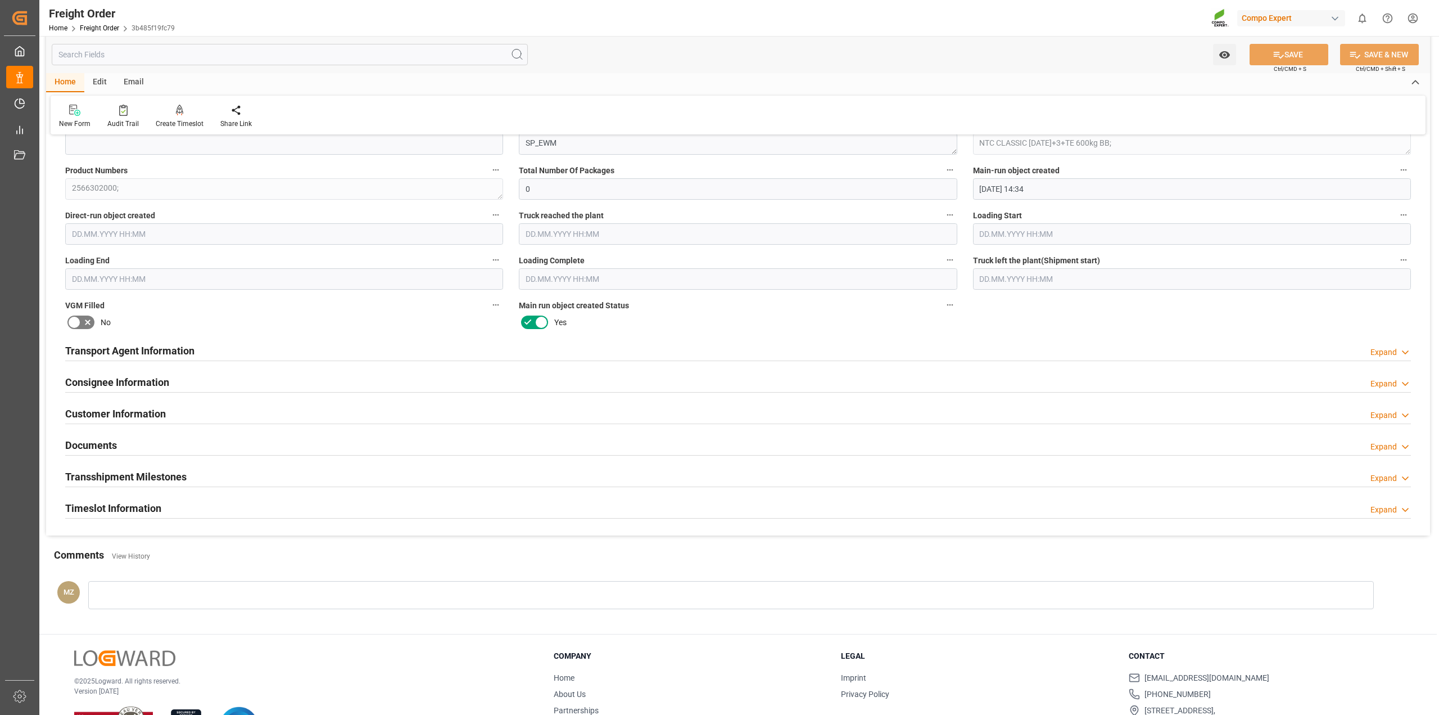
click at [463, 509] on div "Timeslot Information Expand" at bounding box center [738, 506] width 1346 height 21
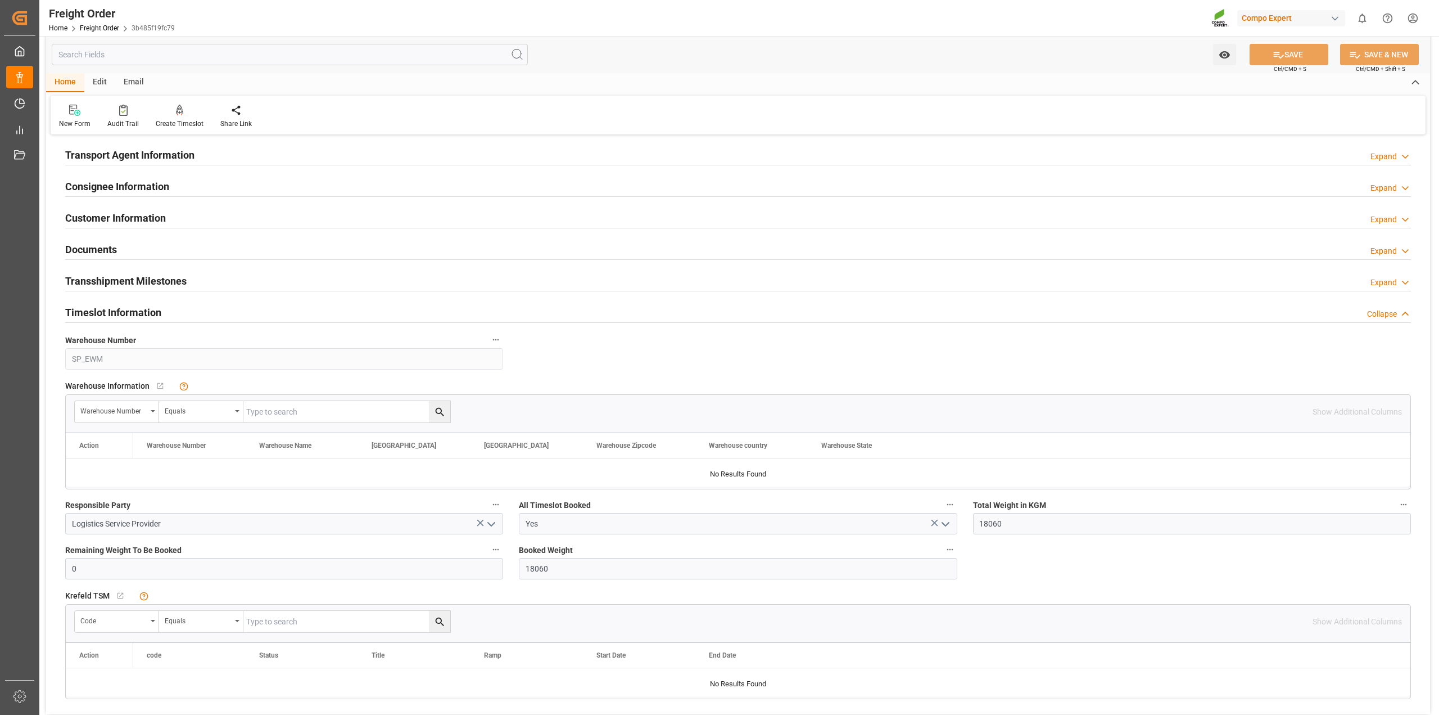
scroll to position [1124, 0]
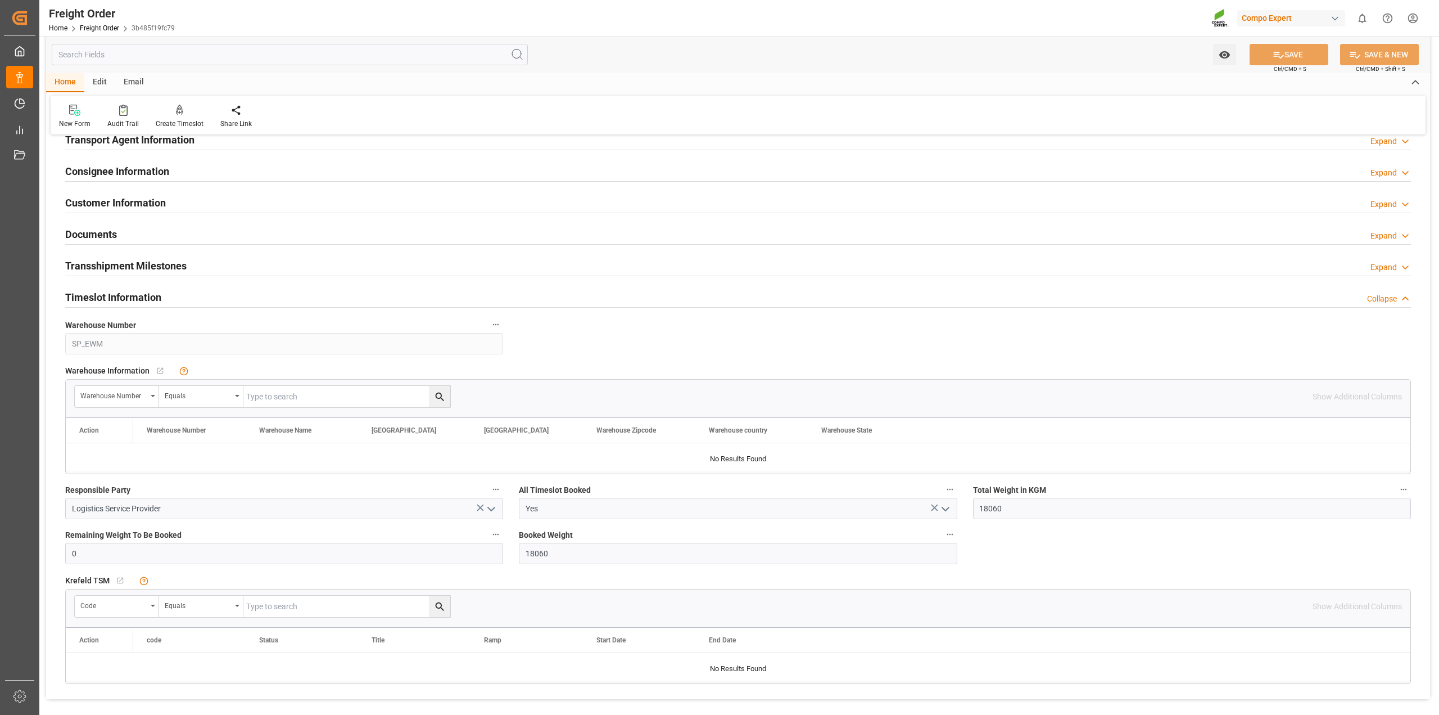
click at [948, 512] on icon "open menu" at bounding box center [945, 508] width 13 height 13
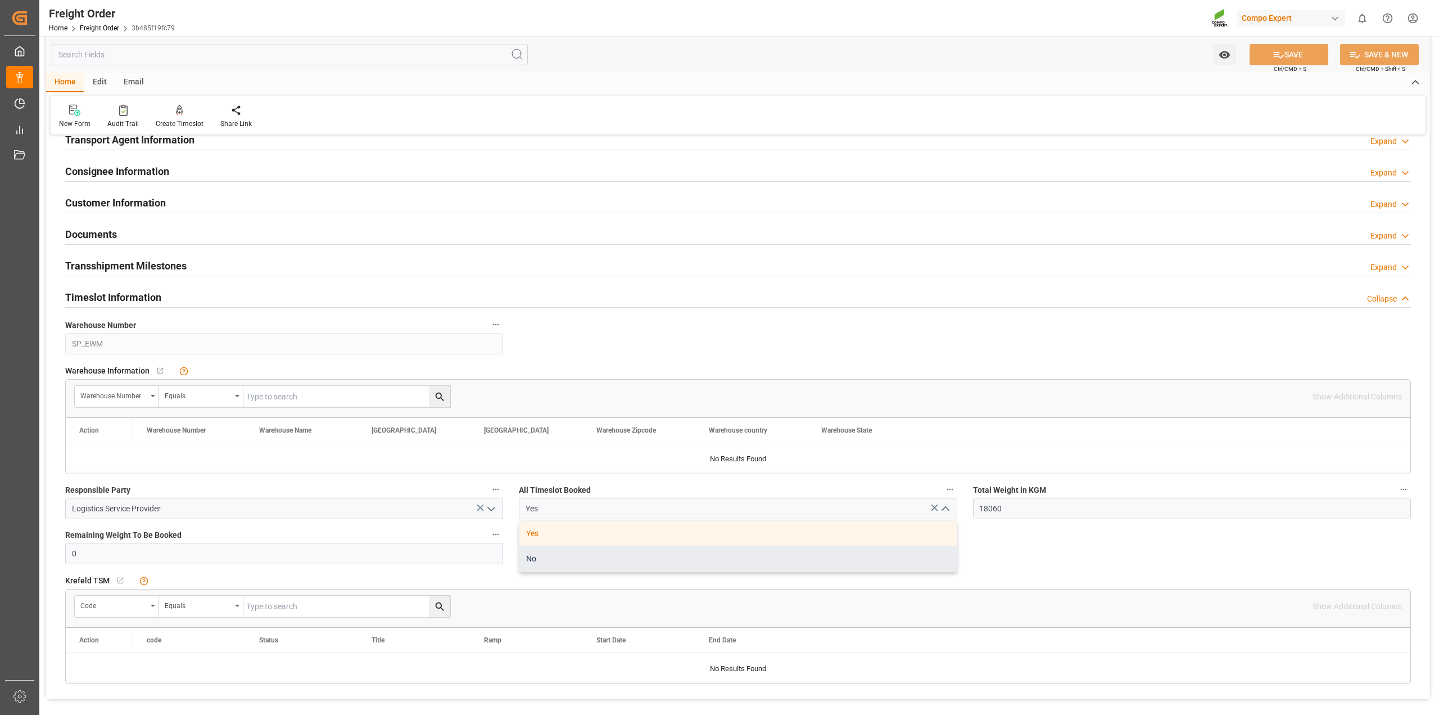
click at [709, 565] on div "No" at bounding box center [737, 558] width 437 height 25
type input "No"
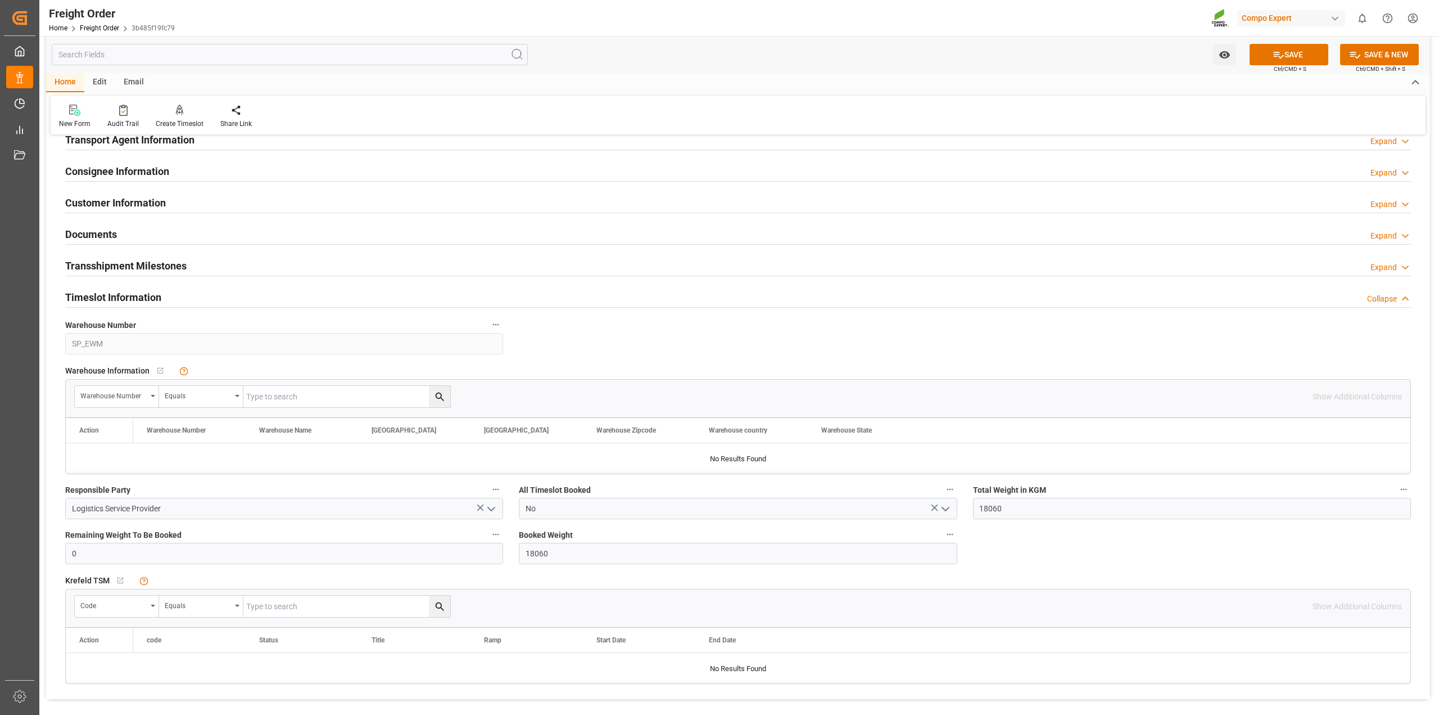
click at [1003, 300] on div "Timeslot Information Collapse" at bounding box center [738, 296] width 1346 height 21
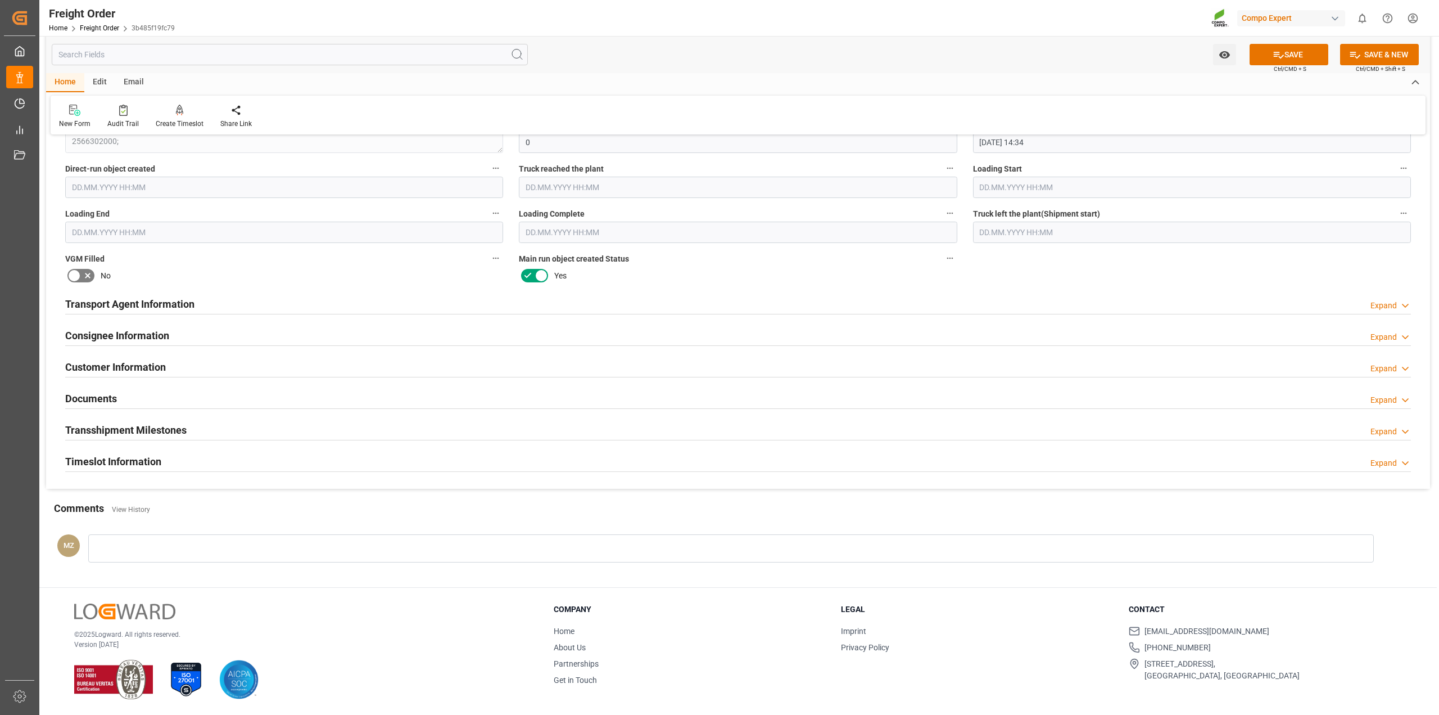
click at [204, 456] on div "Timeslot Information Expand" at bounding box center [738, 460] width 1346 height 21
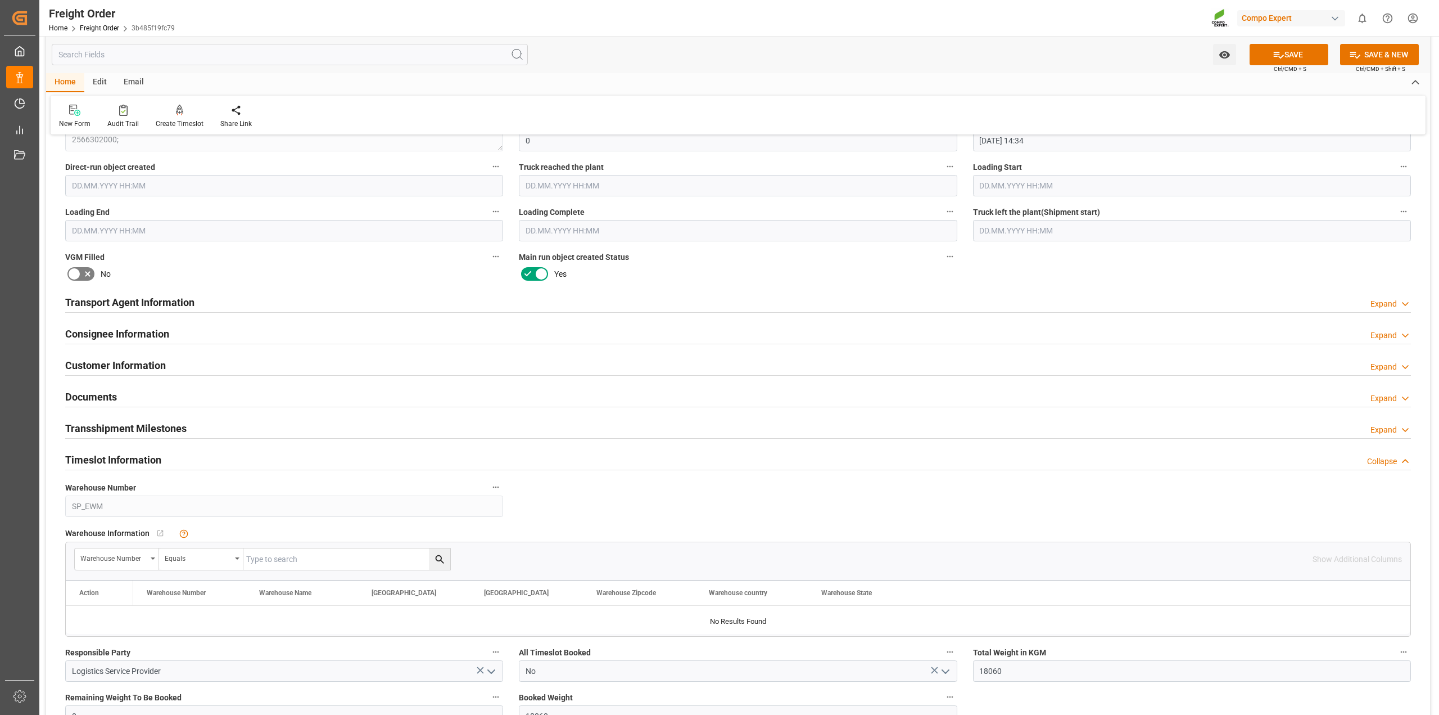
scroll to position [1124, 0]
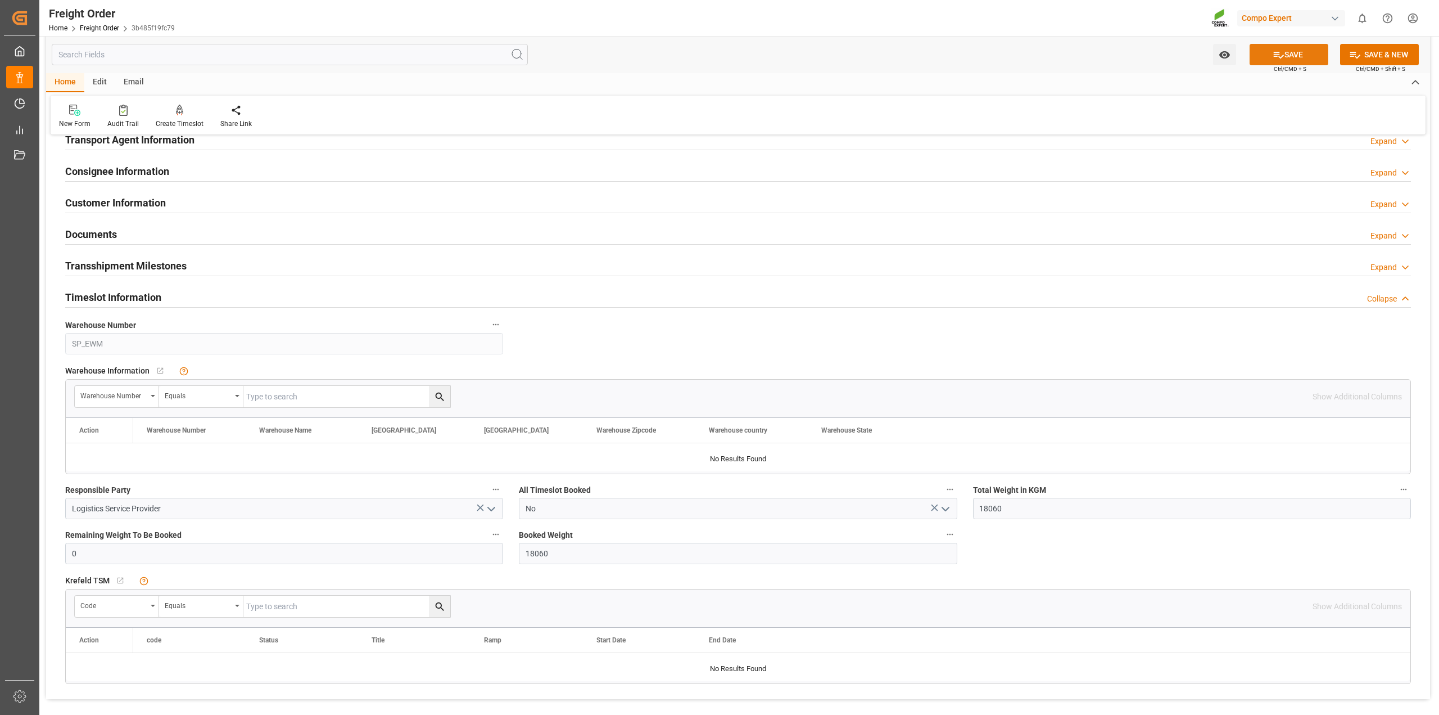
click at [1282, 44] on button "SAVE" at bounding box center [1289, 54] width 79 height 21
type input "18060"
type input "0"
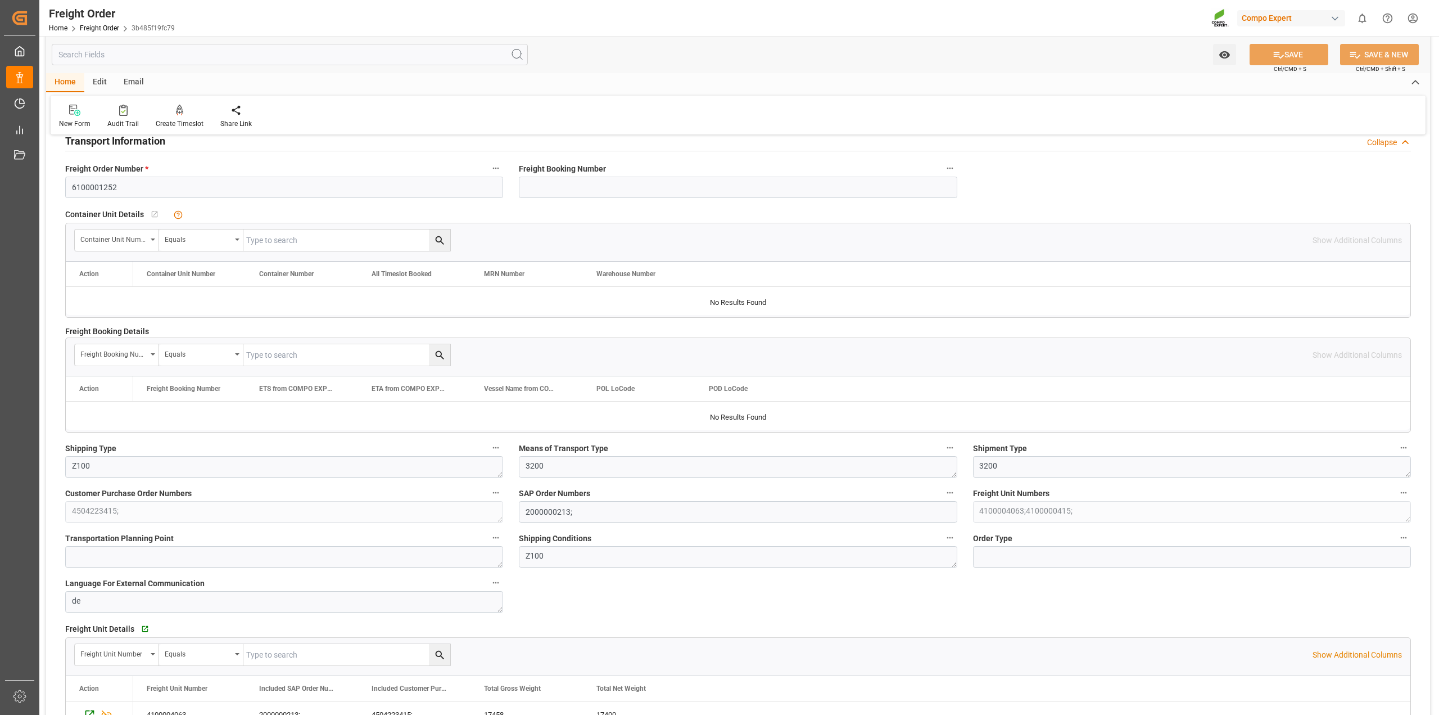
scroll to position [0, 0]
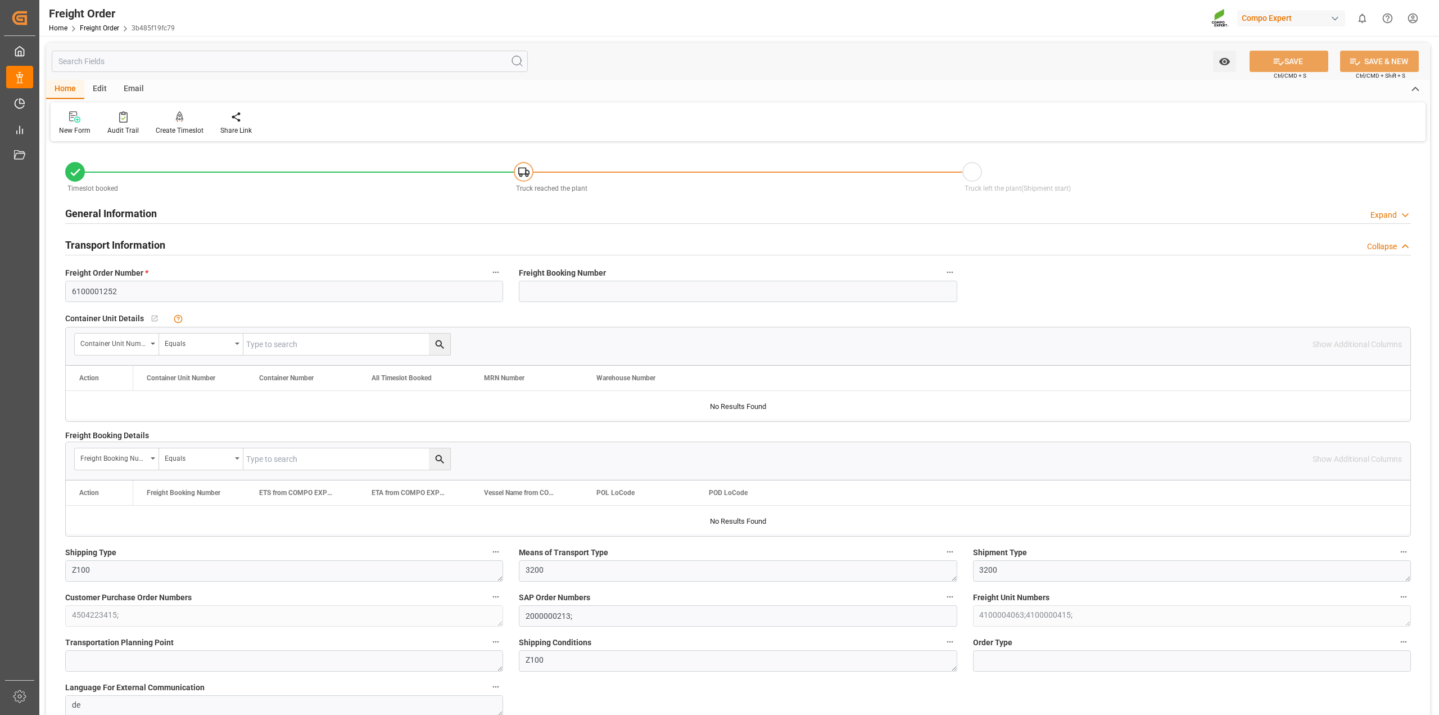
click at [212, 235] on div "Transport Information Collapse" at bounding box center [738, 243] width 1346 height 21
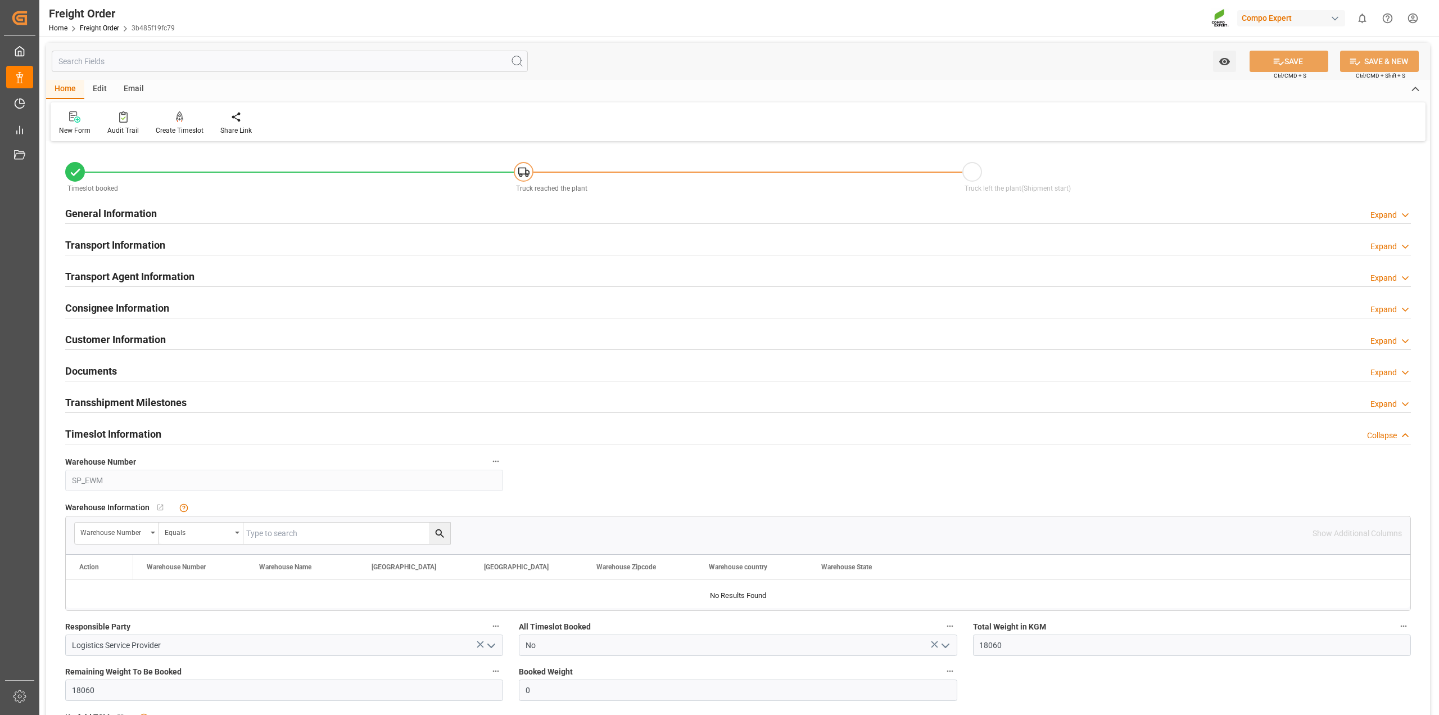
click at [220, 218] on div "General Information Expand" at bounding box center [738, 212] width 1346 height 21
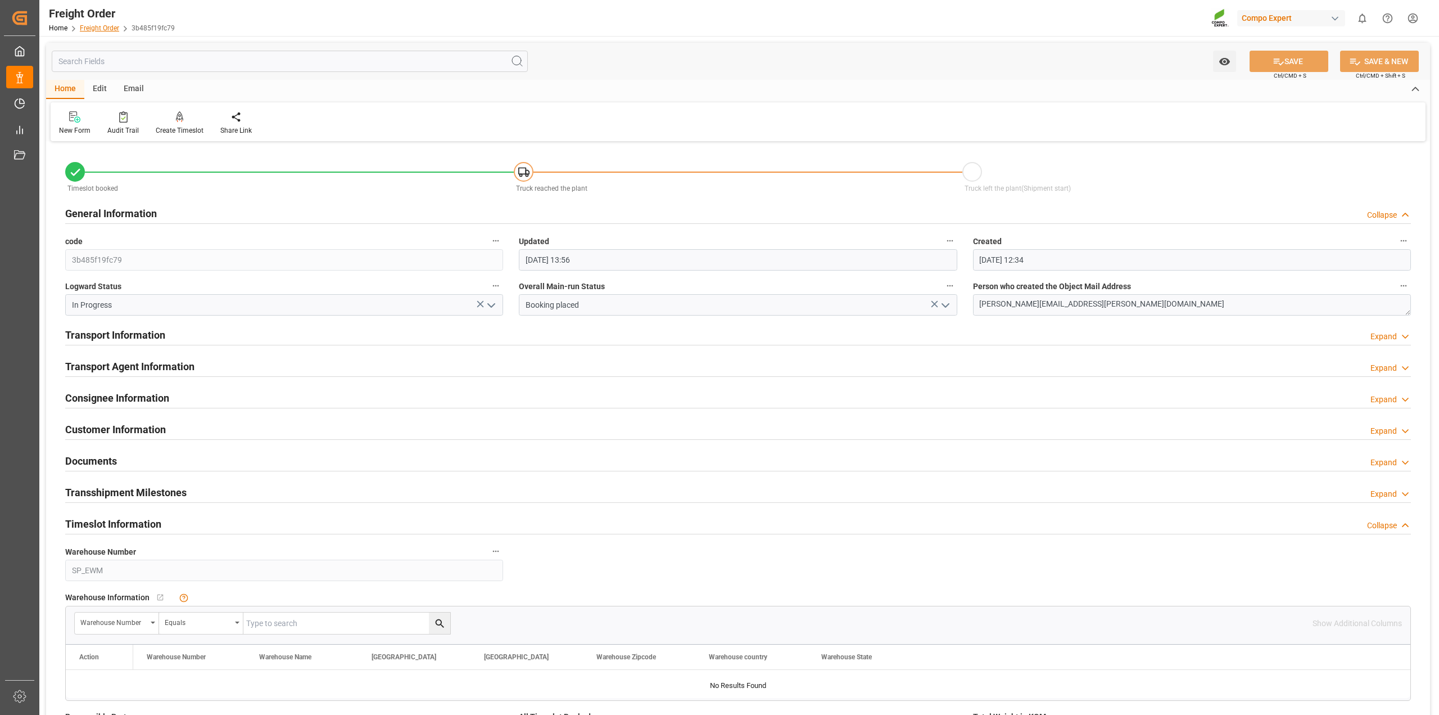
click at [96, 26] on link "Freight Order" at bounding box center [99, 28] width 39 height 8
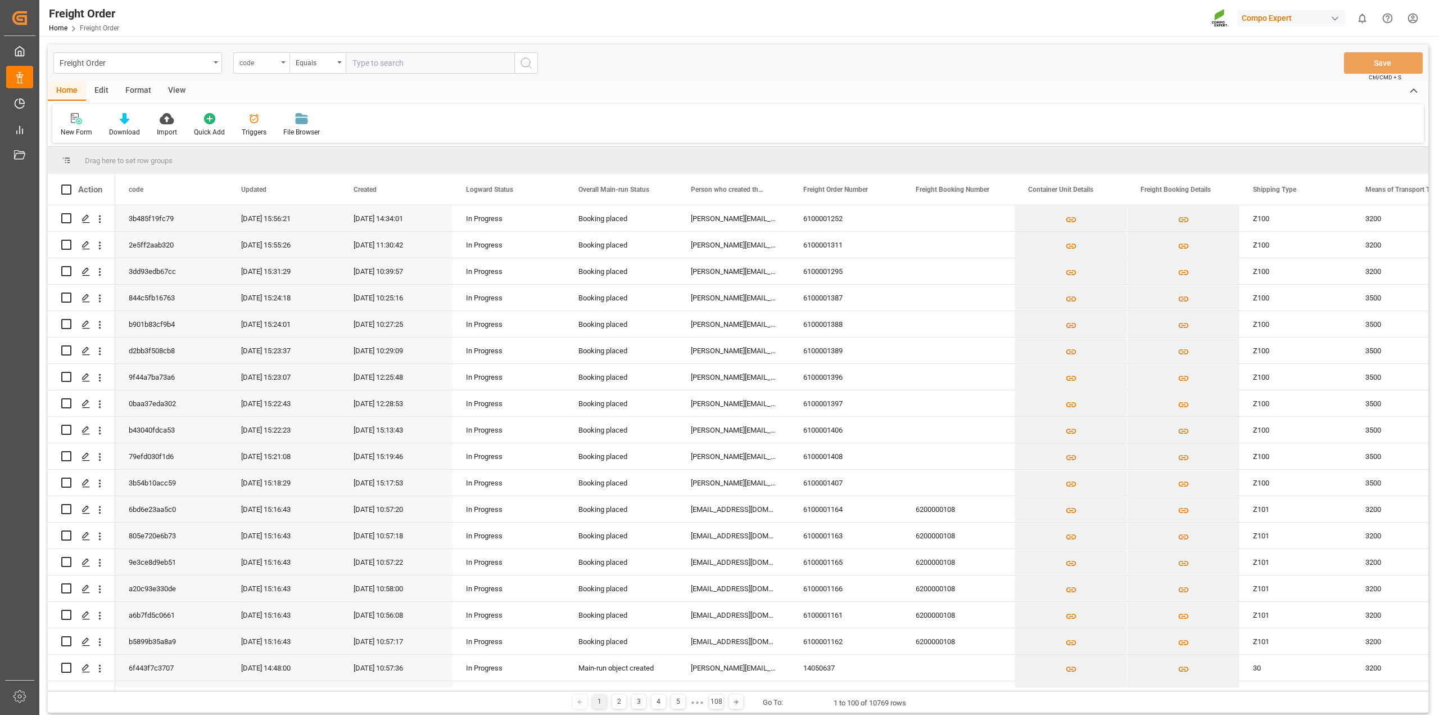
click at [280, 58] on div "code" at bounding box center [261, 62] width 56 height 21
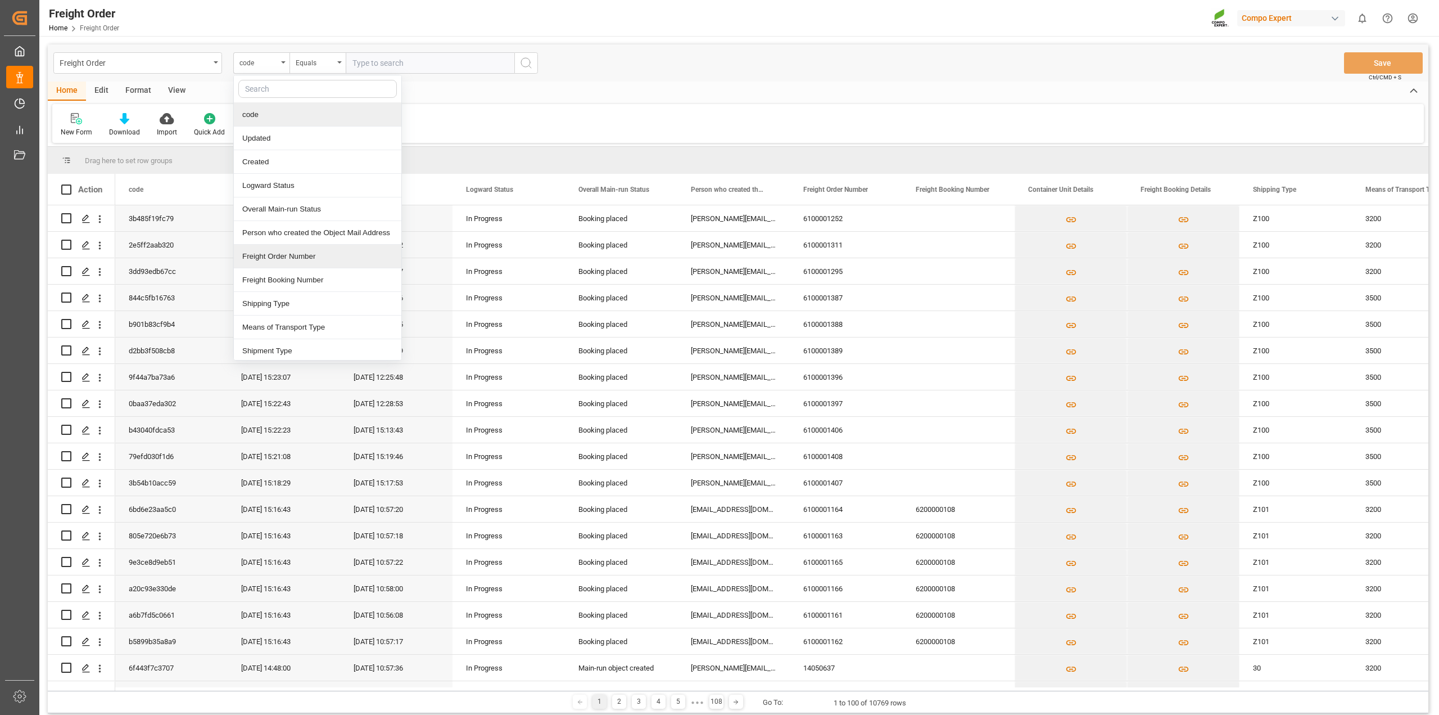
click at [290, 257] on div "Freight Order Number" at bounding box center [318, 257] width 168 height 24
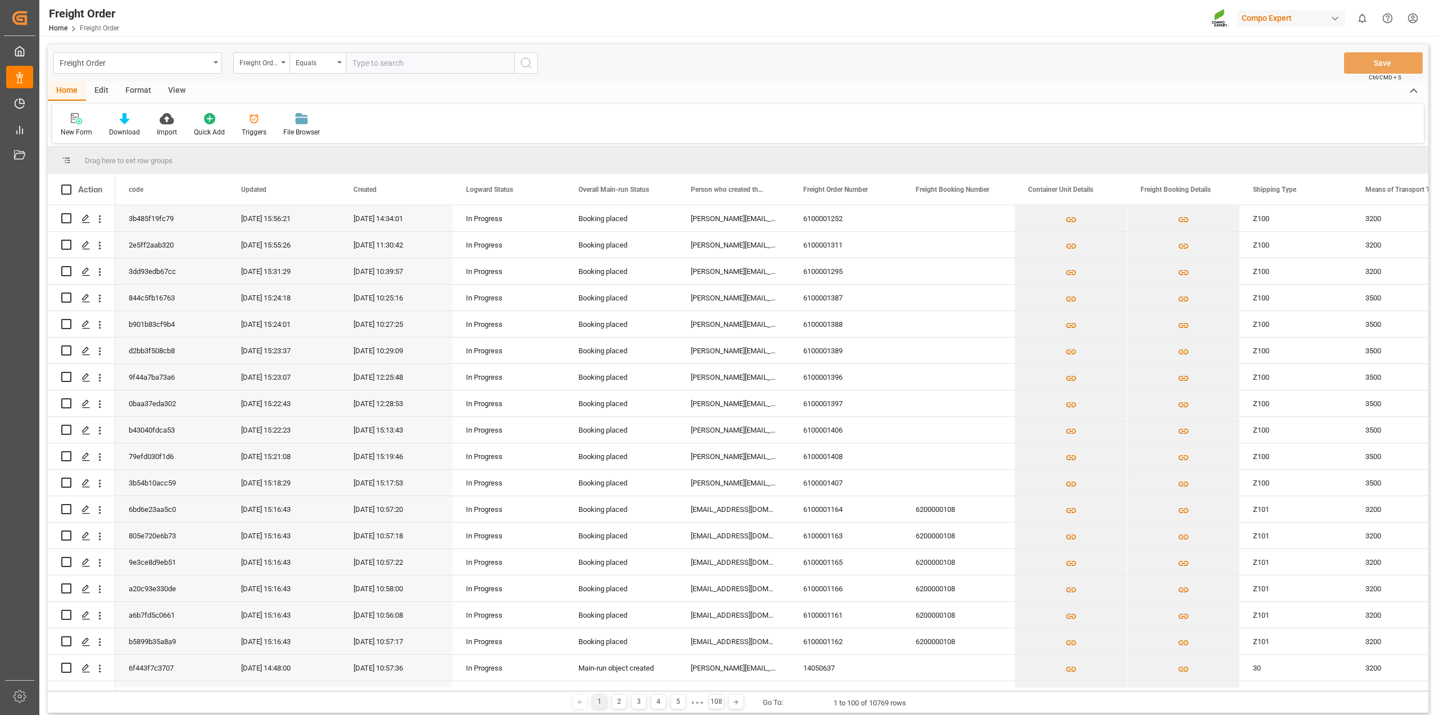
click at [420, 60] on input "text" at bounding box center [430, 62] width 169 height 21
paste input "6100001327"
type input "6100001327"
click at [532, 66] on icon "search button" at bounding box center [525, 62] width 13 height 13
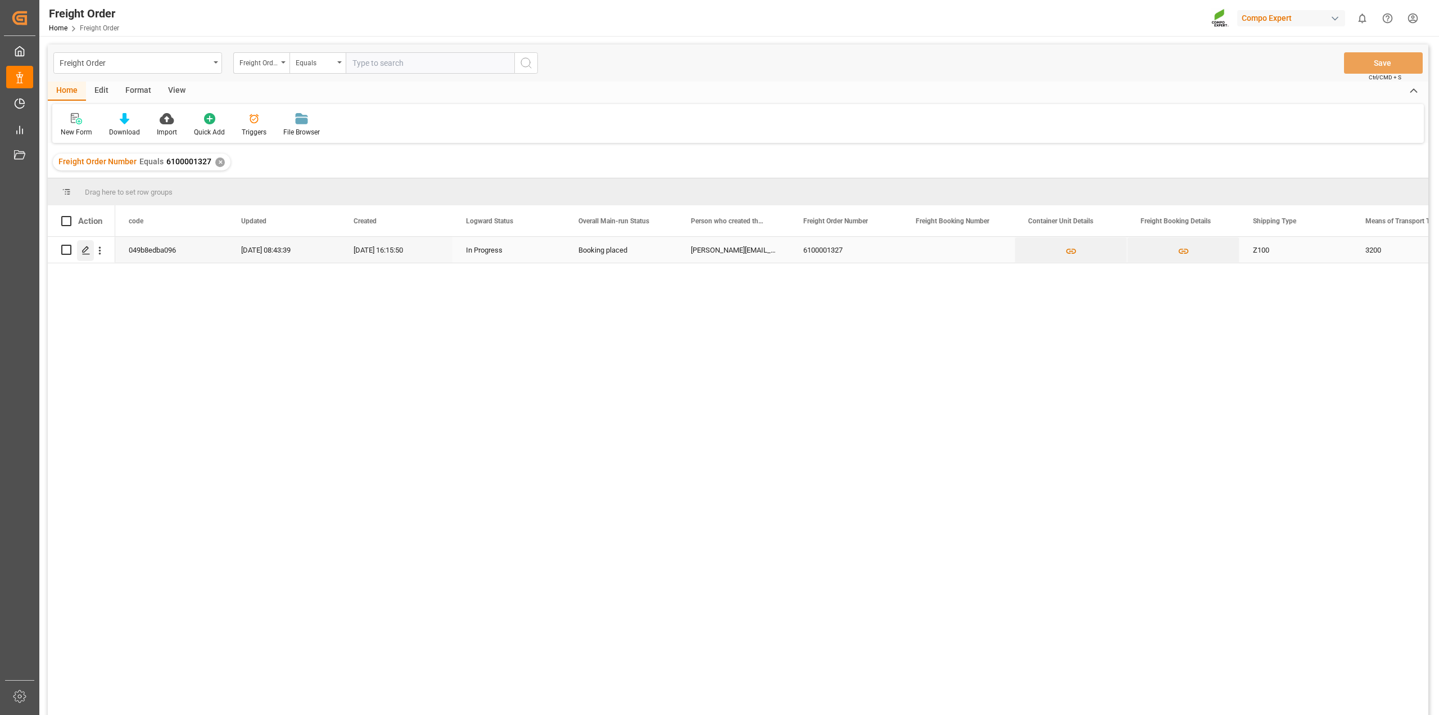
click at [83, 251] on icon "Press SPACE to select this row." at bounding box center [86, 250] width 9 height 9
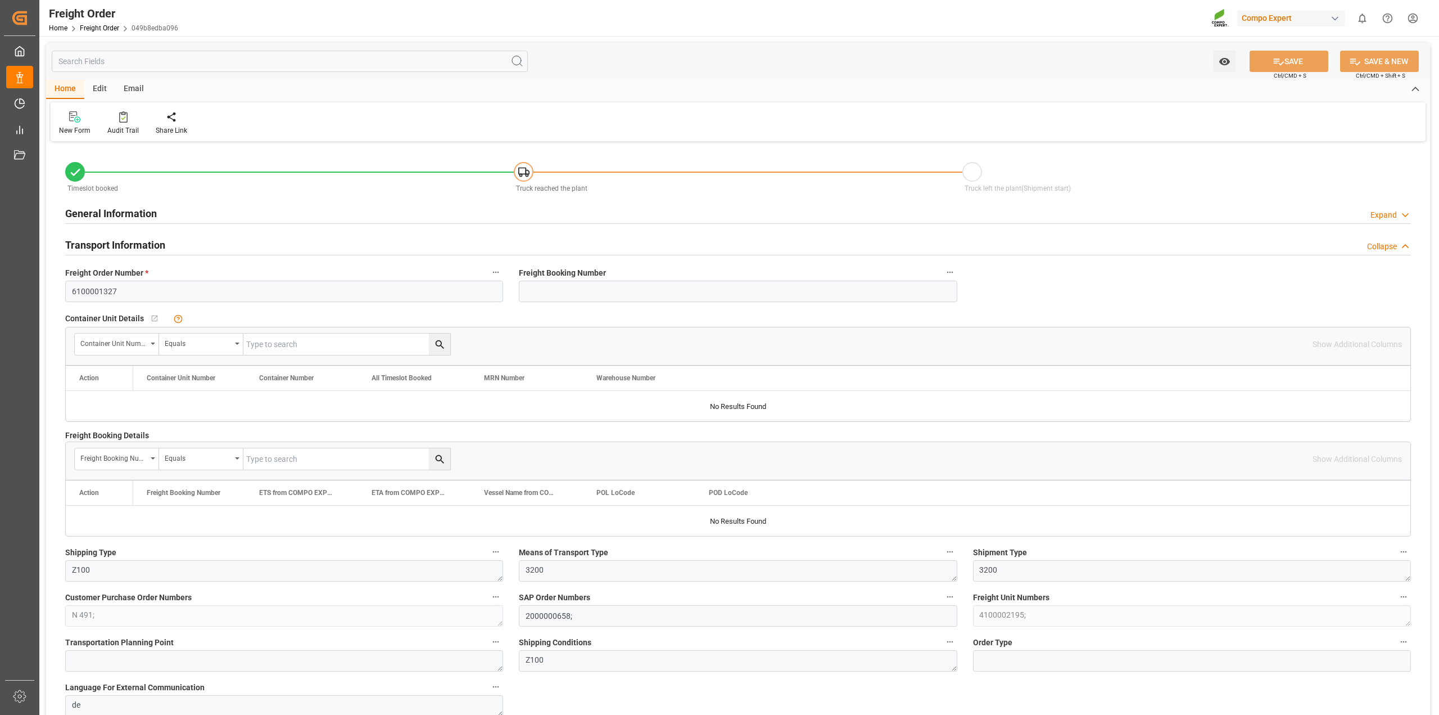
type input "[DATE] 01:00"
type input "[DATE] 16:15"
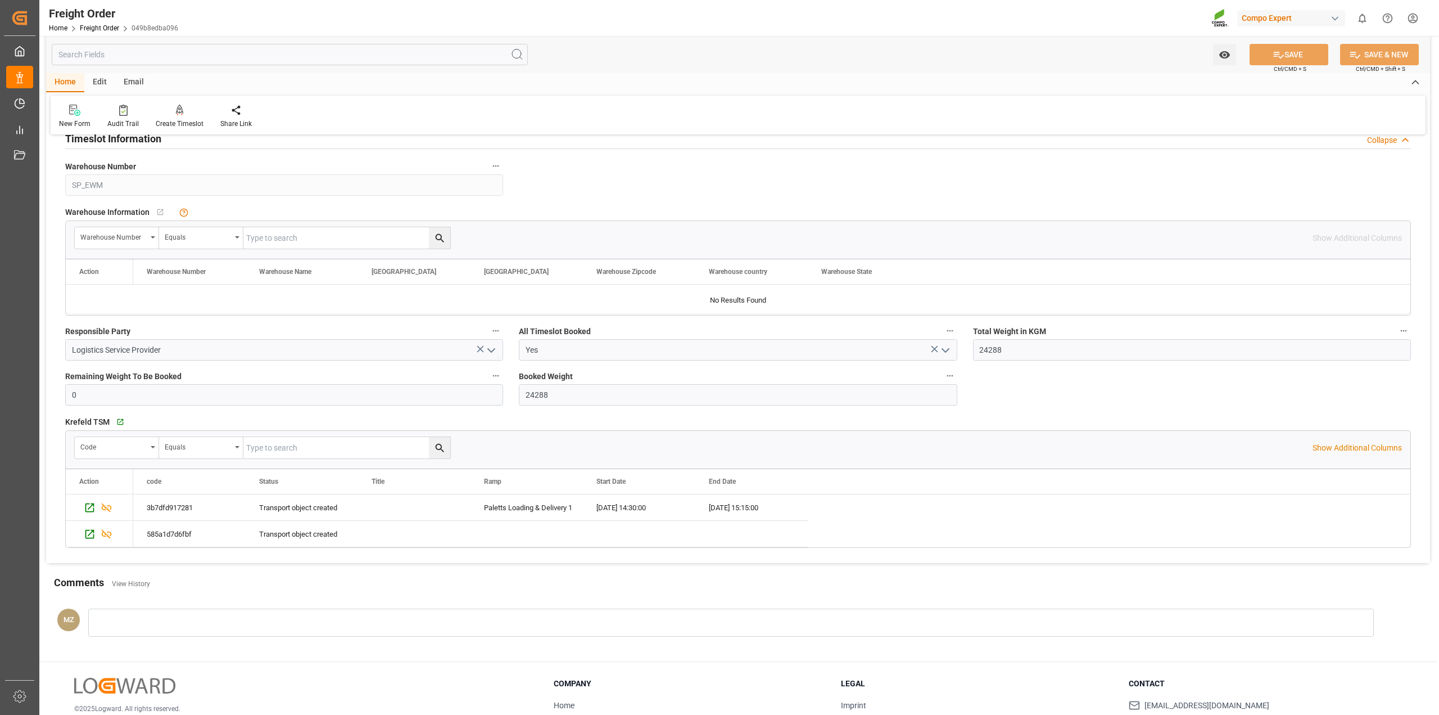
scroll to position [1265, 0]
